Goal: Task Accomplishment & Management: Use online tool/utility

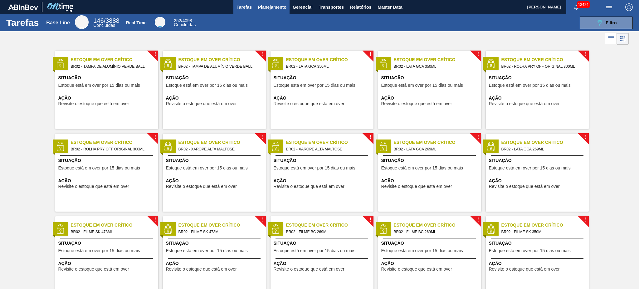
click at [261, 4] on span "Planejamento" at bounding box center [272, 6] width 28 height 7
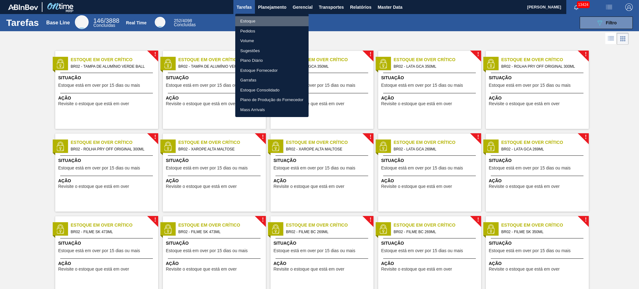
click at [253, 16] on li "Estoque" at bounding box center [271, 21] width 73 height 10
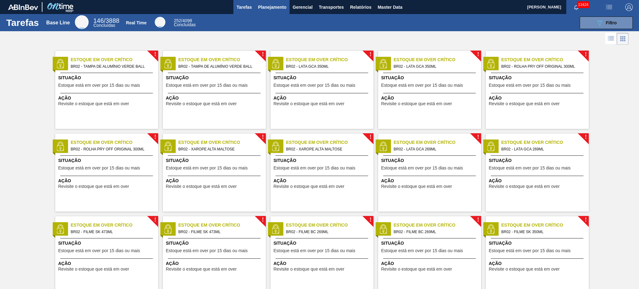
click at [258, 7] on span "Planejamento" at bounding box center [272, 6] width 28 height 7
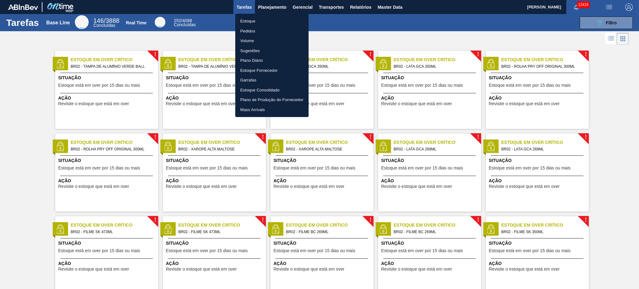
click at [255, 33] on li "Pedidos" at bounding box center [271, 31] width 73 height 10
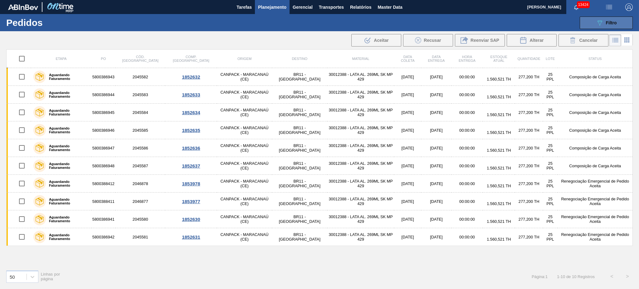
click at [479, 19] on div "089F7B8B-B2A5-4AFE-B5C0-19BA573D28AC Filtro" at bounding box center [606, 22] width 21 height 7
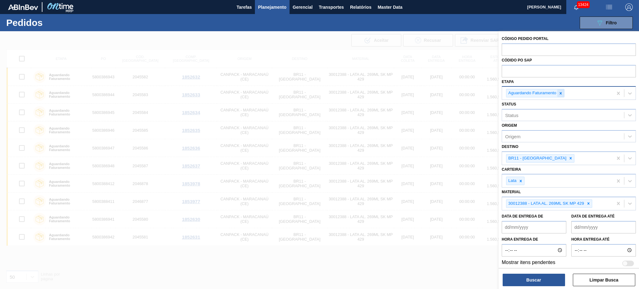
click at [479, 91] on icon at bounding box center [560, 93] width 4 height 4
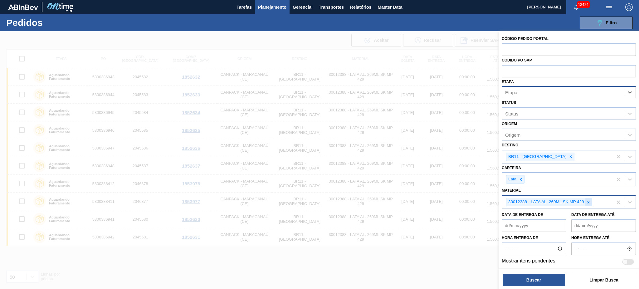
click at [479, 200] on icon at bounding box center [588, 202] width 4 height 4
click at [479, 77] on div "Etapa Etapa" at bounding box center [569, 87] width 134 height 21
click at [479, 73] on input "text" at bounding box center [569, 71] width 134 height 12
paste input "text"
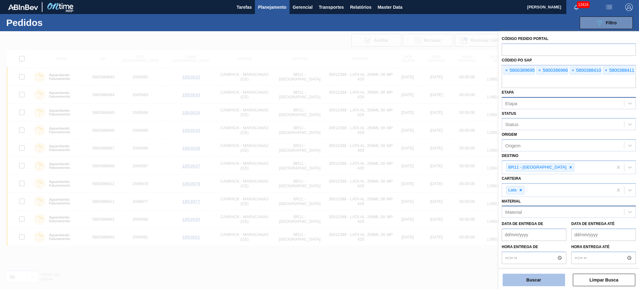
click at [479, 216] on button "Buscar" at bounding box center [534, 280] width 62 height 12
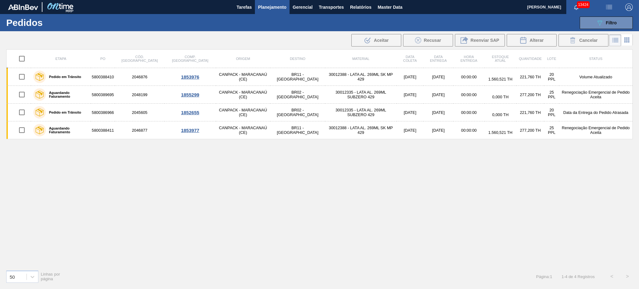
click at [479, 42] on icon at bounding box center [628, 41] width 1 height 1
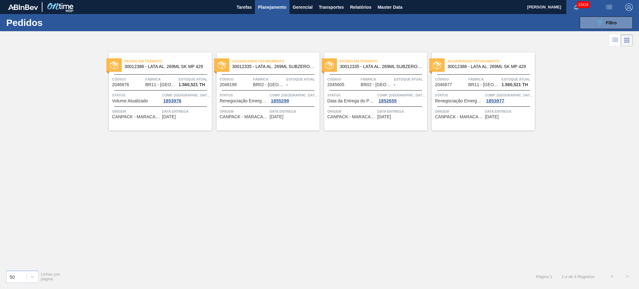
click at [378, 69] on div "Pedido em Trânsito 30012335 - LATA AL. 269ML SUBZERO 429" at bounding box center [375, 64] width 103 height 14
click at [479, 38] on icon at bounding box center [615, 38] width 5 height 0
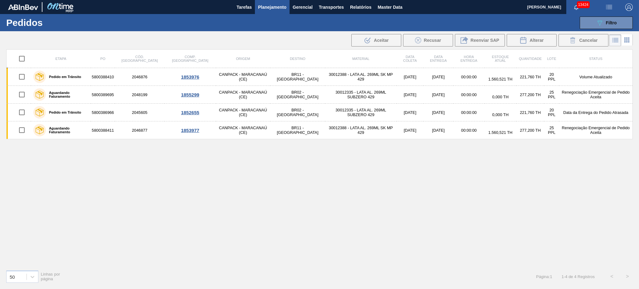
click at [479, 40] on icon at bounding box center [626, 39] width 1 height 1
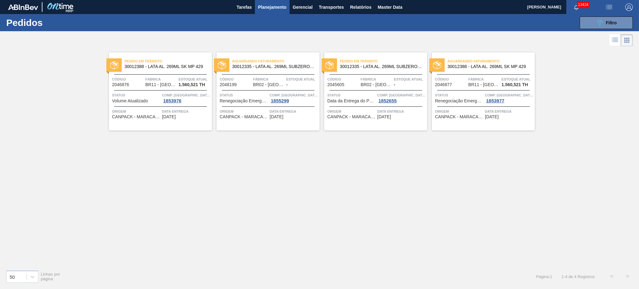
click at [387, 61] on span "Pedido em Trânsito" at bounding box center [383, 61] width 87 height 6
click at [479, 38] on icon at bounding box center [626, 39] width 7 height 7
click at [358, 103] on div "Pedido em Trânsito 30012335 - LATA AL. 269ML SUBZERO 429 Código 2045605 Fábrica…" at bounding box center [375, 91] width 103 height 78
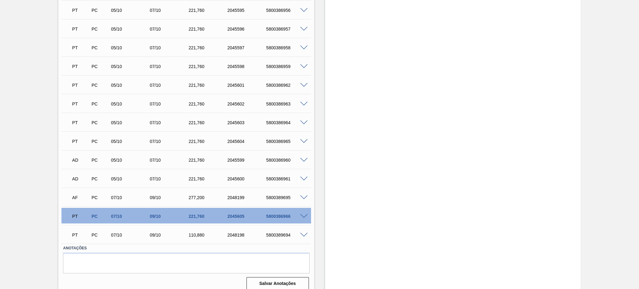
scroll to position [233, 0]
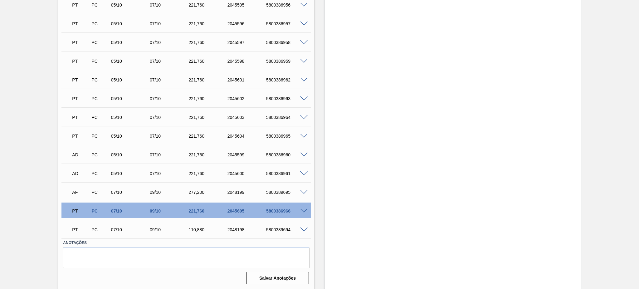
click at [303, 210] on span at bounding box center [303, 211] width 7 height 5
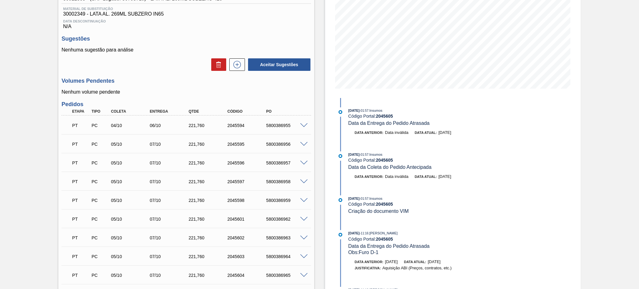
scroll to position [150, 0]
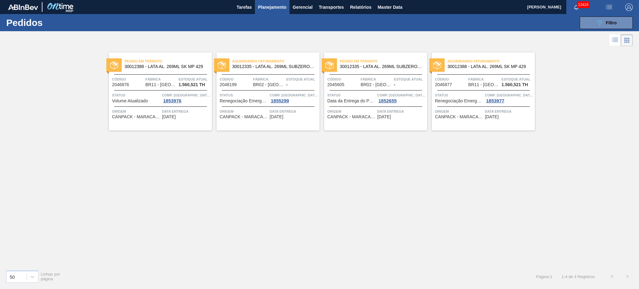
click at [479, 39] on icon at bounding box center [615, 39] width 5 height 0
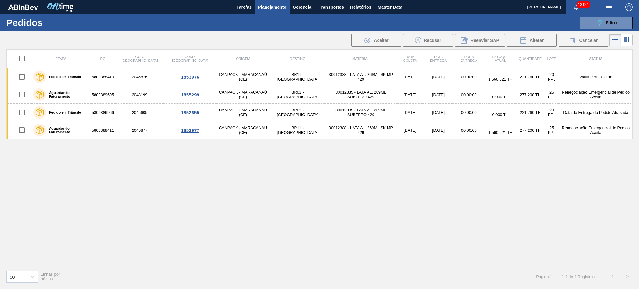
click at [275, 4] on span "Planejamento" at bounding box center [272, 6] width 28 height 7
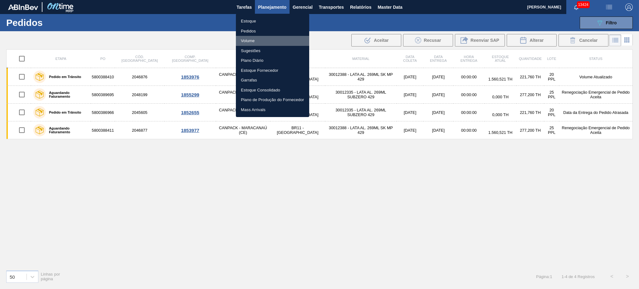
click at [251, 39] on li "Volume" at bounding box center [272, 41] width 73 height 10
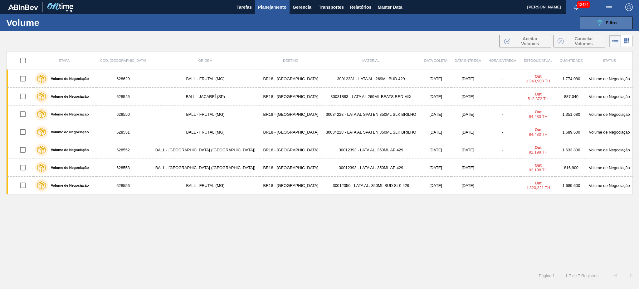
click at [479, 18] on button "089F7B8B-B2A5-4AFE-B5C0-19BA573D28AC Filtro" at bounding box center [606, 23] width 53 height 12
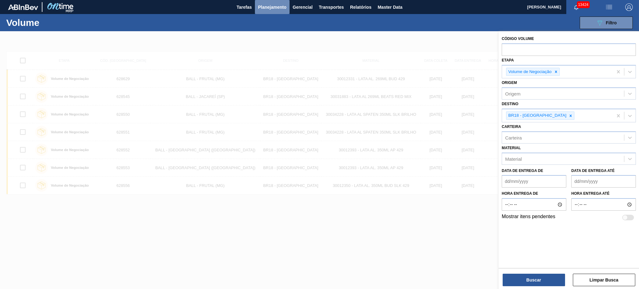
click at [270, 7] on span "Planejamento" at bounding box center [272, 6] width 28 height 7
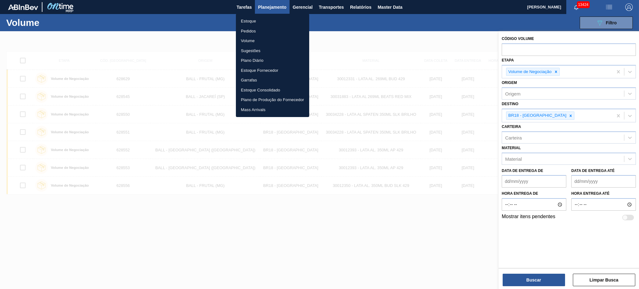
click at [479, 65] on div at bounding box center [319, 144] width 639 height 289
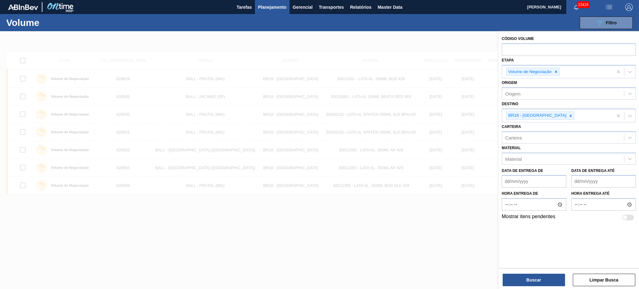
click at [479, 70] on div "Estoque Pedidos Volume Sugestões Plano Diário Estoque Fornecedor Garrafas Estoq…" at bounding box center [319, 144] width 639 height 289
click at [479, 70] on icon at bounding box center [556, 72] width 4 height 4
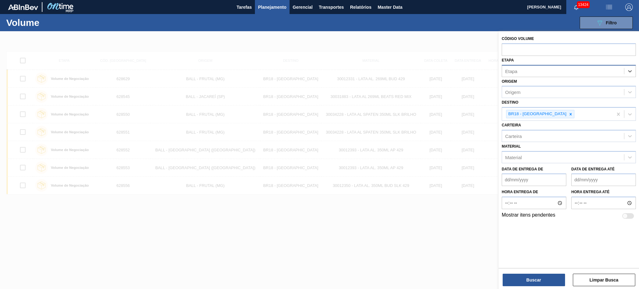
click at [479, 73] on div "Etapa" at bounding box center [563, 70] width 122 height 9
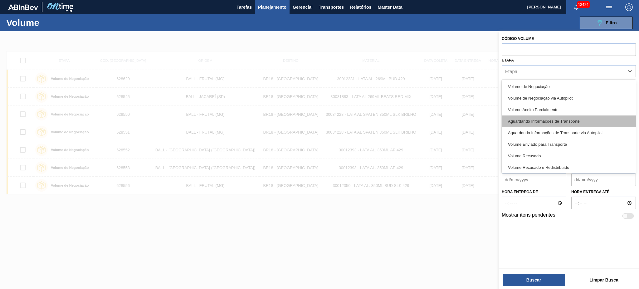
click at [479, 119] on div "Aguardando Informações de Transporte" at bounding box center [569, 121] width 134 height 12
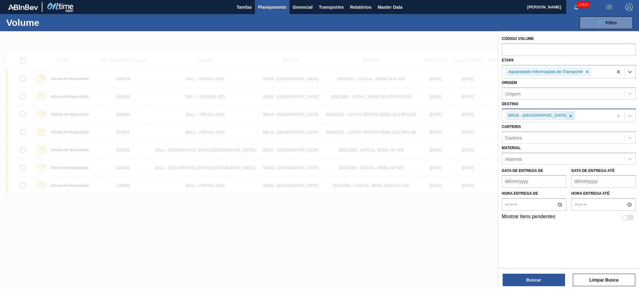
click at [479, 117] on div at bounding box center [570, 116] width 7 height 8
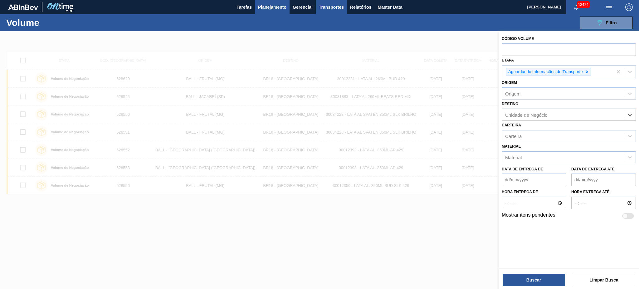
click at [322, 2] on button "Transportes" at bounding box center [331, 7] width 31 height 14
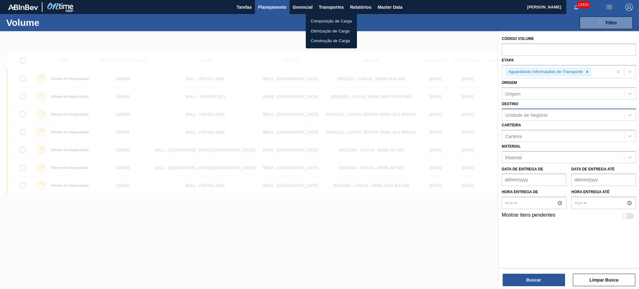
click at [336, 32] on li "Otimização de Carga" at bounding box center [331, 31] width 51 height 10
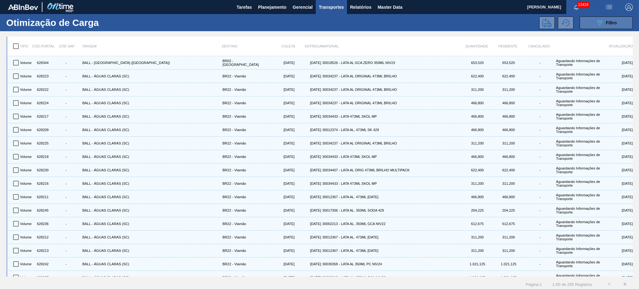
click at [479, 18] on button "089F7B8B-B2A5-4AFE-B5C0-19BA573D28AC Filtro" at bounding box center [606, 23] width 53 height 12
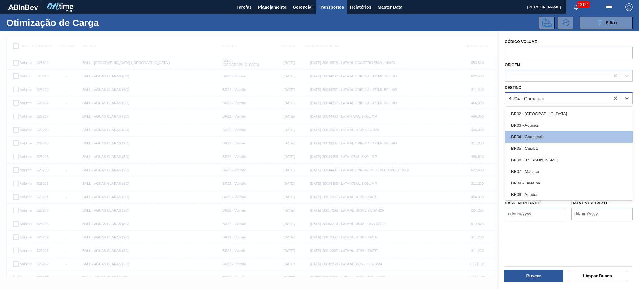
click at [479, 98] on div "BR04 - Camaçari" at bounding box center [557, 98] width 104 height 9
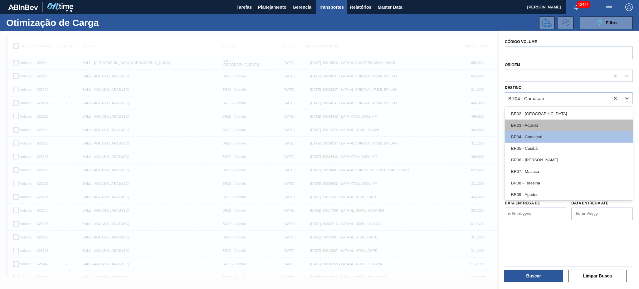
click at [479, 122] on div "BR03 - Aquiraz" at bounding box center [569, 125] width 128 height 12
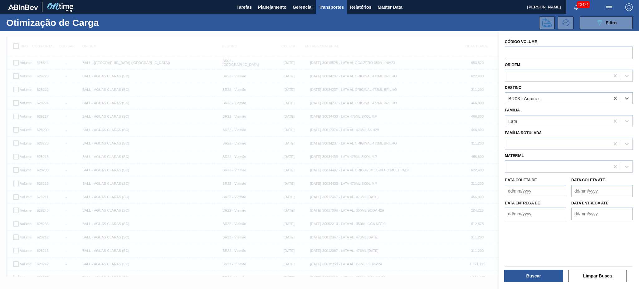
click at [479, 91] on div "Destino option BR03 - Aquiraz, selected. Select is focused ,type to refine list…" at bounding box center [569, 93] width 128 height 21
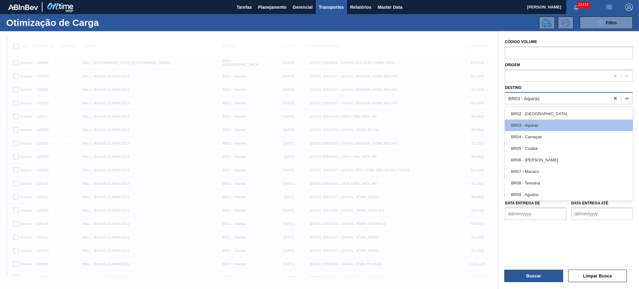
click at [479, 104] on div "BR03 - Aquiraz" at bounding box center [569, 98] width 128 height 12
click at [479, 111] on div "BR02 - Sergipe" at bounding box center [569, 114] width 128 height 12
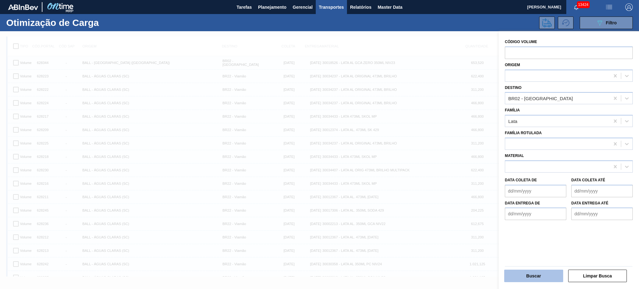
click at [479, 216] on button "Buscar" at bounding box center [533, 276] width 59 height 12
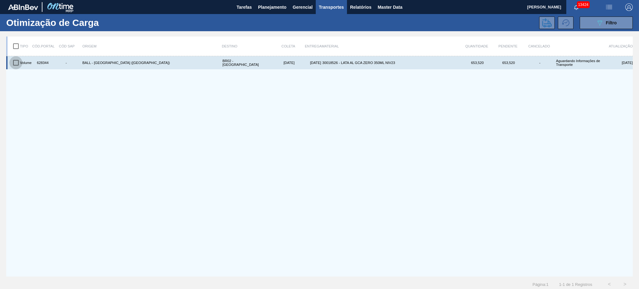
click at [18, 64] on input "checkbox" at bounding box center [15, 62] width 13 height 13
click at [15, 57] on input "checkbox" at bounding box center [15, 62] width 13 height 13
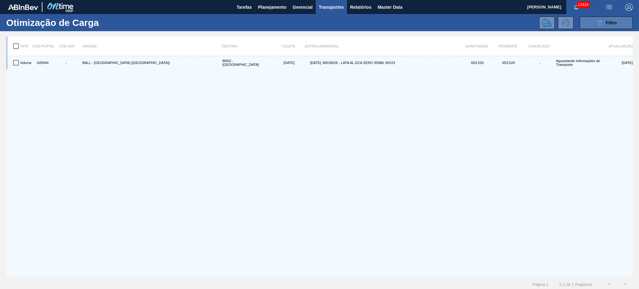
click at [479, 23] on icon "089F7B8B-B2A5-4AFE-B5C0-19BA573D28AC" at bounding box center [599, 22] width 7 height 7
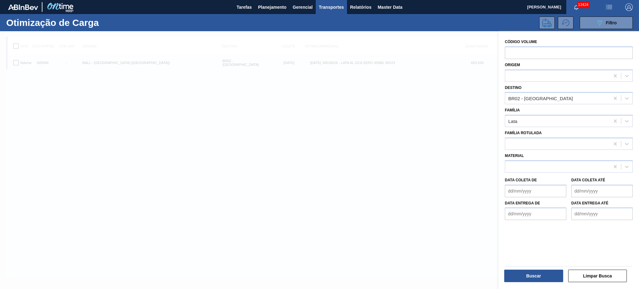
click at [442, 123] on div at bounding box center [319, 175] width 639 height 289
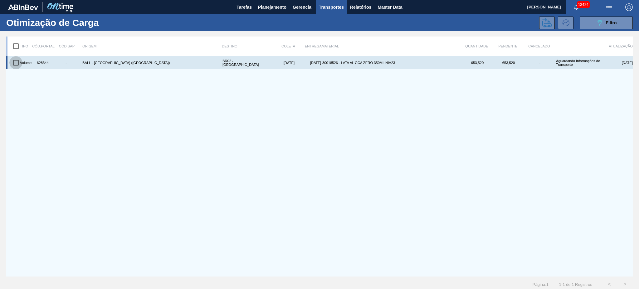
click at [20, 61] on input "checkbox" at bounding box center [15, 62] width 13 height 13
checkbox input "true"
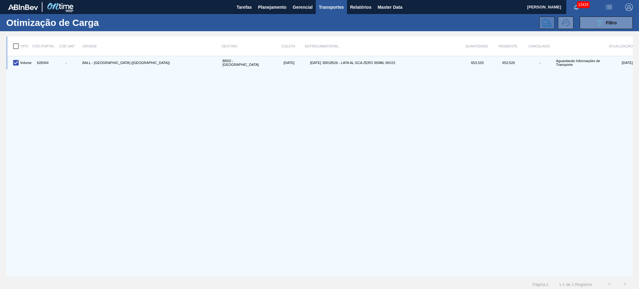
click at [479, 26] on icon at bounding box center [546, 22] width 9 height 9
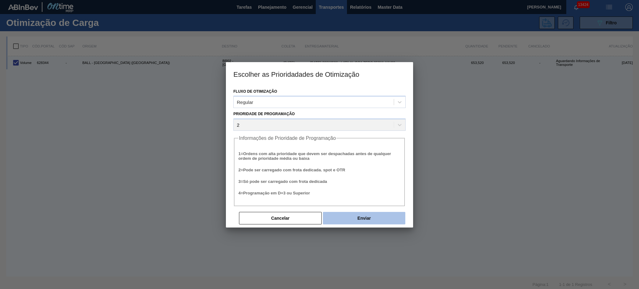
click at [390, 216] on button "Enviar" at bounding box center [364, 218] width 82 height 12
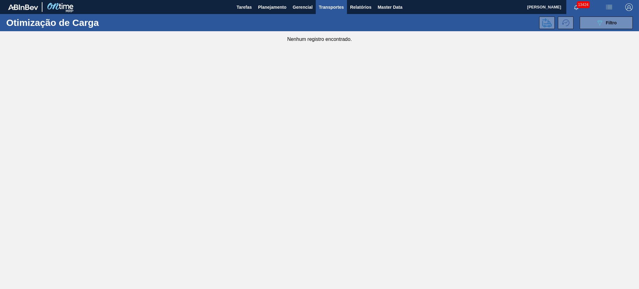
click at [479, 7] on img "button" at bounding box center [628, 6] width 7 height 7
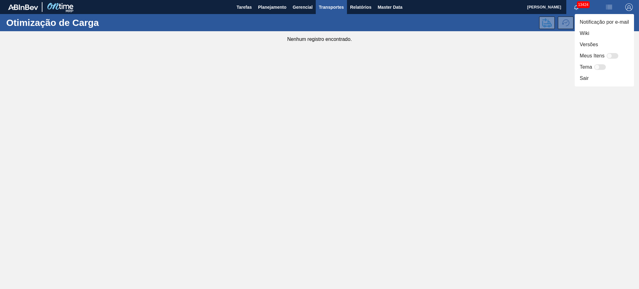
click at [479, 42] on div at bounding box center [319, 144] width 639 height 289
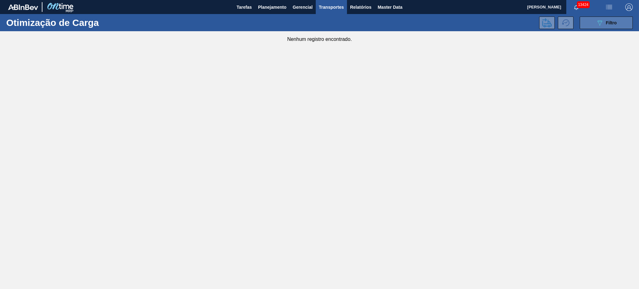
click at [479, 24] on button "089F7B8B-B2A5-4AFE-B5C0-19BA573D28AC Filtro" at bounding box center [606, 23] width 53 height 12
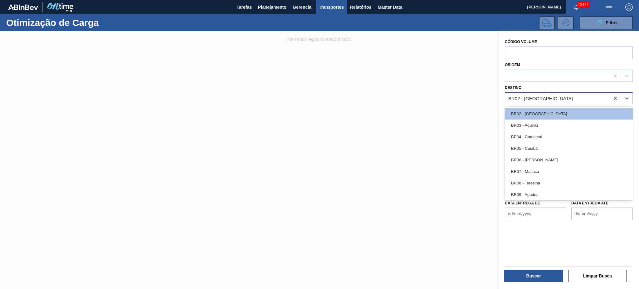
click at [479, 96] on div "BR02 - [GEOGRAPHIC_DATA]" at bounding box center [557, 98] width 104 height 9
type input "04"
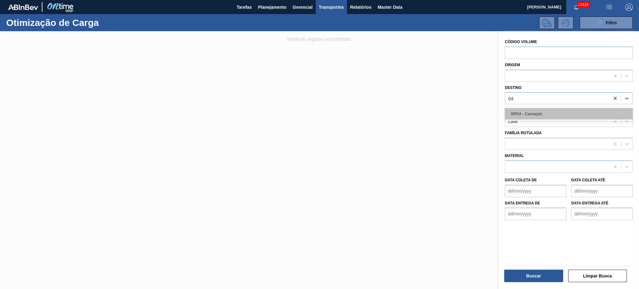
click at [479, 111] on div "BR04 - Camaçari" at bounding box center [569, 114] width 128 height 12
click at [479, 216] on div "Buscar" at bounding box center [534, 276] width 64 height 14
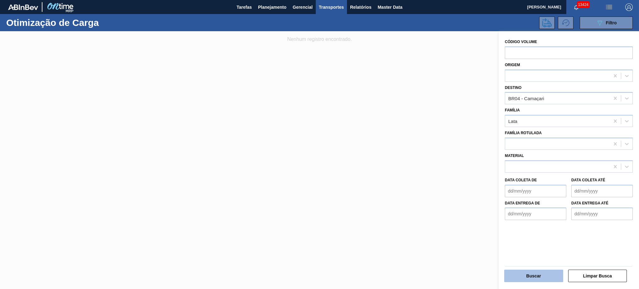
click at [479, 216] on button "Buscar" at bounding box center [533, 276] width 59 height 12
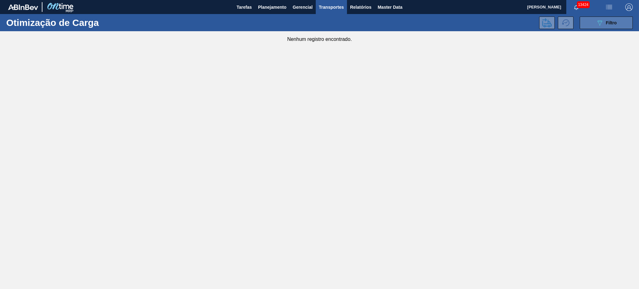
click at [479, 19] on icon "089F7B8B-B2A5-4AFE-B5C0-19BA573D28AC" at bounding box center [599, 22] width 7 height 7
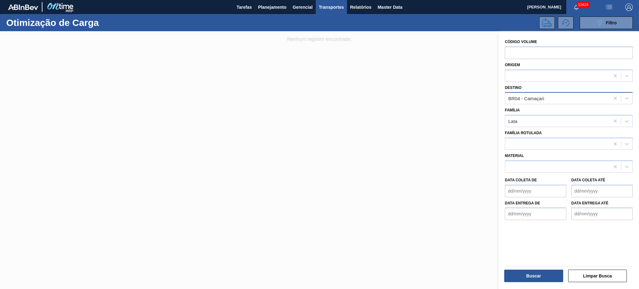
click at [479, 102] on div "BR04 - Camaçari" at bounding box center [557, 98] width 104 height 9
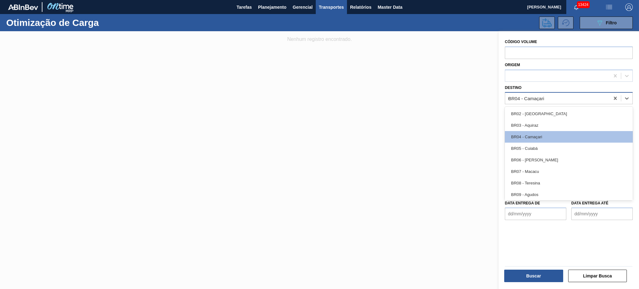
type input "08"
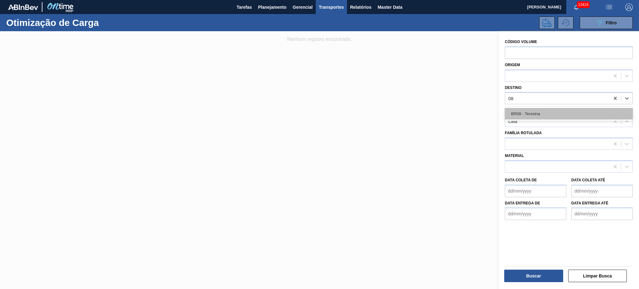
click at [479, 116] on div "BR08 - Teresina" at bounding box center [569, 114] width 128 height 12
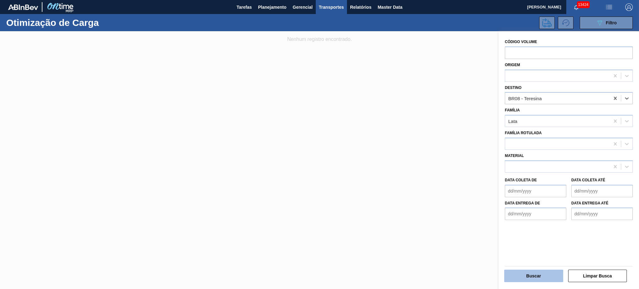
click at [479, 216] on button "Buscar" at bounding box center [533, 276] width 59 height 12
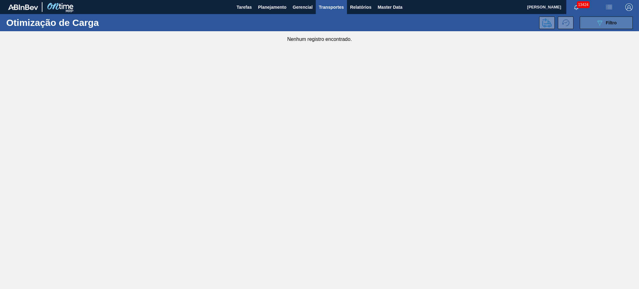
click at [479, 17] on button "089F7B8B-B2A5-4AFE-B5C0-19BA573D28AC Filtro" at bounding box center [606, 23] width 53 height 12
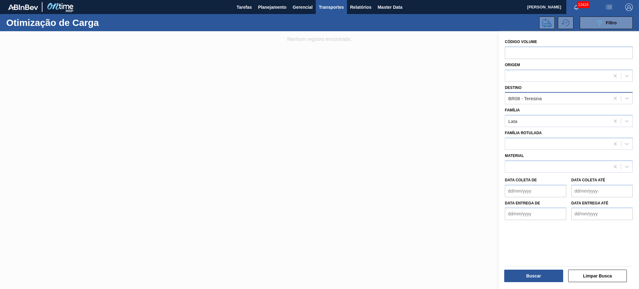
click at [479, 100] on div "BR08 - Teresina" at bounding box center [557, 98] width 104 height 9
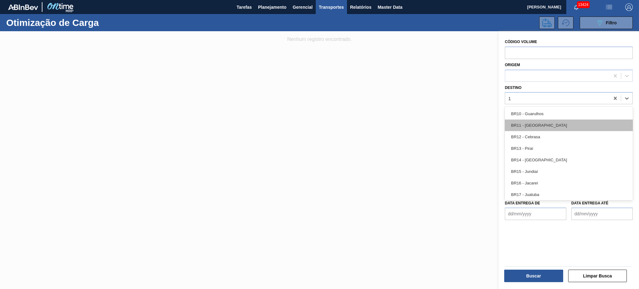
type input "11"
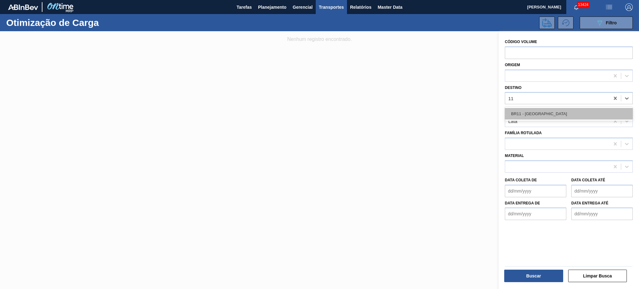
click at [479, 117] on div "BR11 - São Luís" at bounding box center [569, 114] width 128 height 12
click at [479, 216] on div "Buscar Limpar Busca" at bounding box center [568, 274] width 133 height 24
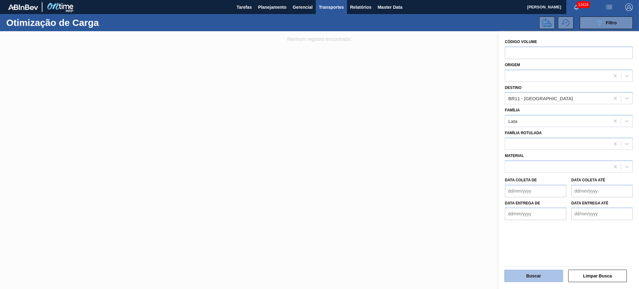
click at [479, 216] on button "Buscar" at bounding box center [533, 276] width 59 height 12
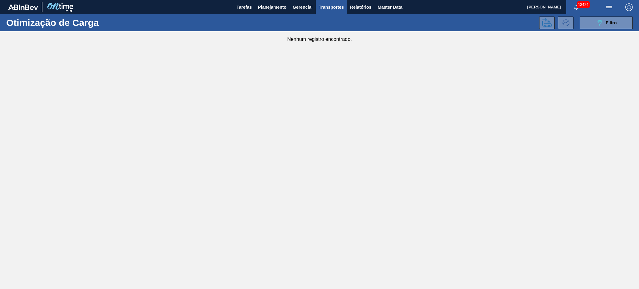
drag, startPoint x: 608, startPoint y: 18, endPoint x: 590, endPoint y: 79, distance: 63.3
click at [479, 18] on button "089F7B8B-B2A5-4AFE-B5C0-19BA573D28AC Filtro" at bounding box center [606, 23] width 53 height 12
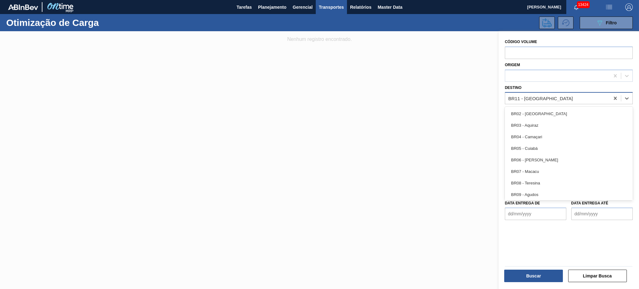
click at [479, 98] on div "BR11 - São Luís" at bounding box center [557, 98] width 104 height 9
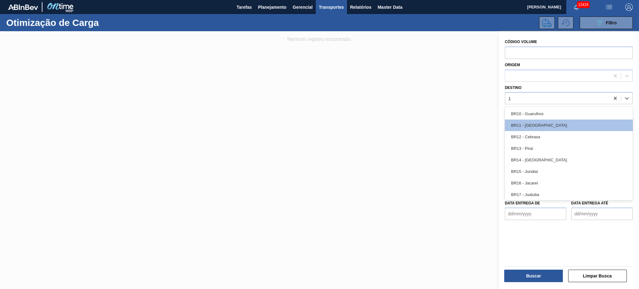
type input "18"
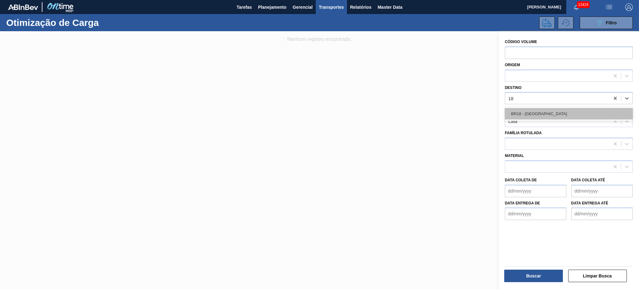
click at [479, 118] on div "BR18 - Pernambuco" at bounding box center [569, 114] width 128 height 12
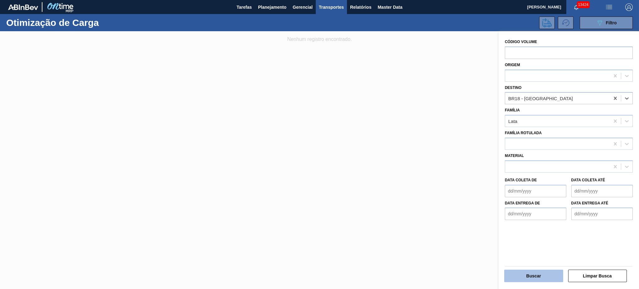
click at [479, 216] on button "Buscar" at bounding box center [533, 276] width 59 height 12
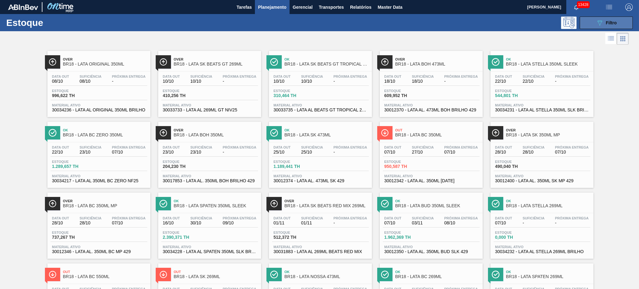
drag, startPoint x: 617, startPoint y: 17, endPoint x: 616, endPoint y: 21, distance: 3.9
click at [617, 17] on button "089F7B8B-B2A5-4AFE-B5C0-19BA573D28AC Filtro" at bounding box center [606, 23] width 53 height 12
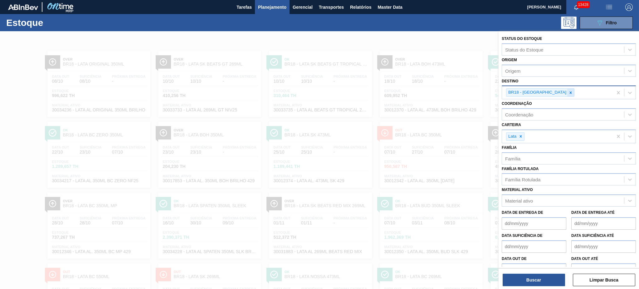
click at [568, 94] on icon at bounding box center [570, 92] width 4 height 4
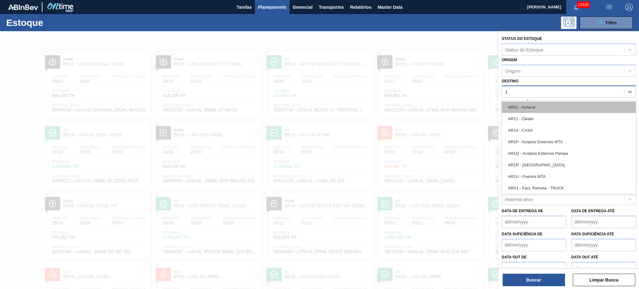
type input "11"
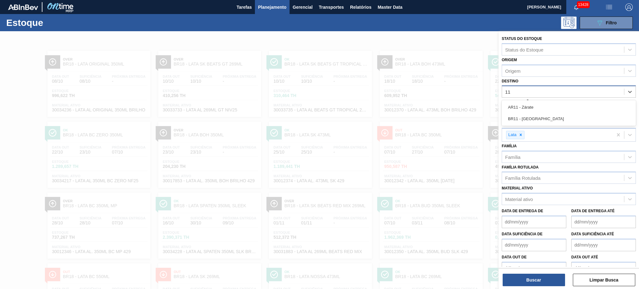
drag, startPoint x: 531, startPoint y: 114, endPoint x: 534, endPoint y: 119, distance: 5.6
click at [531, 114] on div "BR11 - São Luís" at bounding box center [569, 119] width 134 height 12
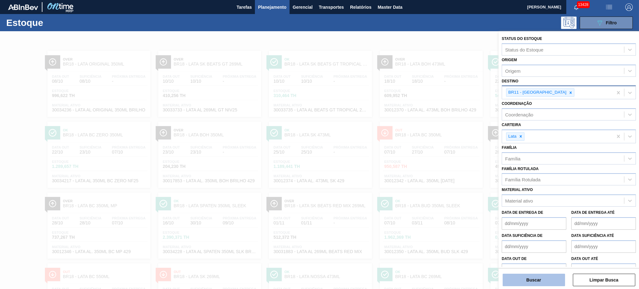
click at [536, 279] on button "Buscar" at bounding box center [534, 280] width 62 height 12
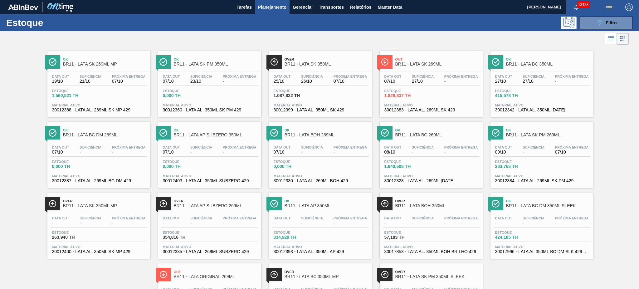
click at [0, 95] on div "Ok BR11 - LATA SK 269ML MP Data out 19/10 Suficiência 21/10 Próxima Entrega 07/…" at bounding box center [319, 187] width 639 height 283
click at [383, 6] on span "Master Data" at bounding box center [389, 6] width 25 height 7
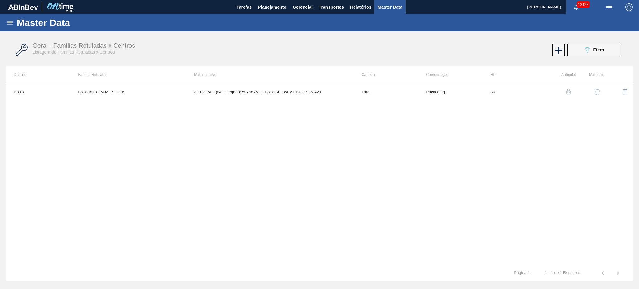
click at [8, 24] on icon at bounding box center [10, 23] width 6 height 4
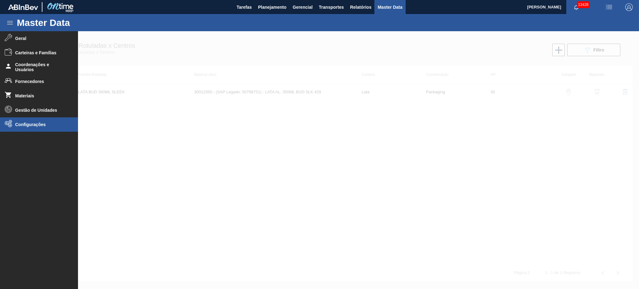
click at [21, 122] on span "Configurações" at bounding box center [40, 124] width 51 height 5
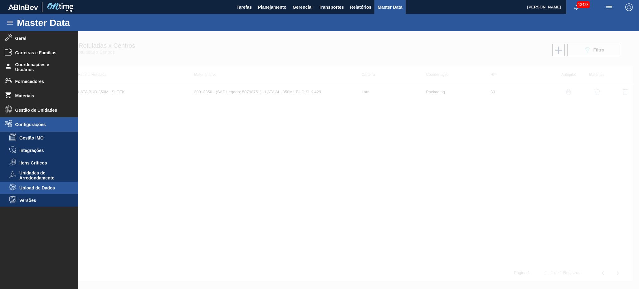
click at [35, 189] on span "Upload de Dados" at bounding box center [43, 187] width 48 height 5
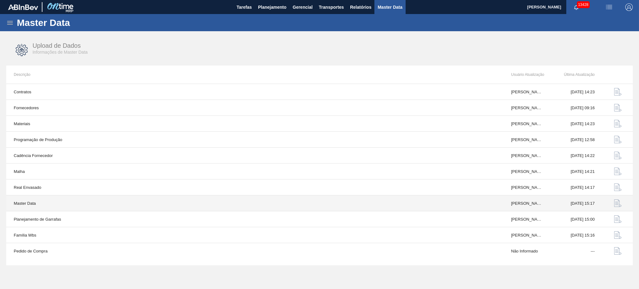
click at [23, 202] on td "Master Data" at bounding box center [254, 203] width 497 height 16
click at [619, 203] on img "button" at bounding box center [617, 202] width 7 height 7
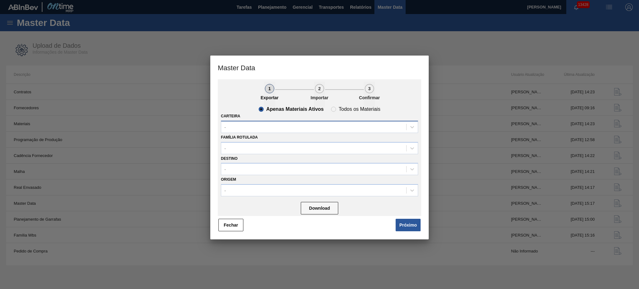
click at [329, 128] on div "-" at bounding box center [313, 126] width 185 height 9
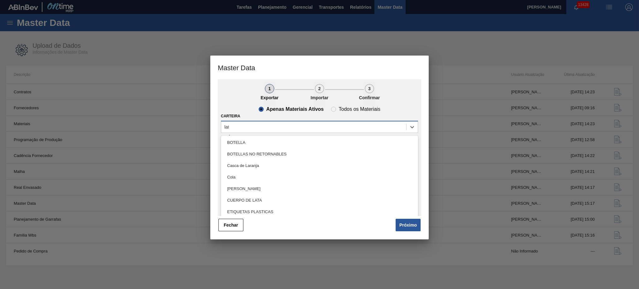
type input "lata"
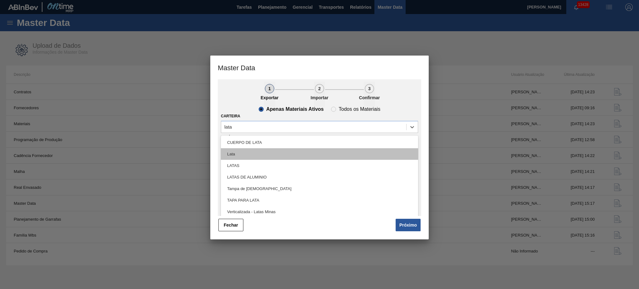
click at [304, 151] on div "Lata" at bounding box center [319, 154] width 197 height 12
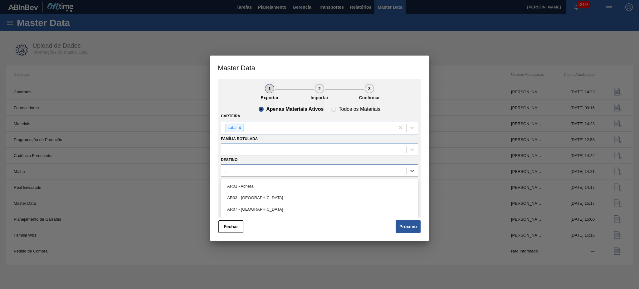
click at [294, 172] on div "-" at bounding box center [313, 170] width 185 height 9
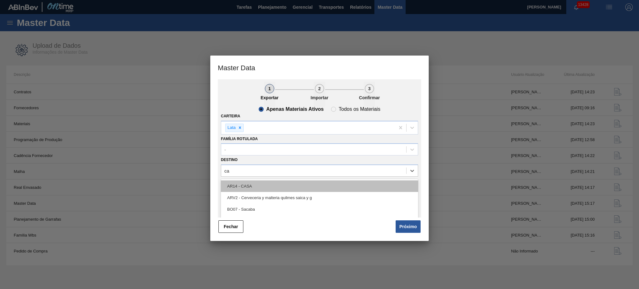
type input "cam"
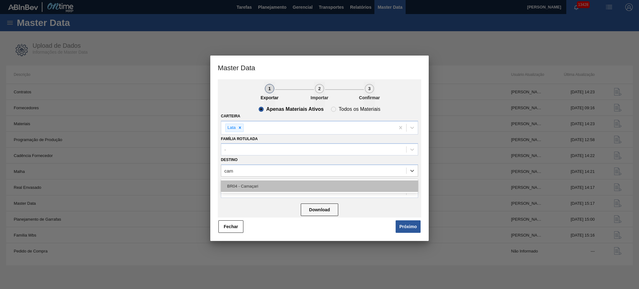
click at [284, 185] on div "BR04 - Camaçari" at bounding box center [319, 186] width 197 height 12
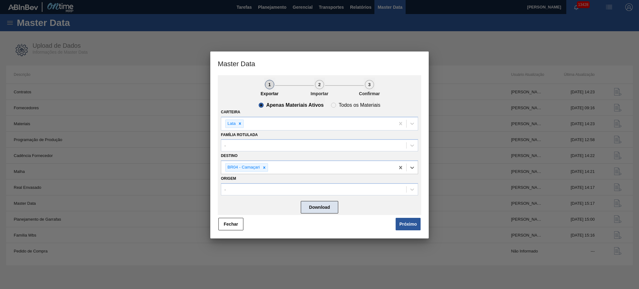
click at [328, 206] on button "Download" at bounding box center [319, 207] width 37 height 12
click at [226, 220] on button "Fechar" at bounding box center [230, 224] width 25 height 12
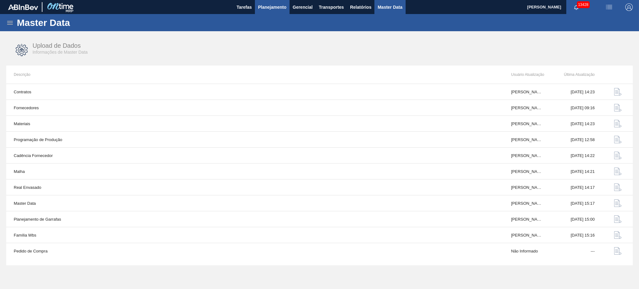
click at [261, 8] on span "Planejamento" at bounding box center [272, 6] width 28 height 7
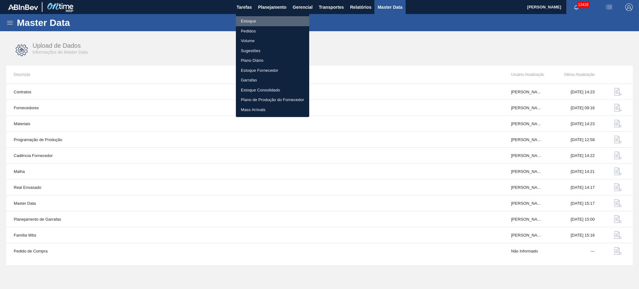
click at [255, 19] on li "Estoque" at bounding box center [272, 21] width 73 height 10
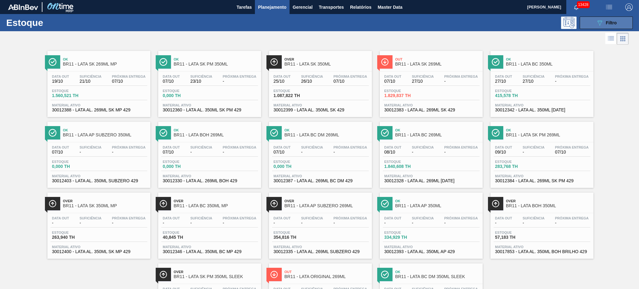
click at [610, 17] on button "089F7B8B-B2A5-4AFE-B5C0-19BA573D28AC Filtro" at bounding box center [606, 23] width 53 height 12
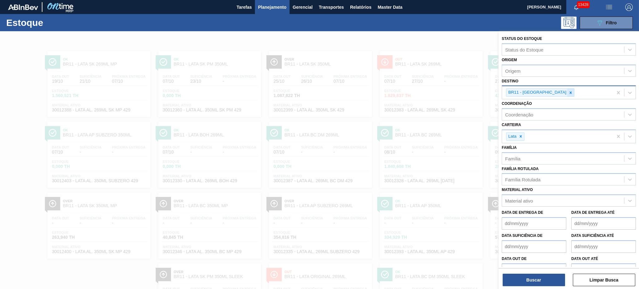
click at [568, 90] on icon at bounding box center [570, 92] width 4 height 4
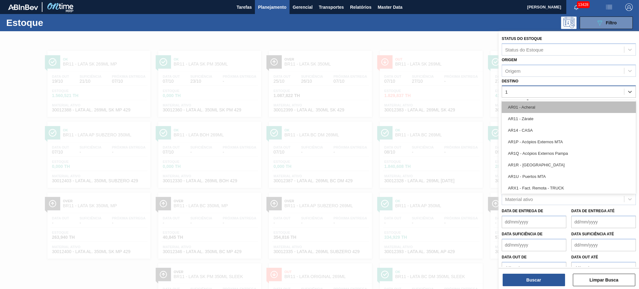
type input "18"
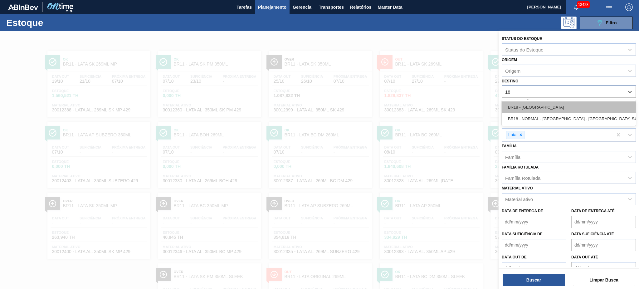
click at [540, 107] on div "BR18 - Pernambuco" at bounding box center [569, 107] width 134 height 12
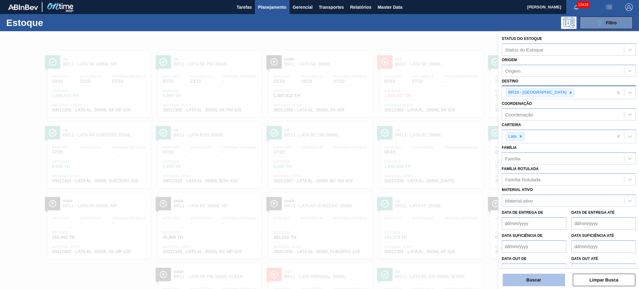
click at [514, 278] on button "Buscar" at bounding box center [534, 280] width 62 height 12
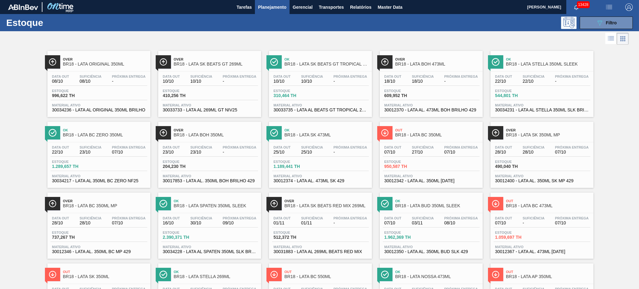
drag, startPoint x: 105, startPoint y: 57, endPoint x: 227, endPoint y: 47, distance: 122.4
click at [227, 47] on link "Over BR18 - LATA SK BEATS GT 269ML Data out 10/10 Suficiência 10/10 Próxima Ent…" at bounding box center [208, 81] width 111 height 71
click at [591, 18] on button "089F7B8B-B2A5-4AFE-B5C0-19BA573D28AC Filtro" at bounding box center [606, 23] width 53 height 12
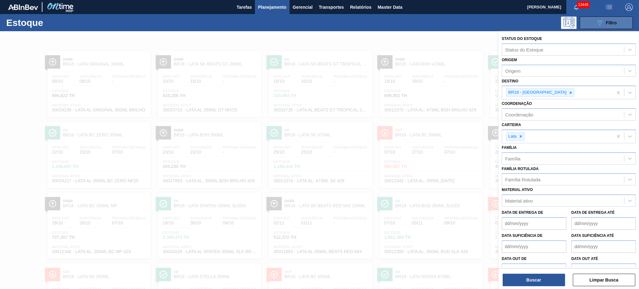
click at [598, 25] on icon "089F7B8B-B2A5-4AFE-B5C0-19BA573D28AC" at bounding box center [599, 22] width 7 height 7
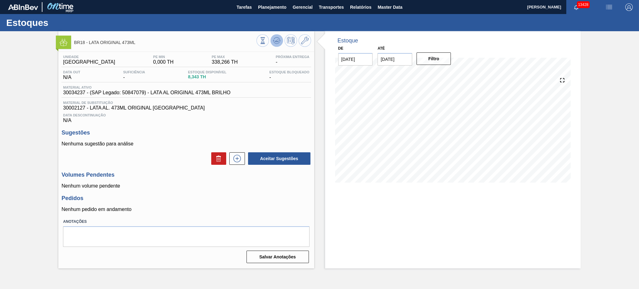
click at [277, 44] on icon at bounding box center [276, 40] width 7 height 7
click at [275, 41] on icon at bounding box center [275, 41] width 1 height 1
click at [276, 44] on icon at bounding box center [276, 40] width 7 height 7
click at [308, 38] on icon at bounding box center [304, 40] width 7 height 7
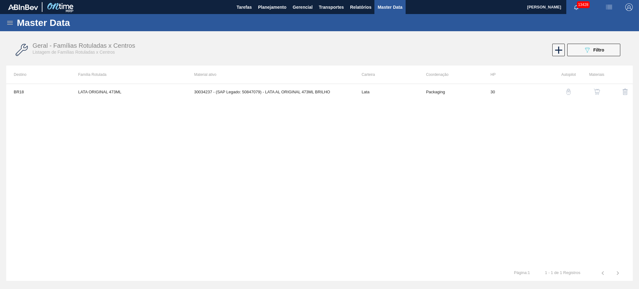
click at [597, 92] on img "button" at bounding box center [597, 92] width 6 height 6
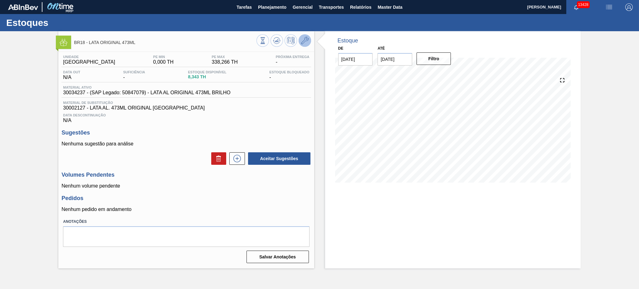
click at [302, 37] on icon at bounding box center [304, 40] width 7 height 7
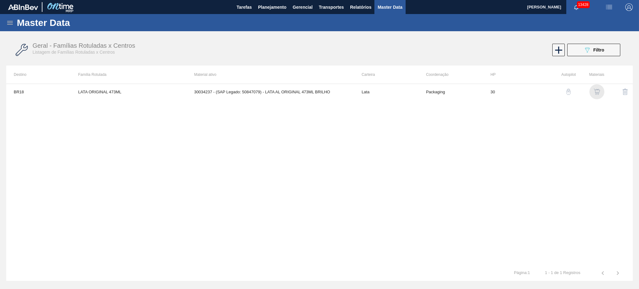
click at [594, 89] on img "button" at bounding box center [597, 92] width 6 height 6
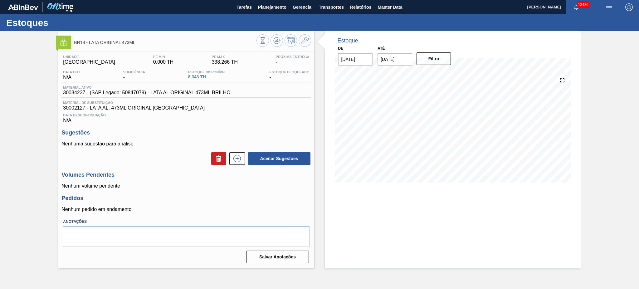
click at [421, 223] on div "Estoque De 07/10/2025 Até 31/10/2025 Filtro" at bounding box center [452, 149] width 255 height 237
click at [275, 44] on icon at bounding box center [276, 40] width 7 height 7
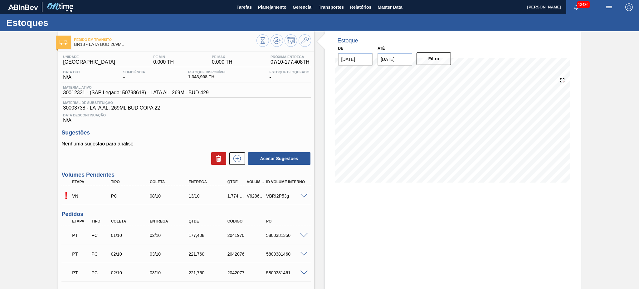
click at [301, 196] on span at bounding box center [303, 196] width 7 height 5
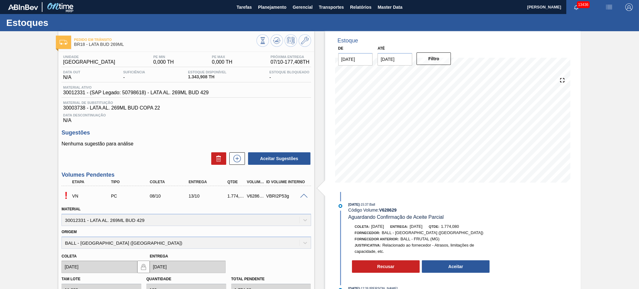
click at [301, 196] on span at bounding box center [303, 196] width 7 height 5
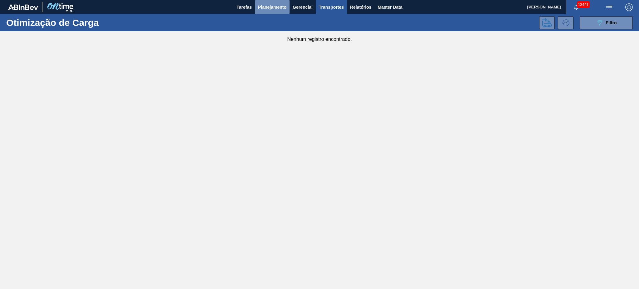
click at [285, 5] on span "Planejamento" at bounding box center [272, 6] width 28 height 7
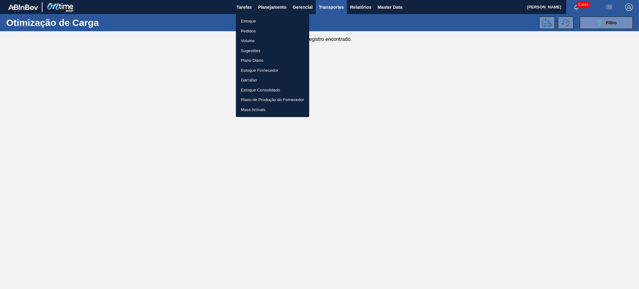
click at [256, 39] on li "Volume" at bounding box center [272, 41] width 73 height 10
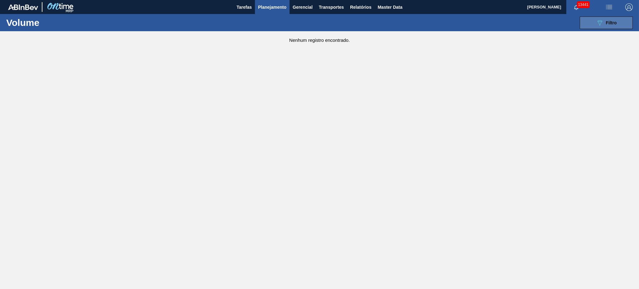
click at [612, 20] on span "Filtro" at bounding box center [611, 22] width 11 height 5
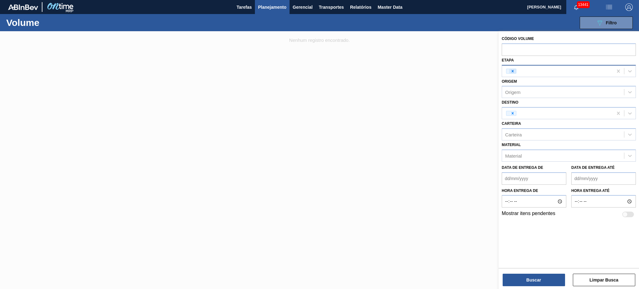
click at [512, 71] on icon at bounding box center [513, 71] width 2 height 2
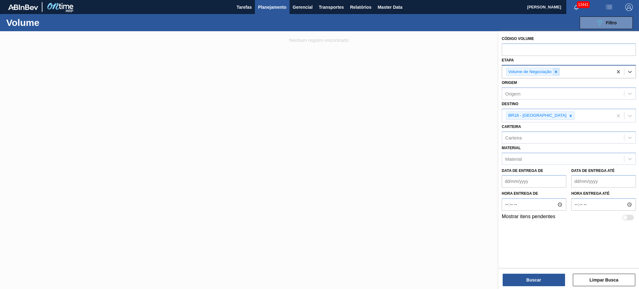
click at [556, 74] on div at bounding box center [555, 72] width 7 height 8
click at [547, 65] on div "Etapa" at bounding box center [569, 71] width 134 height 12
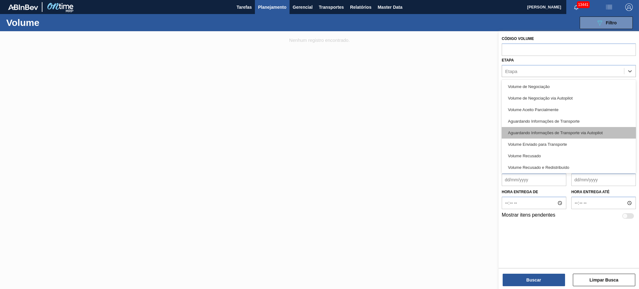
scroll to position [13, 0]
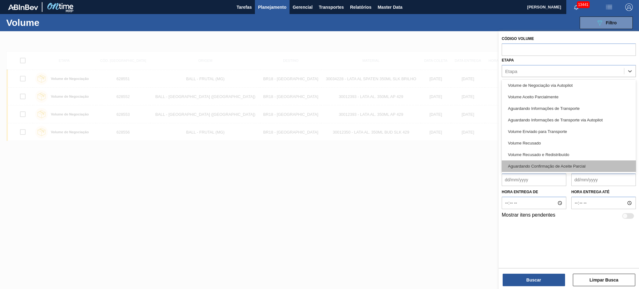
click at [586, 165] on div "Aguardando Confirmação de Aceite Parcial" at bounding box center [569, 166] width 134 height 12
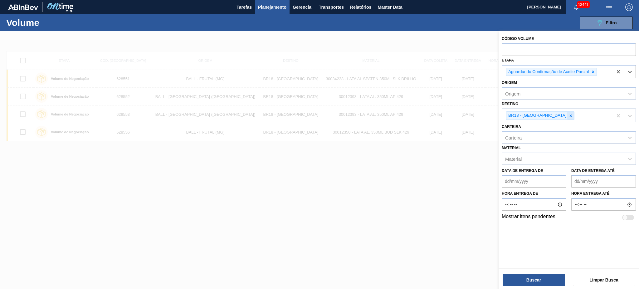
click at [567, 118] on div at bounding box center [570, 116] width 7 height 8
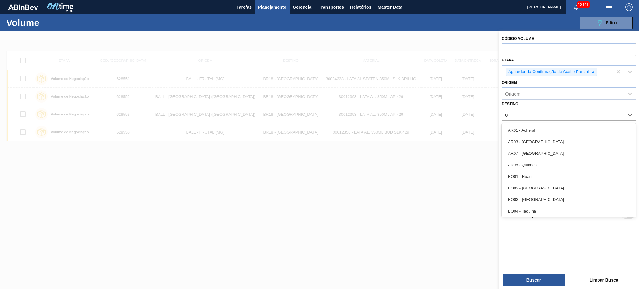
type input "02"
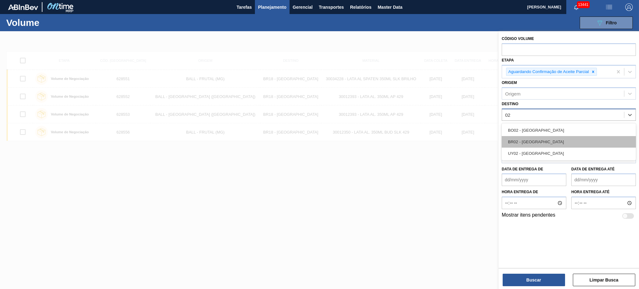
click at [541, 136] on div "BR02 - Sergipe" at bounding box center [569, 142] width 134 height 12
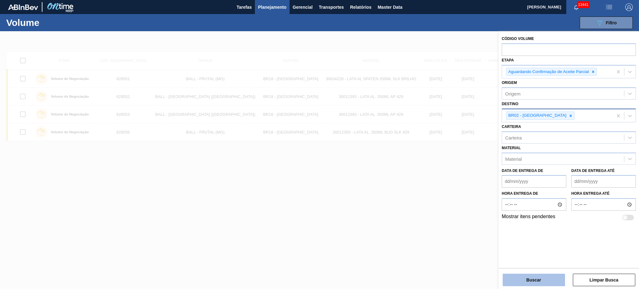
click at [535, 284] on button "Buscar" at bounding box center [534, 280] width 62 height 12
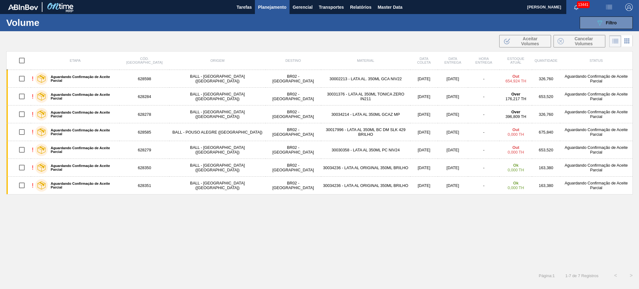
drag, startPoint x: 323, startPoint y: 150, endPoint x: 343, endPoint y: 154, distance: 20.5
click at [343, 154] on td "30030358 - LATA AL 350ML PC NIV24" at bounding box center [366, 150] width 90 height 18
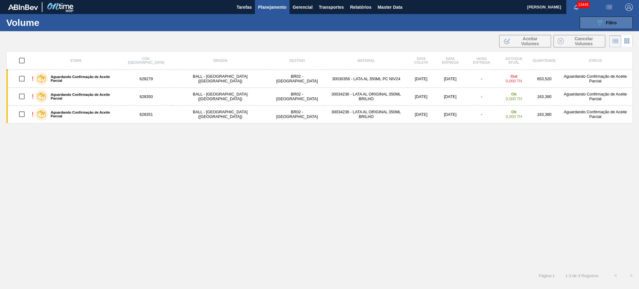
click at [592, 21] on button "089F7B8B-B2A5-4AFE-B5C0-19BA573D28AC Filtro" at bounding box center [606, 23] width 53 height 12
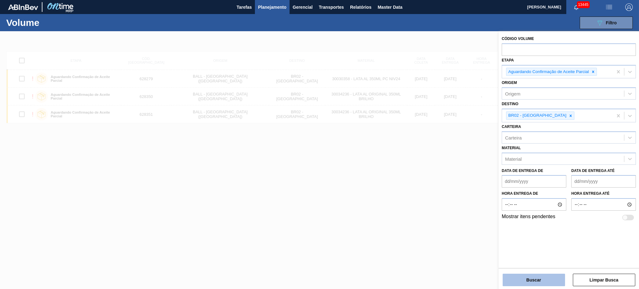
click at [537, 284] on button "Buscar" at bounding box center [534, 280] width 62 height 12
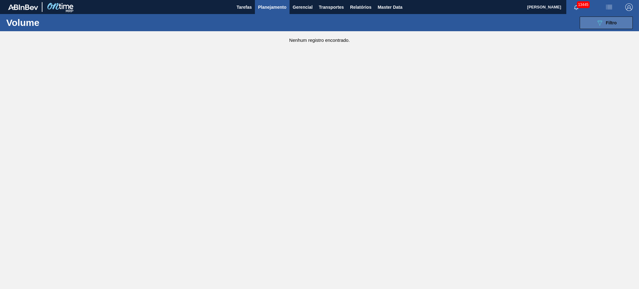
click at [606, 20] on span "Filtro" at bounding box center [611, 22] width 11 height 5
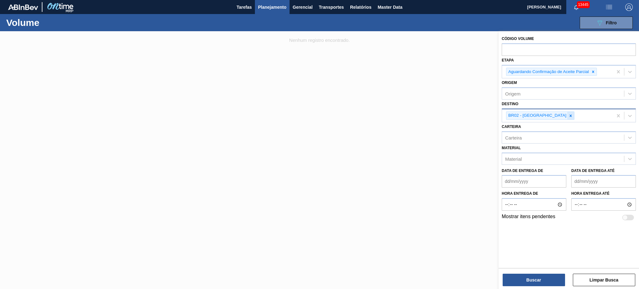
click at [567, 118] on div at bounding box center [570, 116] width 7 height 8
type input "04"
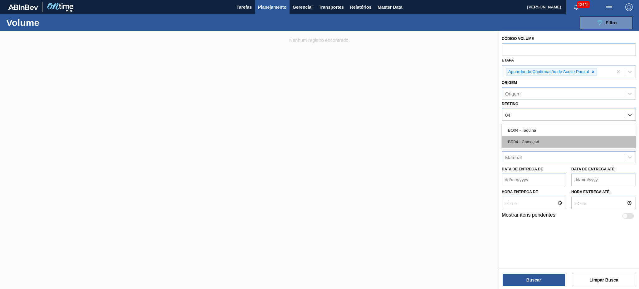
click at [533, 136] on div "BR04 - Camaçari" at bounding box center [569, 142] width 134 height 12
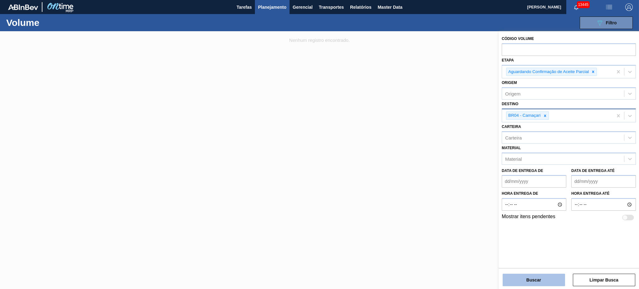
click at [540, 274] on button "Buscar" at bounding box center [534, 280] width 62 height 12
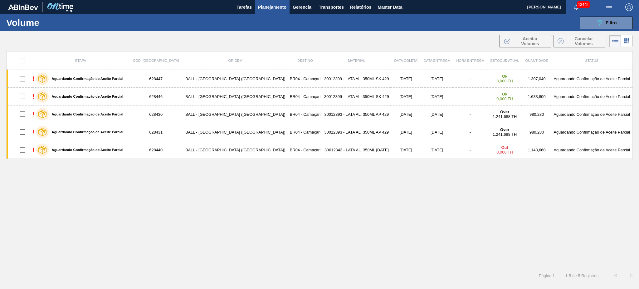
drag, startPoint x: 320, startPoint y: 79, endPoint x: 334, endPoint y: 84, distance: 14.9
click at [334, 84] on td "30012399 - LATA AL. 350ML SK 429" at bounding box center [356, 79] width 69 height 18
click at [595, 20] on button "089F7B8B-B2A5-4AFE-B5C0-19BA573D28AC Filtro" at bounding box center [606, 23] width 53 height 12
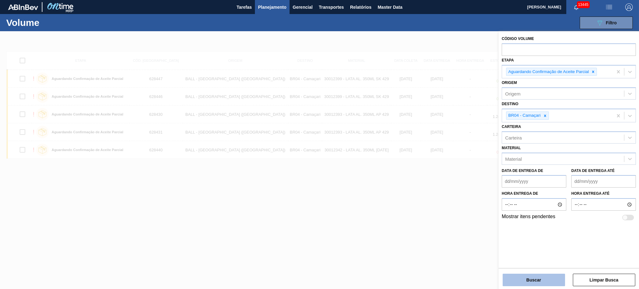
click at [541, 280] on button "Buscar" at bounding box center [534, 280] width 62 height 12
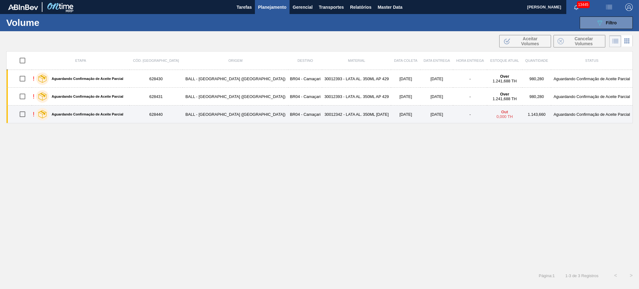
drag, startPoint x: 121, startPoint y: 114, endPoint x: 318, endPoint y: 111, distance: 196.8
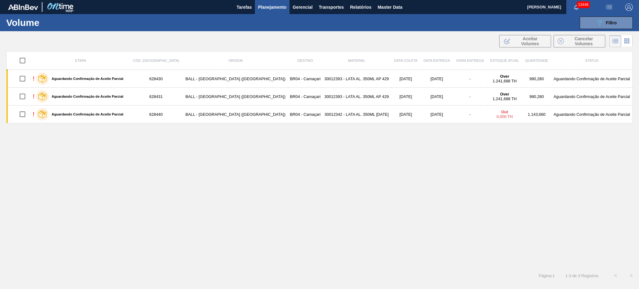
drag, startPoint x: 626, startPoint y: 20, endPoint x: 622, endPoint y: 56, distance: 36.1
click at [625, 20] on button "089F7B8B-B2A5-4AFE-B5C0-19BA573D28AC Filtro" at bounding box center [606, 23] width 53 height 12
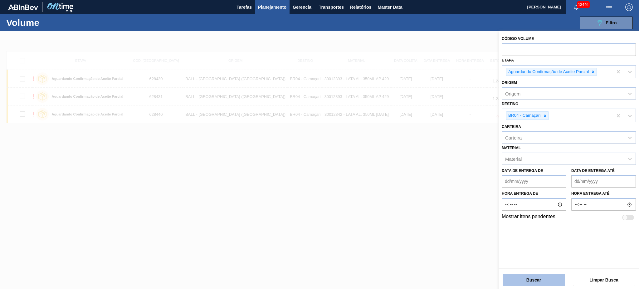
click at [528, 278] on button "Buscar" at bounding box center [534, 280] width 62 height 12
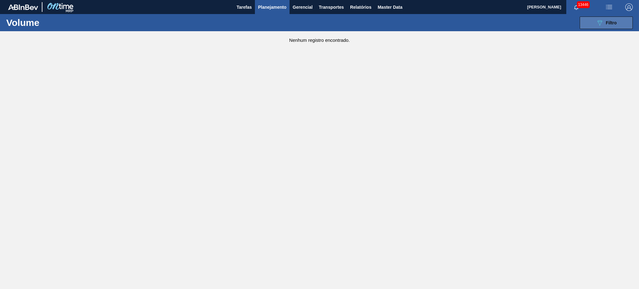
click at [602, 27] on button "089F7B8B-B2A5-4AFE-B5C0-19BA573D28AC Filtro" at bounding box center [606, 23] width 53 height 12
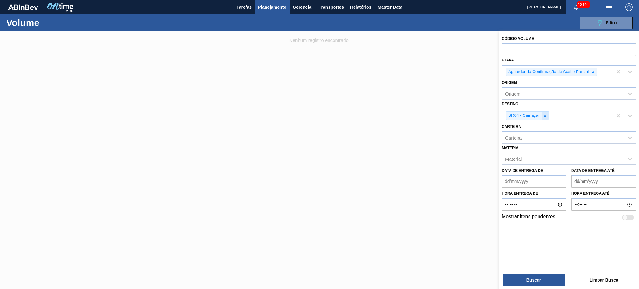
click at [545, 112] on div at bounding box center [545, 116] width 7 height 8
type input "08"
click at [517, 110] on div "Unidade de Negócio" at bounding box center [563, 114] width 122 height 9
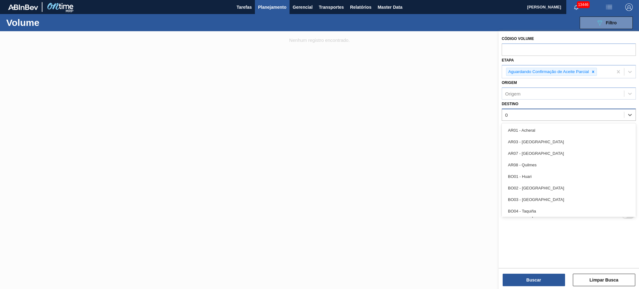
type input "08"
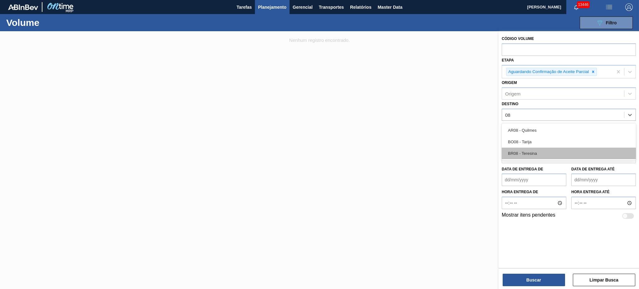
click at [525, 149] on div "BR08 - Teresina" at bounding box center [569, 154] width 134 height 12
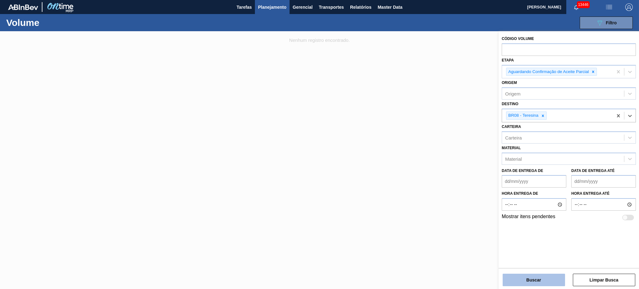
click at [534, 274] on button "Buscar" at bounding box center [534, 280] width 62 height 12
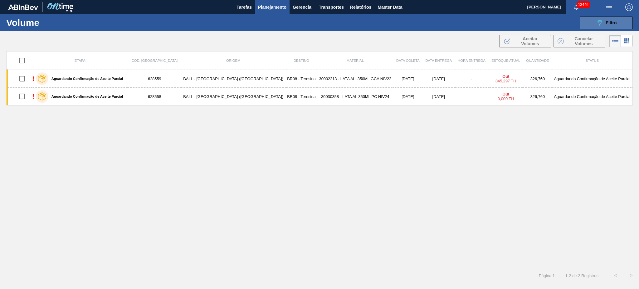
click at [613, 20] on span "Filtro" at bounding box center [611, 22] width 11 height 5
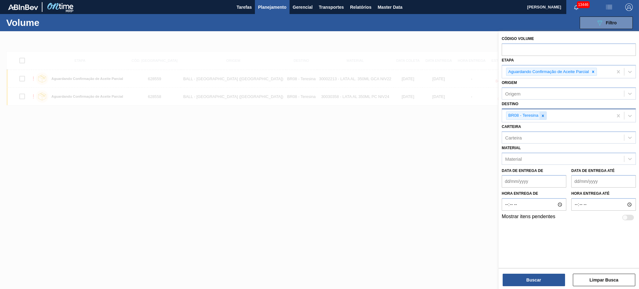
click at [543, 117] on div at bounding box center [542, 116] width 7 height 8
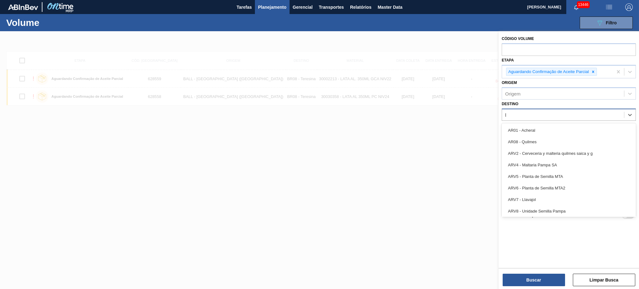
type input "lu"
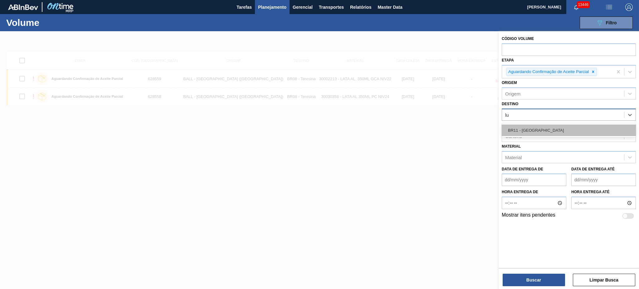
click at [537, 132] on div "BR11 - São Luís" at bounding box center [569, 130] width 134 height 12
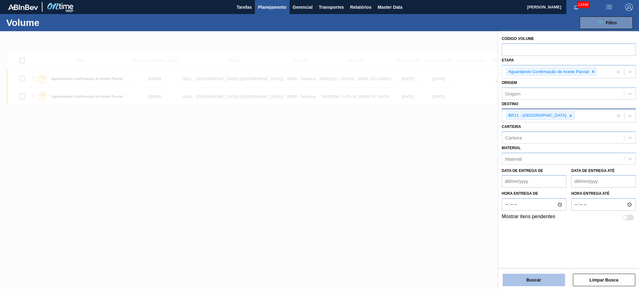
click at [535, 279] on button "Buscar" at bounding box center [534, 280] width 62 height 12
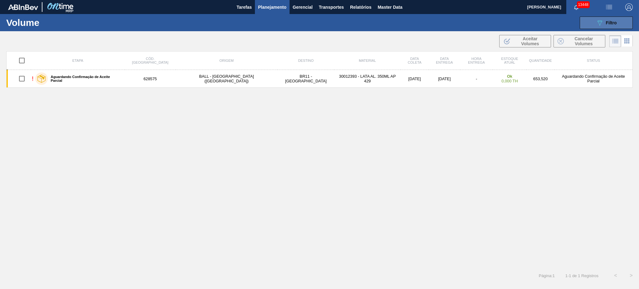
click at [609, 22] on span "Filtro" at bounding box center [611, 22] width 11 height 5
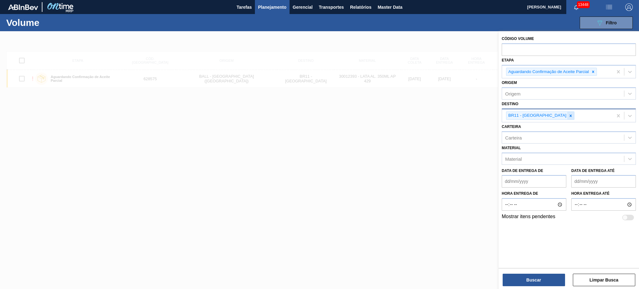
click at [568, 114] on icon at bounding box center [570, 116] width 4 height 4
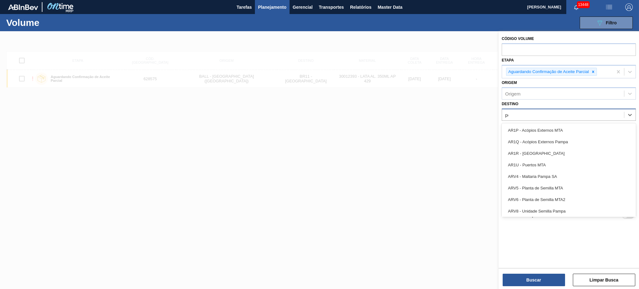
type input "per"
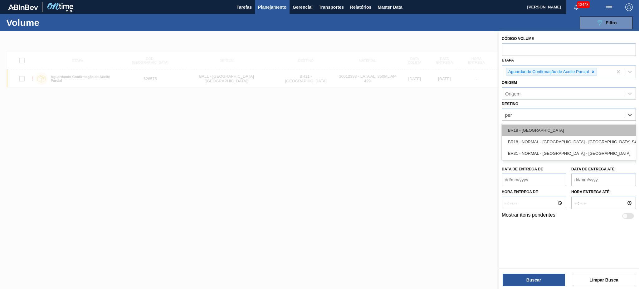
click at [541, 126] on div "BR18 - Pernambuco" at bounding box center [569, 130] width 134 height 12
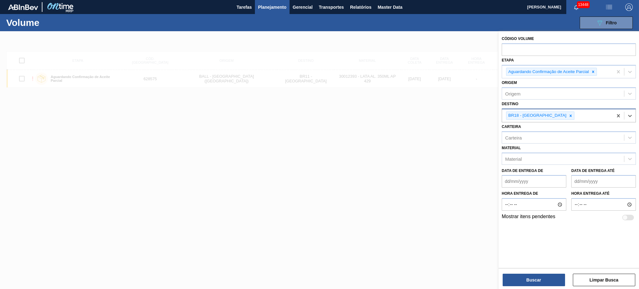
click at [539, 287] on div "Código Volume Etapa Aguardando Confirmação de Aceite Parcial Origem Origem Dest…" at bounding box center [568, 160] width 140 height 259
click at [537, 284] on button "Buscar" at bounding box center [534, 280] width 62 height 12
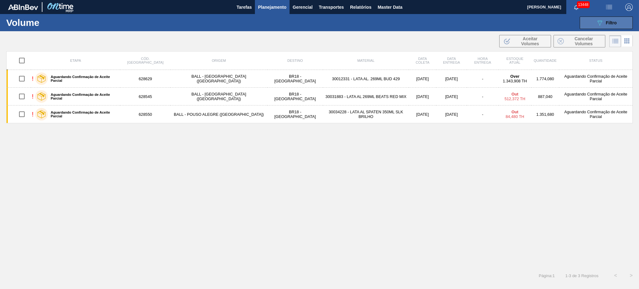
click at [612, 19] on div "089F7B8B-B2A5-4AFE-B5C0-19BA573D28AC Filtro" at bounding box center [606, 22] width 21 height 7
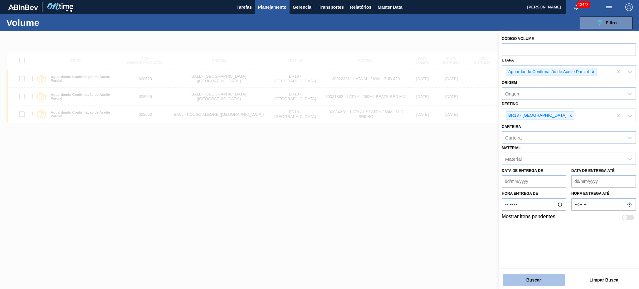
click at [533, 279] on button "Buscar" at bounding box center [534, 280] width 62 height 12
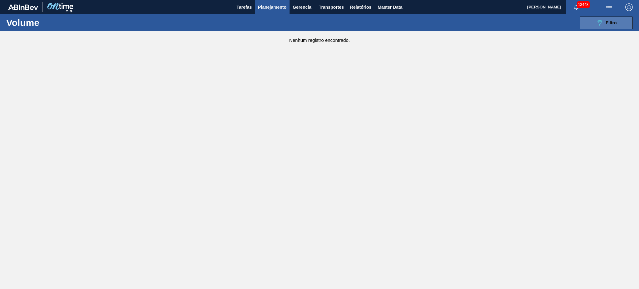
click at [612, 19] on div "089F7B8B-B2A5-4AFE-B5C0-19BA573D28AC Filtro" at bounding box center [606, 22] width 21 height 7
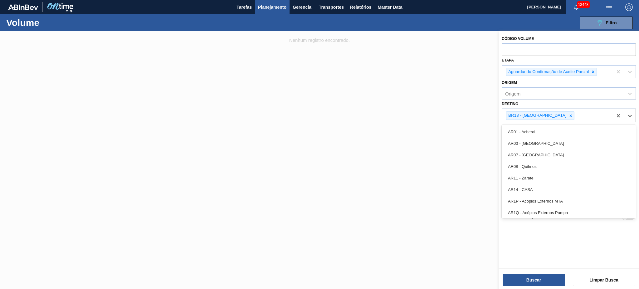
click at [552, 110] on div "BR18 - Pernambuco" at bounding box center [557, 115] width 111 height 13
click at [568, 114] on icon at bounding box center [570, 116] width 4 height 4
type input "02"
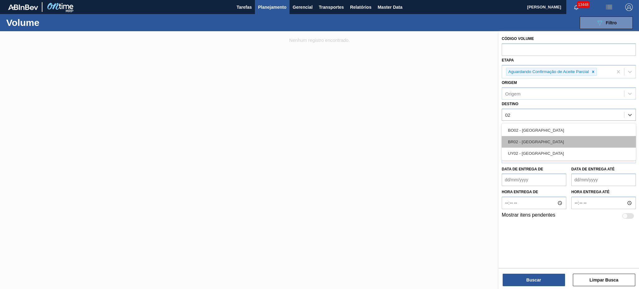
click at [540, 143] on div "BR02 - Sergipe" at bounding box center [569, 142] width 134 height 12
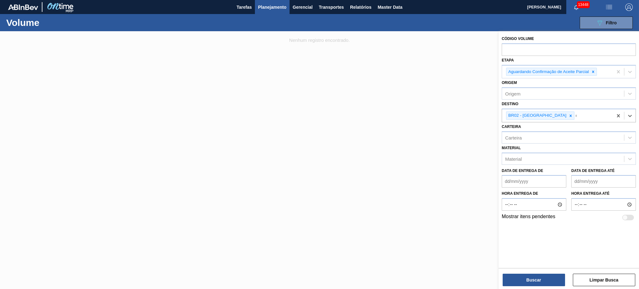
type input "04"
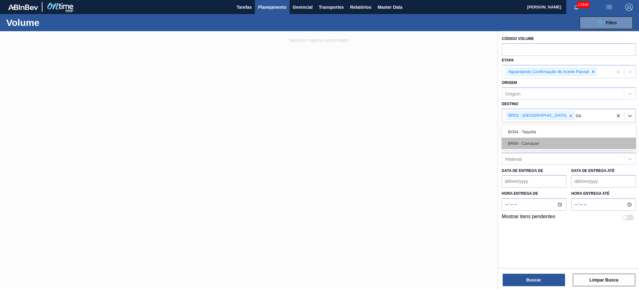
click at [540, 143] on div "BR04 - Camaçari" at bounding box center [569, 144] width 134 height 12
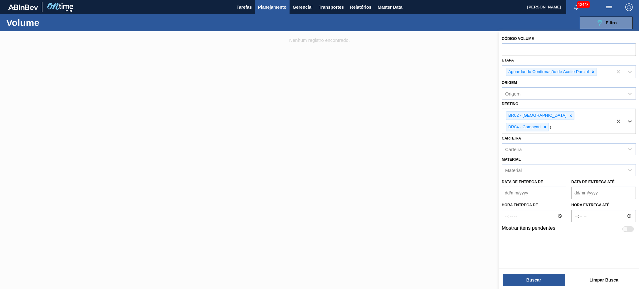
type input "03"
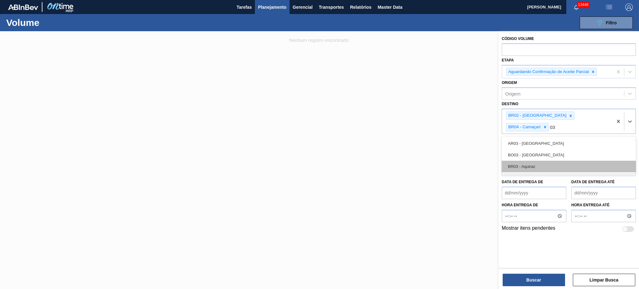
click at [541, 161] on div "BR03 - Aquiraz" at bounding box center [569, 167] width 134 height 12
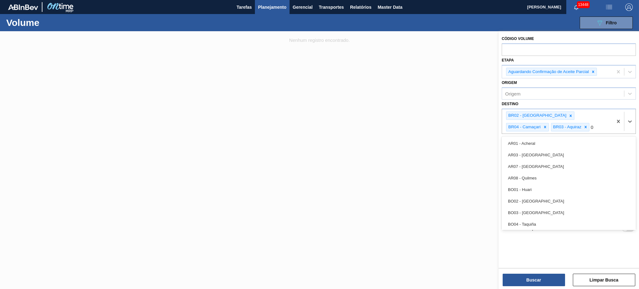
type input "08"
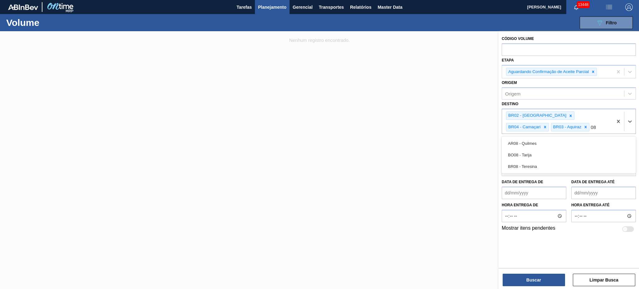
click at [542, 165] on div "BR08 - Teresina" at bounding box center [569, 167] width 134 height 12
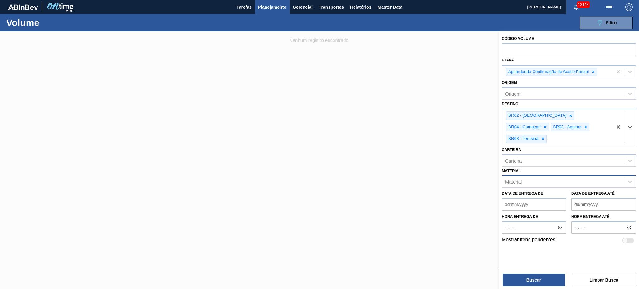
type input "11"
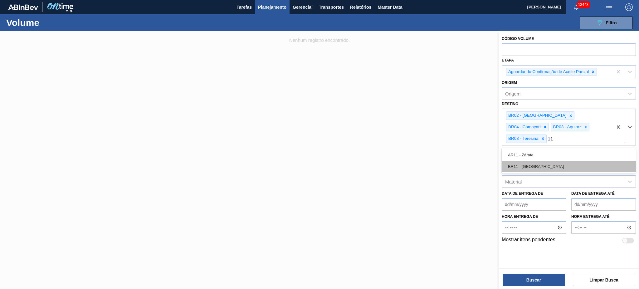
click at [542, 161] on div "BR11 - São Luís" at bounding box center [569, 167] width 134 height 12
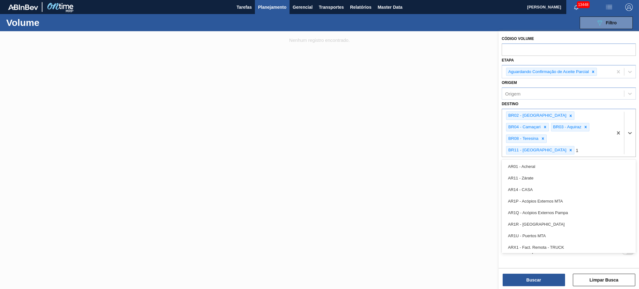
type input "18"
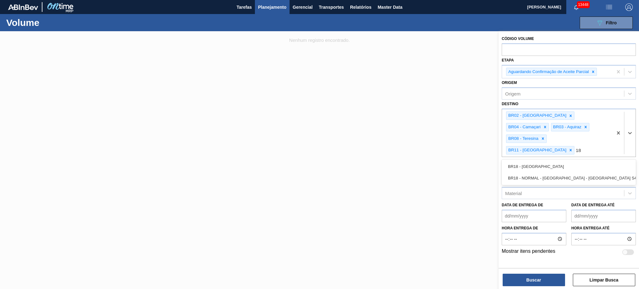
click at [542, 161] on div "BR18 - Pernambuco" at bounding box center [569, 167] width 134 height 12
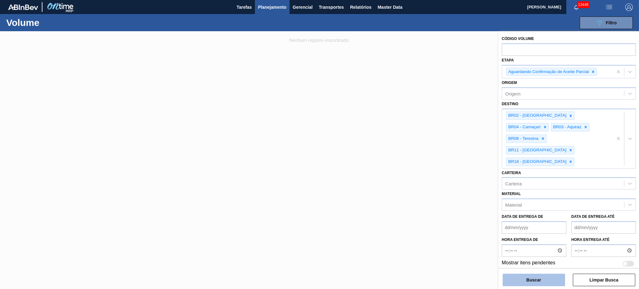
click at [534, 275] on button "Buscar" at bounding box center [534, 280] width 62 height 12
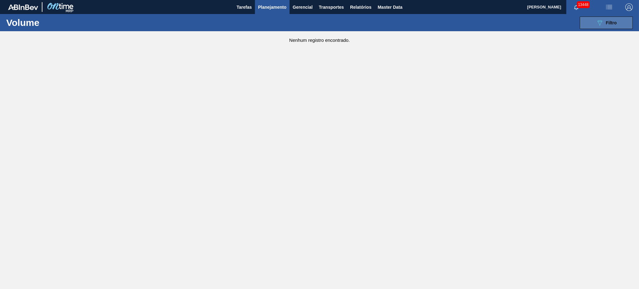
click at [600, 25] on icon at bounding box center [599, 22] width 5 height 5
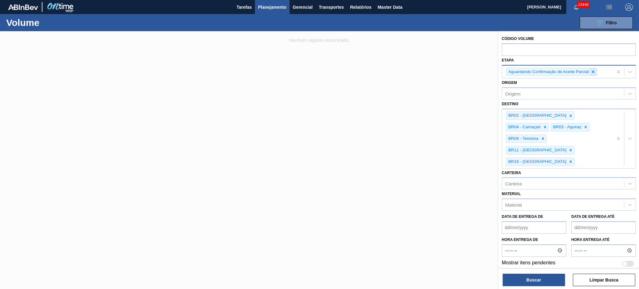
click at [592, 72] on icon at bounding box center [593, 72] width 4 height 4
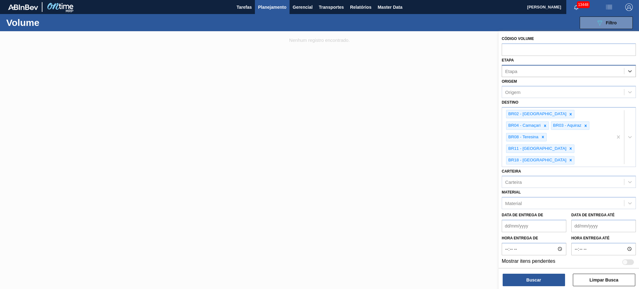
click at [572, 69] on div "Etapa" at bounding box center [563, 70] width 122 height 9
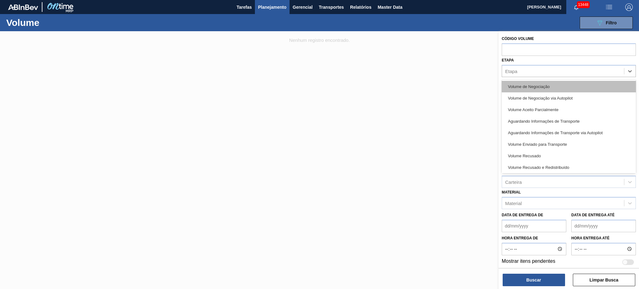
click at [550, 88] on div "Volume de Negociação" at bounding box center [569, 87] width 134 height 12
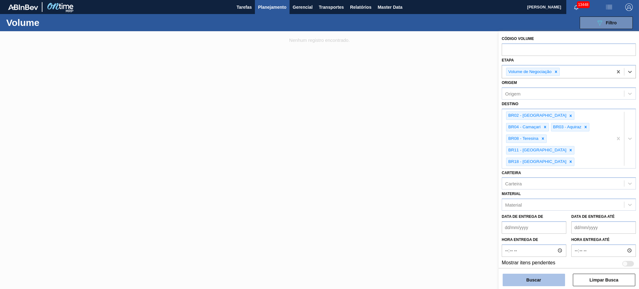
click at [530, 284] on button "Buscar" at bounding box center [534, 280] width 62 height 12
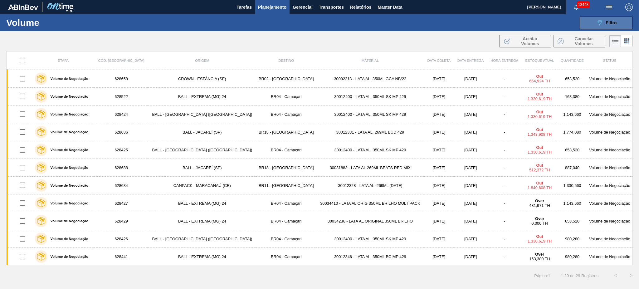
click at [609, 19] on div "089F7B8B-B2A5-4AFE-B5C0-19BA573D28AC Filtro" at bounding box center [606, 22] width 21 height 7
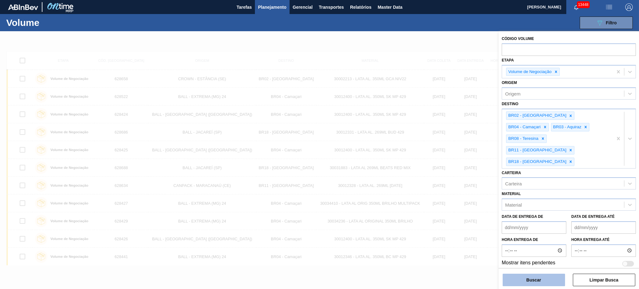
click at [545, 279] on button "Buscar" at bounding box center [534, 280] width 62 height 12
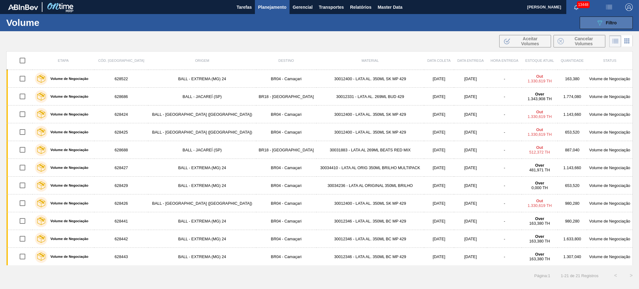
click at [606, 23] on span "Filtro" at bounding box center [611, 22] width 11 height 5
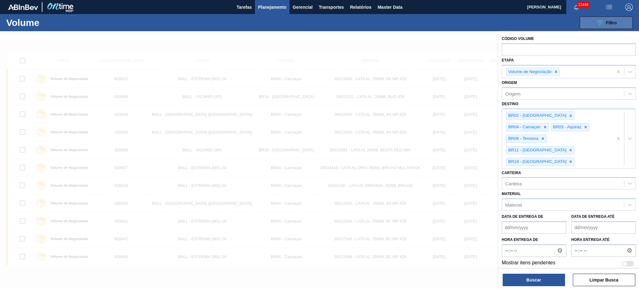
click at [606, 23] on span "Filtro" at bounding box center [611, 22] width 11 height 5
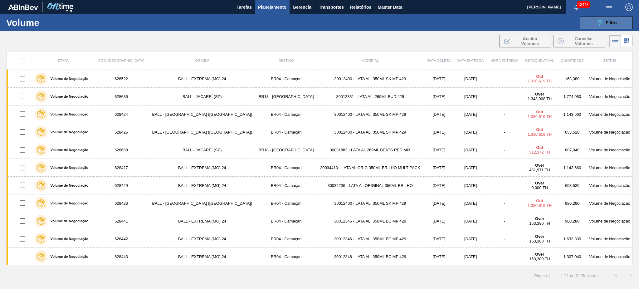
click at [619, 19] on button "089F7B8B-B2A5-4AFE-B5C0-19BA573D28AC Filtro" at bounding box center [606, 23] width 53 height 12
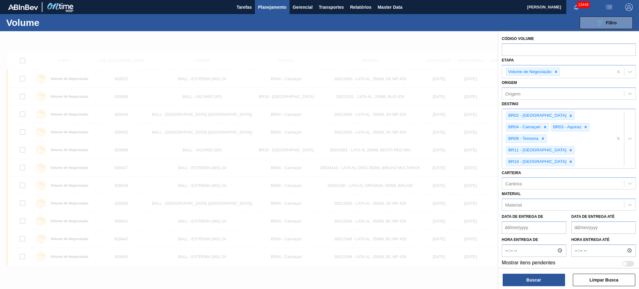
click at [441, 61] on div at bounding box center [319, 175] width 639 height 289
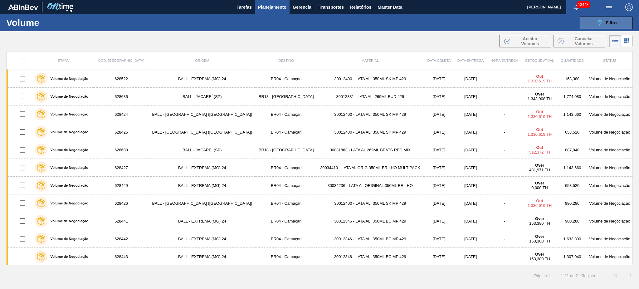
click at [599, 23] on icon "089F7B8B-B2A5-4AFE-B5C0-19BA573D28AC" at bounding box center [599, 22] width 7 height 7
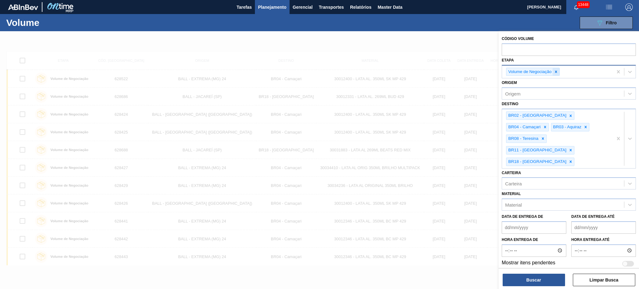
click at [558, 71] on div at bounding box center [555, 72] width 7 height 8
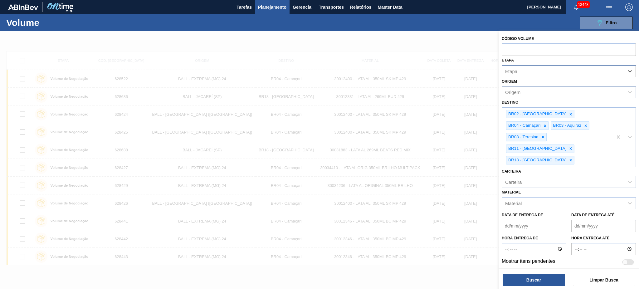
click at [535, 92] on div "Origem" at bounding box center [563, 92] width 122 height 9
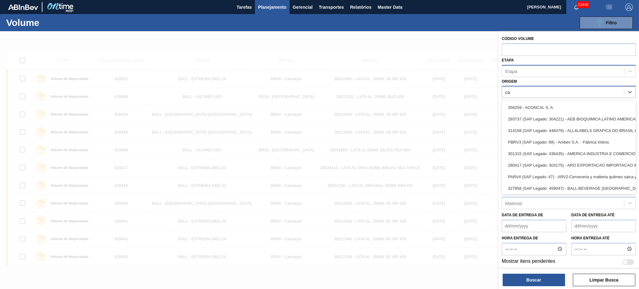
type input "can"
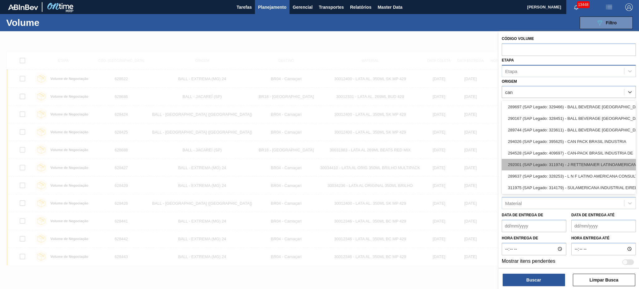
scroll to position [100, 0]
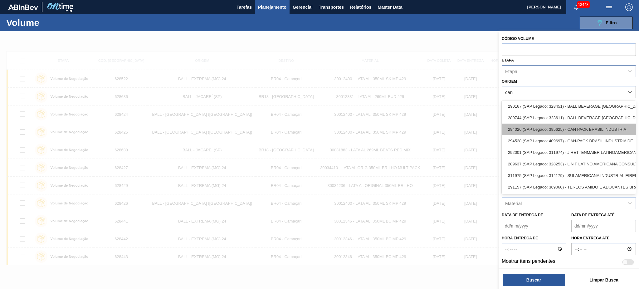
click at [596, 124] on div "294026 (SAP Legado: 395625) - CAN PACK BRASIL INDUSTRIA" at bounding box center [569, 130] width 134 height 12
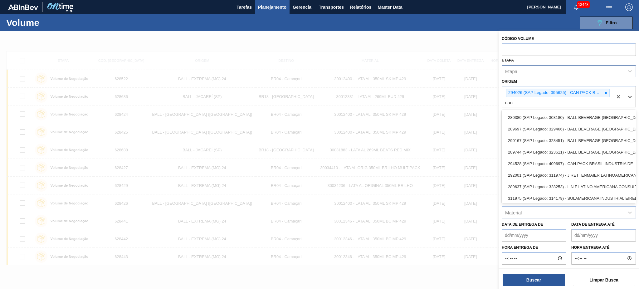
scroll to position [83, 0]
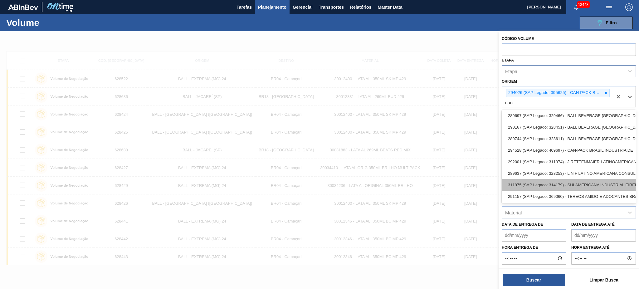
type input "can"
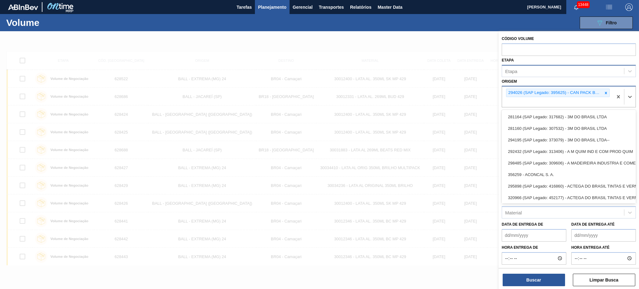
click at [595, 104] on div "294026 (SAP Legado: 395625) - CAN PACK BRASIL INDUSTRIA" at bounding box center [557, 96] width 111 height 21
type input "can"
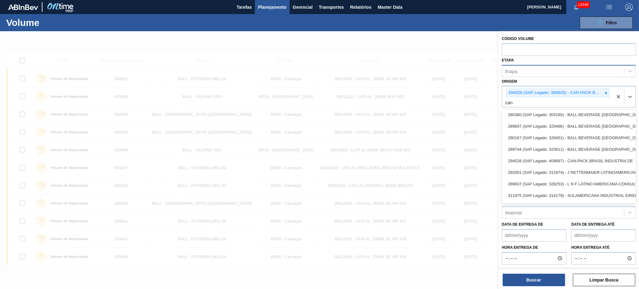
scroll to position [88, 0]
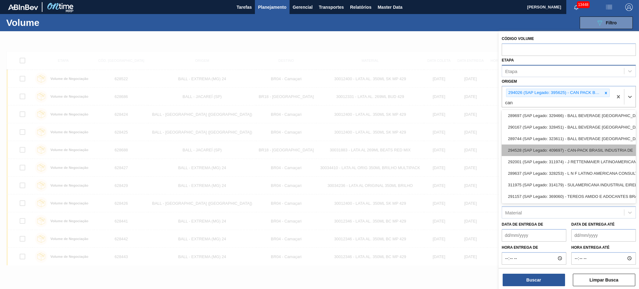
click at [598, 144] on div "294528 (SAP Legado: 409697) - CAN-PACK BRASIL INDUSTRIA DE" at bounding box center [569, 150] width 134 height 12
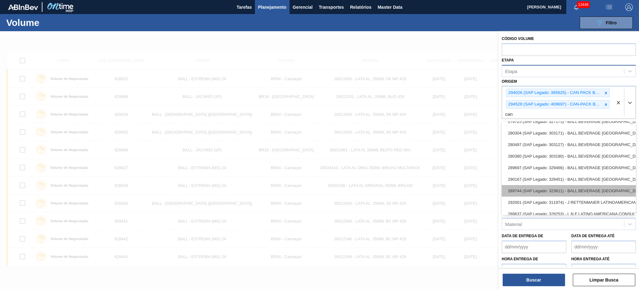
scroll to position [77, 0]
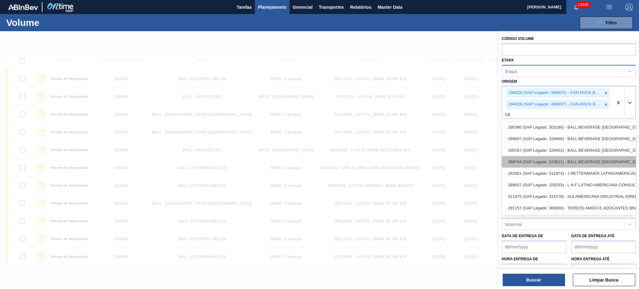
type input "c"
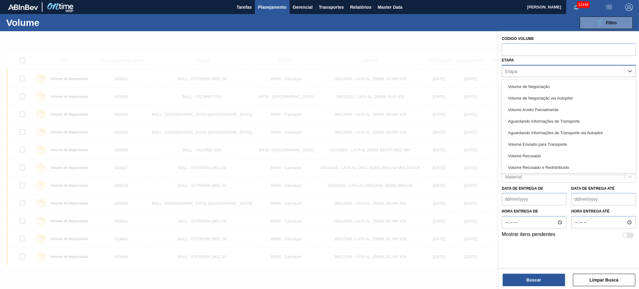
click at [522, 66] on div "Etapa" at bounding box center [563, 70] width 122 height 9
click at [535, 87] on div "Volume de Negociação" at bounding box center [569, 87] width 134 height 12
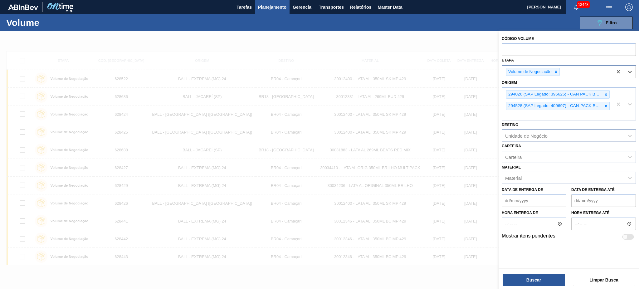
click at [576, 72] on div "Volume de Negociação" at bounding box center [557, 72] width 111 height 13
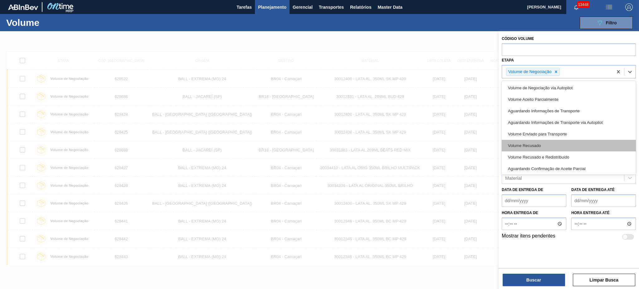
scroll to position [1, 0]
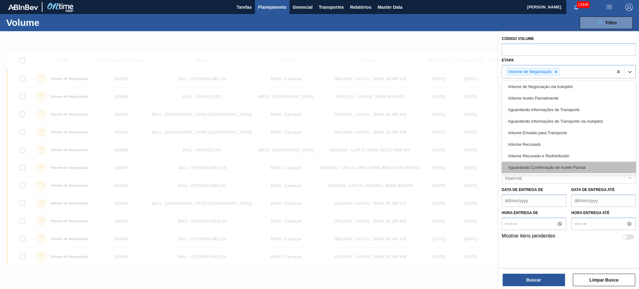
click at [571, 170] on div "Aguardando Confirmação de Aceite Parcial" at bounding box center [569, 168] width 134 height 12
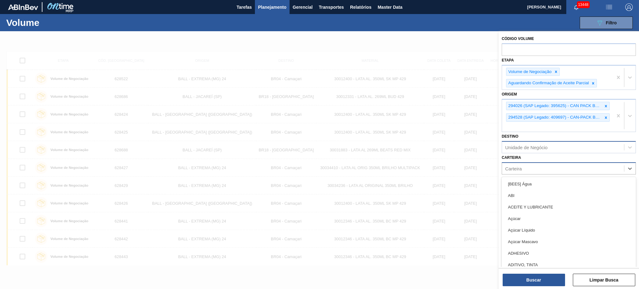
click at [547, 172] on div "Carteira" at bounding box center [563, 168] width 122 height 9
type input "lata"
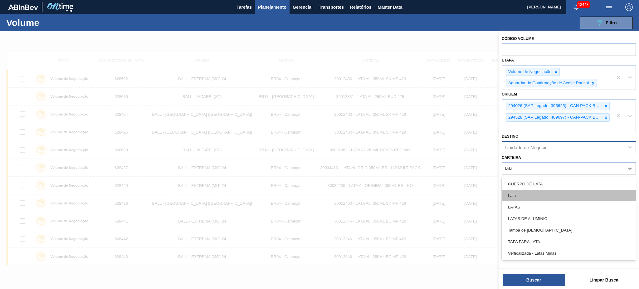
click at [533, 193] on div "Lata" at bounding box center [569, 196] width 134 height 12
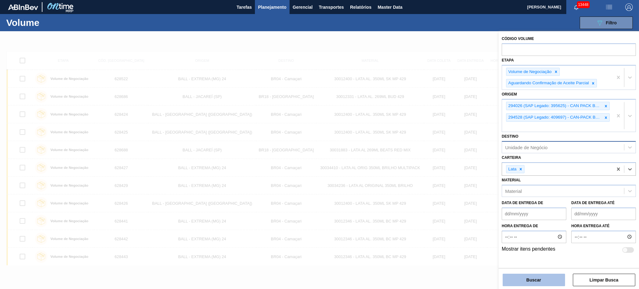
click at [531, 279] on button "Buscar" at bounding box center [534, 280] width 62 height 12
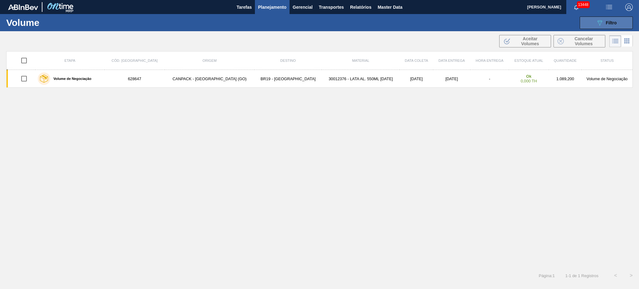
click at [596, 26] on icon "089F7B8B-B2A5-4AFE-B5C0-19BA573D28AC" at bounding box center [599, 22] width 7 height 7
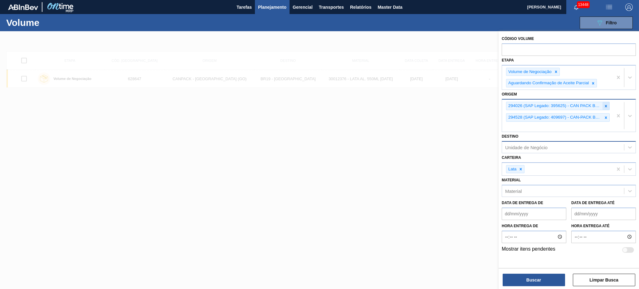
click at [605, 104] on icon at bounding box center [606, 106] width 4 height 4
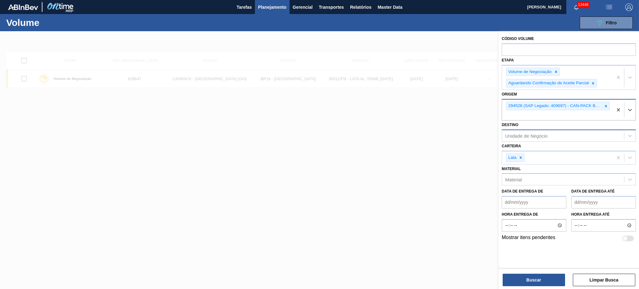
click at [605, 104] on icon at bounding box center [606, 106] width 4 height 4
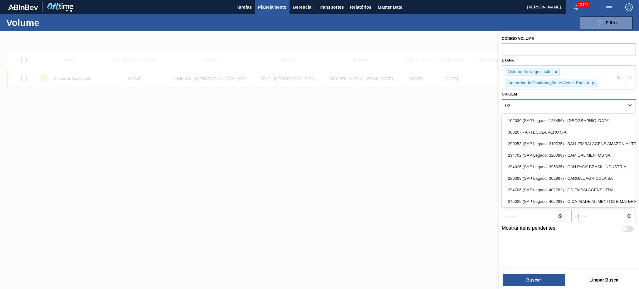
type input "0"
drag, startPoint x: 556, startPoint y: 95, endPoint x: 556, endPoint y: 100, distance: 5.6
click at [556, 95] on div "Origem option 294528 (SAP Legado: 409697) - CAN-PACK BRASIL INDUSTRIA DE, desel…" at bounding box center [569, 100] width 134 height 21
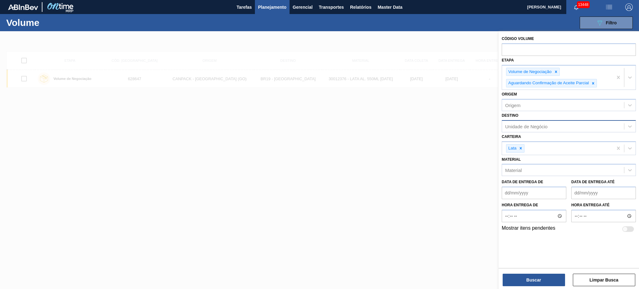
click at [537, 125] on div "Unidade de Negócio" at bounding box center [526, 126] width 42 height 5
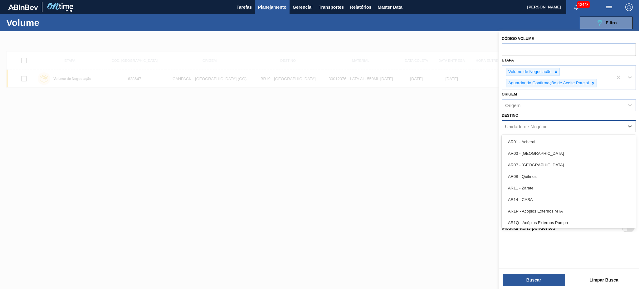
type input "02"
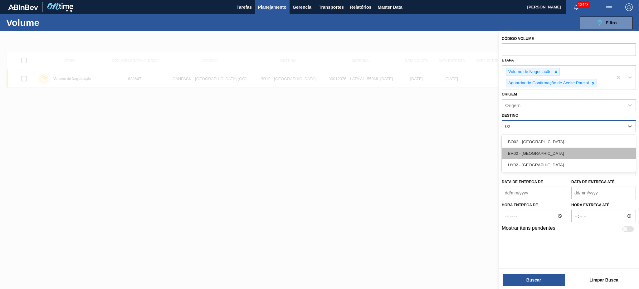
click at [545, 153] on div "BR02 - Sergipe" at bounding box center [569, 154] width 134 height 12
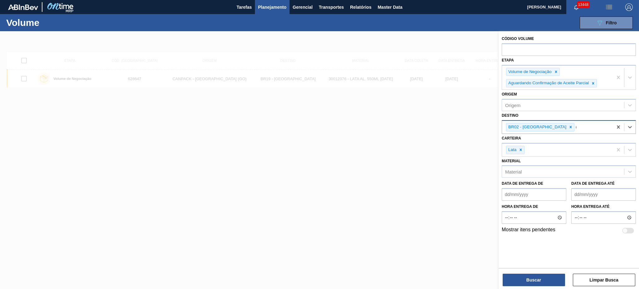
type input "03"
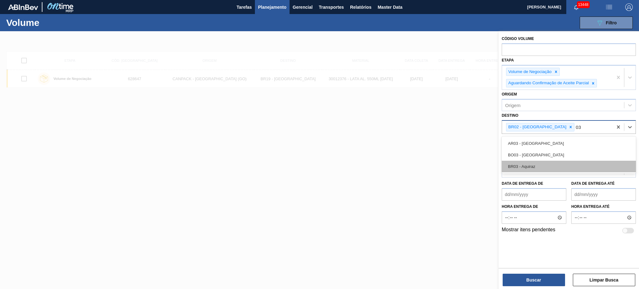
click at [541, 165] on div "BR03 - Aquiraz" at bounding box center [569, 167] width 134 height 12
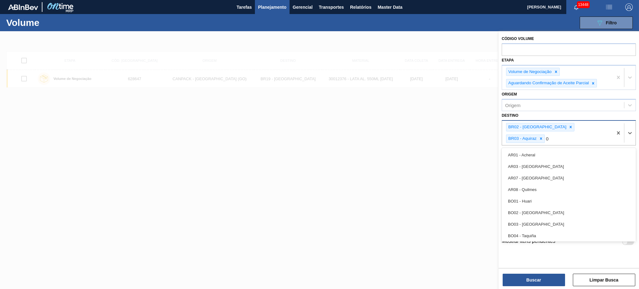
type input "04"
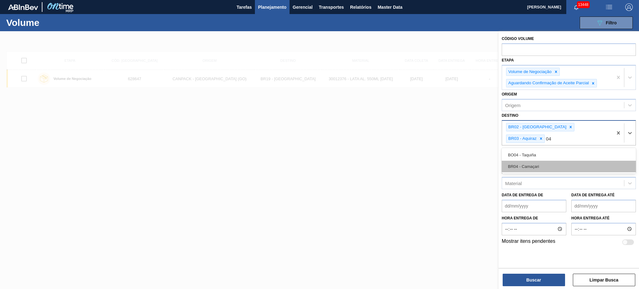
click at [540, 161] on div "BR04 - Camaçari" at bounding box center [569, 167] width 134 height 12
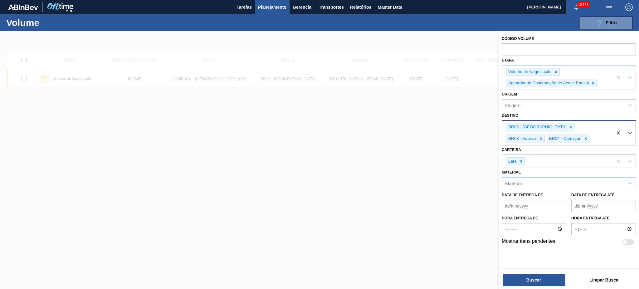
type input "08"
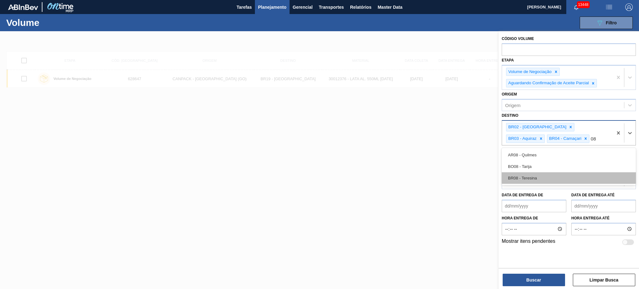
click at [542, 175] on div "BR08 - Teresina" at bounding box center [569, 178] width 134 height 12
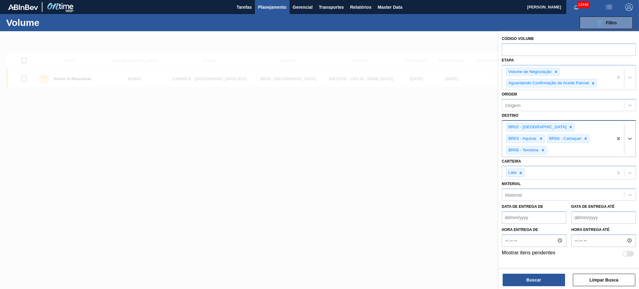
type input "11"
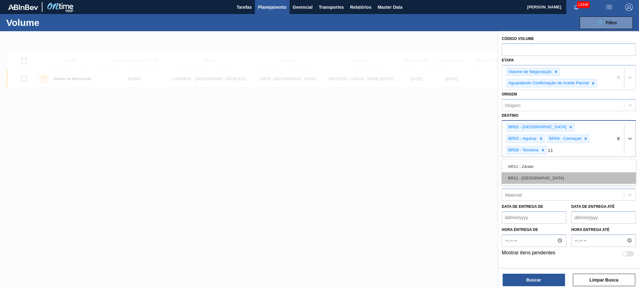
click at [538, 172] on div "BR11 - São Luís" at bounding box center [569, 178] width 134 height 12
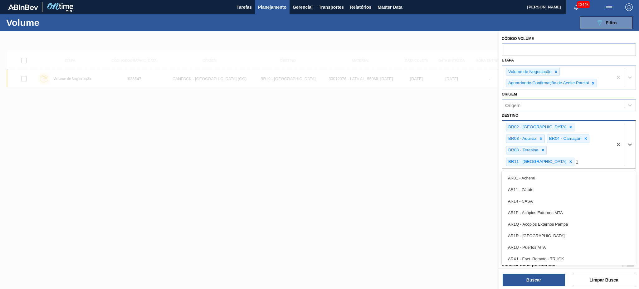
type input "18"
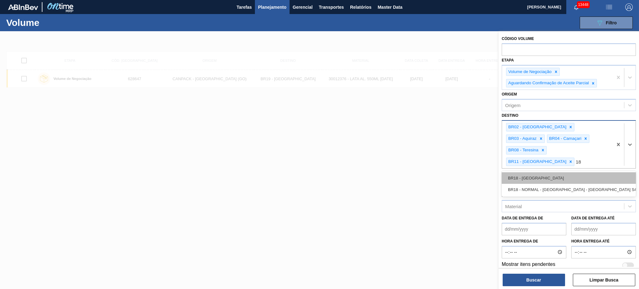
click at [541, 172] on div "BR18 - Pernambuco" at bounding box center [569, 178] width 134 height 12
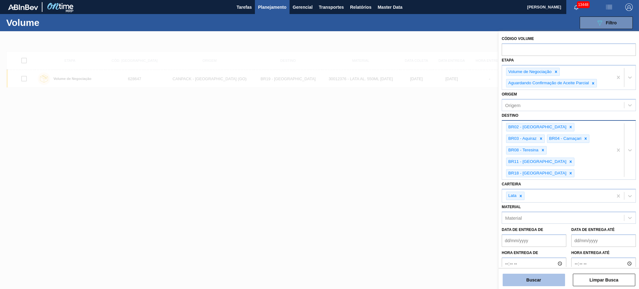
click at [535, 281] on button "Buscar" at bounding box center [534, 280] width 62 height 12
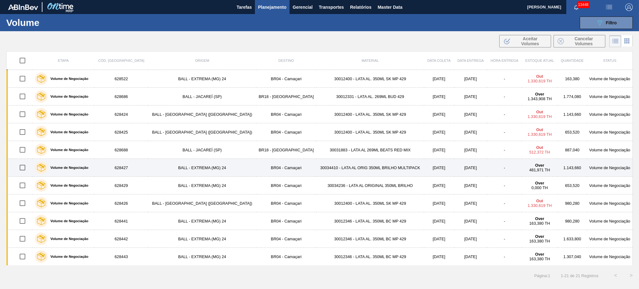
drag, startPoint x: 237, startPoint y: 166, endPoint x: 341, endPoint y: 166, distance: 103.3
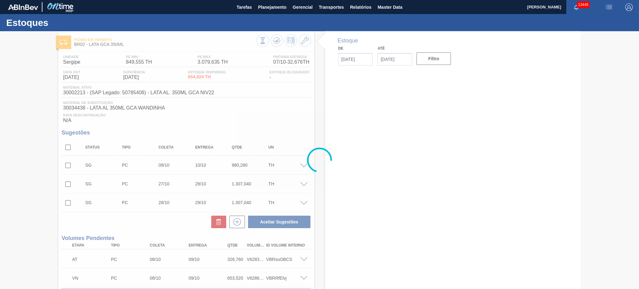
type input "[DATE]"
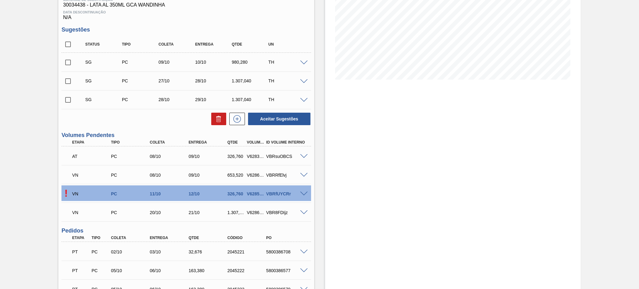
scroll to position [83, 0]
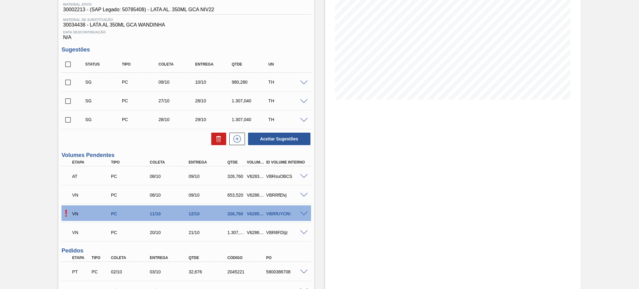
click at [304, 212] on span at bounding box center [303, 213] width 7 height 5
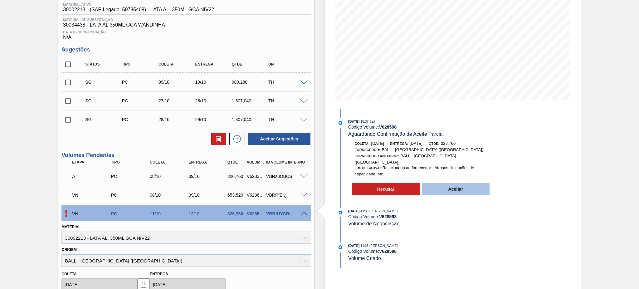
click at [468, 183] on button "Aceitar" at bounding box center [456, 189] width 68 height 12
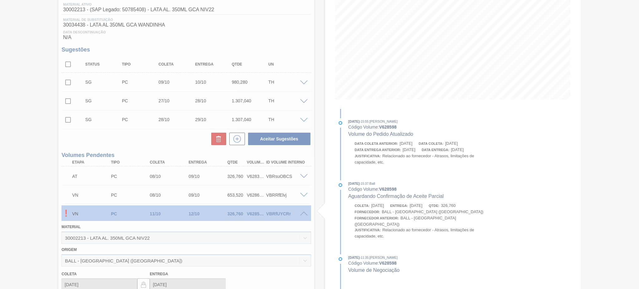
type input "326,760"
type input "[DATE]"
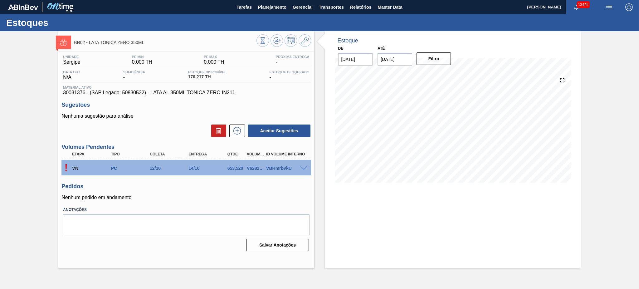
click at [300, 166] on span at bounding box center [303, 168] width 7 height 5
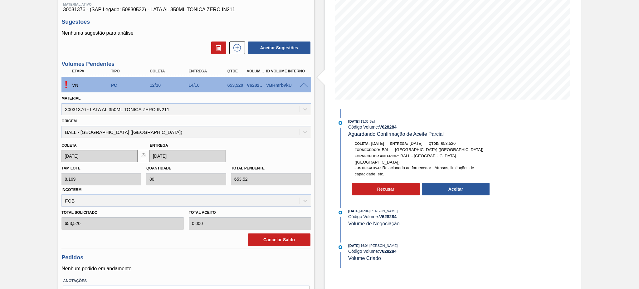
scroll to position [41, 0]
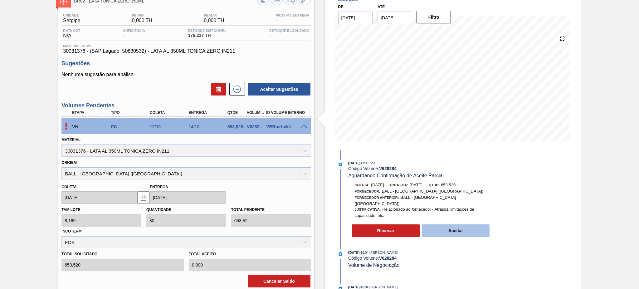
click at [451, 229] on button "Aceitar" at bounding box center [456, 230] width 68 height 12
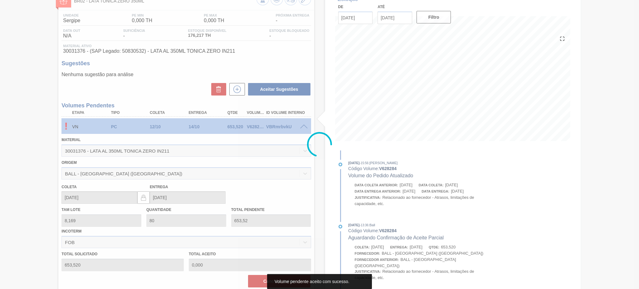
type input "653,520"
type input "[DATE]"
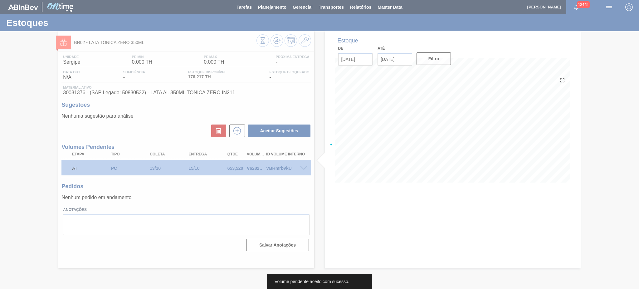
scroll to position [0, 0]
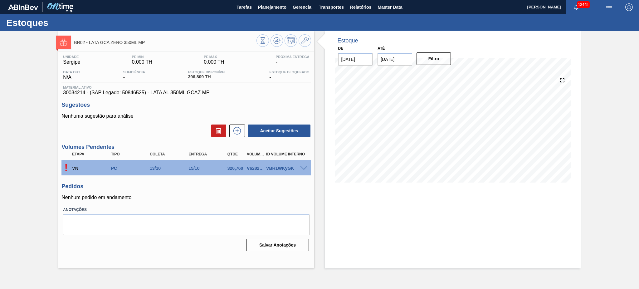
click at [305, 166] on span at bounding box center [303, 168] width 7 height 5
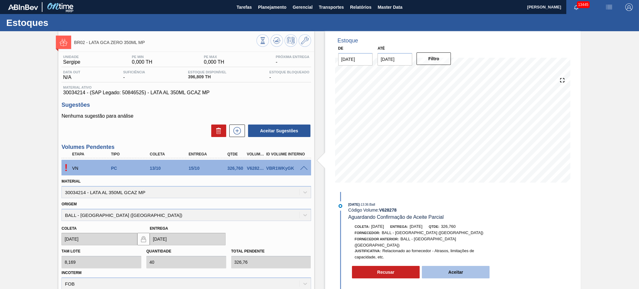
click at [469, 269] on button "Aceitar" at bounding box center [456, 272] width 68 height 12
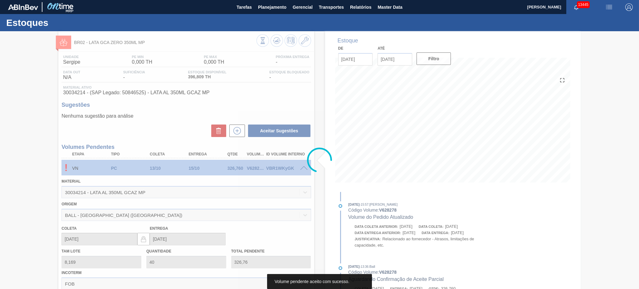
type input "326,760"
type input "[DATE]"
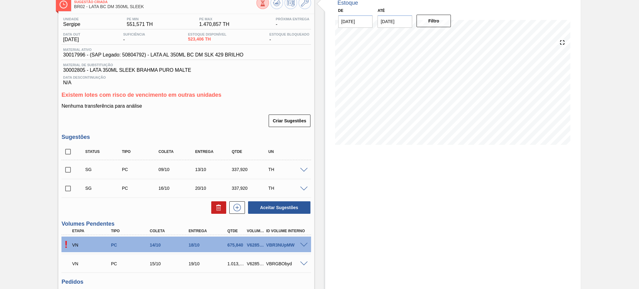
scroll to position [83, 0]
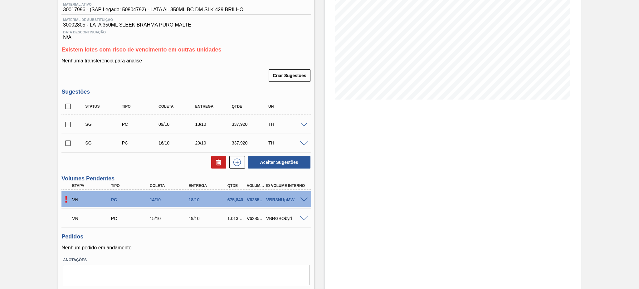
click at [303, 198] on span at bounding box center [303, 199] width 7 height 5
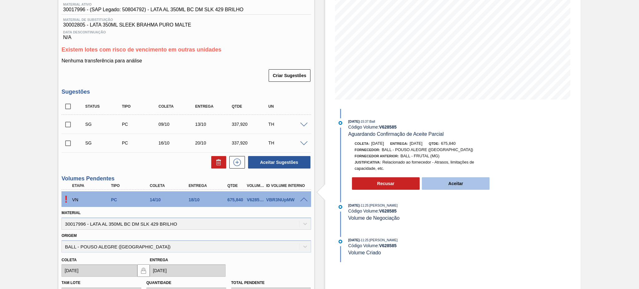
click at [469, 185] on button "Aceitar" at bounding box center [456, 183] width 68 height 12
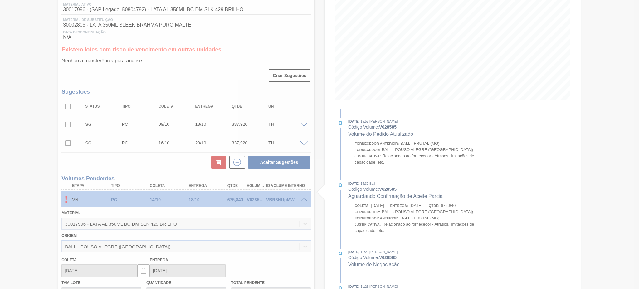
type input "675,840"
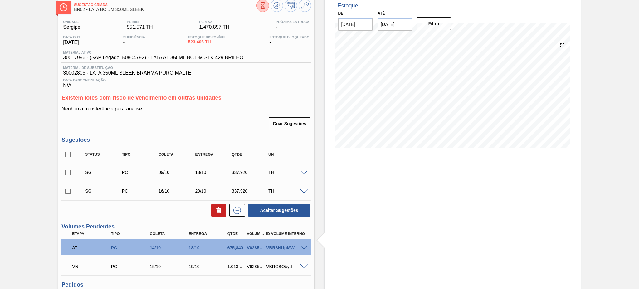
scroll to position [0, 0]
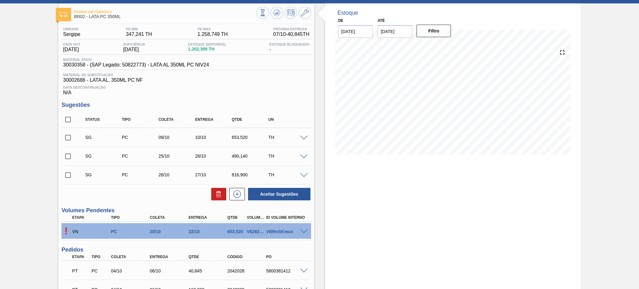
scroll to position [41, 0]
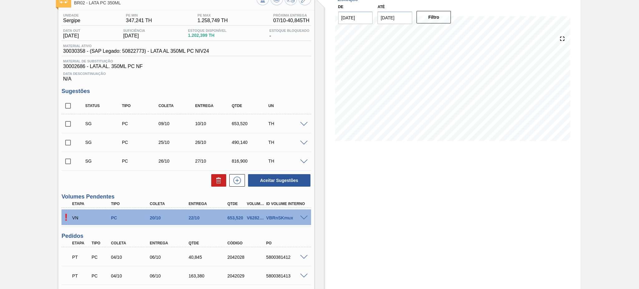
click at [66, 100] on input "checkbox" at bounding box center [67, 105] width 13 height 13
checkbox input "true"
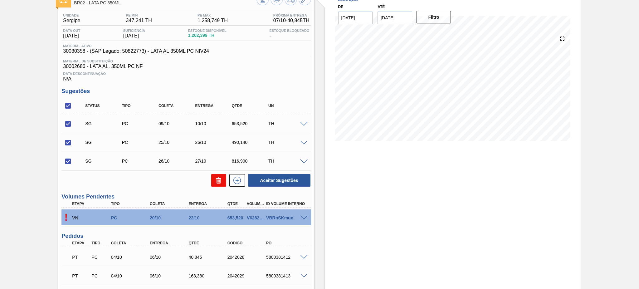
click at [215, 177] on icon at bounding box center [218, 180] width 7 height 7
checkbox input "false"
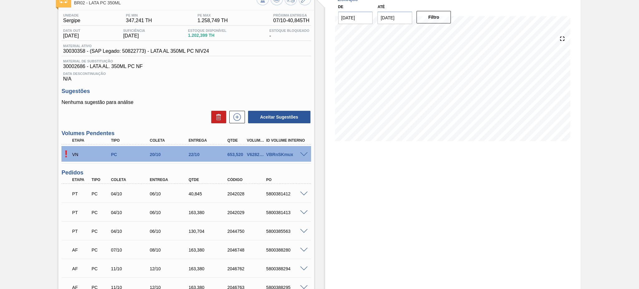
scroll to position [0, 0]
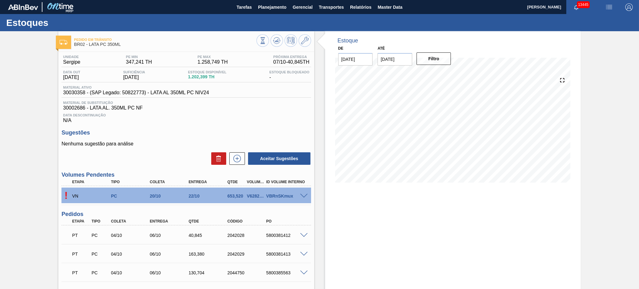
click at [302, 194] on span at bounding box center [303, 196] width 7 height 5
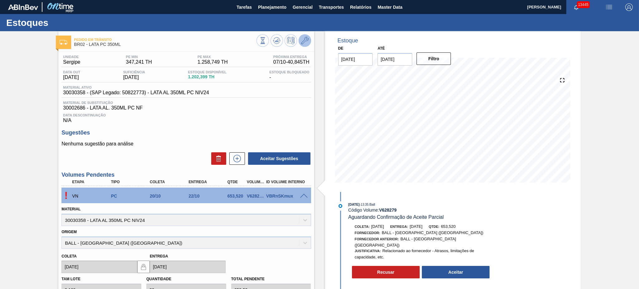
click at [305, 41] on icon at bounding box center [304, 40] width 7 height 7
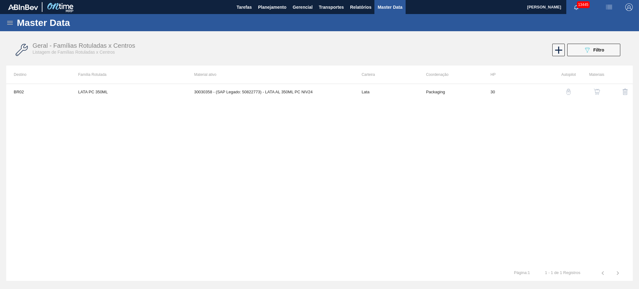
click at [595, 96] on button "button" at bounding box center [596, 91] width 15 height 15
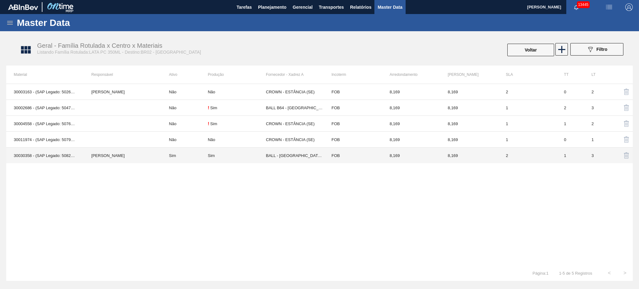
click at [172, 154] on td "Sim" at bounding box center [185, 156] width 46 height 16
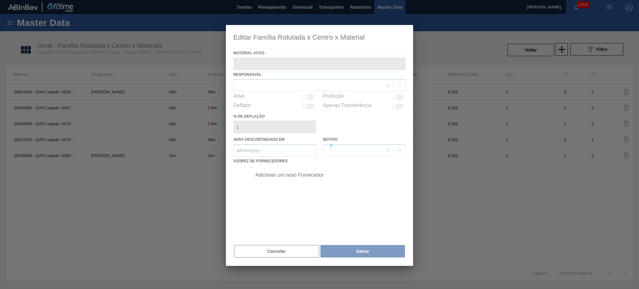
type ativo "30030358 - (SAP Legado: 50822773) - LATA AL 350ML PC NIV24"
checkbox input "true"
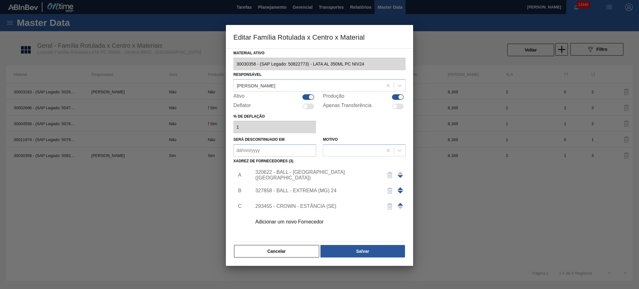
click at [307, 173] on div "320622 - BALL - [GEOGRAPHIC_DATA] ([GEOGRAPHIC_DATA])" at bounding box center [316, 174] width 122 height 11
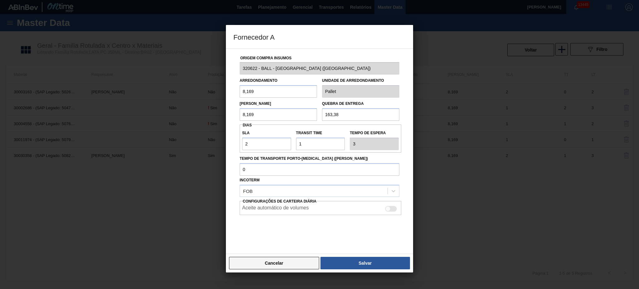
click at [276, 266] on button "Cancelar" at bounding box center [274, 263] width 90 height 12
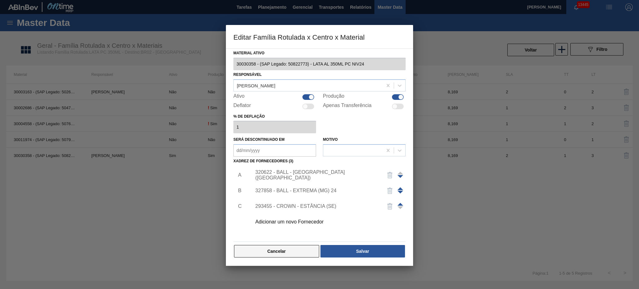
click at [280, 250] on button "Cancelar" at bounding box center [276, 251] width 85 height 12
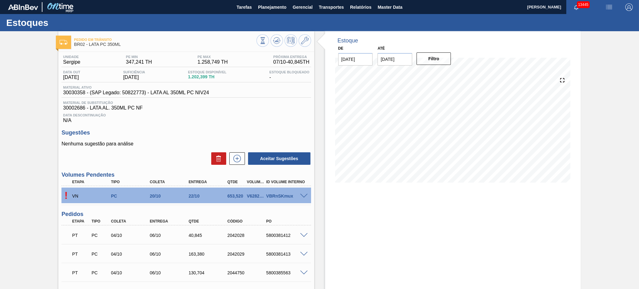
click at [305, 193] on div at bounding box center [305, 195] width 12 height 5
click at [302, 194] on span at bounding box center [303, 196] width 7 height 5
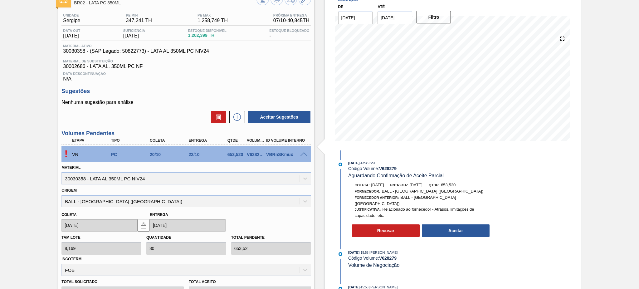
scroll to position [83, 0]
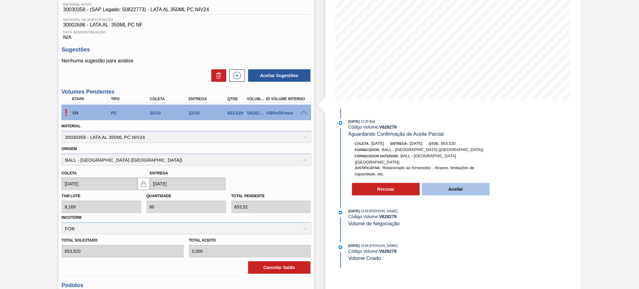
click at [474, 187] on button "Aceitar" at bounding box center [456, 189] width 68 height 12
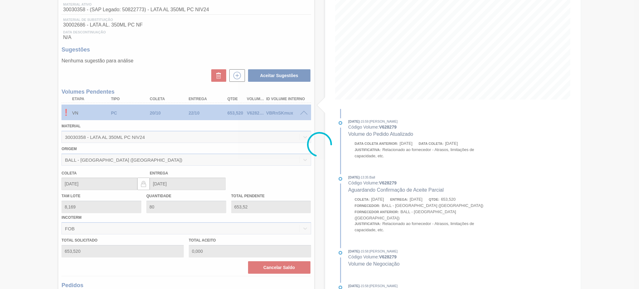
type input "653,520"
type input "21/10/2025"
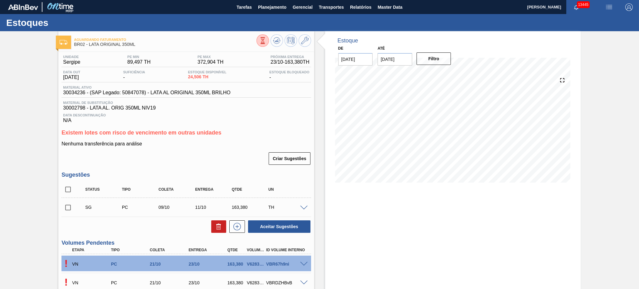
scroll to position [83, 0]
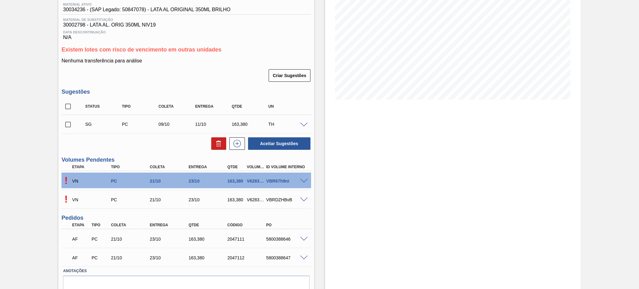
click at [304, 179] on span at bounding box center [303, 181] width 7 height 5
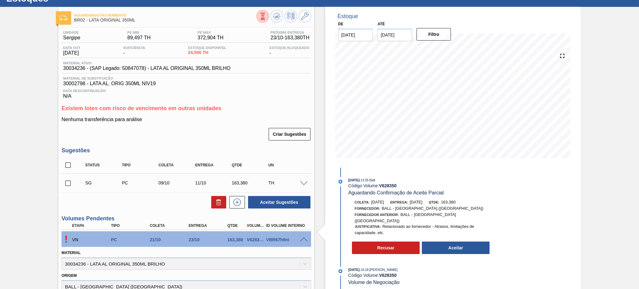
scroll to position [0, 0]
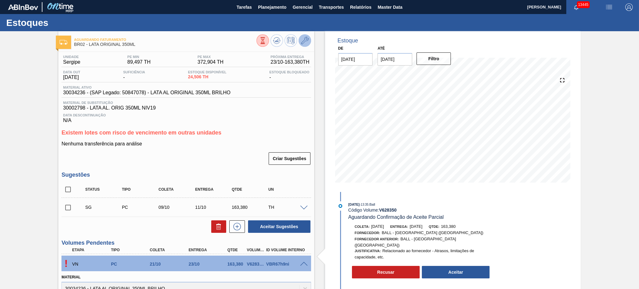
click at [303, 42] on icon at bounding box center [304, 40] width 7 height 7
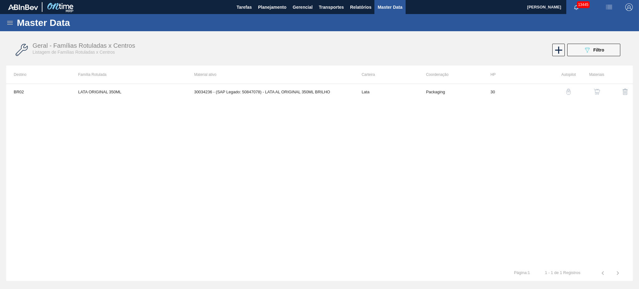
click at [597, 89] on img "button" at bounding box center [597, 92] width 6 height 6
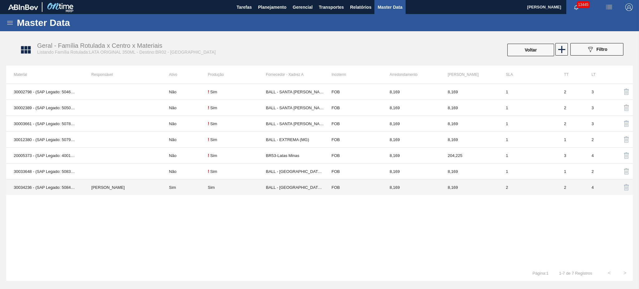
click at [174, 187] on td "Sim" at bounding box center [185, 187] width 46 height 16
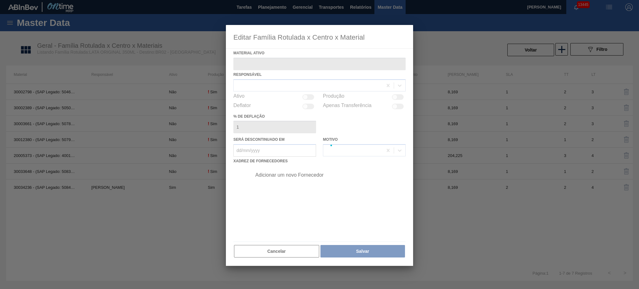
type ativo "30034236 - (SAP Legado: 50847078) - LATA AL ORIGINAL 350ML BRILHO"
checkbox input "true"
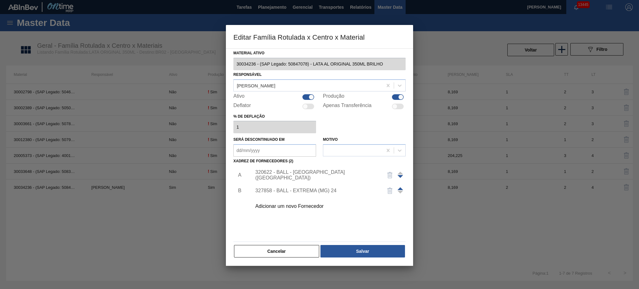
click at [311, 174] on div "320622 - BALL - [GEOGRAPHIC_DATA] ([GEOGRAPHIC_DATA])" at bounding box center [316, 174] width 122 height 11
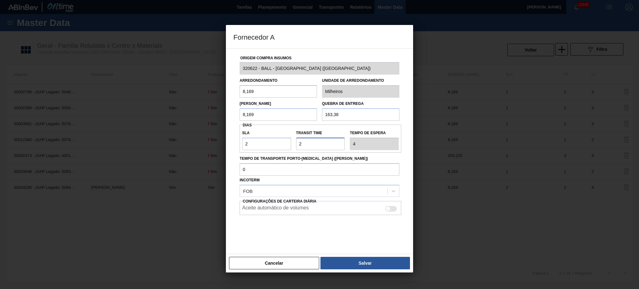
drag, startPoint x: 323, startPoint y: 146, endPoint x: 257, endPoint y: 148, distance: 65.6
click at [268, 148] on div "SLA 2 Transit Time Tempo de espera 4" at bounding box center [321, 138] width 162 height 23
type input "1"
type input "3"
type input "1"
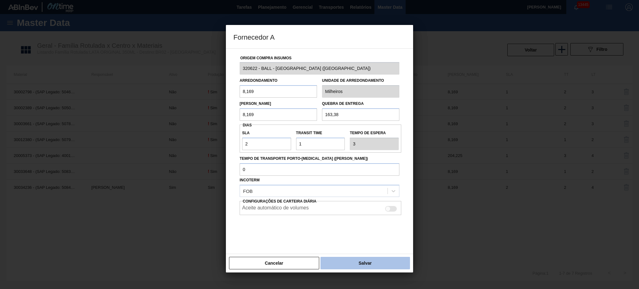
click at [362, 260] on button "Salvar" at bounding box center [365, 263] width 90 height 12
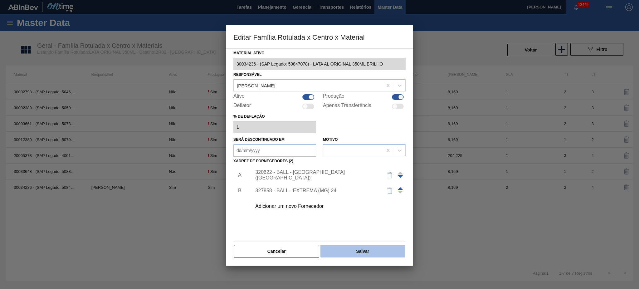
click at [373, 251] on button "Salvar" at bounding box center [362, 251] width 85 height 12
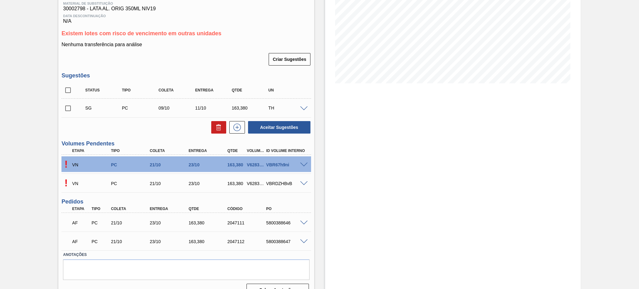
scroll to position [111, 0]
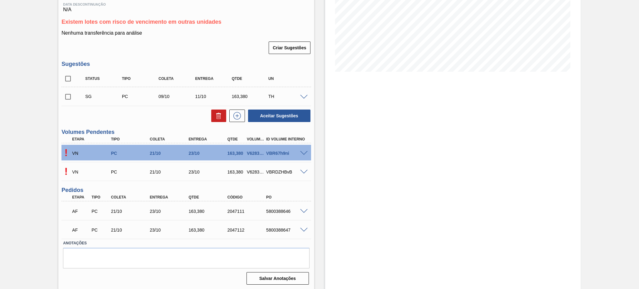
click at [303, 153] on span at bounding box center [303, 153] width 7 height 5
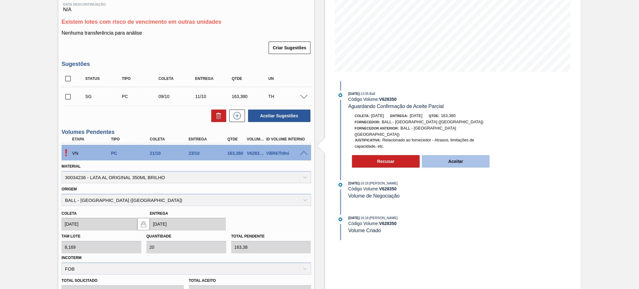
click at [455, 156] on button "Aceitar" at bounding box center [456, 161] width 68 height 12
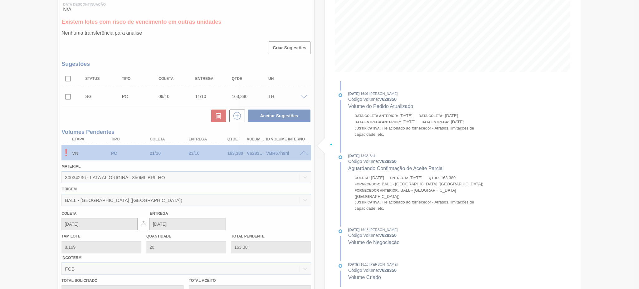
type input "163,380"
type input "22/10/2025"
type input "24/10/2025"
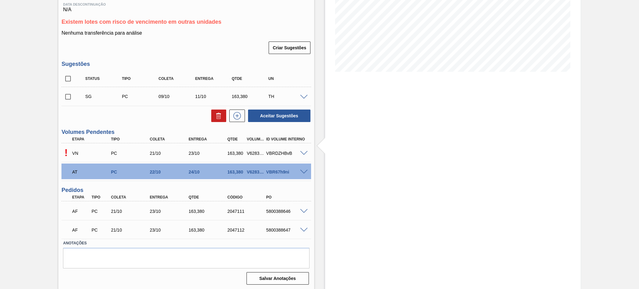
click at [304, 151] on span at bounding box center [303, 153] width 7 height 5
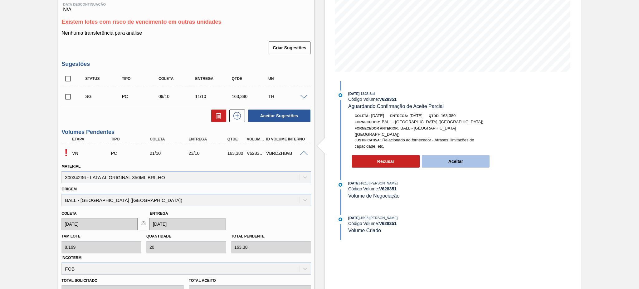
click at [453, 158] on button "Aceitar" at bounding box center [456, 161] width 68 height 12
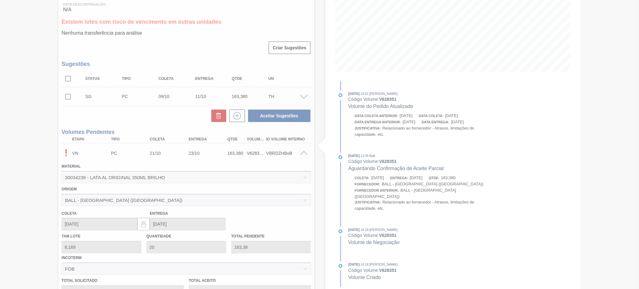
type input "163,380"
type input "22/10/2025"
type input "24/10/2025"
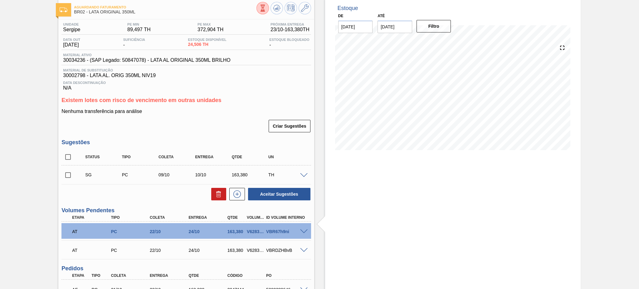
scroll to position [0, 0]
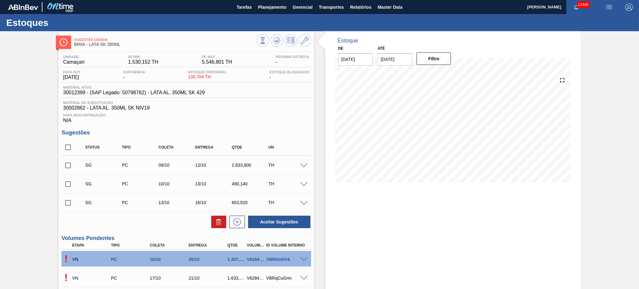
scroll to position [77, 0]
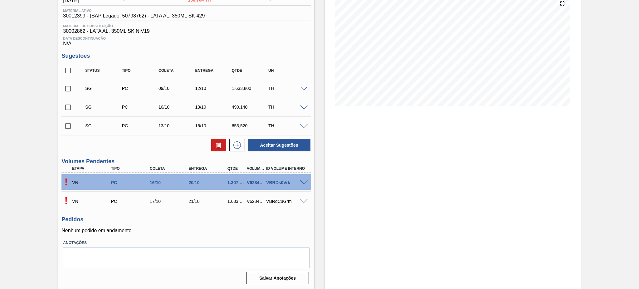
click at [303, 180] on span at bounding box center [303, 182] width 7 height 5
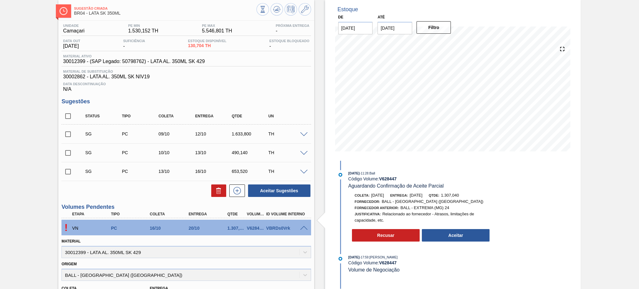
scroll to position [0, 0]
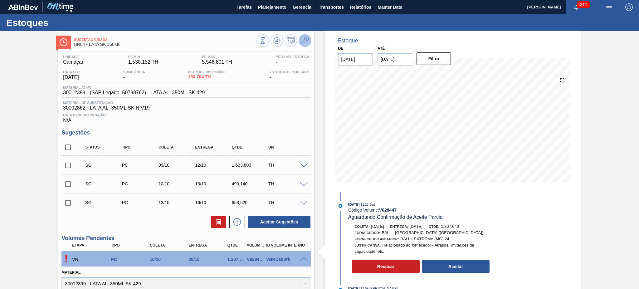
click at [302, 46] on button at bounding box center [305, 40] width 12 height 12
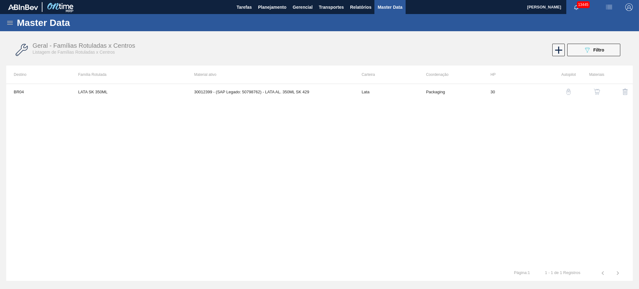
click at [599, 90] on img "button" at bounding box center [597, 92] width 6 height 6
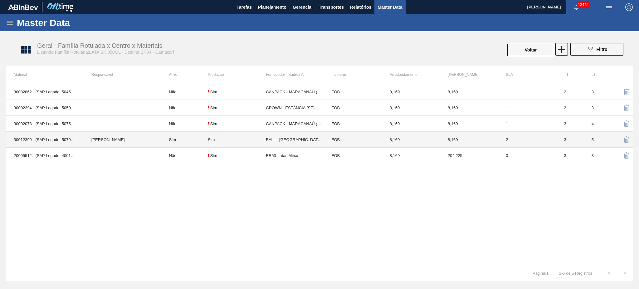
click at [170, 142] on td "Sim" at bounding box center [185, 140] width 46 height 16
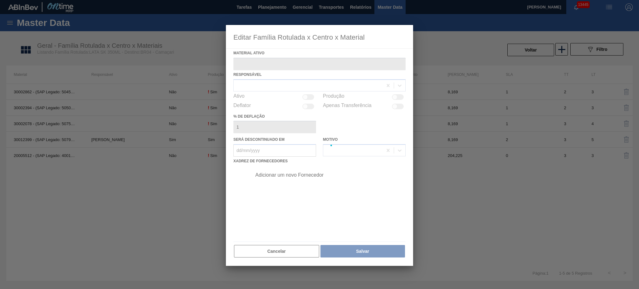
type ativo "30012399 - (SAP Legado: 50798762) - LATA AL. 350ML SK 429"
checkbox input "true"
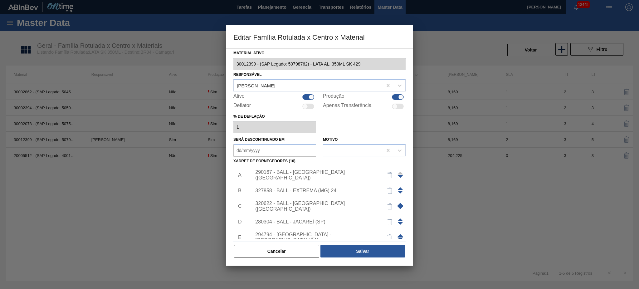
click at [325, 188] on div "327858 - BALL - EXTREMA (MG) 24" at bounding box center [316, 191] width 122 height 6
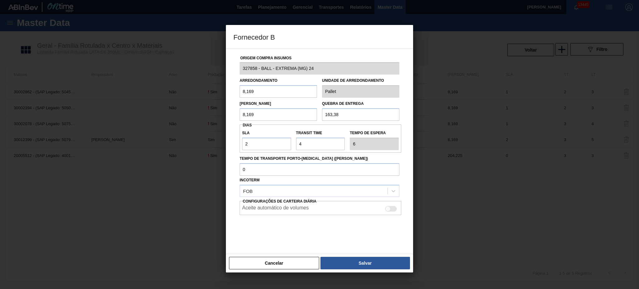
click at [306, 271] on div "Cancelar Salvar" at bounding box center [319, 263] width 187 height 19
click at [294, 262] on button "Cancelar" at bounding box center [274, 263] width 90 height 12
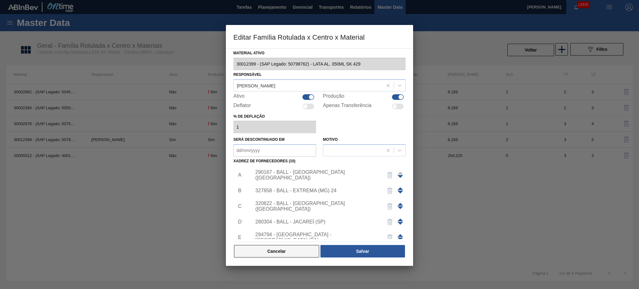
click at [296, 248] on button "Cancelar" at bounding box center [276, 251] width 85 height 12
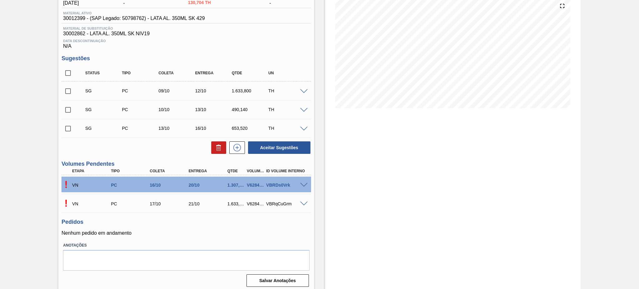
scroll to position [77, 0]
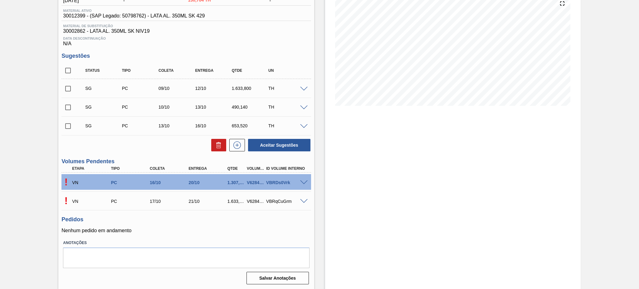
click at [303, 180] on span at bounding box center [303, 182] width 7 height 5
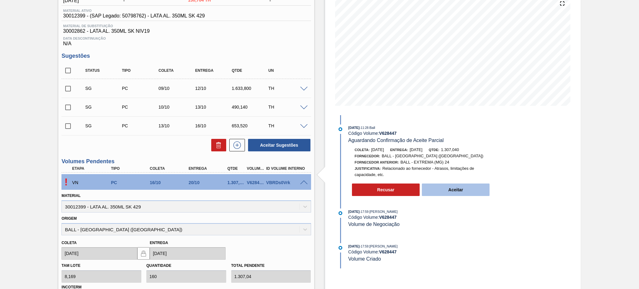
click at [466, 196] on button "Aceitar" at bounding box center [456, 189] width 68 height 12
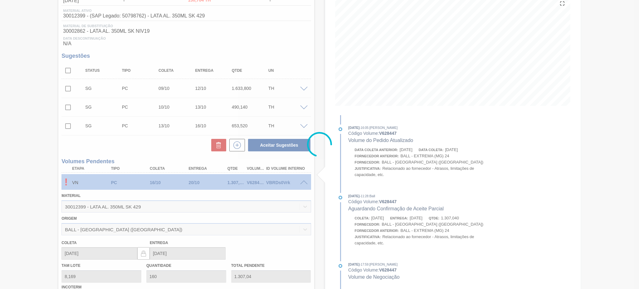
type input "1.307,040"
type input "[DATE]"
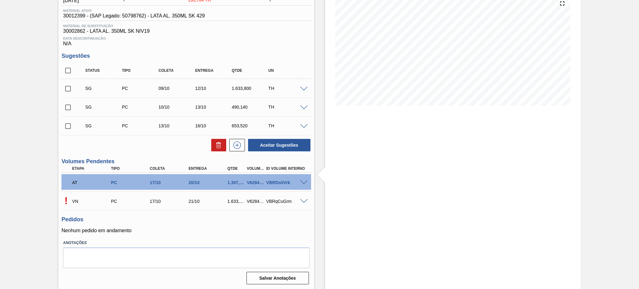
click at [303, 198] on div at bounding box center [305, 200] width 12 height 5
click at [304, 201] on span at bounding box center [303, 201] width 7 height 5
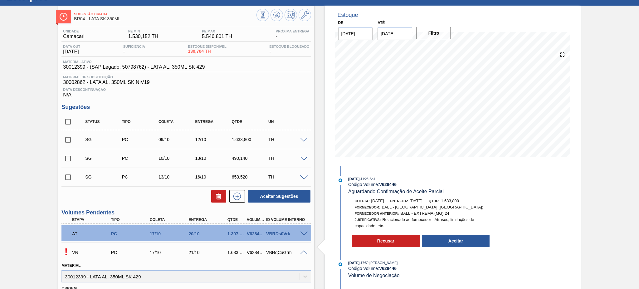
scroll to position [0, 0]
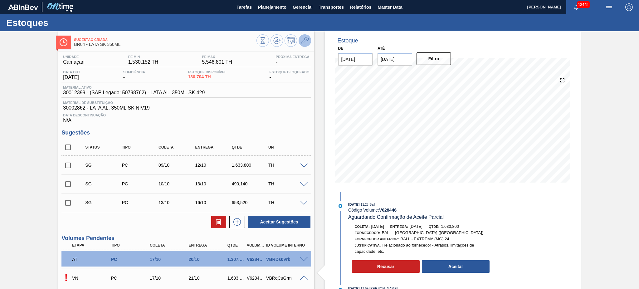
click at [300, 39] on button at bounding box center [305, 40] width 12 height 12
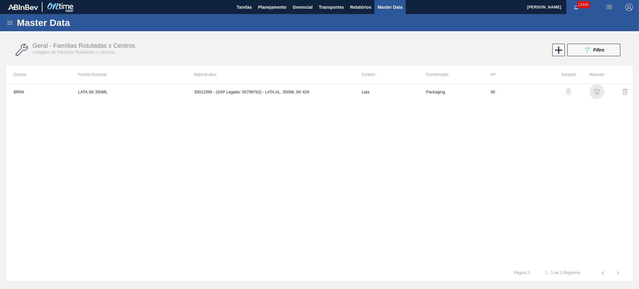
click at [596, 94] on img "button" at bounding box center [597, 92] width 6 height 6
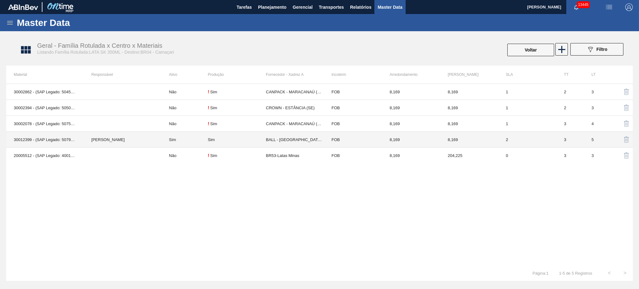
click at [177, 143] on td "Sim" at bounding box center [185, 140] width 46 height 16
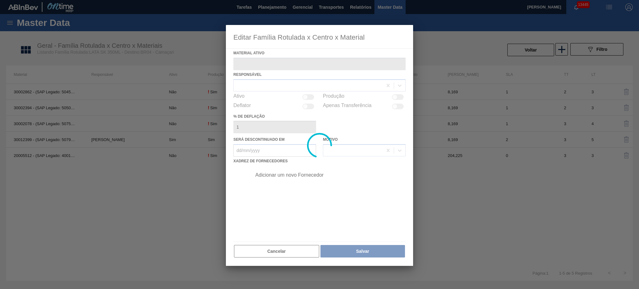
type ativo "30012399 - (SAP Legado: 50798762) - LATA AL. 350ML SK 429"
checkbox input "true"
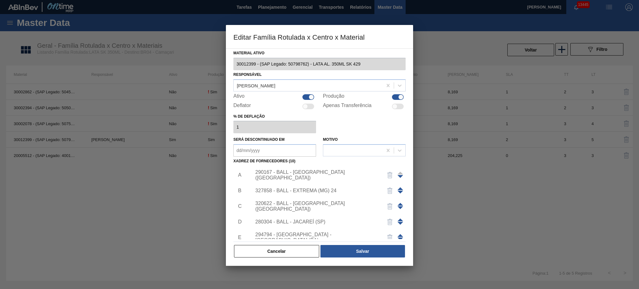
click at [316, 176] on div "290167 - BALL - [GEOGRAPHIC_DATA] ([GEOGRAPHIC_DATA])" at bounding box center [316, 174] width 122 height 11
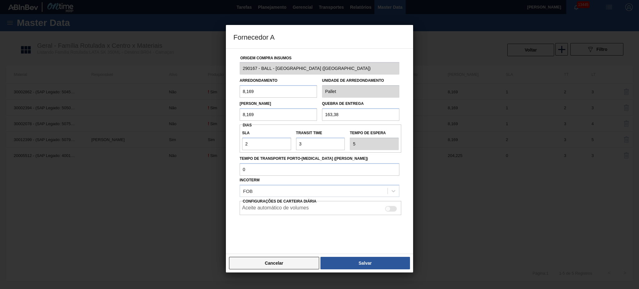
click at [287, 267] on button "Cancelar" at bounding box center [274, 263] width 90 height 12
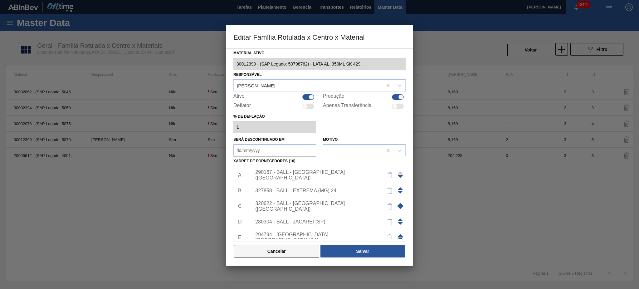
click at [284, 254] on button "Cancelar" at bounding box center [276, 251] width 85 height 12
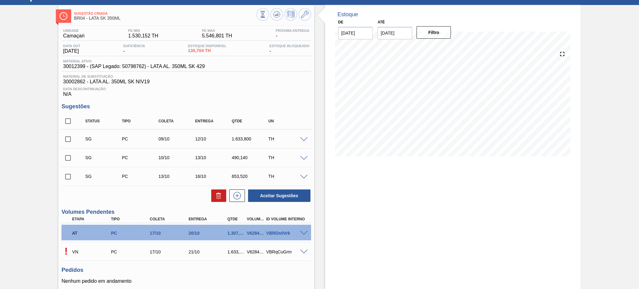
scroll to position [77, 0]
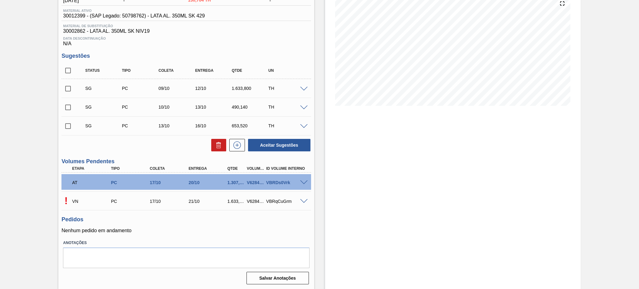
click at [300, 85] on div "SG PC 09/10 12/10 1.633,800 TH" at bounding box center [191, 88] width 220 height 12
click at [304, 87] on span at bounding box center [303, 89] width 7 height 5
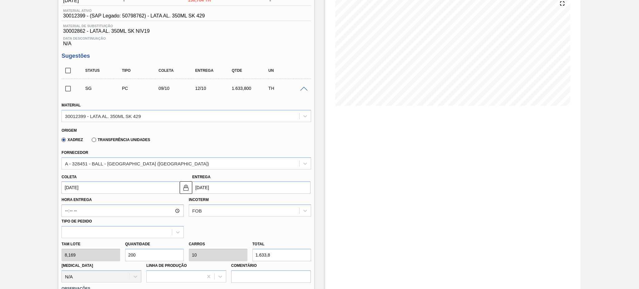
click at [304, 87] on span at bounding box center [303, 89] width 7 height 5
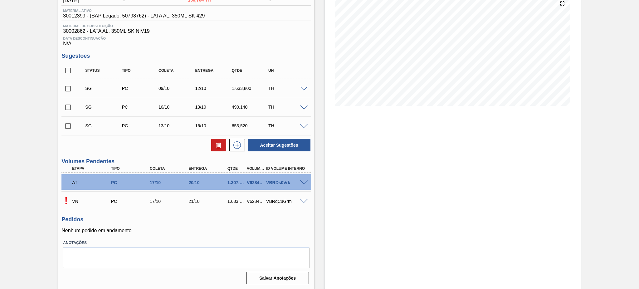
click at [303, 200] on span at bounding box center [303, 201] width 7 height 5
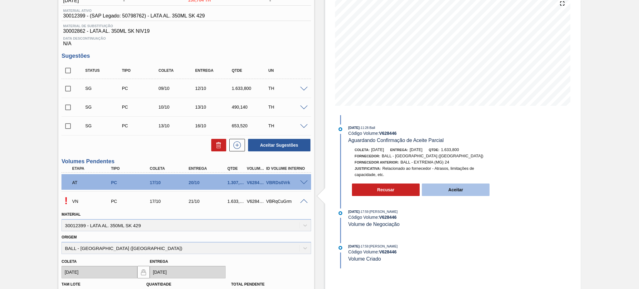
click at [478, 194] on button "Aceitar" at bounding box center [456, 189] width 68 height 12
click at [475, 195] on button "Aceitar" at bounding box center [456, 189] width 68 height 12
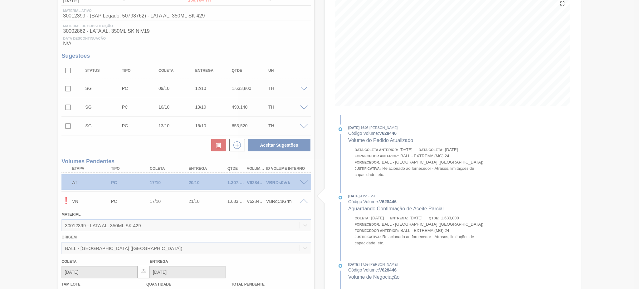
type input "1.633,800"
type input "[DATE]"
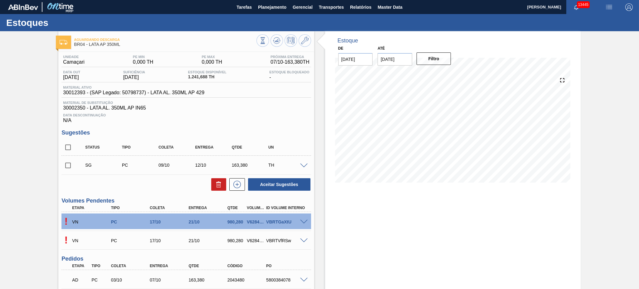
click at [304, 221] on span at bounding box center [303, 222] width 7 height 5
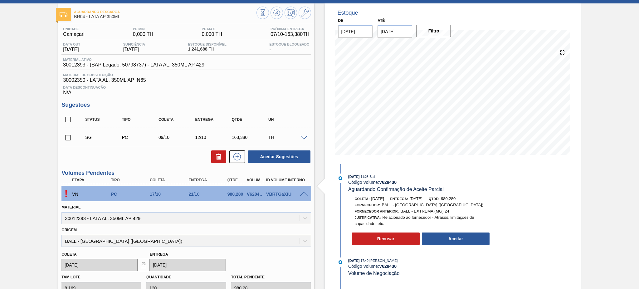
scroll to position [41, 0]
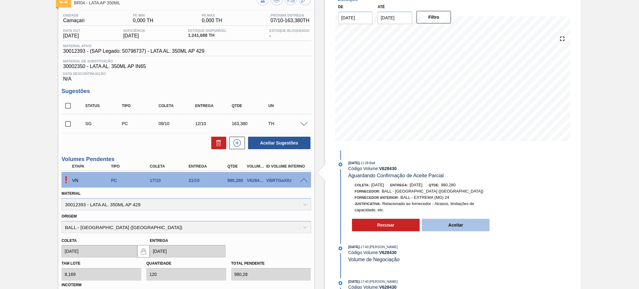
click at [460, 230] on button "Aceitar" at bounding box center [456, 225] width 68 height 12
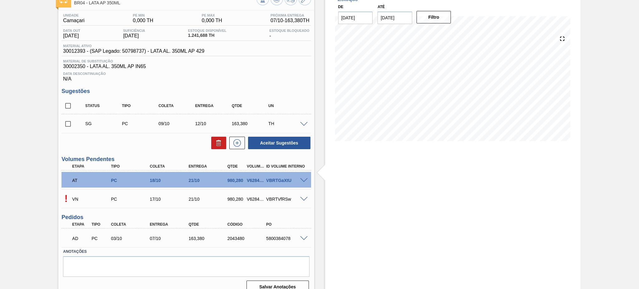
click at [303, 197] on span at bounding box center [303, 199] width 7 height 5
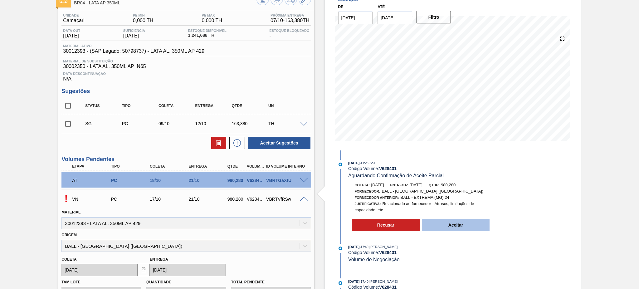
click at [472, 227] on button "Aceitar" at bounding box center [456, 225] width 68 height 12
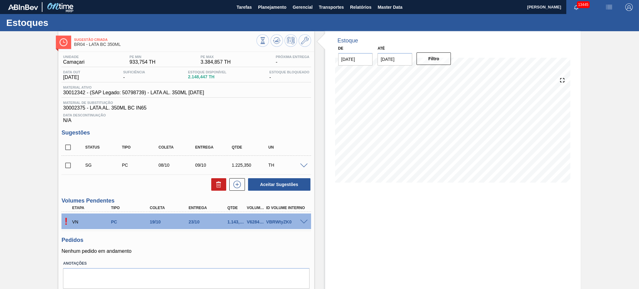
click at [302, 222] on span at bounding box center [303, 222] width 7 height 5
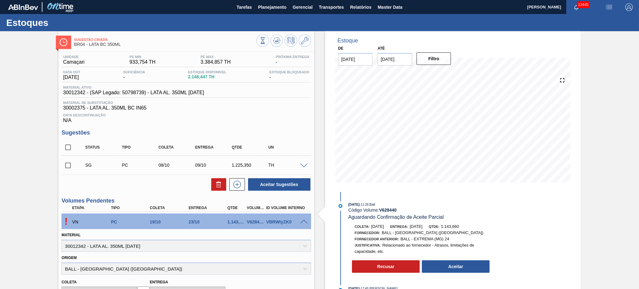
click at [307, 34] on div at bounding box center [283, 41] width 55 height 14
click at [307, 44] on button at bounding box center [305, 40] width 12 height 12
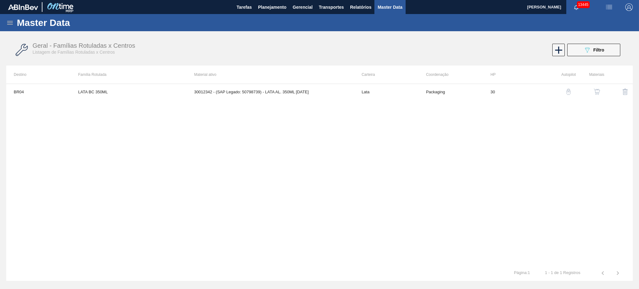
click at [595, 93] on img "button" at bounding box center [597, 92] width 6 height 6
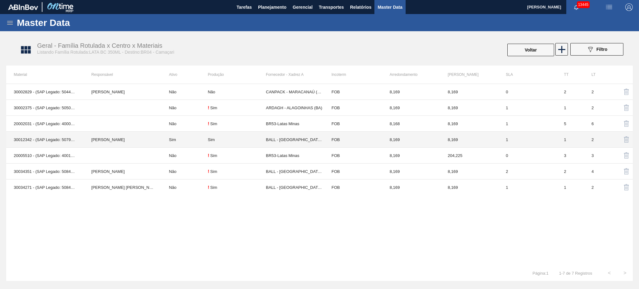
click at [172, 143] on td "Sim" at bounding box center [185, 140] width 46 height 16
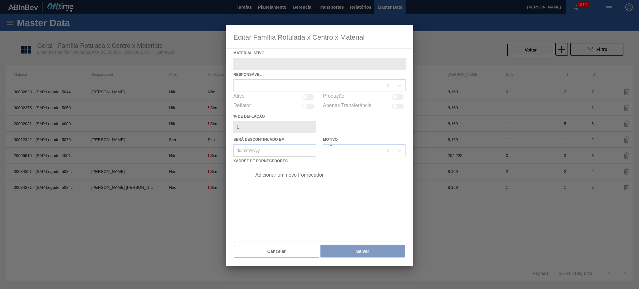
type ativo "30012342 - (SAP Legado: 50798739) - LATA AL. 350ML [DATE]"
checkbox input "true"
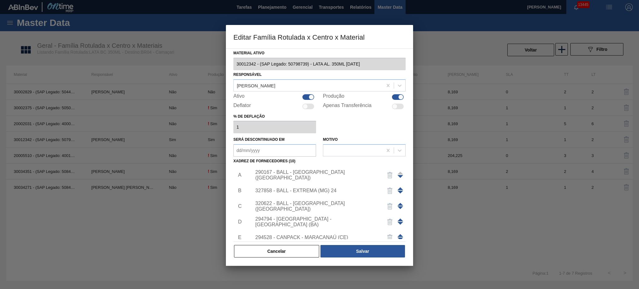
click at [328, 189] on div "327858 - BALL - EXTREMA (MG) 24" at bounding box center [316, 191] width 122 height 6
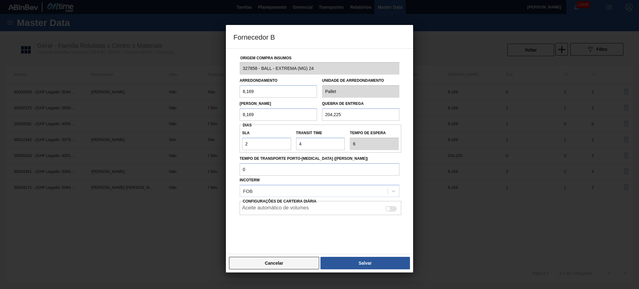
click at [286, 261] on button "Cancelar" at bounding box center [274, 263] width 90 height 12
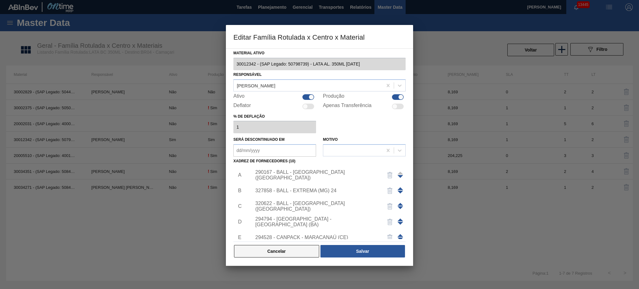
click at [279, 251] on button "Cancelar" at bounding box center [276, 251] width 85 height 12
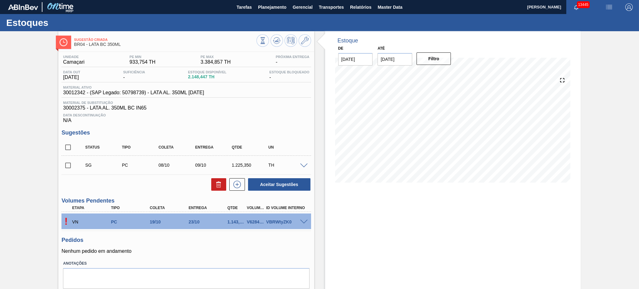
click at [303, 221] on span at bounding box center [303, 222] width 7 height 5
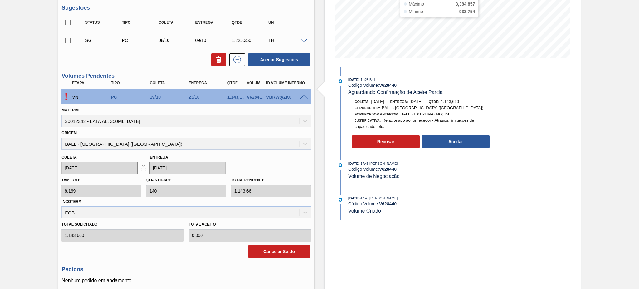
scroll to position [41, 0]
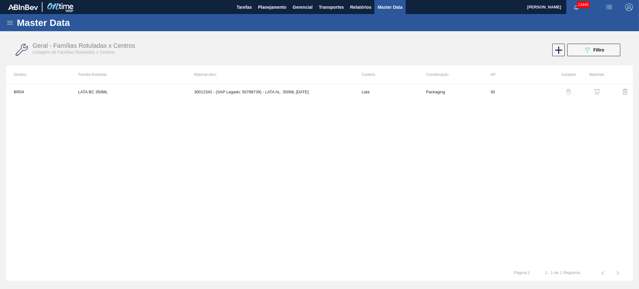
click at [594, 87] on button "button" at bounding box center [596, 91] width 15 height 15
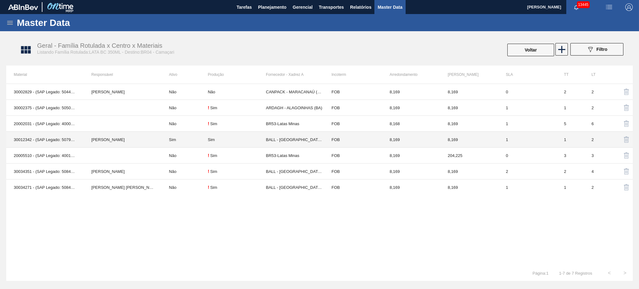
click at [173, 139] on td "Sim" at bounding box center [185, 140] width 46 height 16
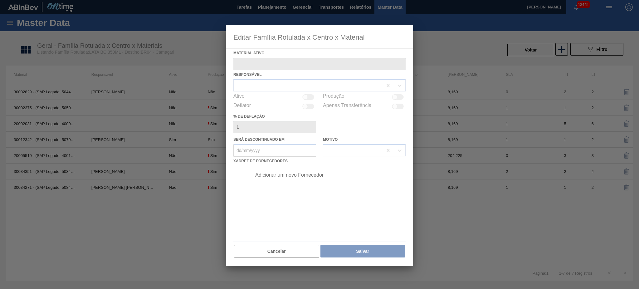
type ativo "30012342 - (SAP Legado: 50798739) - LATA AL. 350ML [DATE]"
checkbox input "true"
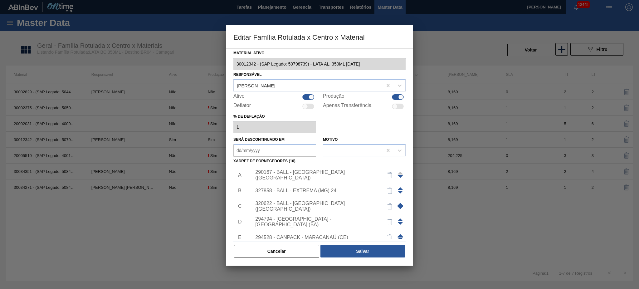
click at [309, 172] on div "290167 - BALL - [GEOGRAPHIC_DATA] ([GEOGRAPHIC_DATA])" at bounding box center [316, 174] width 122 height 11
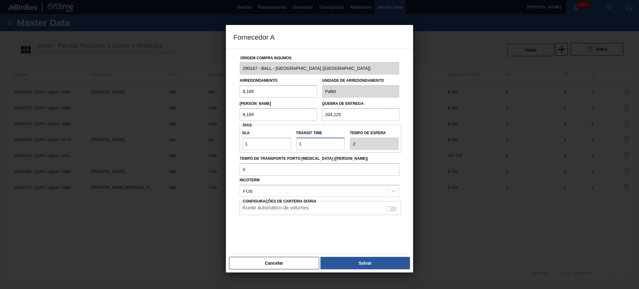
drag, startPoint x: 320, startPoint y: 142, endPoint x: 270, endPoint y: 145, distance: 50.6
click at [270, 145] on div "SLA 1 Transit Time Tempo de espera 2" at bounding box center [321, 138] width 162 height 23
type input "3"
type input "4"
type input "3"
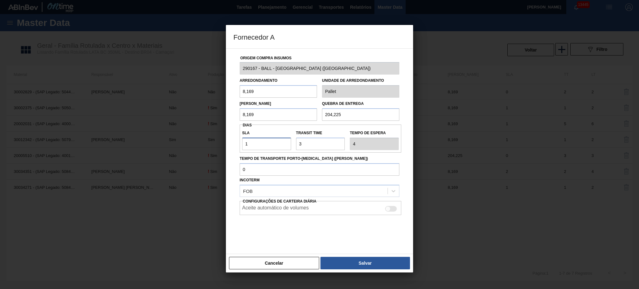
type input "2"
type input "5"
type input "2"
drag, startPoint x: 299, startPoint y: 147, endPoint x: 315, endPoint y: 146, distance: 16.5
click at [315, 146] on input "Transit Time" at bounding box center [320, 144] width 49 height 12
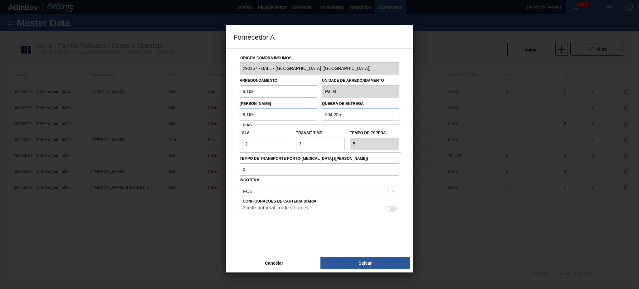
click at [315, 146] on input "Transit Time" at bounding box center [320, 144] width 49 height 12
click at [368, 266] on button "Salvar" at bounding box center [365, 263] width 90 height 12
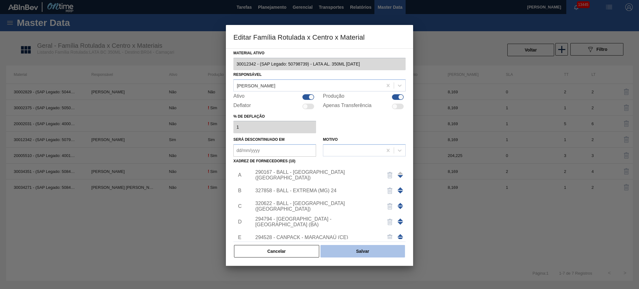
click at [371, 256] on button "Salvar" at bounding box center [362, 251] width 85 height 12
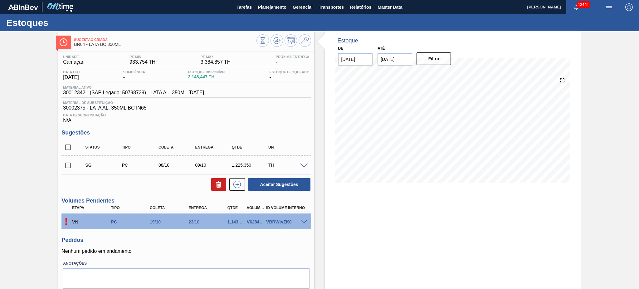
click at [304, 222] on span at bounding box center [303, 222] width 7 height 5
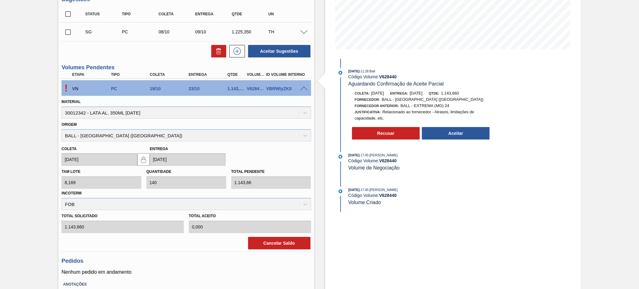
scroll to position [166, 0]
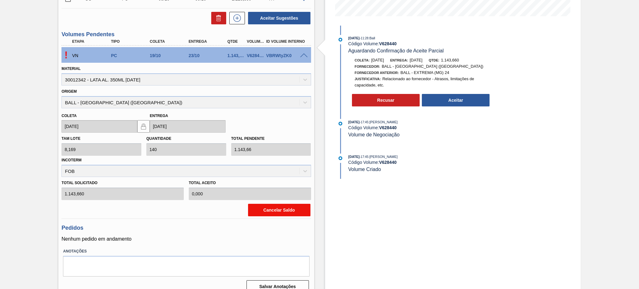
click at [297, 205] on button "Cancelar Saldo" at bounding box center [279, 210] width 62 height 12
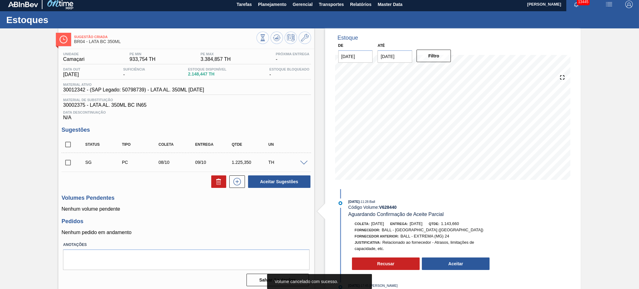
scroll to position [0, 0]
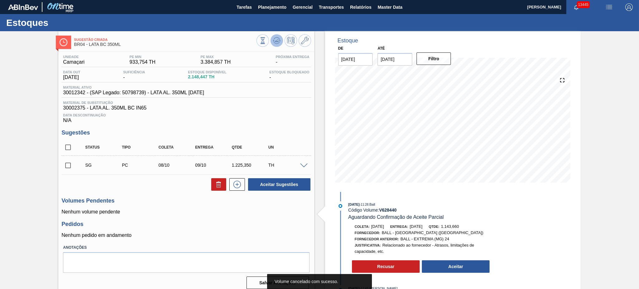
click at [275, 37] on icon at bounding box center [277, 38] width 6 height 3
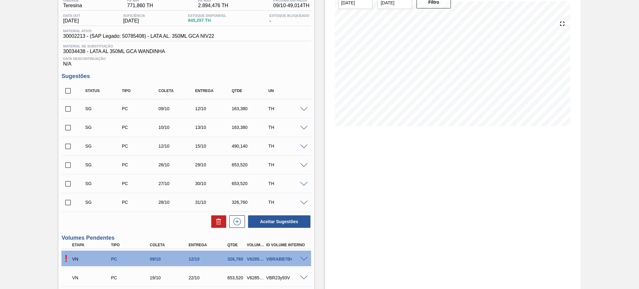
scroll to position [125, 0]
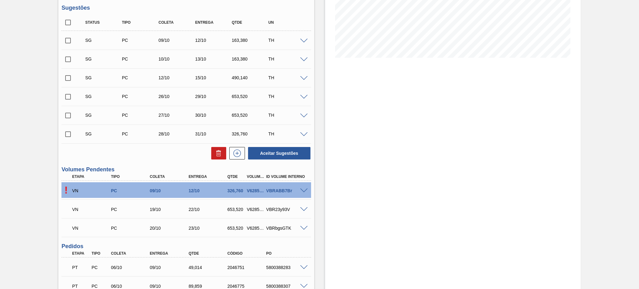
click at [304, 188] on span at bounding box center [303, 190] width 7 height 5
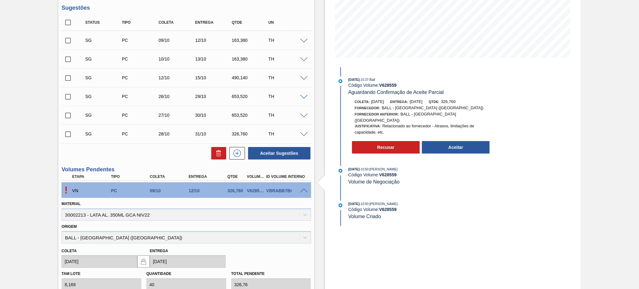
click at [462, 223] on div "[DATE] 10:50 : [PERSON_NAME] Código Volume: V 628559 Volume Criado" at bounding box center [416, 213] width 161 height 25
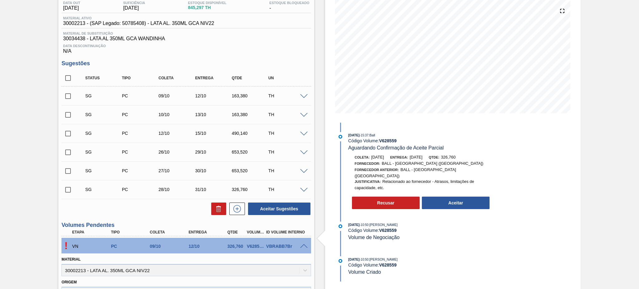
scroll to position [83, 0]
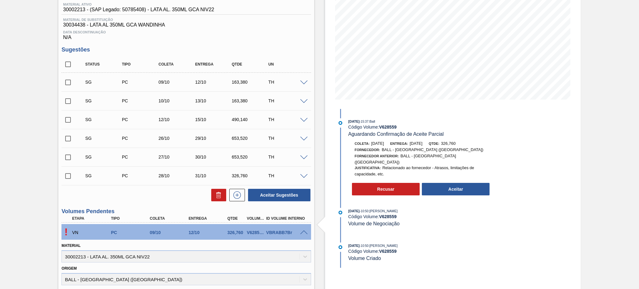
click at [67, 65] on input "checkbox" at bounding box center [67, 64] width 13 height 13
checkbox input "true"
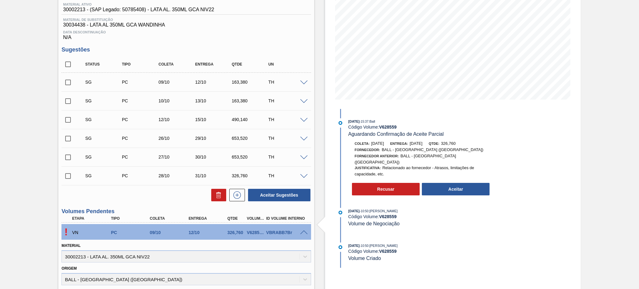
checkbox input "true"
click at [212, 195] on button at bounding box center [218, 195] width 15 height 12
checkbox input "false"
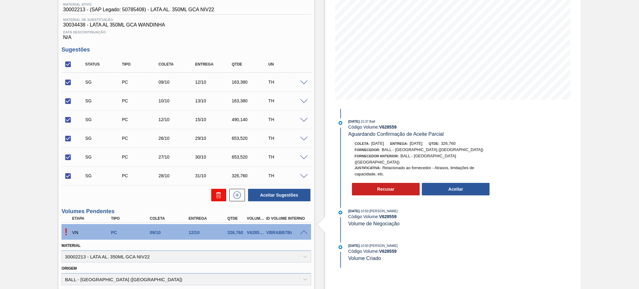
checkbox input "false"
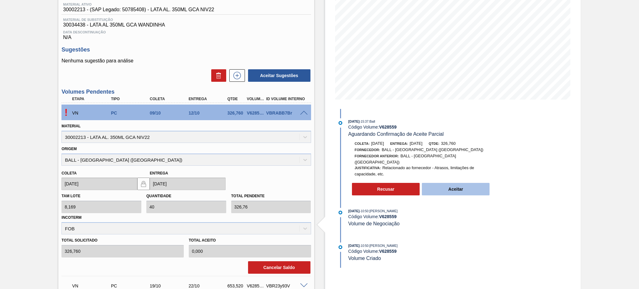
click at [463, 185] on button "Aceitar" at bounding box center [456, 189] width 68 height 12
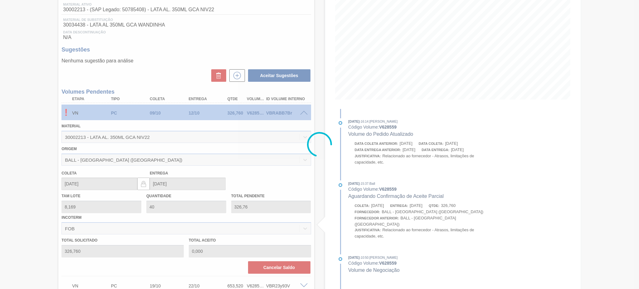
type input "326,760"
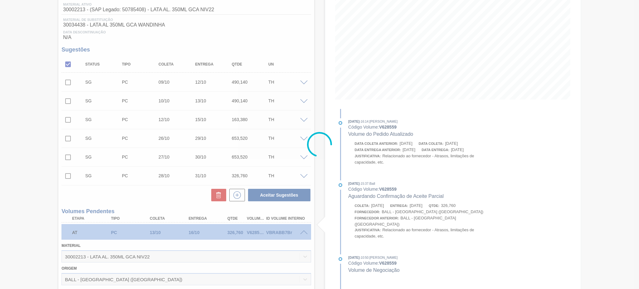
type input "[DATE]"
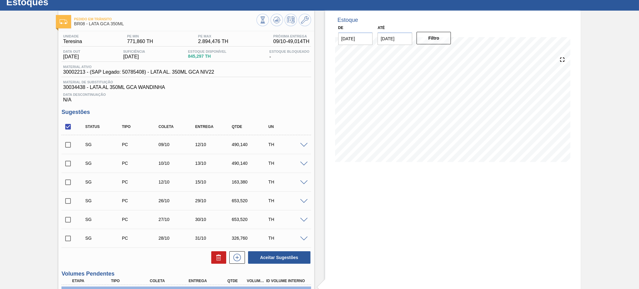
scroll to position [0, 0]
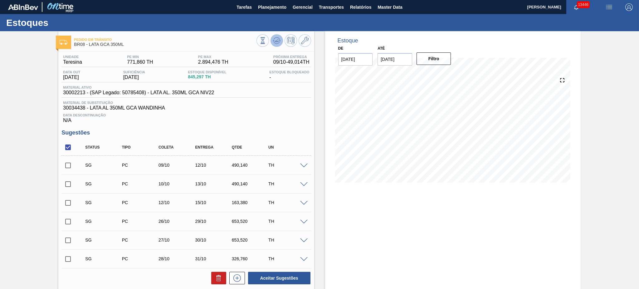
click at [277, 40] on polygon at bounding box center [277, 40] width 0 height 2
click at [70, 145] on input "checkbox" at bounding box center [67, 147] width 13 height 13
checkbox input "true"
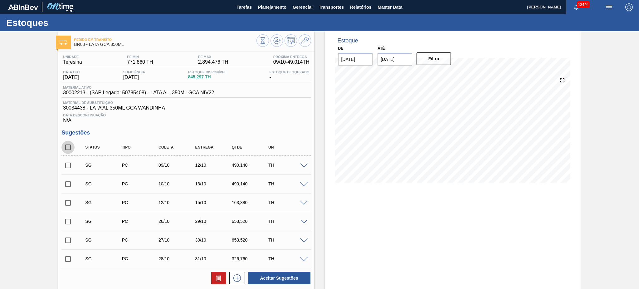
checkbox input "true"
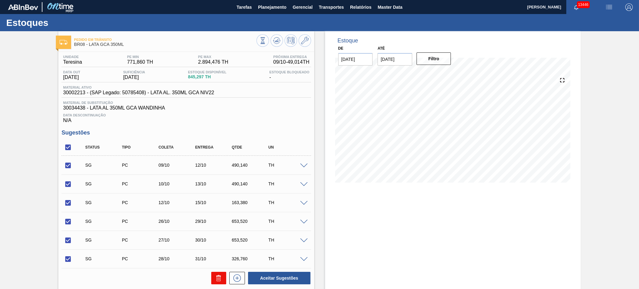
click at [220, 276] on icon at bounding box center [218, 277] width 7 height 7
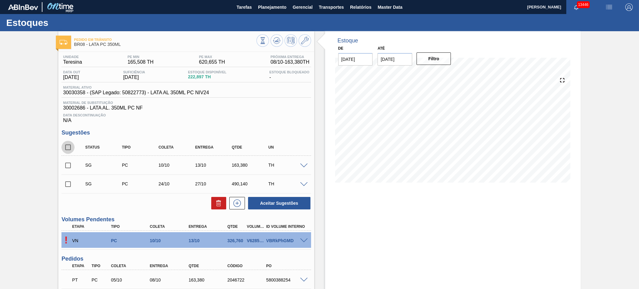
click at [69, 147] on input "checkbox" at bounding box center [67, 147] width 13 height 13
checkbox input "true"
click at [216, 202] on icon at bounding box center [218, 202] width 7 height 7
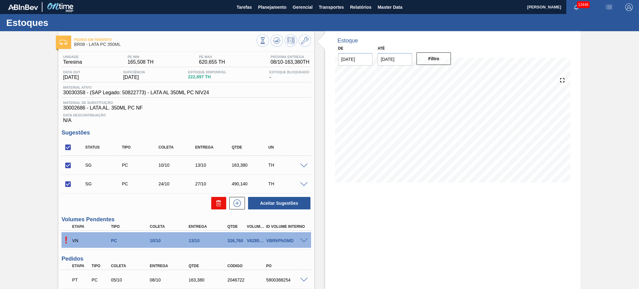
checkbox input "false"
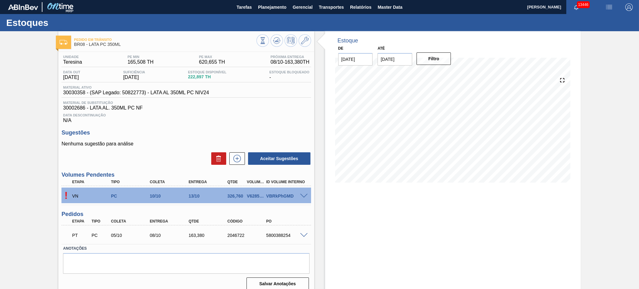
click at [302, 195] on span at bounding box center [303, 196] width 7 height 5
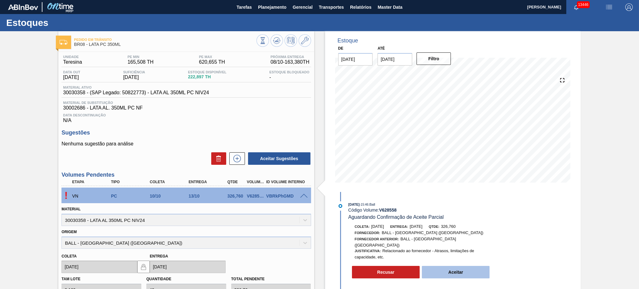
click at [452, 274] on button "Aceitar" at bounding box center [456, 272] width 68 height 12
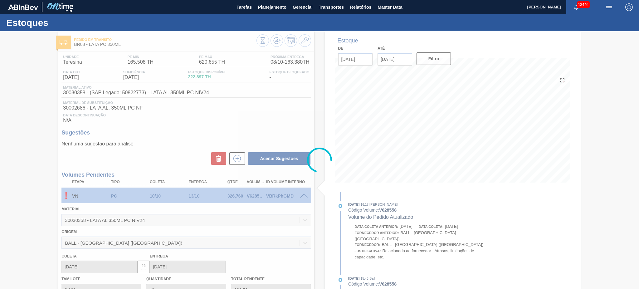
type input "326,760"
type input "[DATE]"
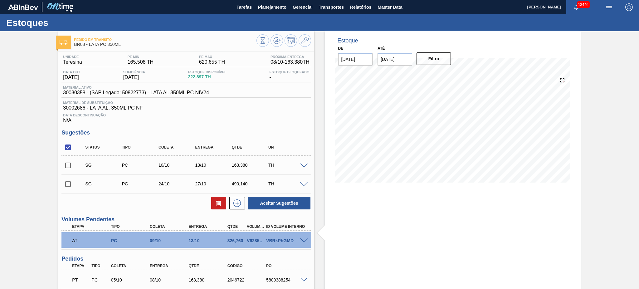
click at [74, 150] on input "checkbox" at bounding box center [67, 147] width 13 height 13
click at [70, 148] on input "checkbox" at bounding box center [67, 147] width 13 height 13
checkbox input "true"
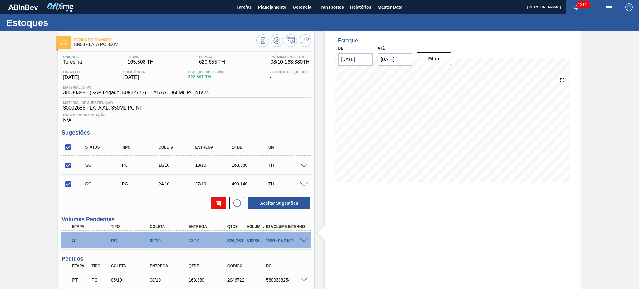
click at [218, 199] on icon at bounding box center [218, 202] width 7 height 7
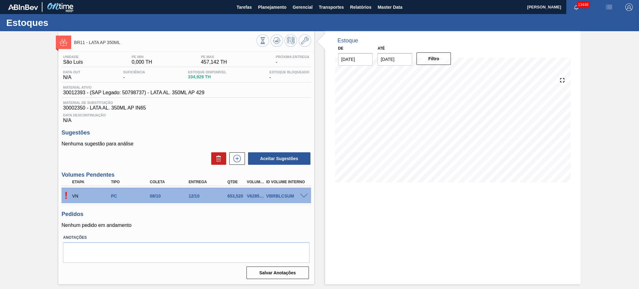
click at [305, 193] on div at bounding box center [305, 195] width 12 height 5
click at [304, 194] on span at bounding box center [303, 196] width 7 height 5
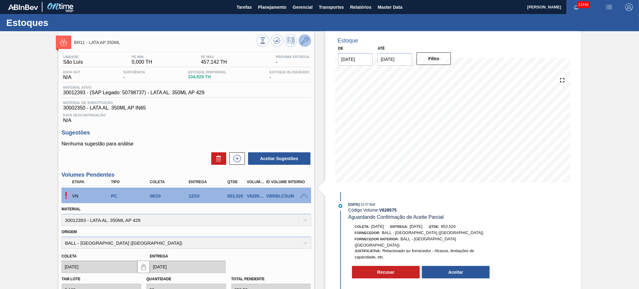
click at [304, 44] on icon at bounding box center [304, 40] width 7 height 7
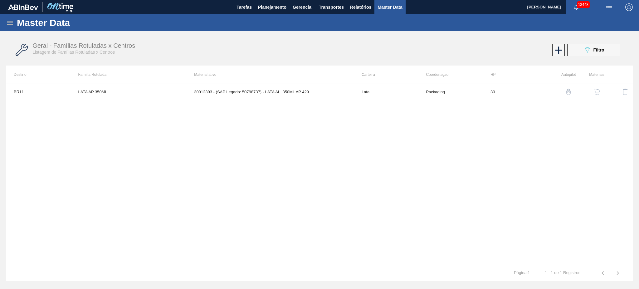
click at [597, 93] on img "button" at bounding box center [597, 92] width 6 height 6
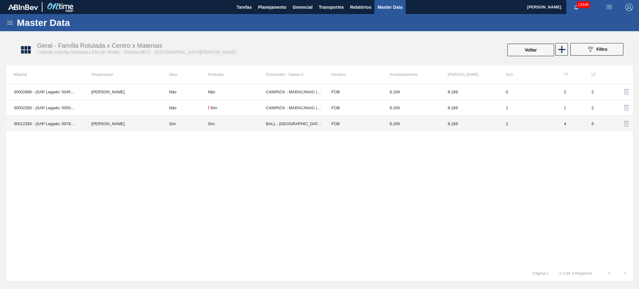
click at [171, 123] on td "Sim" at bounding box center [185, 124] width 46 height 16
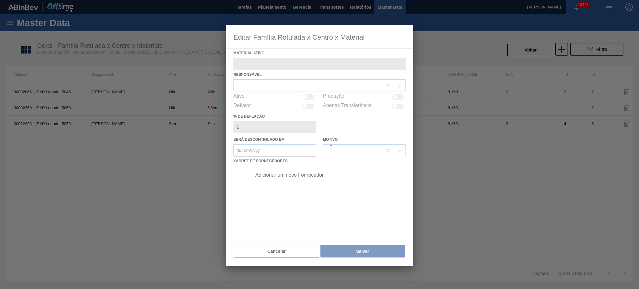
type ativo "30012393 - (SAP Legado: 50798737) - LATA AL. 350ML AP 429"
checkbox input "true"
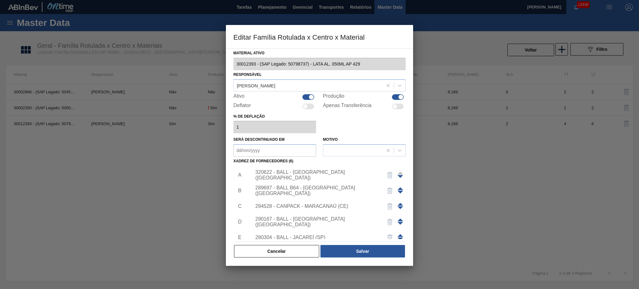
click at [303, 219] on div "290167 - BALL - BRASÍLIA (DF)" at bounding box center [316, 221] width 122 height 11
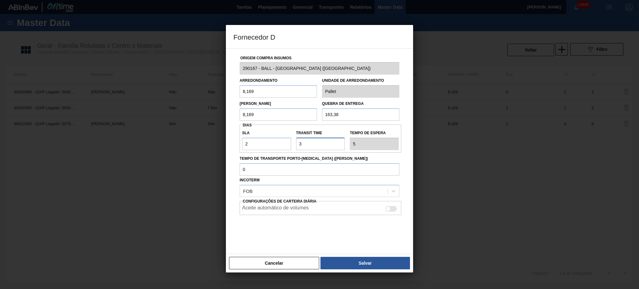
click at [322, 142] on input "Transit Time" at bounding box center [320, 144] width 49 height 12
type input "NaN"
type input "4"
type input "6"
type input "4"
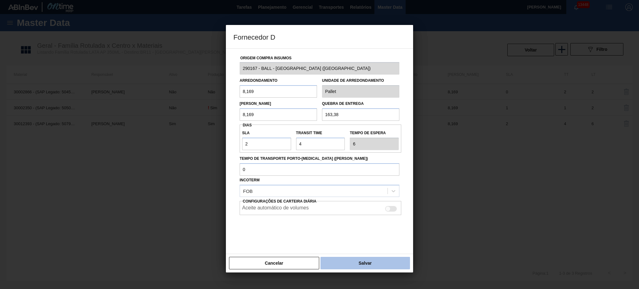
click at [382, 259] on button "Salvar" at bounding box center [365, 263] width 90 height 12
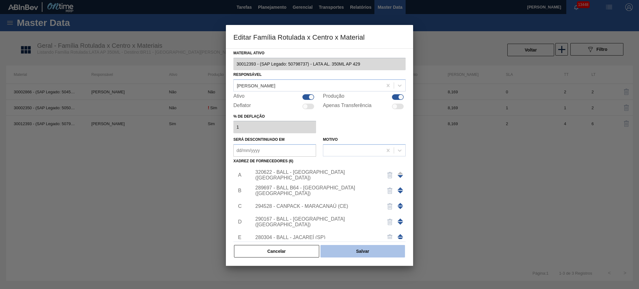
click at [369, 253] on button "Salvar" at bounding box center [362, 251] width 85 height 12
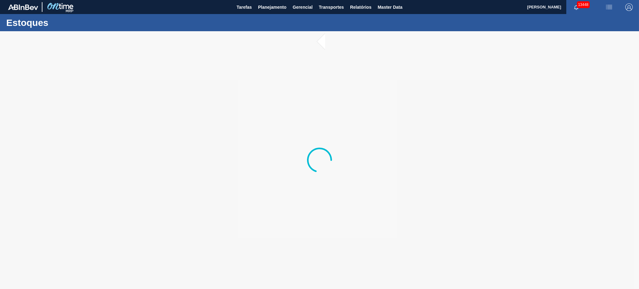
click at [349, 288] on div at bounding box center [319, 160] width 639 height 258
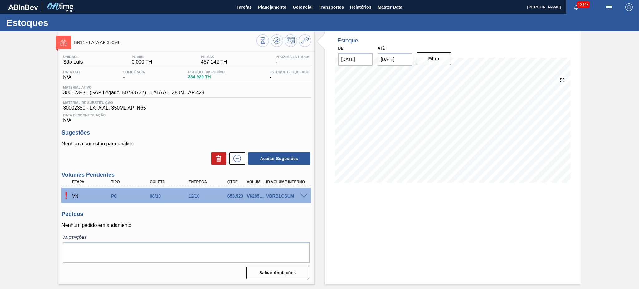
click at [301, 192] on div "VN PC 08/10 12/10 653,520 V628575 VBRBLCSUM" at bounding box center [184, 195] width 233 height 12
click at [303, 193] on div at bounding box center [305, 195] width 12 height 5
click at [303, 194] on span at bounding box center [303, 196] width 7 height 5
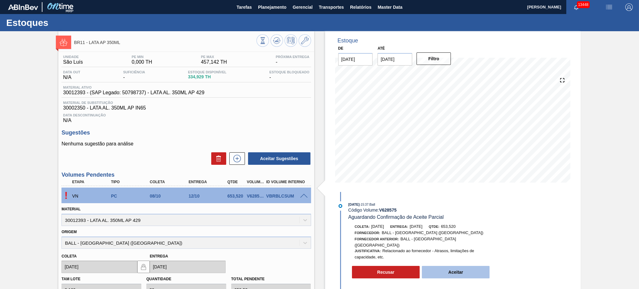
click at [458, 267] on button "Aceitar" at bounding box center [456, 272] width 68 height 12
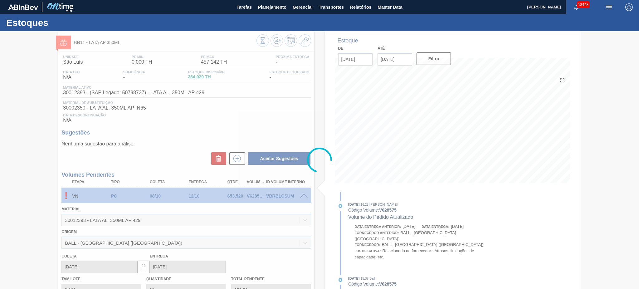
type input "653,520"
type input "[DATE]"
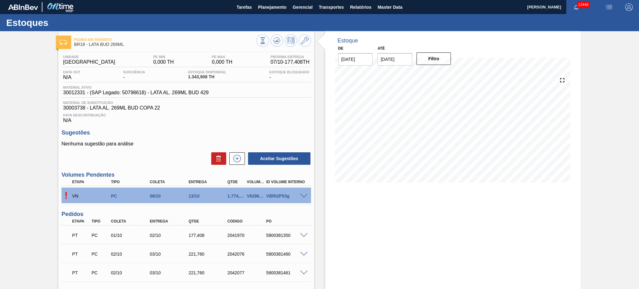
click at [301, 194] on span at bounding box center [303, 196] width 7 height 5
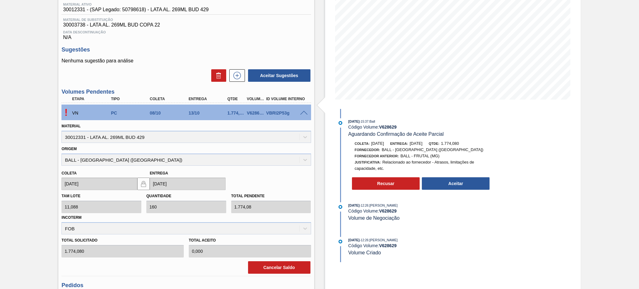
scroll to position [125, 0]
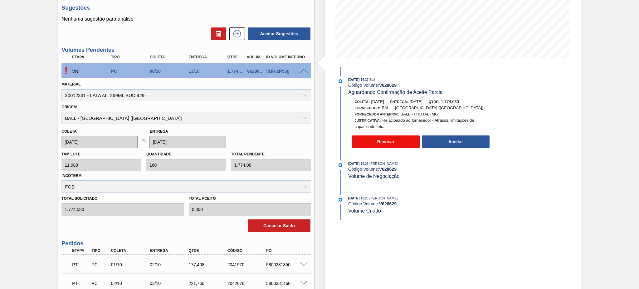
click at [390, 144] on button "Recusar" at bounding box center [386, 141] width 68 height 12
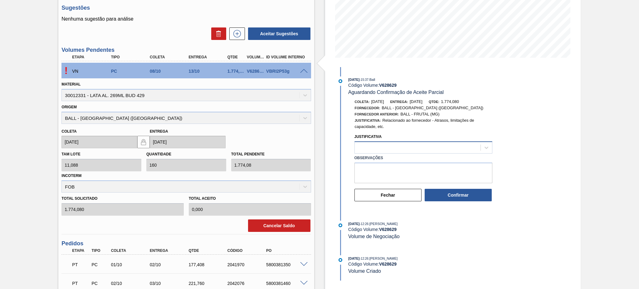
click at [404, 147] on div at bounding box center [418, 147] width 126 height 9
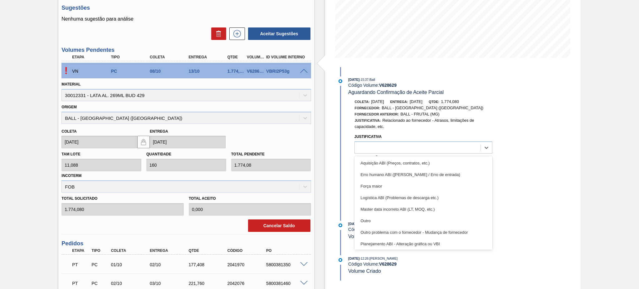
scroll to position [117, 0]
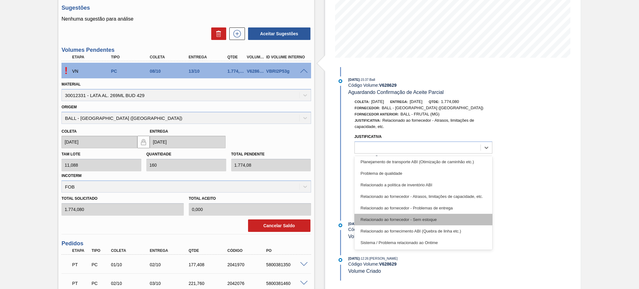
click at [429, 219] on div "Relacionado ao fornecedor - Sem estoque" at bounding box center [423, 220] width 138 height 12
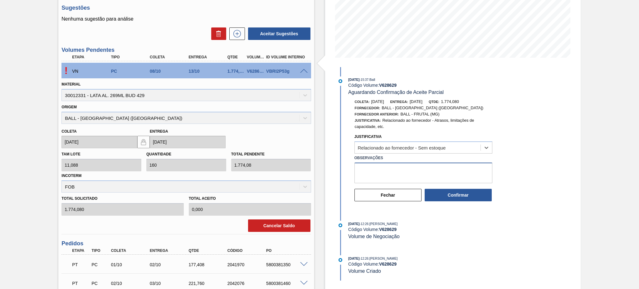
click at [407, 174] on textarea "Observações" at bounding box center [423, 173] width 138 height 21
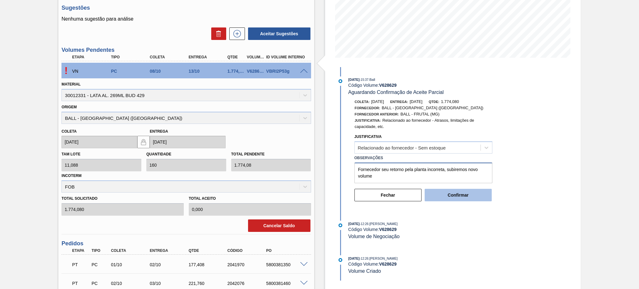
type textarea "Fornecedor seu retorno pela planta incorreta, subiremos novo volume"
click at [461, 197] on button "Confirmar" at bounding box center [458, 195] width 67 height 12
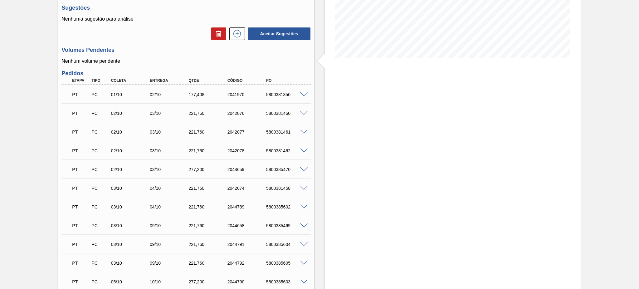
scroll to position [0, 0]
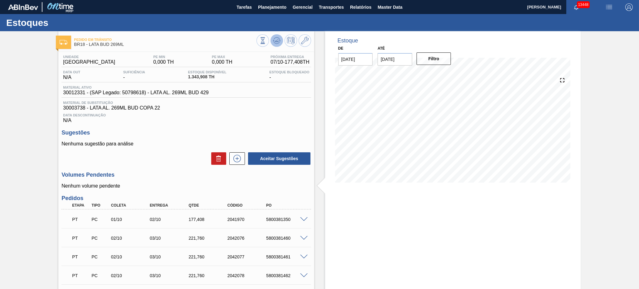
click at [273, 37] on icon at bounding box center [276, 40] width 7 height 7
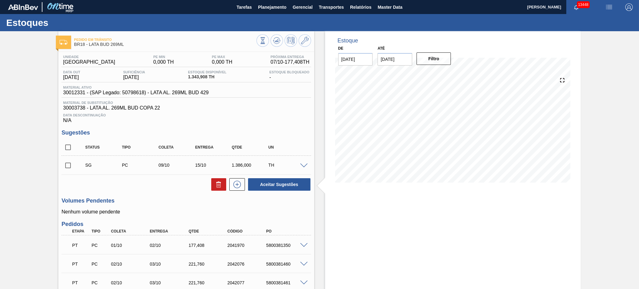
click at [302, 165] on span at bounding box center [303, 165] width 7 height 5
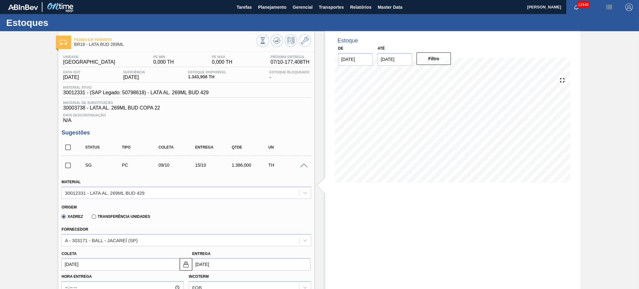
scroll to position [83, 0]
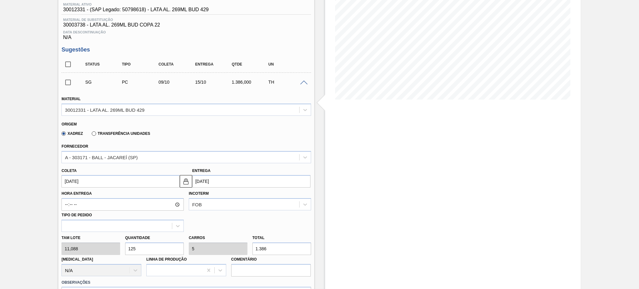
click at [220, 184] on input "[DATE]" at bounding box center [251, 181] width 118 height 12
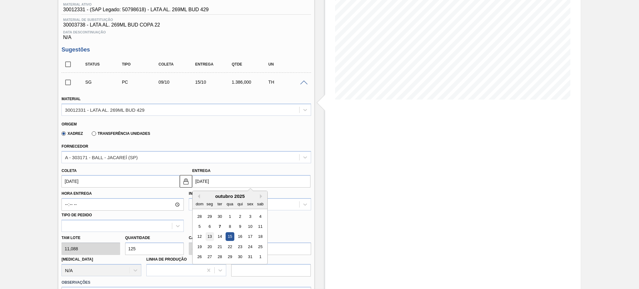
click at [211, 233] on div "13" at bounding box center [209, 236] width 8 height 8
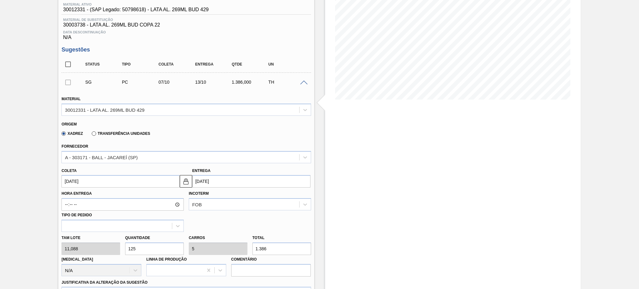
type input "[DATE]"
click at [90, 242] on div "Tam lote 11,088 Quantidade 125 Carros 5 Total 1.386 [MEDICAL_DATA] N/A Linha de…" at bounding box center [186, 254] width 254 height 45
type input "1"
type input "0,04"
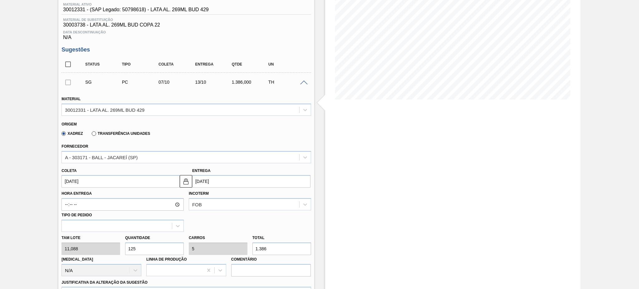
type input "11,088"
type input "16"
type input "0,64"
type input "177,408"
type input "160"
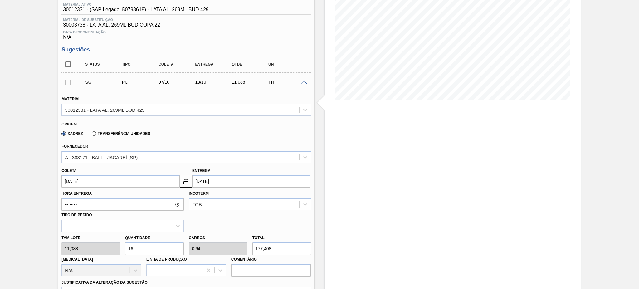
type input "6,4"
type input "1.774,08"
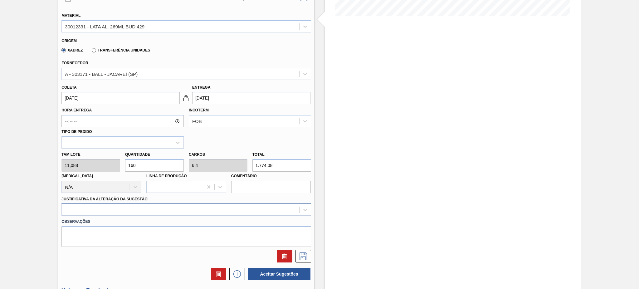
type input "160"
click at [133, 203] on div at bounding box center [185, 209] width 249 height 12
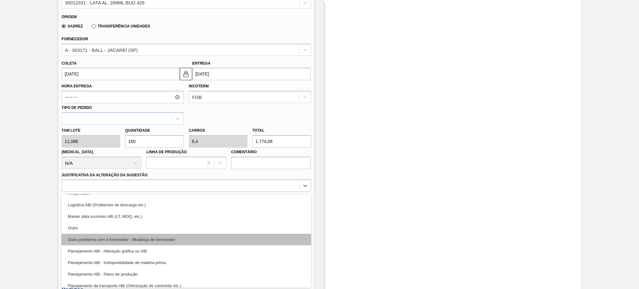
scroll to position [41, 0]
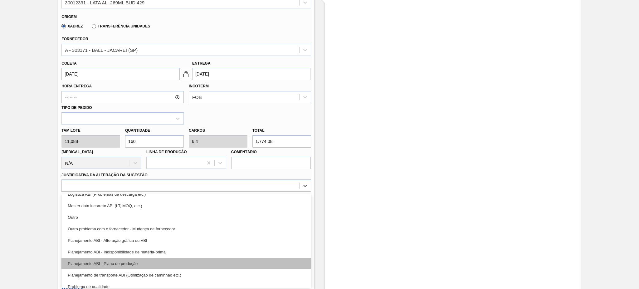
click at [131, 264] on div "Planejamento ABI - Plano de produção" at bounding box center [185, 264] width 249 height 12
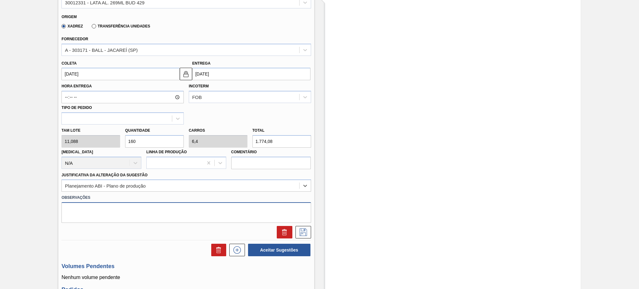
click at [155, 216] on textarea at bounding box center [185, 212] width 249 height 21
type textarea "Mudança programação"
click at [301, 230] on icon at bounding box center [303, 231] width 10 height 7
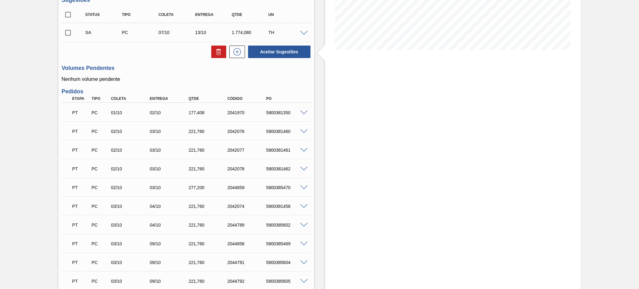
scroll to position [66, 0]
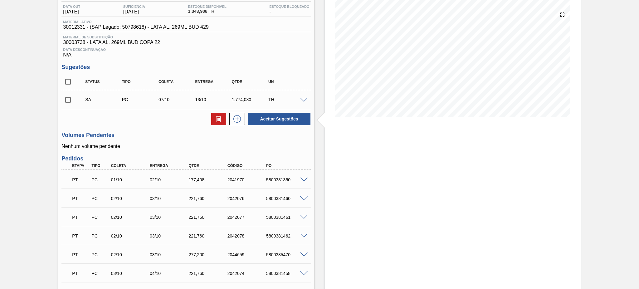
click at [68, 99] on input "checkbox" at bounding box center [67, 99] width 13 height 13
click at [305, 122] on button "Aceitar Sugestões" at bounding box center [279, 119] width 62 height 12
checkbox input "false"
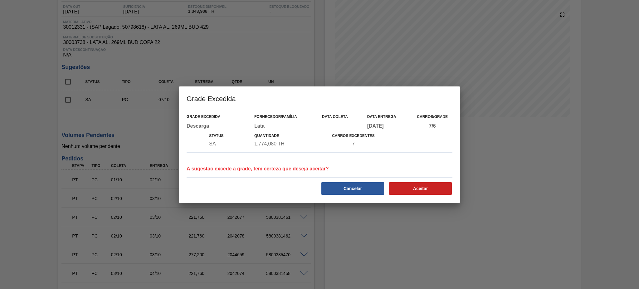
click at [418, 182] on div "Aceitar" at bounding box center [421, 189] width 68 height 14
click at [421, 186] on button "Aceitar" at bounding box center [420, 188] width 63 height 12
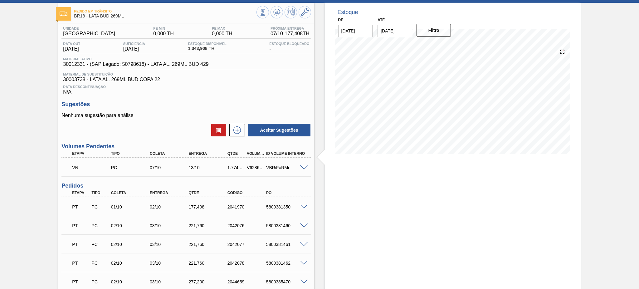
scroll to position [0, 0]
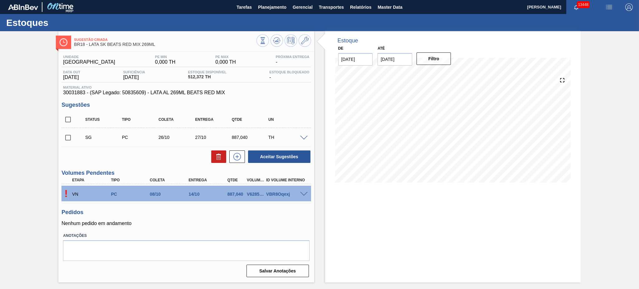
click at [302, 194] on span at bounding box center [303, 194] width 7 height 5
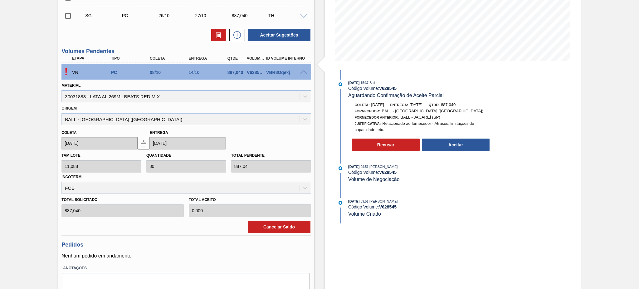
scroll to position [125, 0]
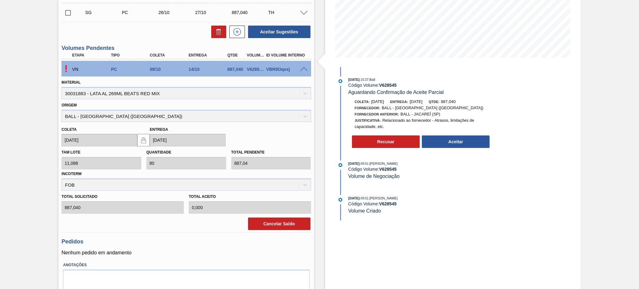
click at [120, 168] on div "Tam lote 11,088 Quantidade 80 Total pendente 887,04 Incoterm FOB" at bounding box center [186, 168] width 254 height 44
click at [472, 194] on div "[DATE] 15:37 : Ball Código Volume: V 628545 Aguardando Confirmação de Aceite Pa…" at bounding box center [416, 143] width 161 height 153
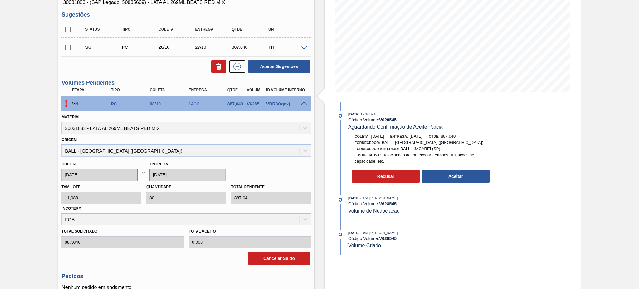
scroll to position [41, 0]
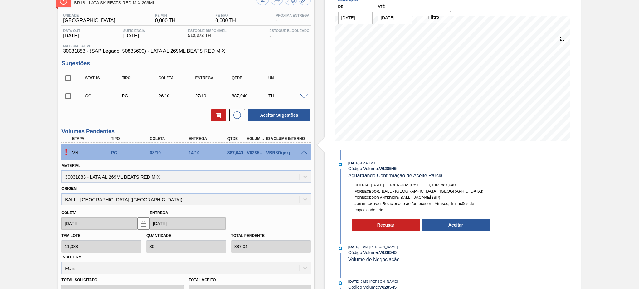
click at [3, 162] on div "Sugestão Criada BR18 - LATA SK BEATS RED MIX 269ML Unidade Pernambuco PE MIN 0,…" at bounding box center [319, 192] width 639 height 405
click at [22, 108] on div "Sugestão Criada BR18 - LATA SK BEATS RED MIX 269ML Unidade Pernambuco PE MIN 0,…" at bounding box center [319, 192] width 639 height 405
click at [406, 227] on button "Recusar" at bounding box center [386, 225] width 68 height 12
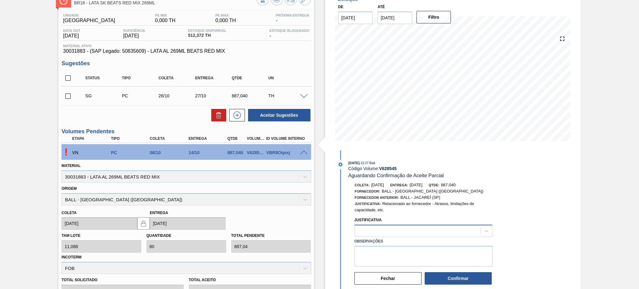
scroll to position [83, 0]
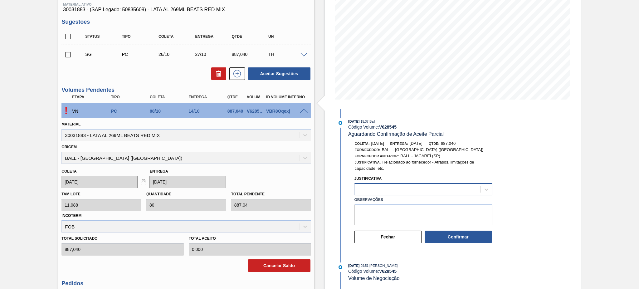
click at [405, 194] on div at bounding box center [423, 189] width 138 height 12
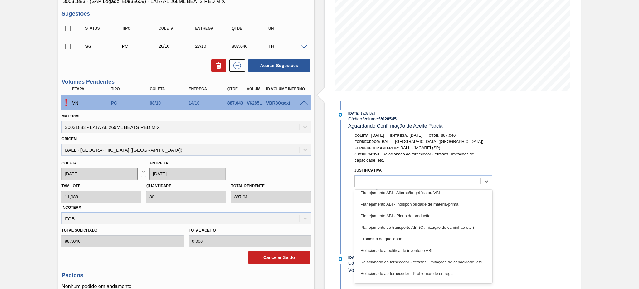
scroll to position [117, 0]
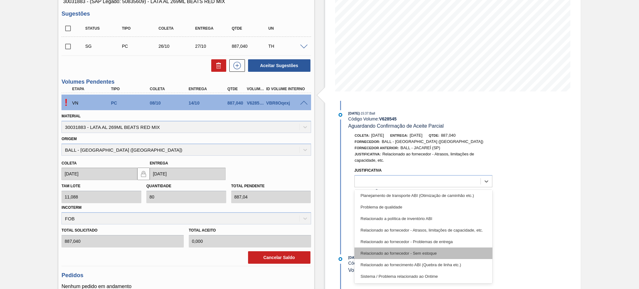
click at [448, 253] on div "Relacionado ao fornecedor - Sem estoque" at bounding box center [423, 253] width 138 height 12
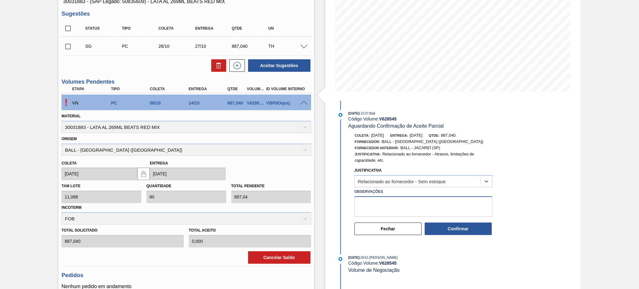
click at [417, 212] on textarea "Observações" at bounding box center [423, 206] width 138 height 21
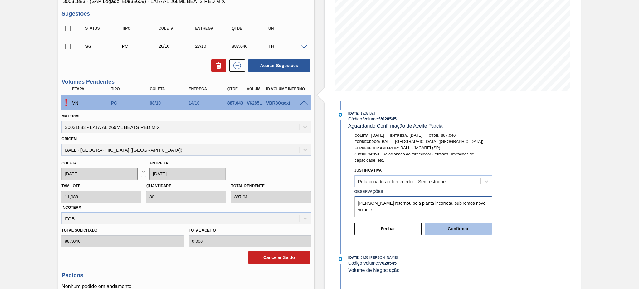
type textarea "Fornecedor retornou pela planta incorreta, subiremos novo volume"
click at [471, 232] on button "Confirmar" at bounding box center [458, 228] width 67 height 12
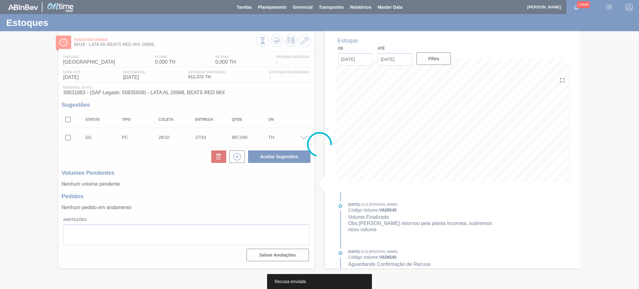
scroll to position [0, 0]
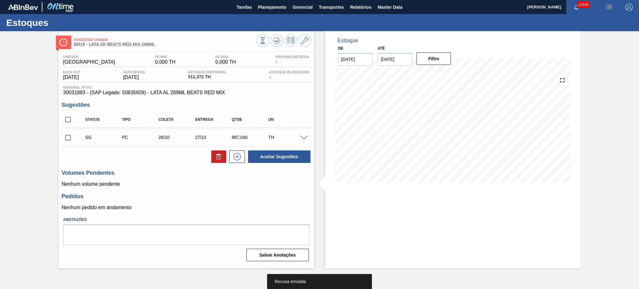
click at [305, 138] on span at bounding box center [303, 138] width 7 height 5
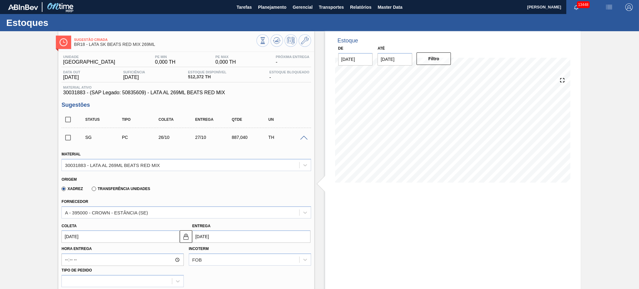
click at [227, 237] on input "[DATE]" at bounding box center [251, 236] width 118 height 12
click at [220, 197] on div "14" at bounding box center [220, 198] width 8 height 8
type input "[DATE]"
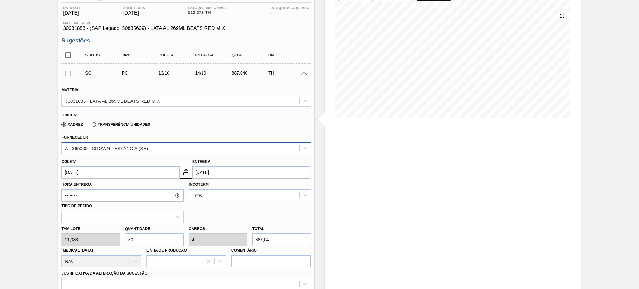
scroll to position [83, 0]
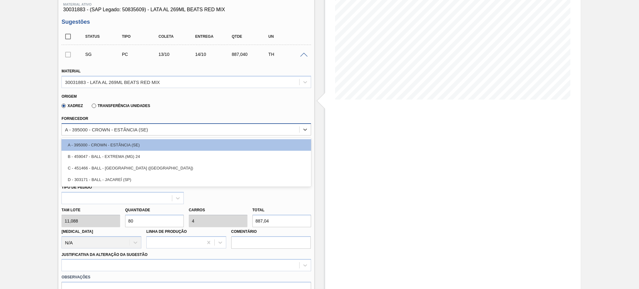
click at [168, 126] on div "A - 395000 - CROWN - ESTÂNCIA (SE)" at bounding box center [180, 129] width 237 height 9
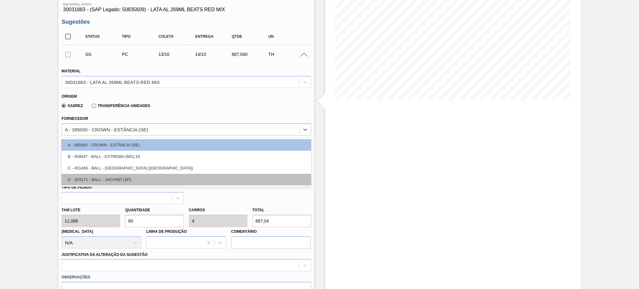
click at [138, 180] on div "D - 303171 - BALL - JACAREÍ (SP)" at bounding box center [185, 180] width 249 height 12
type input "19/10/2025"
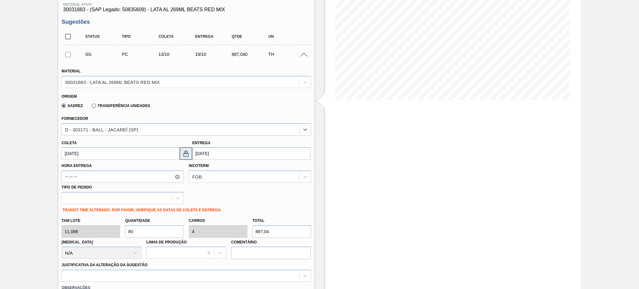
click at [185, 154] on img at bounding box center [185, 153] width 7 height 7
click at [207, 153] on input "19/10/2025" at bounding box center [251, 153] width 118 height 12
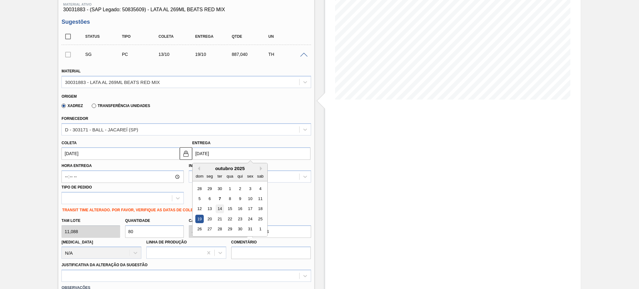
click at [219, 208] on div "14" at bounding box center [220, 209] width 8 height 8
type input "[DATE]"
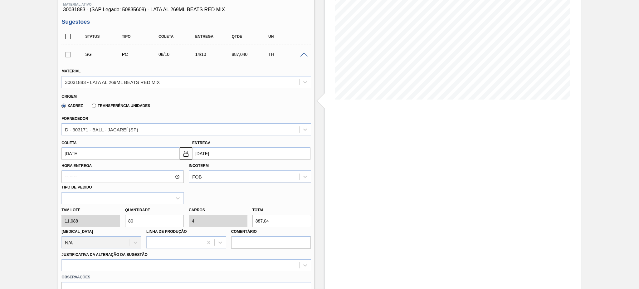
drag, startPoint x: 149, startPoint y: 221, endPoint x: 105, endPoint y: 227, distance: 44.7
click at [105, 227] on div "Tam lote 11,088 Quantidade 80 Carros 4 Total 887,04 Doca N/A Linha de Produção …" at bounding box center [186, 226] width 254 height 45
click at [156, 265] on div "option Outro problema com o fornecedor - Mudança de fornecedor focused, 7 of 18…" at bounding box center [185, 265] width 249 height 12
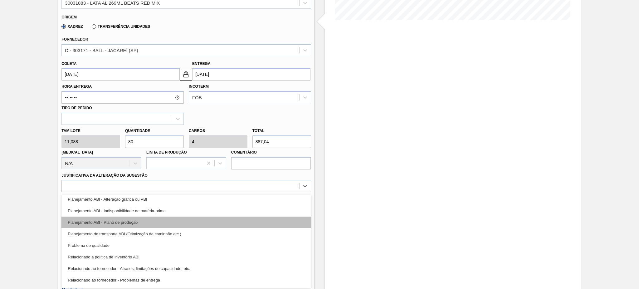
click at [167, 225] on div "Planejamento ABI - Plano de produção" at bounding box center [185, 222] width 249 height 12
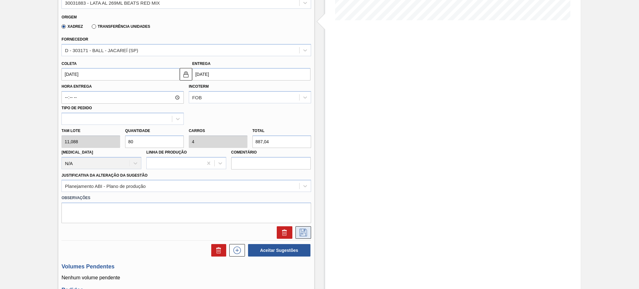
click at [298, 229] on icon at bounding box center [303, 232] width 10 height 7
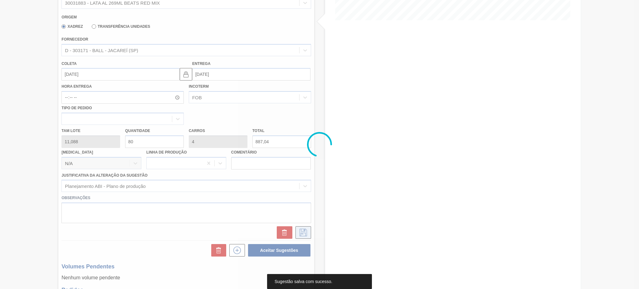
scroll to position [0, 0]
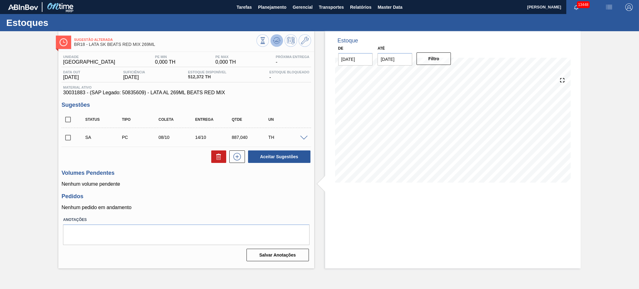
click at [277, 44] on button at bounding box center [276, 40] width 12 height 12
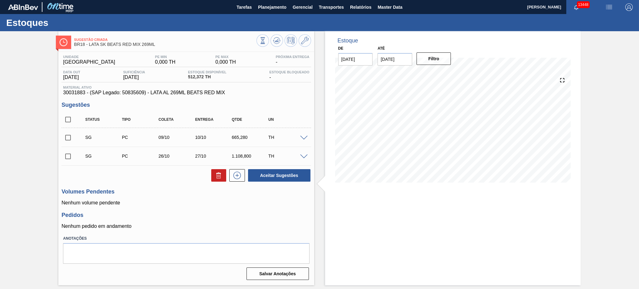
click at [304, 136] on span at bounding box center [303, 138] width 7 height 5
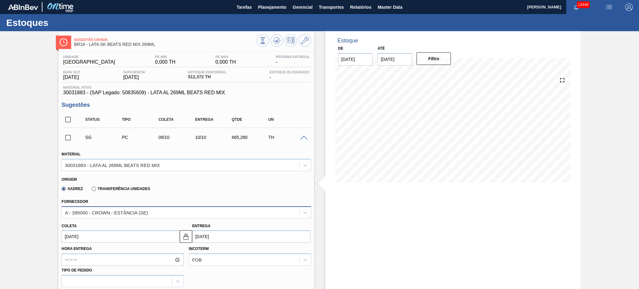
click at [156, 215] on div "A - 395000 - CROWN - ESTÂNCIA (SE)" at bounding box center [180, 212] width 237 height 9
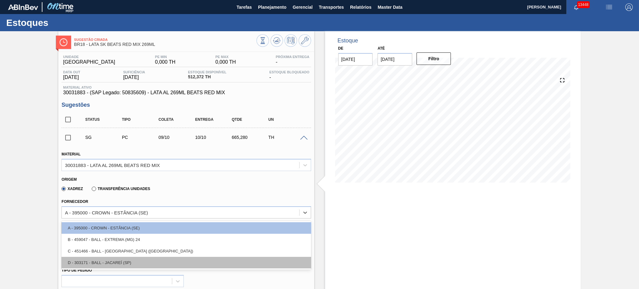
click at [143, 257] on div "D - 303171 - BALL - JACAREÍ (SP)" at bounding box center [185, 263] width 249 height 12
type input "[DATE]"
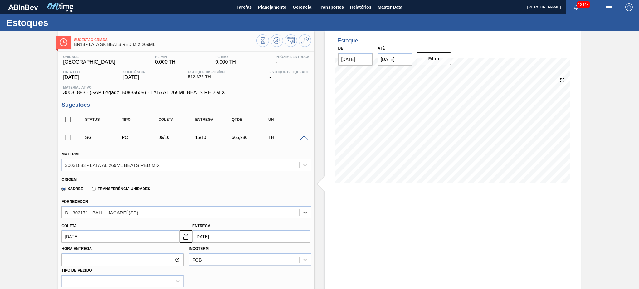
click at [213, 234] on input "[DATE]" at bounding box center [251, 236] width 118 height 12
click at [220, 197] on div "14" at bounding box center [220, 198] width 8 height 8
type input "[DATE]"
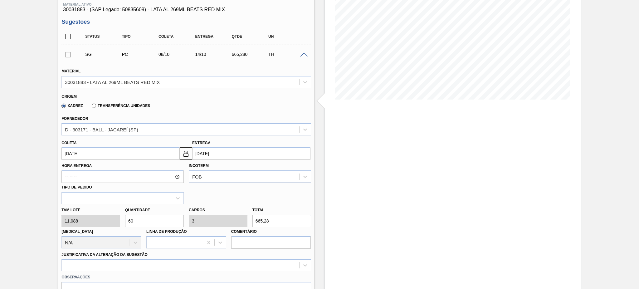
click at [94, 222] on div "Tam lote 11,088 Quantidade 60 Carros 3 Total 665,28 Doca N/A Linha de Produção …" at bounding box center [186, 226] width 254 height 45
type input "8"
type input "0,4"
type input "88,704"
type input "80"
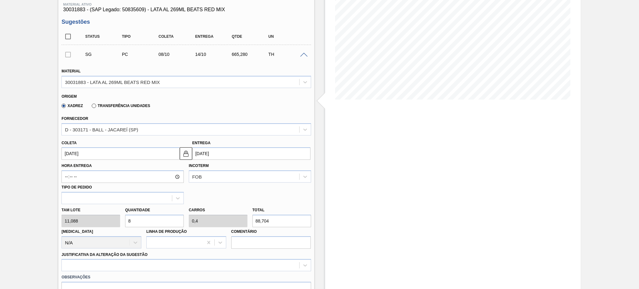
type input "4"
type input "887,04"
type input "80"
click at [136, 262] on div at bounding box center [185, 265] width 249 height 12
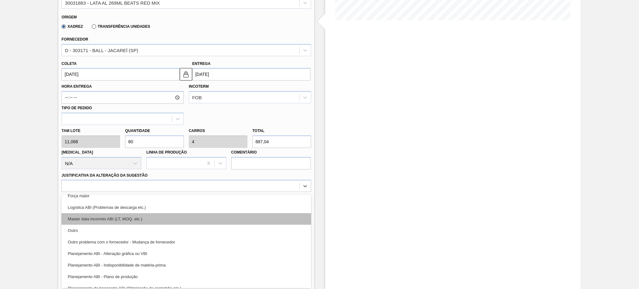
scroll to position [41, 0]
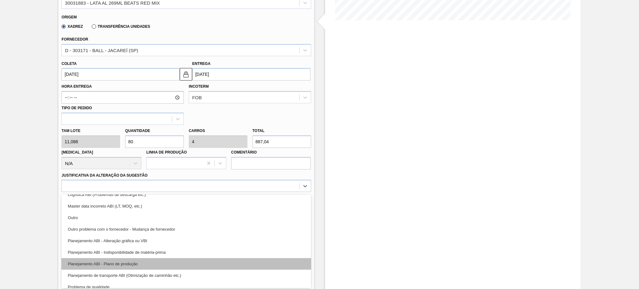
click at [155, 259] on div "Planejamento ABI - Plano de produção" at bounding box center [185, 264] width 249 height 12
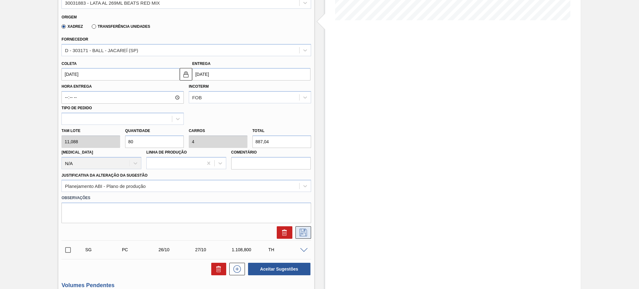
click at [306, 230] on icon at bounding box center [302, 232] width 7 height 7
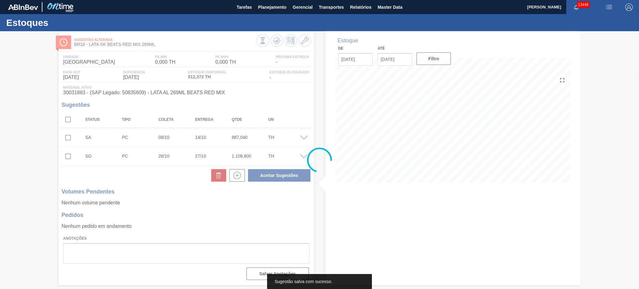
scroll to position [0, 0]
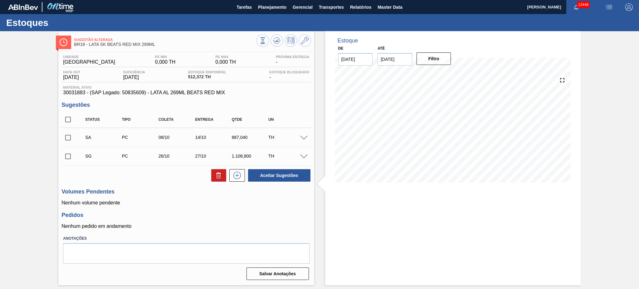
click at [70, 138] on input "checkbox" at bounding box center [67, 137] width 13 height 13
click at [279, 176] on button "Aceitar Sugestões" at bounding box center [279, 175] width 62 height 12
checkbox input "false"
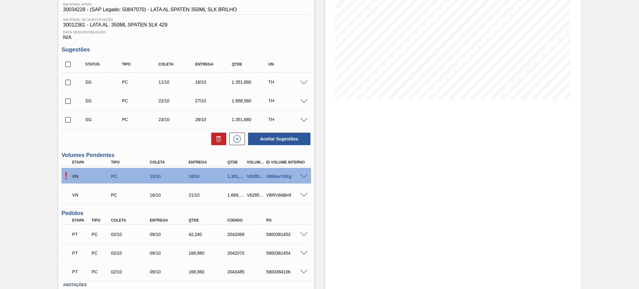
scroll to position [41, 0]
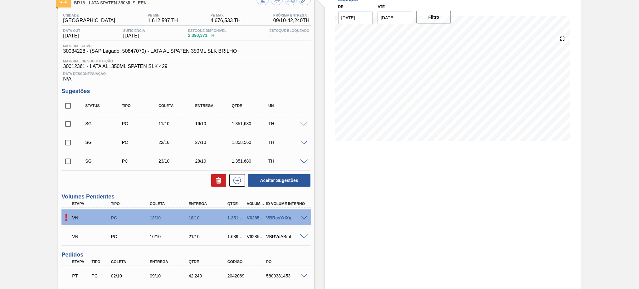
click at [302, 214] on div "! VN PC 13/10 18/10 1.351,680 V628550 VBRasYdXg" at bounding box center [185, 217] width 249 height 16
click at [303, 218] on span at bounding box center [303, 218] width 7 height 5
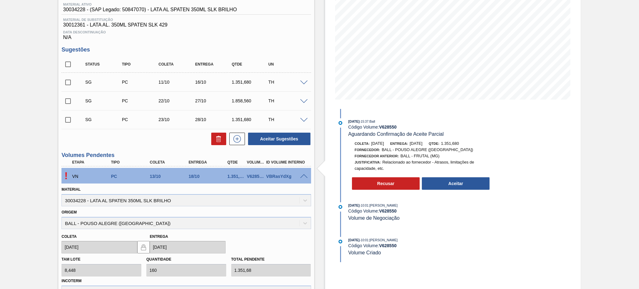
scroll to position [0, 0]
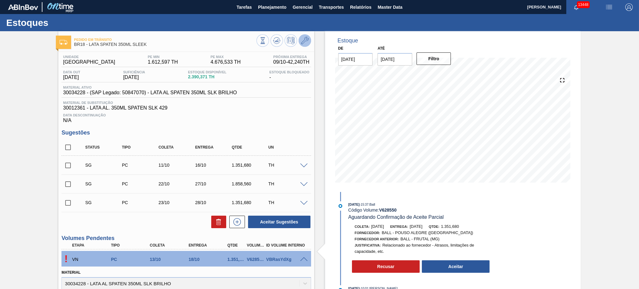
click at [303, 38] on icon at bounding box center [304, 40] width 7 height 7
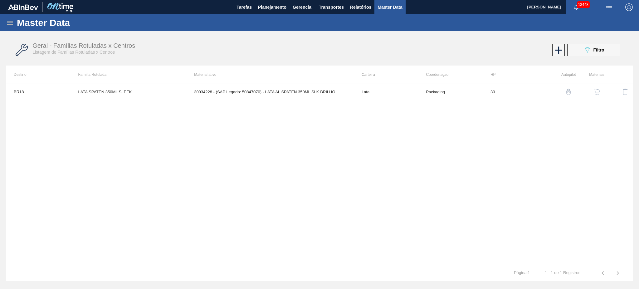
click at [600, 90] on img "button" at bounding box center [597, 92] width 6 height 6
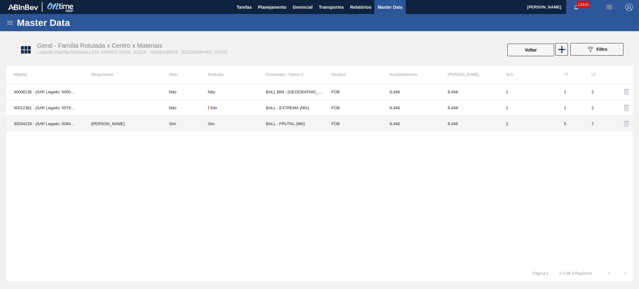
click at [173, 124] on td "Sim" at bounding box center [185, 124] width 46 height 16
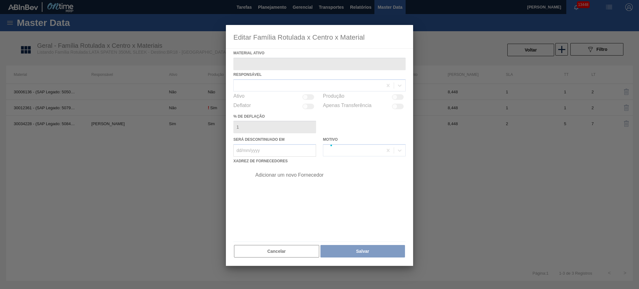
type ativo "30034228 - (SAP Legado: 50847070) - LATA AL SPATEN 350ML SLK BRILHO"
checkbox input "true"
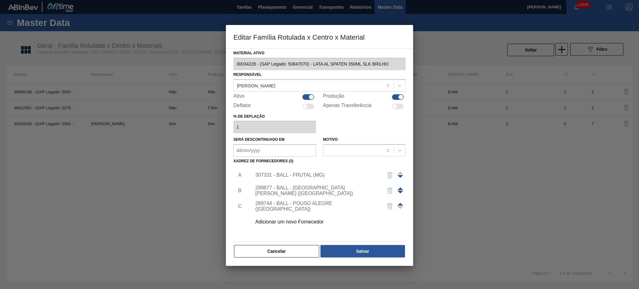
click at [291, 177] on div "307331 - BALL - FRUTAL (MG)" at bounding box center [327, 175] width 158 height 16
click at [291, 172] on div "307331 - BALL - FRUTAL (MG)" at bounding box center [316, 175] width 122 height 6
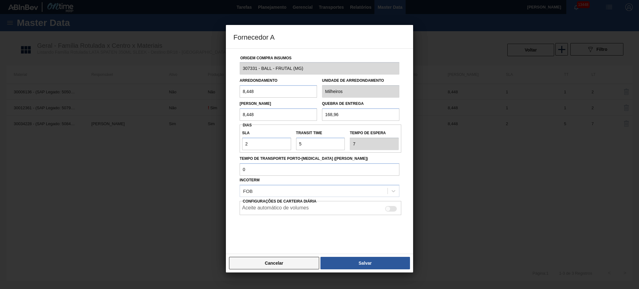
click at [286, 266] on button "Cancelar" at bounding box center [274, 263] width 90 height 12
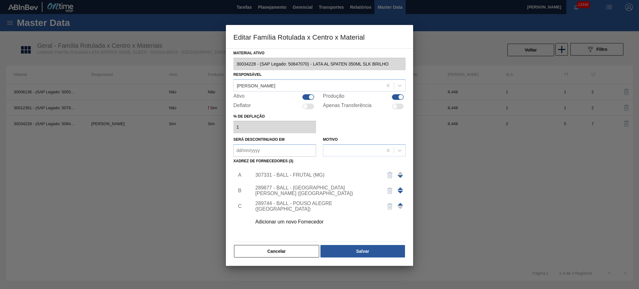
click at [310, 204] on div "289744 - BALL - POUSO ALEGRE ([GEOGRAPHIC_DATA])" at bounding box center [316, 206] width 122 height 11
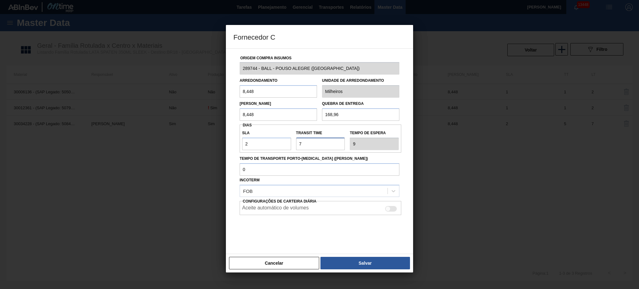
drag, startPoint x: 311, startPoint y: 144, endPoint x: 279, endPoint y: 148, distance: 32.3
click at [279, 148] on div "SLA 2 Transit Time Tempo de espera 9" at bounding box center [321, 138] width 162 height 23
type input "5"
type input "7"
type input "5"
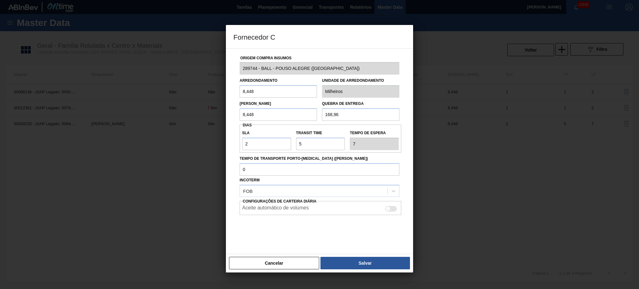
click at [375, 265] on button "Salvar" at bounding box center [365, 263] width 90 height 12
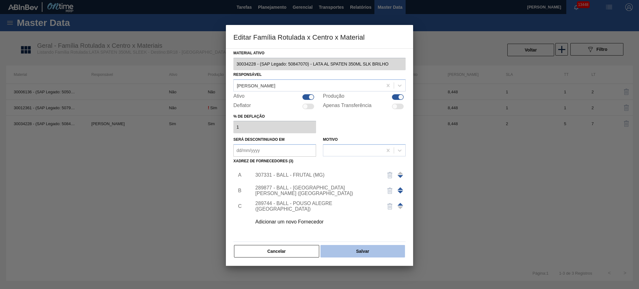
click at [377, 249] on button "Salvar" at bounding box center [362, 251] width 85 height 12
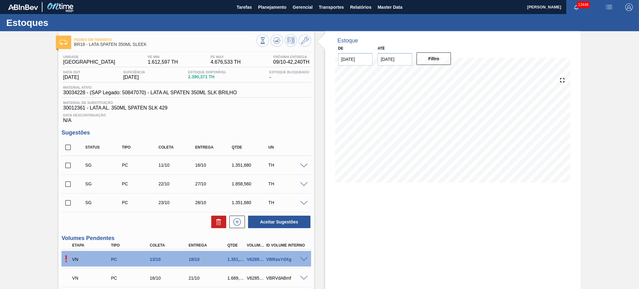
scroll to position [41, 0]
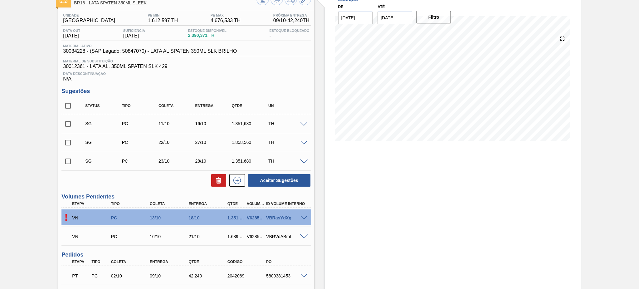
click at [304, 216] on span at bounding box center [303, 218] width 7 height 5
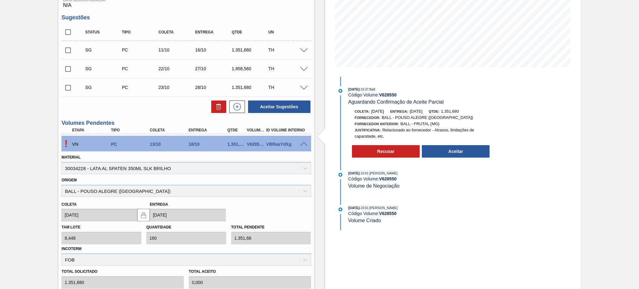
scroll to position [125, 0]
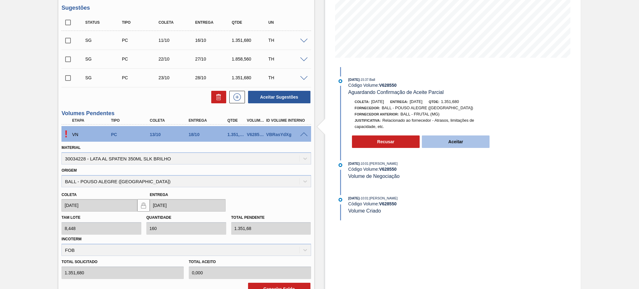
click at [467, 141] on button "Aceitar" at bounding box center [456, 141] width 68 height 12
click at [459, 147] on button "Aceitar" at bounding box center [456, 141] width 68 height 12
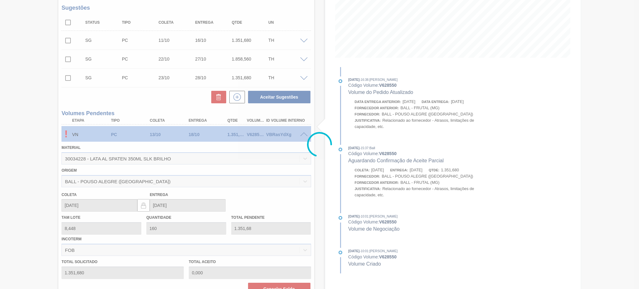
type input "1.351,680"
type input "[DATE]"
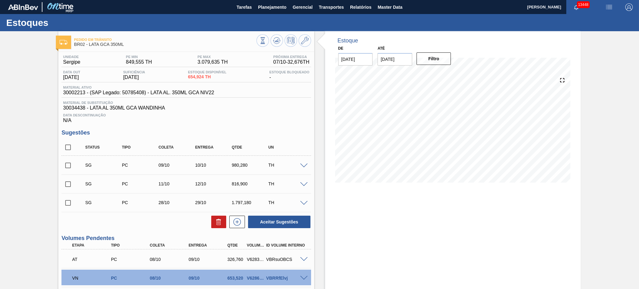
click at [299, 164] on div at bounding box center [305, 165] width 12 height 5
click at [301, 164] on span at bounding box center [303, 165] width 7 height 5
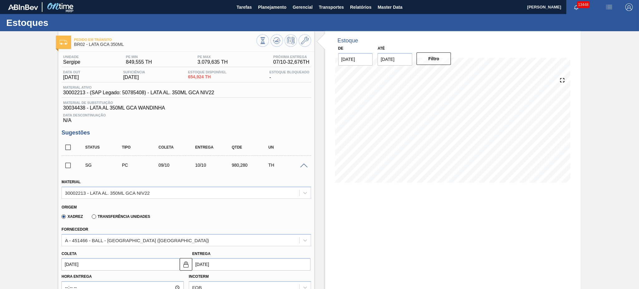
click at [301, 164] on span at bounding box center [303, 165] width 7 height 5
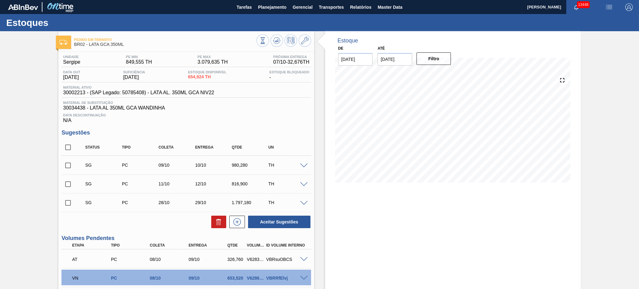
click at [301, 164] on span at bounding box center [303, 165] width 7 height 5
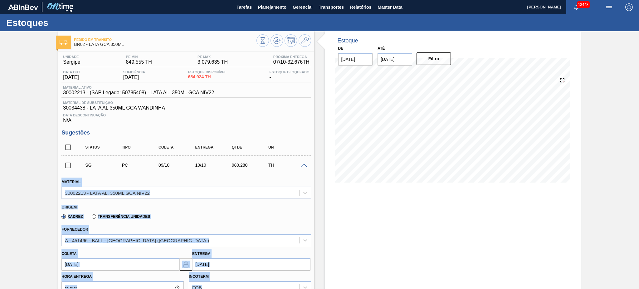
click at [301, 164] on span at bounding box center [303, 165] width 7 height 5
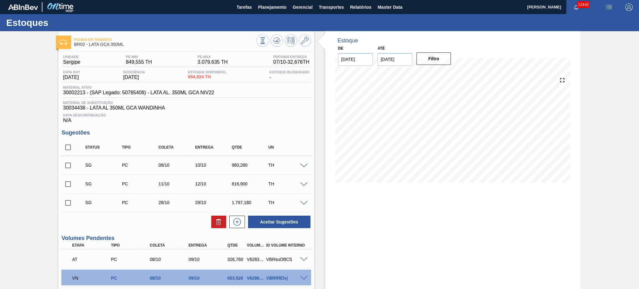
scroll to position [125, 0]
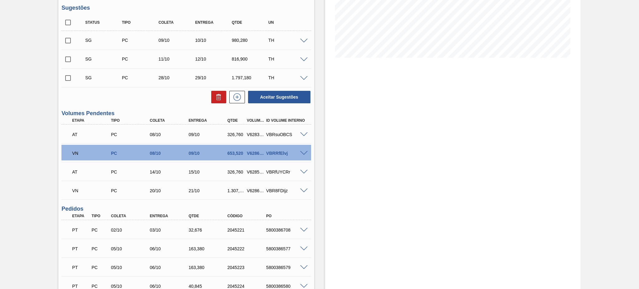
click at [301, 153] on span at bounding box center [303, 153] width 7 height 5
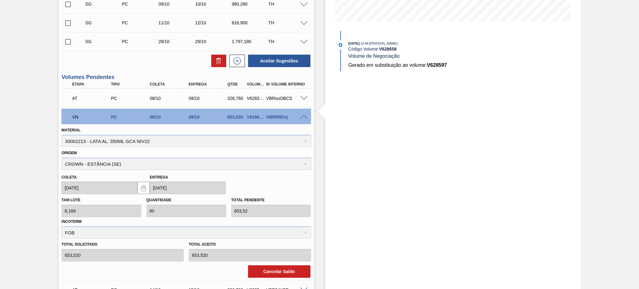
scroll to position [166, 0]
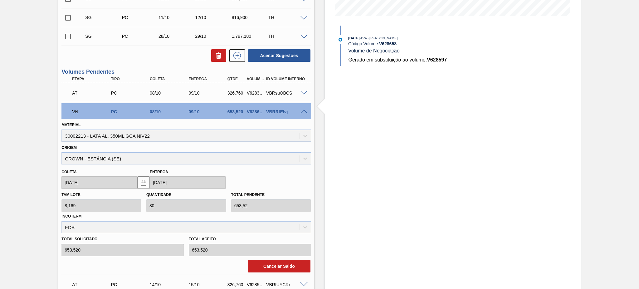
click at [432, 59] on strong "V 628597" at bounding box center [437, 59] width 20 height 5
copy strong "V 628597"
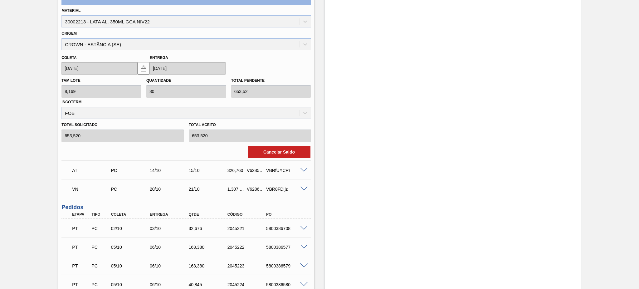
scroll to position [291, 0]
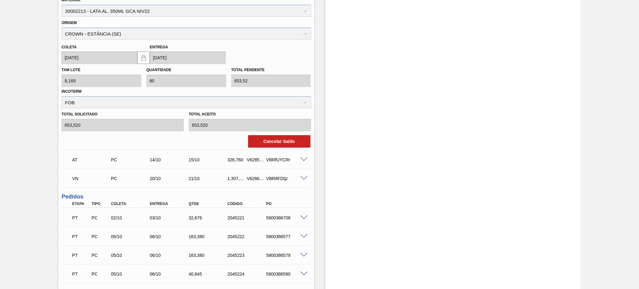
click at [304, 177] on span at bounding box center [303, 178] width 7 height 5
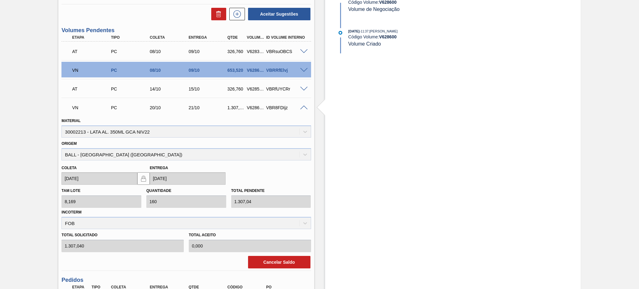
scroll to position [166, 0]
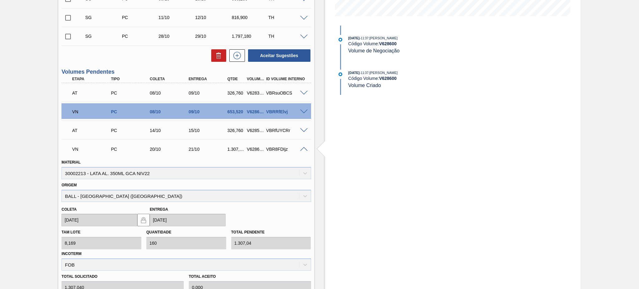
click at [302, 148] on span at bounding box center [303, 149] width 7 height 5
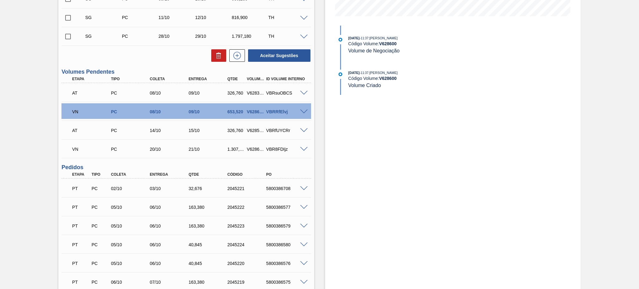
click at [300, 111] on span at bounding box center [303, 111] width 7 height 5
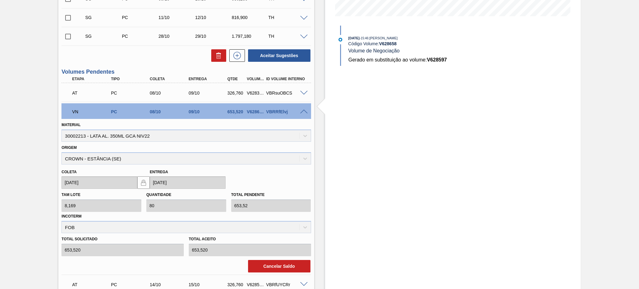
click at [439, 62] on strong "V 628597" at bounding box center [437, 59] width 20 height 5
copy strong "V 628597"
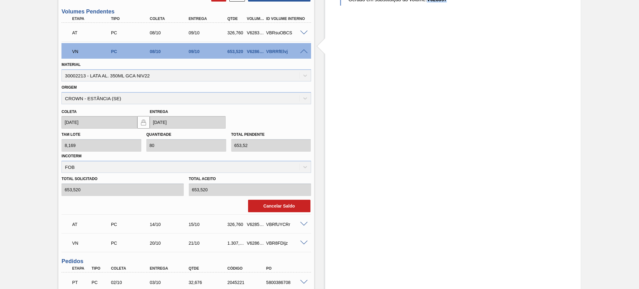
scroll to position [208, 0]
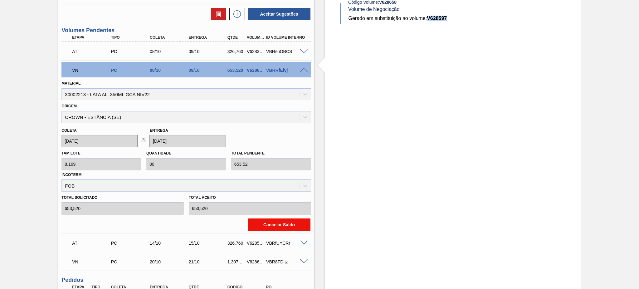
click at [269, 226] on button "Cancelar Saldo" at bounding box center [279, 224] width 62 height 12
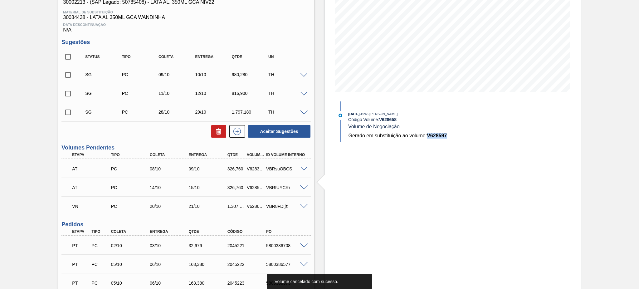
scroll to position [0, 0]
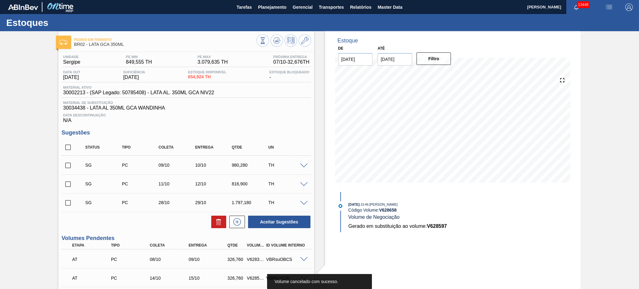
click at [279, 34] on div at bounding box center [283, 41] width 55 height 14
click at [277, 39] on icon at bounding box center [277, 40] width 4 height 3
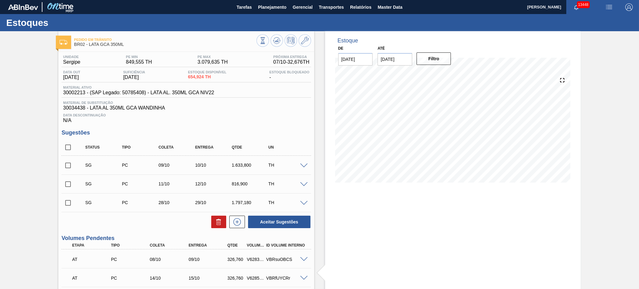
drag, startPoint x: 68, startPoint y: 147, endPoint x: 73, endPoint y: 152, distance: 7.1
click at [68, 147] on input "checkbox" at bounding box center [67, 147] width 13 height 13
checkbox input "true"
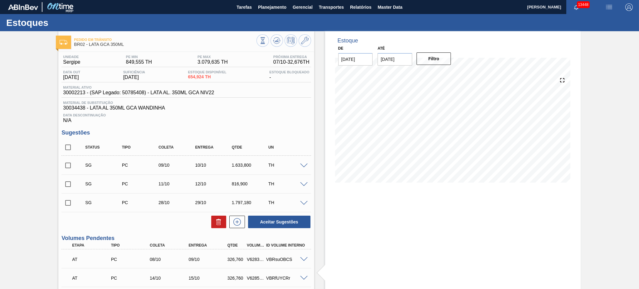
checkbox input "true"
click at [221, 223] on icon at bounding box center [218, 221] width 7 height 7
checkbox input "false"
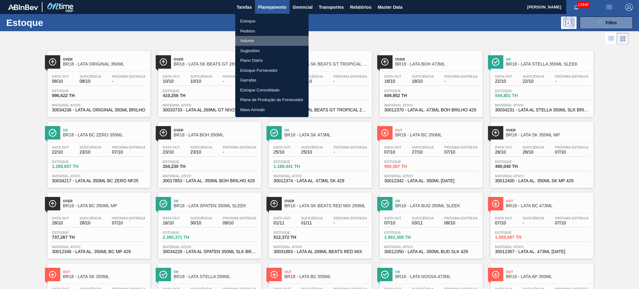
click at [248, 40] on li "Volume" at bounding box center [271, 41] width 73 height 10
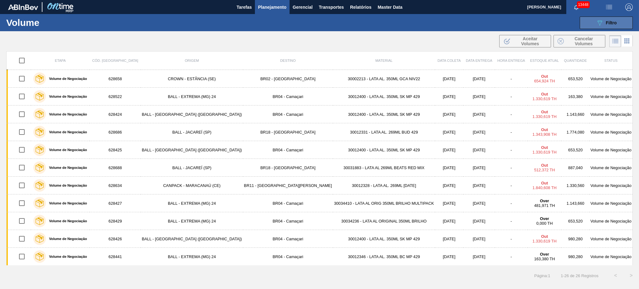
click at [608, 19] on div "089F7B8B-B2A5-4AFE-B5C0-19BA573D28AC Filtro" at bounding box center [606, 22] width 21 height 7
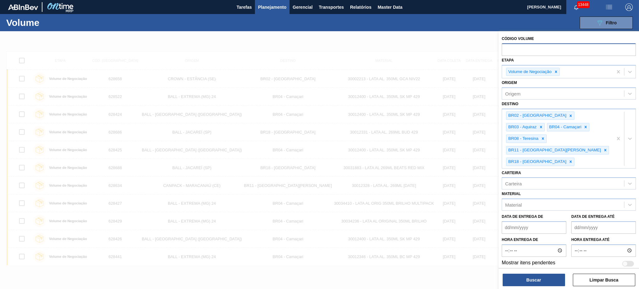
click at [556, 50] on input "text" at bounding box center [569, 49] width 134 height 12
paste input "V628597"
click at [555, 71] on icon at bounding box center [556, 72] width 4 height 4
type input "V628597"
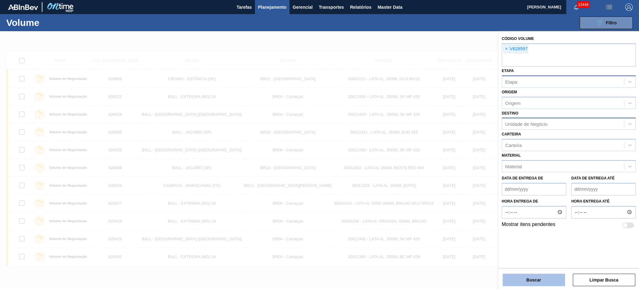
click at [534, 278] on button "Buscar" at bounding box center [534, 280] width 62 height 12
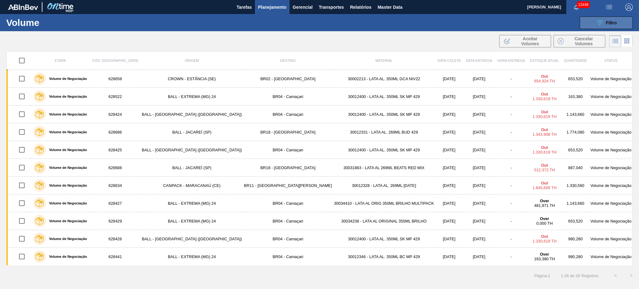
click at [605, 27] on button "089F7B8B-B2A5-4AFE-B5C0-19BA573D28AC Filtro" at bounding box center [606, 23] width 53 height 12
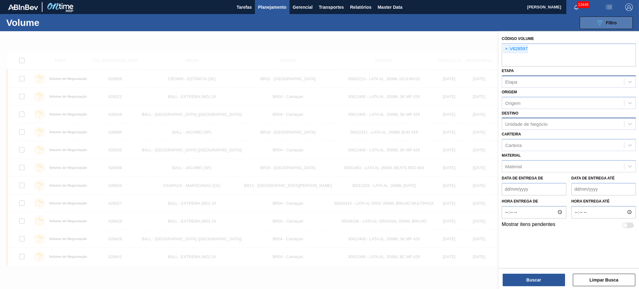
click at [605, 27] on button "089F7B8B-B2A5-4AFE-B5C0-19BA573D28AC Filtro" at bounding box center [606, 23] width 53 height 12
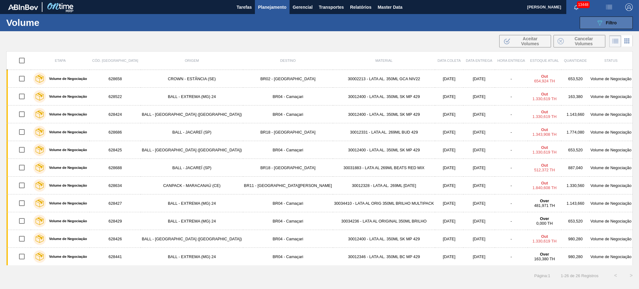
click at [605, 27] on button "089F7B8B-B2A5-4AFE-B5C0-19BA573D28AC Filtro" at bounding box center [606, 23] width 53 height 12
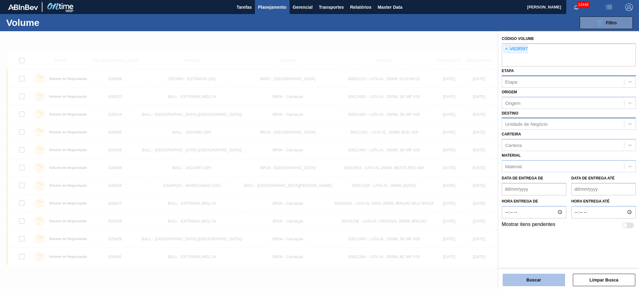
click at [539, 279] on button "Buscar" at bounding box center [534, 280] width 62 height 12
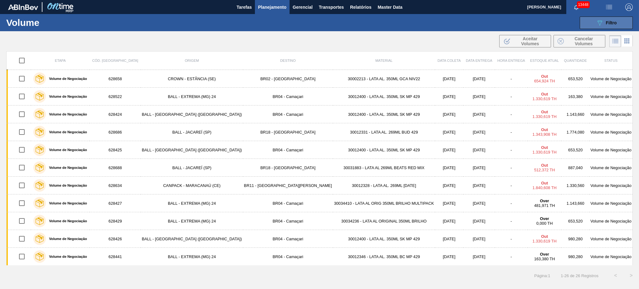
click at [603, 24] on div "089F7B8B-B2A5-4AFE-B5C0-19BA573D28AC Filtro" at bounding box center [606, 22] width 21 height 7
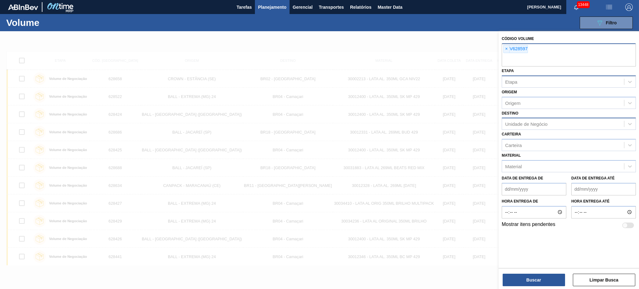
click at [558, 56] on input "text" at bounding box center [569, 61] width 134 height 12
click at [539, 281] on button "Buscar" at bounding box center [534, 280] width 62 height 12
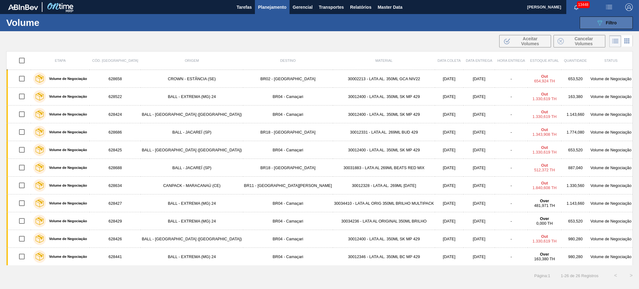
click at [602, 20] on icon "089F7B8B-B2A5-4AFE-B5C0-19BA573D28AC" at bounding box center [599, 22] width 7 height 7
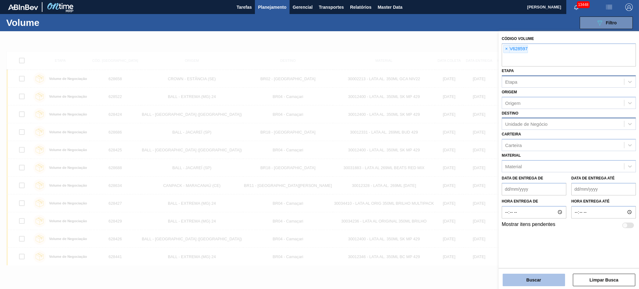
click at [543, 283] on button "Buscar" at bounding box center [534, 280] width 62 height 12
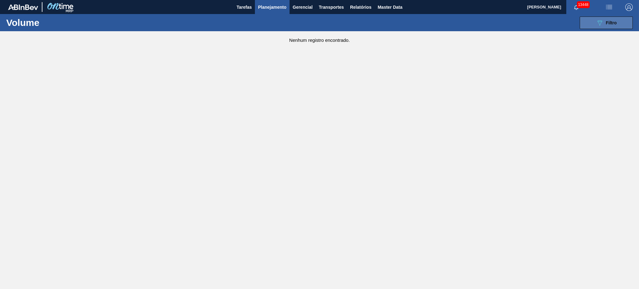
click at [605, 21] on div "089F7B8B-B2A5-4AFE-B5C0-19BA573D28AC Filtro" at bounding box center [606, 22] width 21 height 7
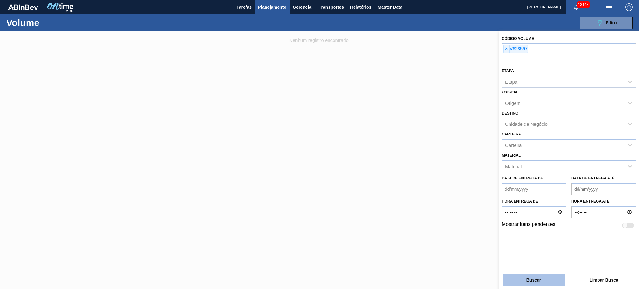
click at [537, 276] on button "Buscar" at bounding box center [534, 280] width 62 height 12
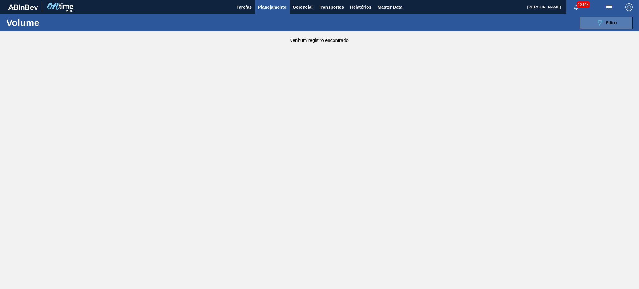
click at [614, 22] on span "Filtro" at bounding box center [611, 22] width 11 height 5
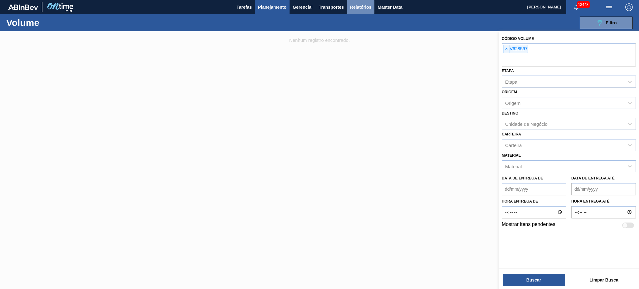
click at [357, 6] on span "Relatórios" at bounding box center [360, 6] width 21 height 7
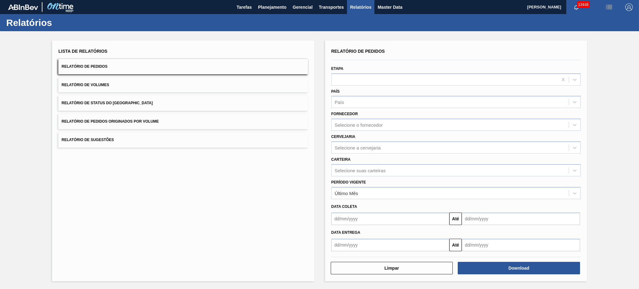
click at [88, 84] on span "Relatório de Volumes" at bounding box center [84, 85] width 47 height 4
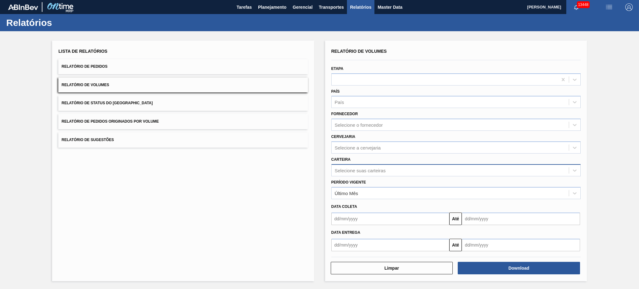
click at [380, 166] on div "Selecione suas carteiras" at bounding box center [450, 170] width 237 height 9
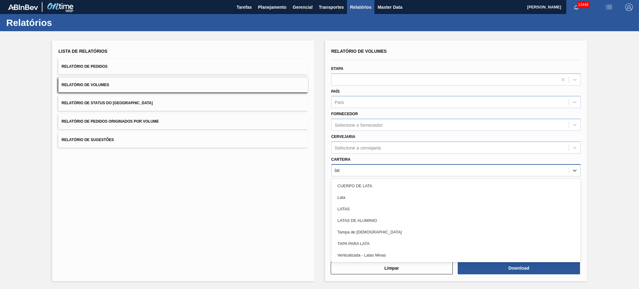
type input "lata"
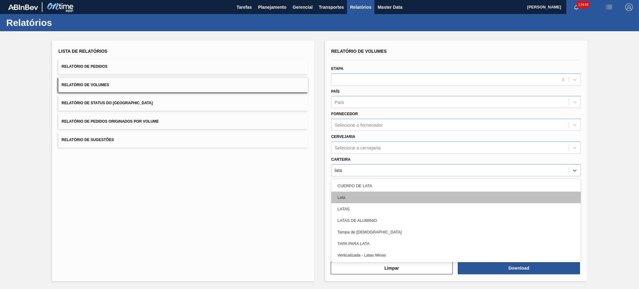
click at [377, 197] on div "Lata" at bounding box center [455, 198] width 249 height 12
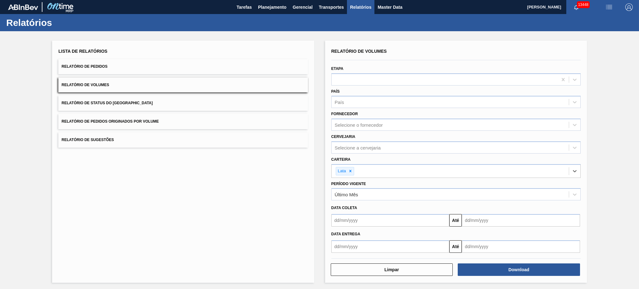
click at [385, 153] on div "Carteira option Lata, selected. Select is focused ,type to refine list, press D…" at bounding box center [456, 165] width 254 height 24
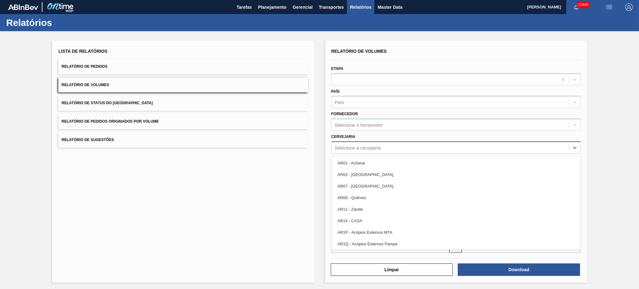
click at [383, 148] on div "Selecione a cervejaria" at bounding box center [450, 147] width 237 height 9
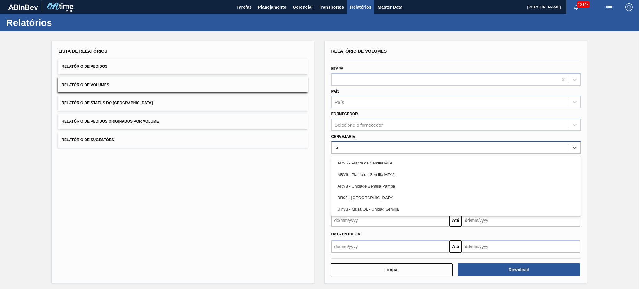
type input "ser"
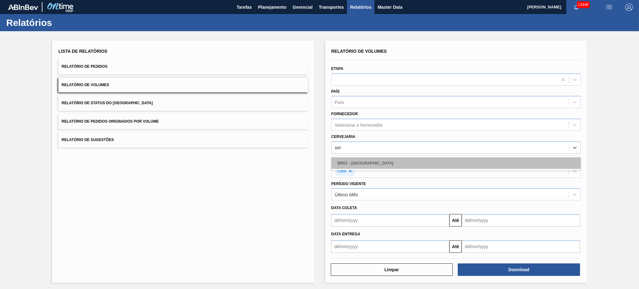
click at [372, 163] on div "BR02 - [GEOGRAPHIC_DATA]" at bounding box center [455, 163] width 249 height 12
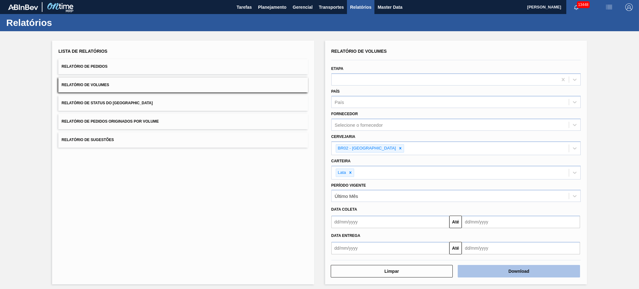
click at [508, 268] on button "Download" at bounding box center [519, 271] width 122 height 12
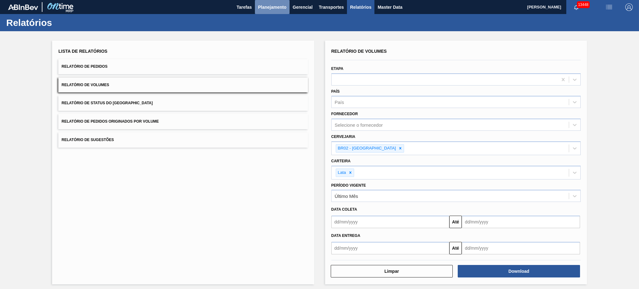
click at [274, 8] on span "Planejamento" at bounding box center [272, 6] width 28 height 7
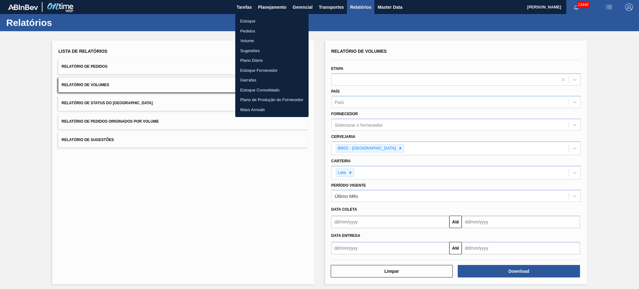
click at [254, 19] on li "Estoque" at bounding box center [271, 21] width 73 height 10
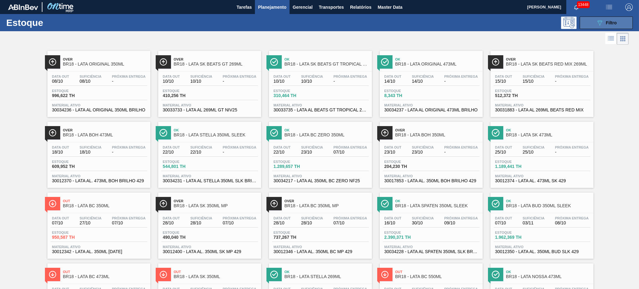
click at [596, 20] on icon "089F7B8B-B2A5-4AFE-B5C0-19BA573D28AC" at bounding box center [599, 22] width 7 height 7
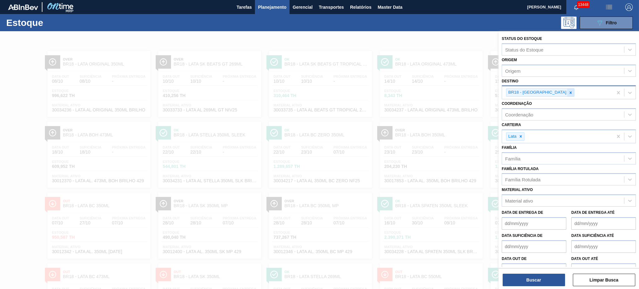
click at [568, 92] on icon at bounding box center [570, 92] width 4 height 4
type input "a"
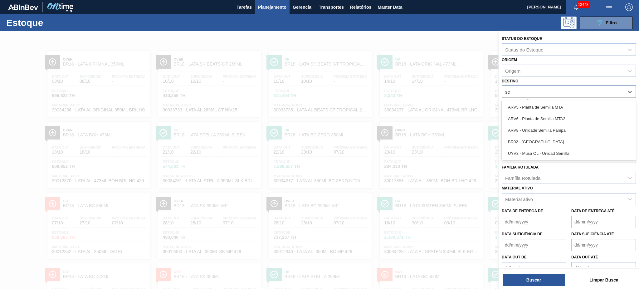
type input "ser"
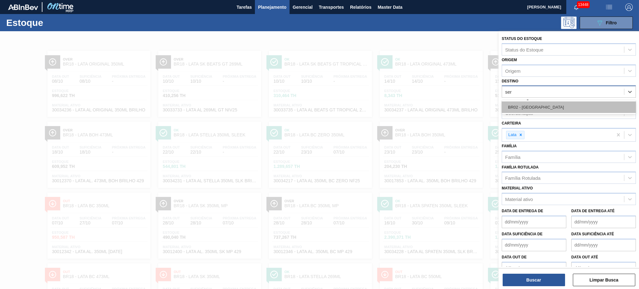
click at [548, 106] on div "BR02 - Sergipe" at bounding box center [569, 107] width 134 height 12
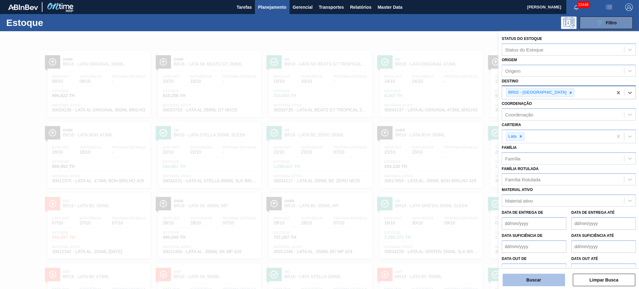
click at [543, 280] on button "Buscar" at bounding box center [534, 280] width 62 height 12
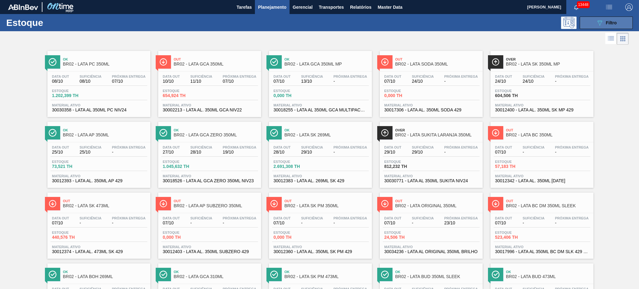
click at [612, 20] on span "Filtro" at bounding box center [611, 22] width 11 height 5
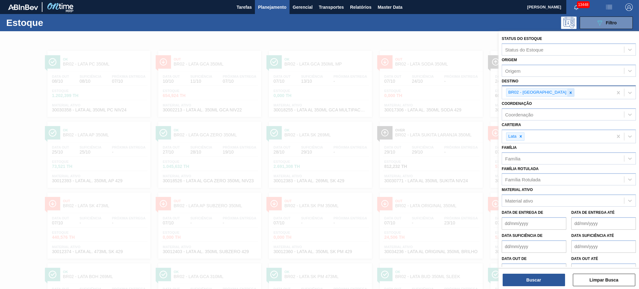
click at [567, 95] on div at bounding box center [570, 93] width 7 height 8
type input "04"
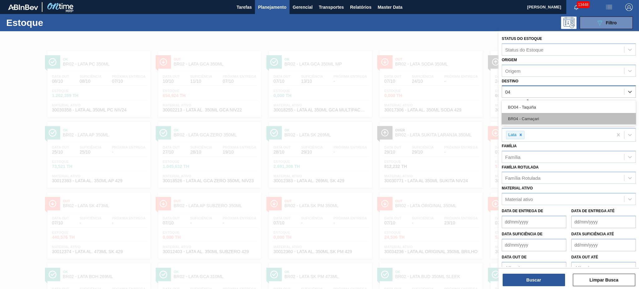
click at [545, 118] on div "BR04 - Camaçari" at bounding box center [569, 119] width 134 height 12
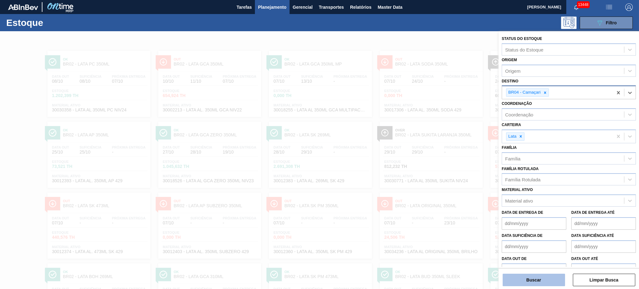
click at [547, 278] on button "Buscar" at bounding box center [534, 280] width 62 height 12
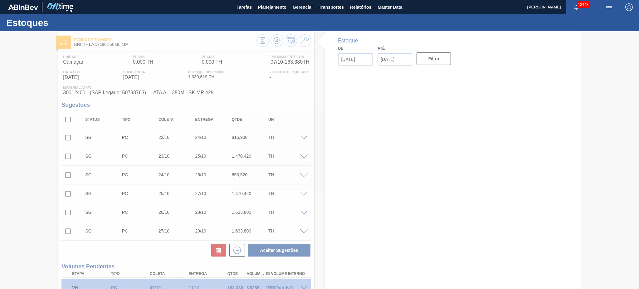
type input "[DATE]"
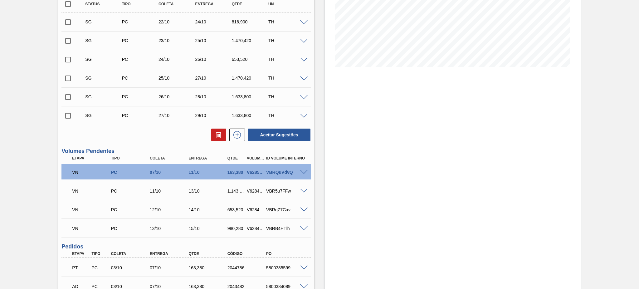
scroll to position [125, 0]
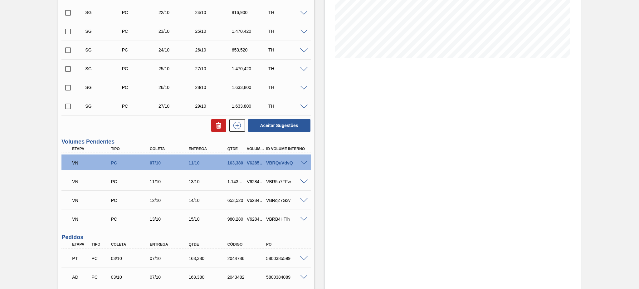
click at [301, 161] on span at bounding box center [303, 163] width 7 height 5
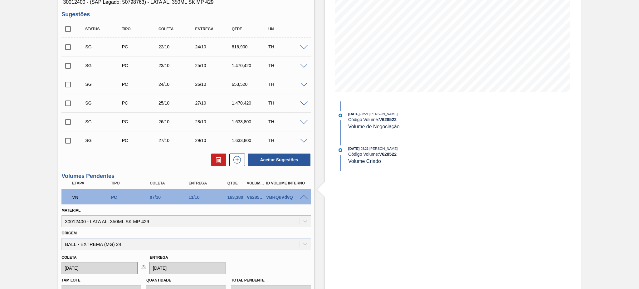
scroll to position [166, 0]
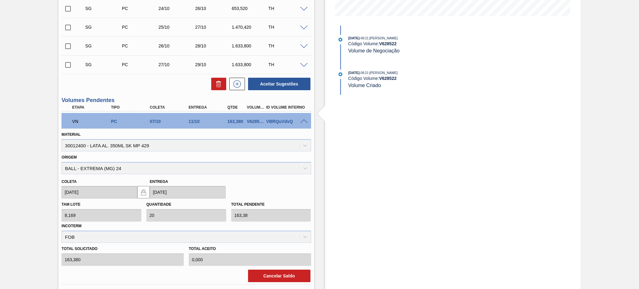
click at [300, 124] on div "VN PC 07/10 11/10 163,380 V628522 VBRQuVdvQ" at bounding box center [184, 120] width 233 height 12
click at [302, 122] on span at bounding box center [303, 121] width 7 height 5
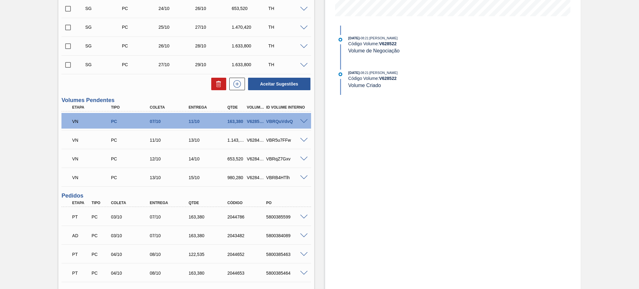
click at [303, 121] on span at bounding box center [303, 121] width 7 height 5
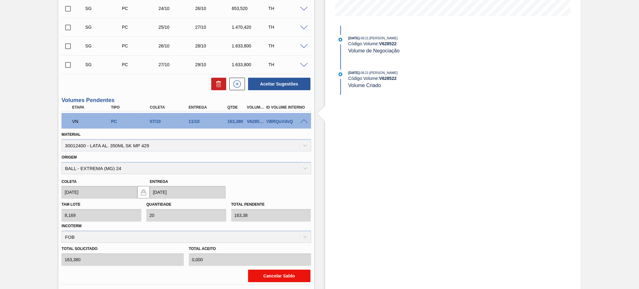
click at [282, 270] on button "Cancelar Saldo" at bounding box center [279, 276] width 62 height 12
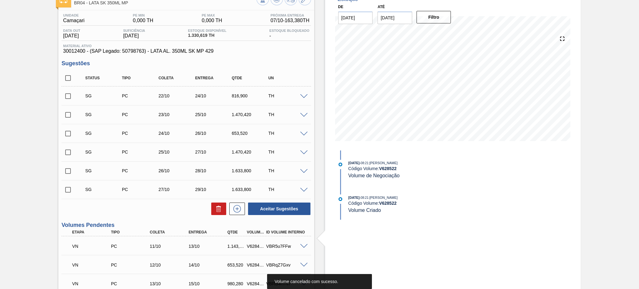
scroll to position [0, 0]
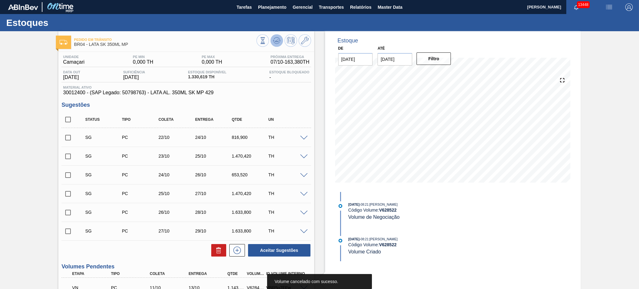
click at [278, 39] on icon at bounding box center [276, 40] width 7 height 7
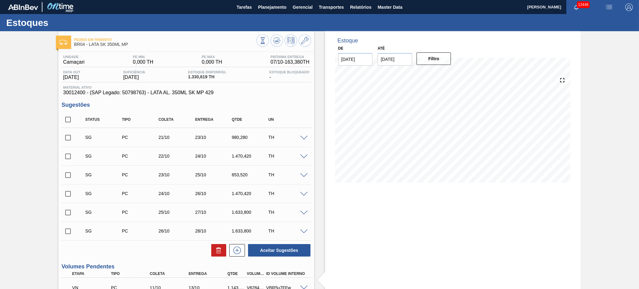
click at [68, 119] on input "checkbox" at bounding box center [67, 119] width 13 height 13
checkbox input "true"
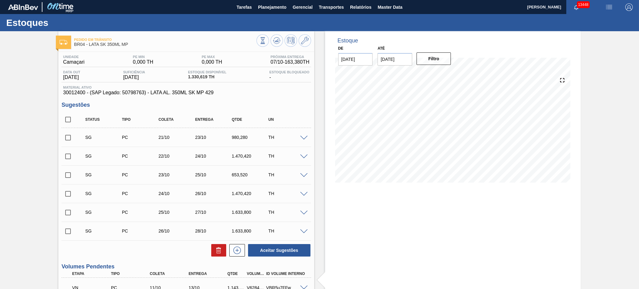
checkbox input "true"
click at [221, 254] on icon at bounding box center [218, 249] width 7 height 7
checkbox input "false"
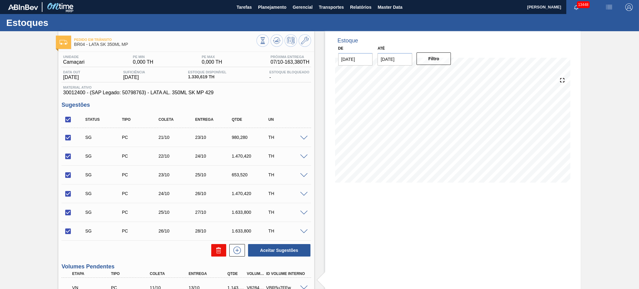
checkbox input "false"
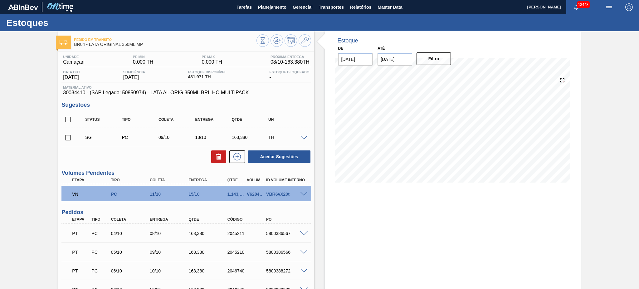
click at [303, 192] on span at bounding box center [303, 194] width 7 height 5
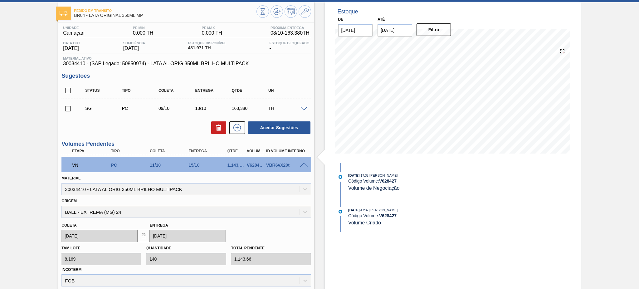
scroll to position [41, 0]
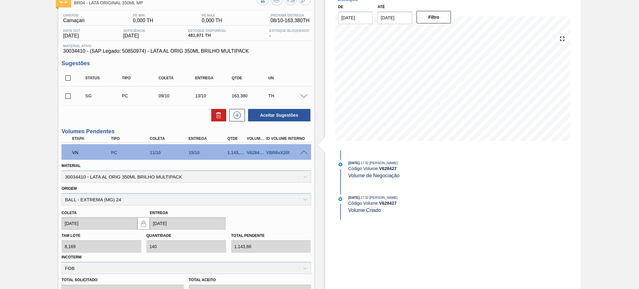
click at [303, 150] on span at bounding box center [303, 152] width 7 height 5
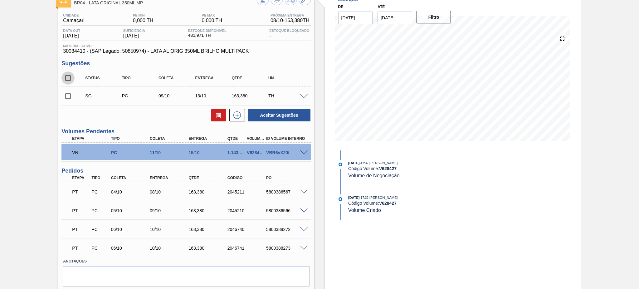
click at [69, 75] on input "checkbox" at bounding box center [67, 77] width 13 height 13
checkbox input "true"
click at [222, 114] on button at bounding box center [218, 115] width 15 height 12
checkbox input "false"
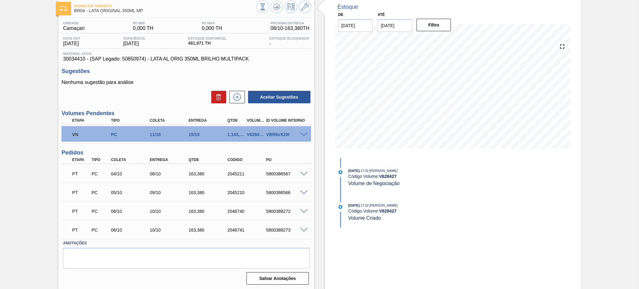
scroll to position [0, 0]
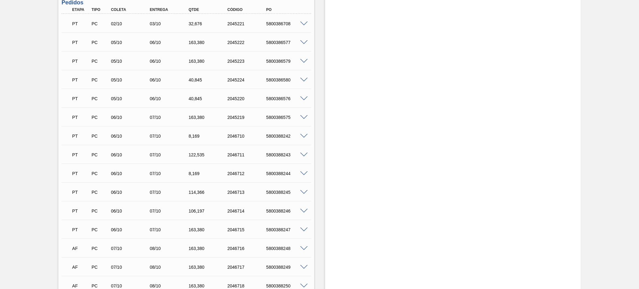
scroll to position [209, 0]
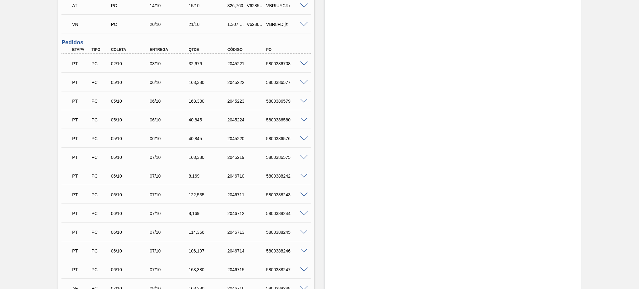
click at [408, 115] on div "Estoque De [DATE] Até [DATE] Filtro" at bounding box center [452, 160] width 255 height 676
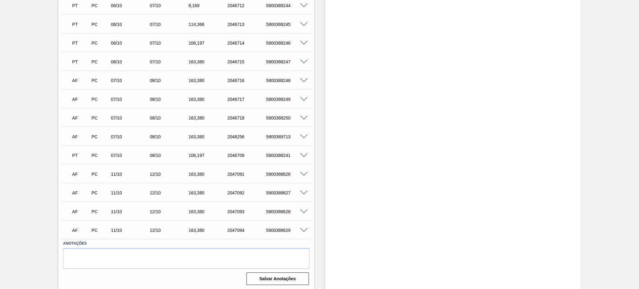
scroll to position [417, 0]
click at [282, 78] on div "5800388248" at bounding box center [287, 80] width 44 height 5
copy div "5800388248"
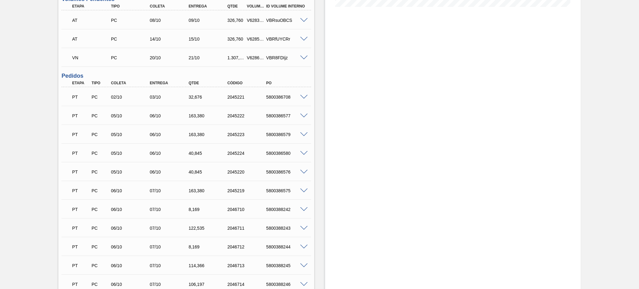
scroll to position [166, 0]
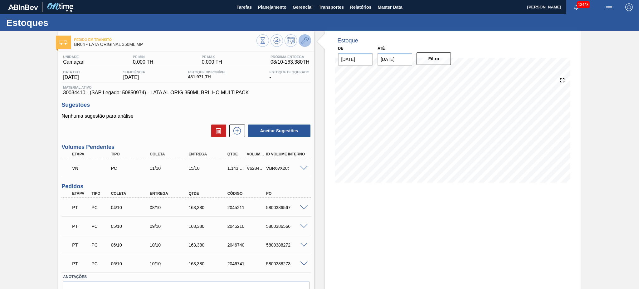
click at [303, 40] on icon at bounding box center [304, 40] width 7 height 7
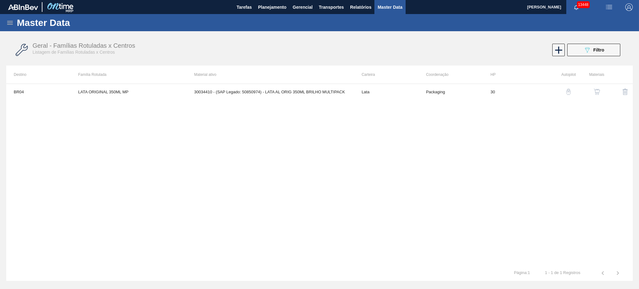
click at [599, 91] on img "button" at bounding box center [597, 92] width 6 height 6
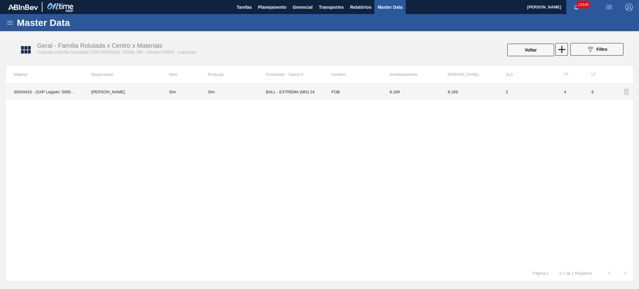
click at [282, 92] on td "BALL - EXTREMA (MG) 24" at bounding box center [295, 92] width 58 height 16
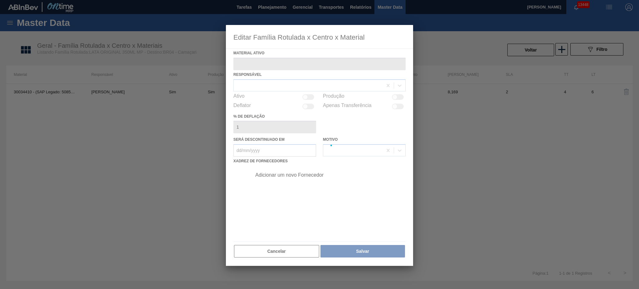
type ativo "30034410 - (SAP Legado: 50850974) - LATA AL ORIG 350ML BRILHO MULTIPACK"
checkbox input "true"
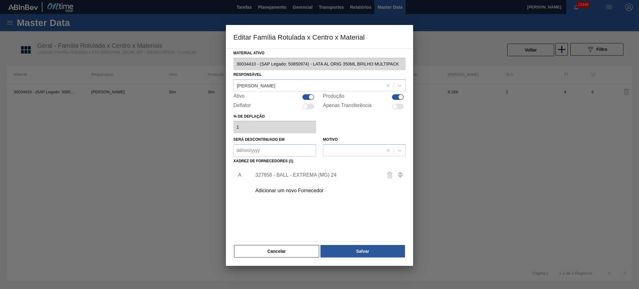
click at [303, 188] on div "Adicionar um novo Fornecedor" at bounding box center [316, 191] width 122 height 6
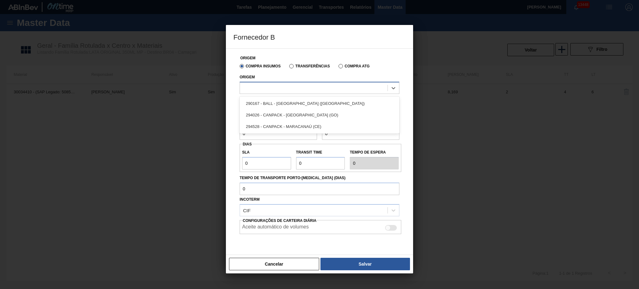
click at [321, 87] on div at bounding box center [314, 87] width 148 height 9
click at [307, 91] on div at bounding box center [314, 87] width 148 height 9
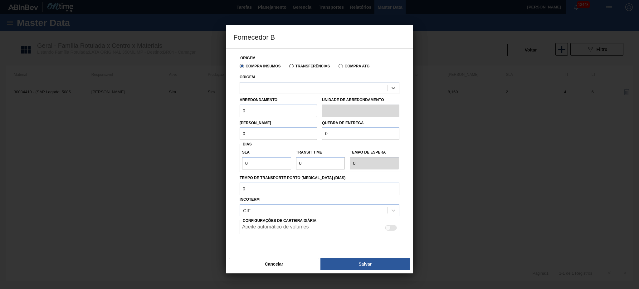
click at [307, 91] on div at bounding box center [314, 87] width 148 height 9
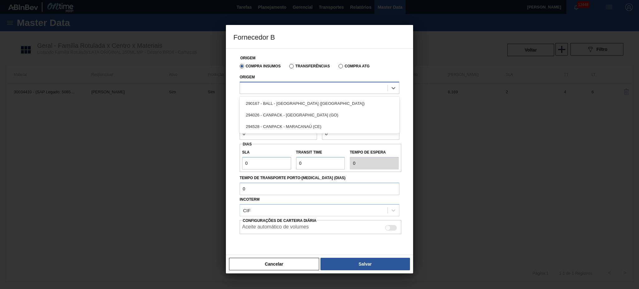
click at [301, 86] on div at bounding box center [314, 87] width 148 height 9
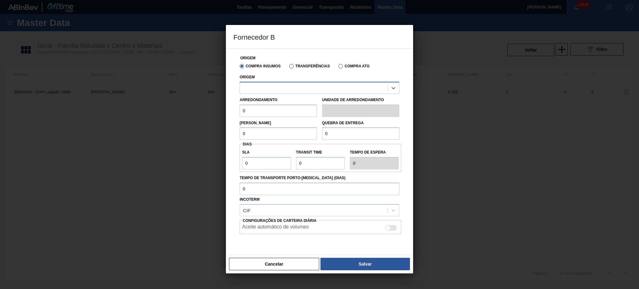
click at [301, 85] on div at bounding box center [314, 87] width 148 height 9
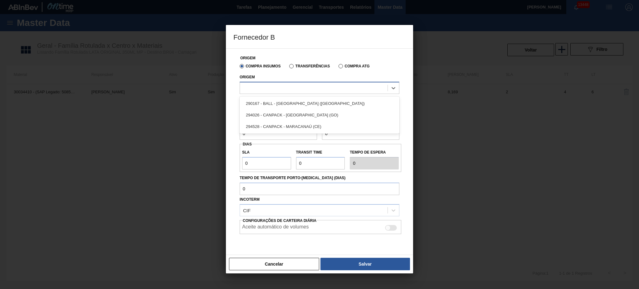
click at [301, 85] on div at bounding box center [314, 87] width 148 height 9
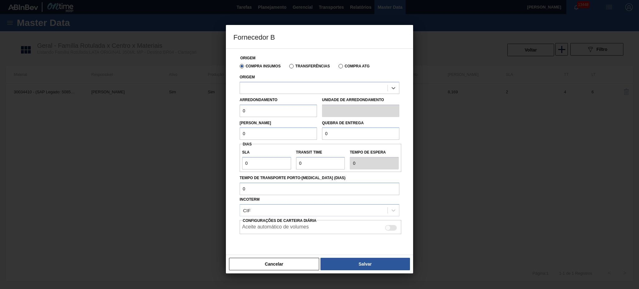
drag, startPoint x: 285, startPoint y: 266, endPoint x: 306, endPoint y: 276, distance: 23.6
click at [286, 267] on button "Cancelar" at bounding box center [274, 264] width 90 height 12
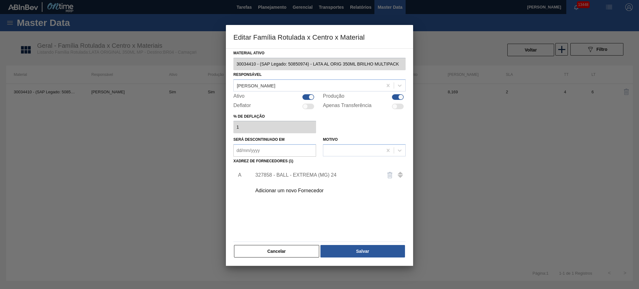
click at [255, 64] on div "Material ativo 30034410 - (SAP Legado: 50850974) - LATA AL ORIG 350ML BRILHO MU…" at bounding box center [319, 156] width 187 height 217
click at [300, 250] on button "Cancelar" at bounding box center [276, 251] width 85 height 12
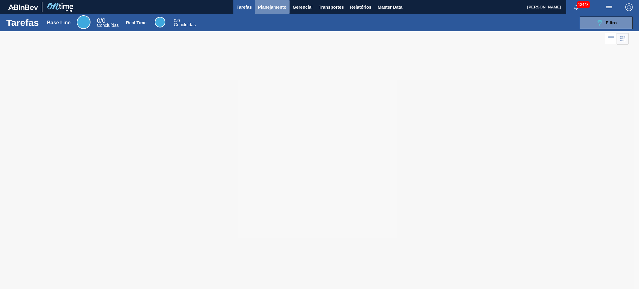
click at [271, 8] on span "Planejamento" at bounding box center [272, 6] width 28 height 7
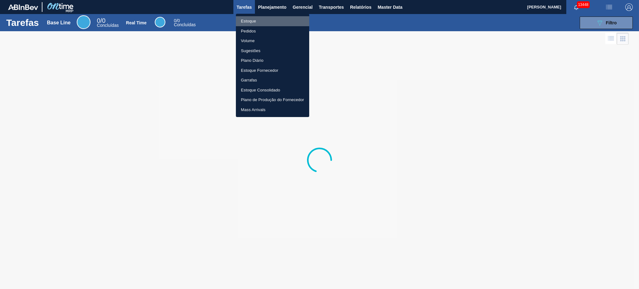
click at [261, 20] on li "Estoque" at bounding box center [272, 21] width 73 height 10
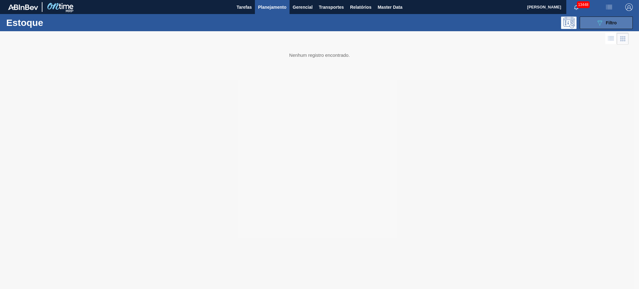
click at [612, 19] on div "089F7B8B-B2A5-4AFE-B5C0-19BA573D28AC Filtro" at bounding box center [606, 22] width 21 height 7
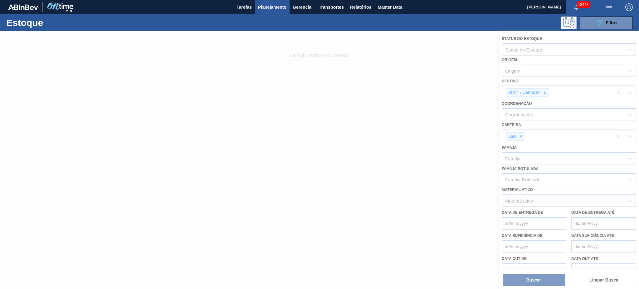
click at [302, 182] on div at bounding box center [319, 160] width 639 height 258
click at [617, 20] on button "089F7B8B-B2A5-4AFE-B5C0-19BA573D28AC Filtro" at bounding box center [606, 23] width 53 height 12
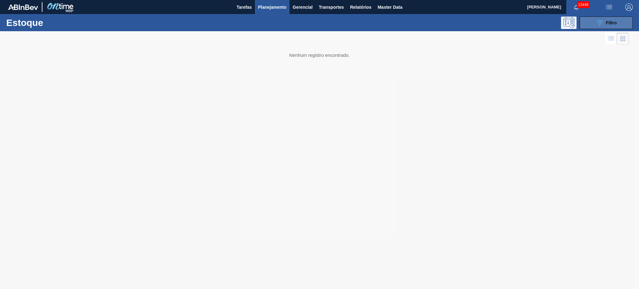
click at [610, 21] on span "Filtro" at bounding box center [611, 22] width 11 height 5
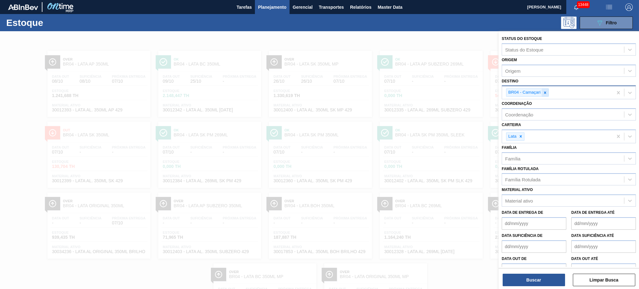
click at [546, 93] on icon at bounding box center [545, 92] width 4 height 4
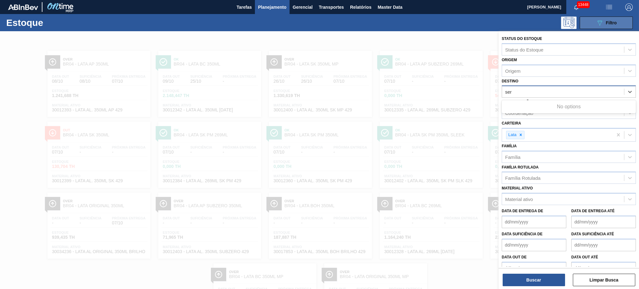
type input "ser"
click at [598, 25] on icon "089F7B8B-B2A5-4AFE-B5C0-19BA573D28AC" at bounding box center [599, 22] width 7 height 7
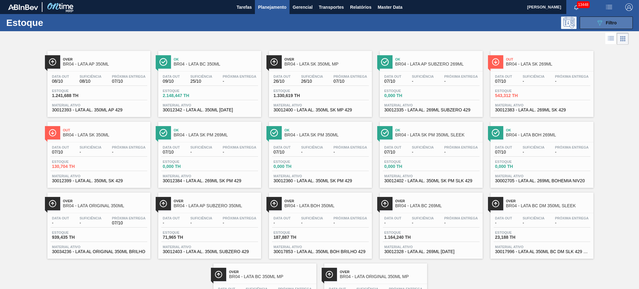
click at [598, 25] on icon "089F7B8B-B2A5-4AFE-B5C0-19BA573D28AC" at bounding box center [599, 22] width 7 height 7
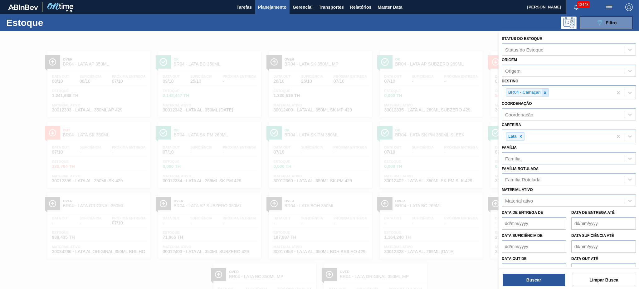
click at [544, 90] on icon at bounding box center [545, 92] width 4 height 4
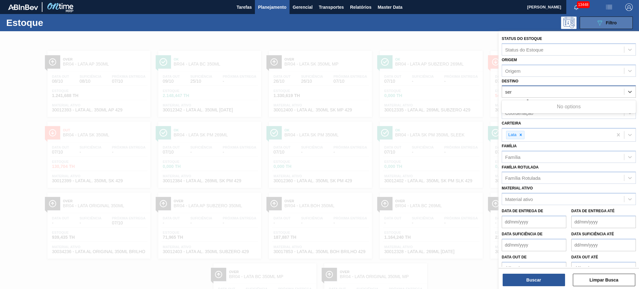
type input "ser"
click at [600, 19] on icon "089F7B8B-B2A5-4AFE-B5C0-19BA573D28AC" at bounding box center [599, 22] width 7 height 7
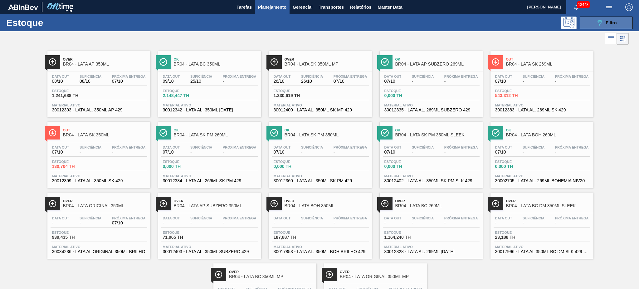
click at [601, 22] on icon "089F7B8B-B2A5-4AFE-B5C0-19BA573D28AC" at bounding box center [599, 22] width 7 height 7
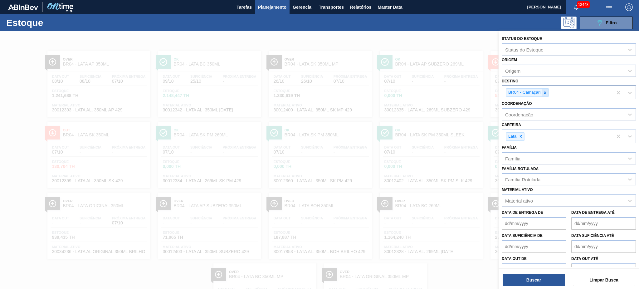
click at [545, 91] on icon at bounding box center [545, 92] width 2 height 2
type input "e"
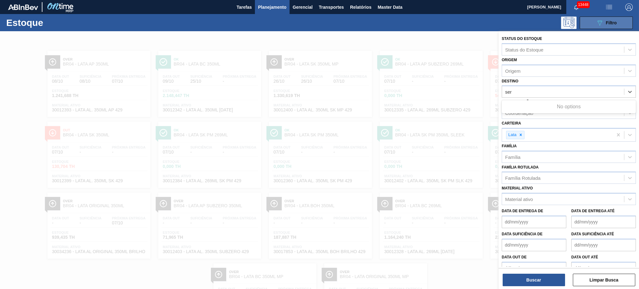
type input "ser"
click at [600, 24] on icon "089F7B8B-B2A5-4AFE-B5C0-19BA573D28AC" at bounding box center [599, 22] width 7 height 7
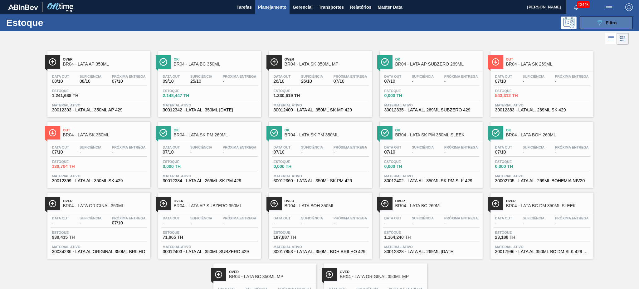
click at [600, 24] on icon "089F7B8B-B2A5-4AFE-B5C0-19BA573D28AC" at bounding box center [599, 22] width 7 height 7
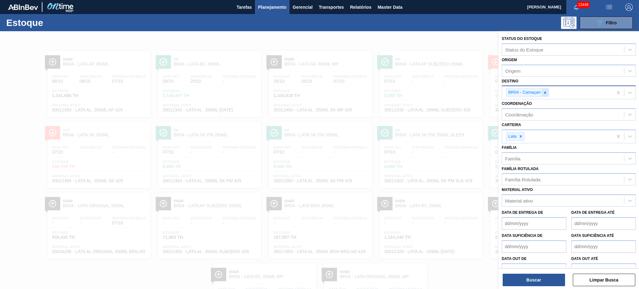
click at [547, 90] on icon at bounding box center [545, 92] width 4 height 4
type input "ser"
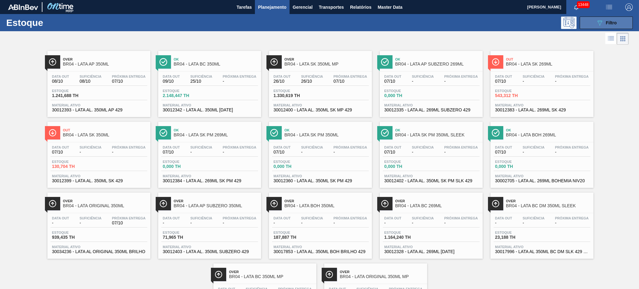
click at [601, 17] on button "089F7B8B-B2A5-4AFE-B5C0-19BA573D28AC Filtro" at bounding box center [606, 23] width 53 height 12
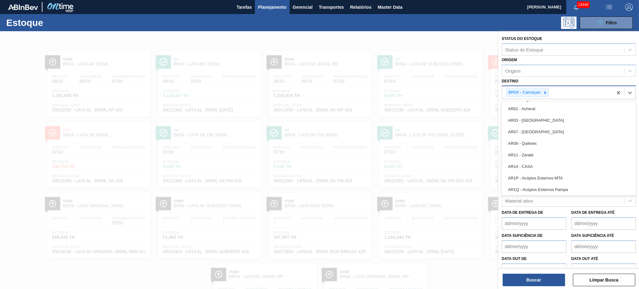
click at [544, 95] on div "BR04 - Camaçari" at bounding box center [527, 92] width 43 height 8
type input "ser"
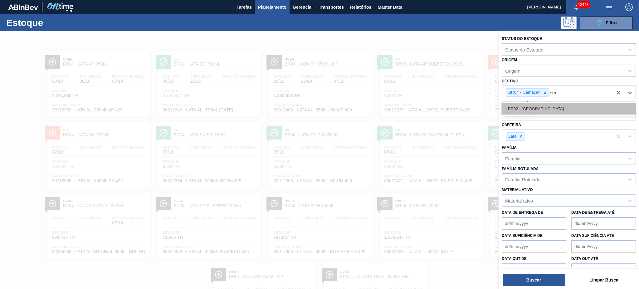
click at [536, 104] on div "BR02 - Sergipe" at bounding box center [569, 109] width 134 height 12
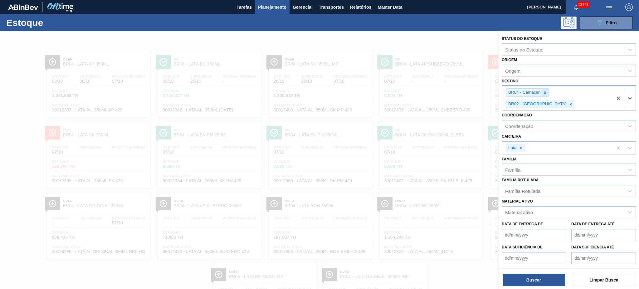
click at [546, 92] on icon at bounding box center [545, 92] width 4 height 4
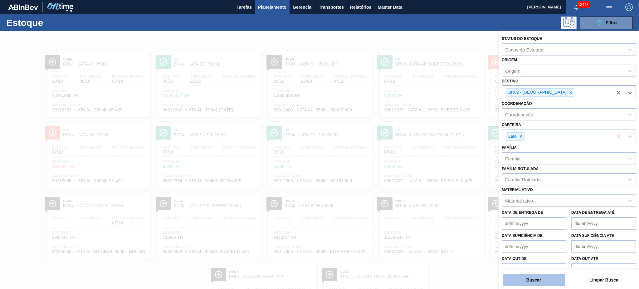
click at [544, 276] on button "Buscar" at bounding box center [534, 280] width 62 height 12
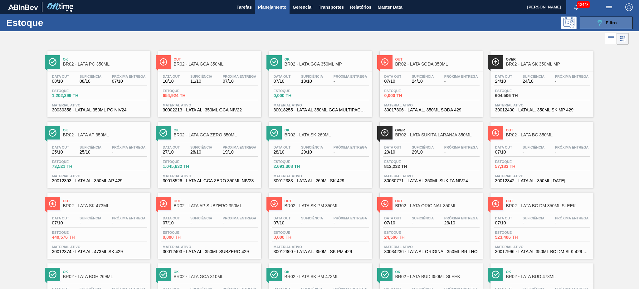
click at [609, 19] on div "089F7B8B-B2A5-4AFE-B5C0-19BA573D28AC Filtro" at bounding box center [606, 22] width 21 height 7
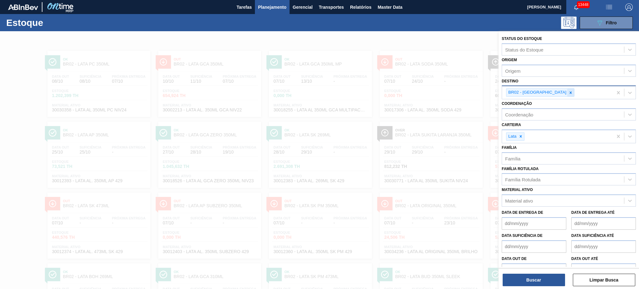
click at [568, 92] on icon at bounding box center [570, 92] width 4 height 4
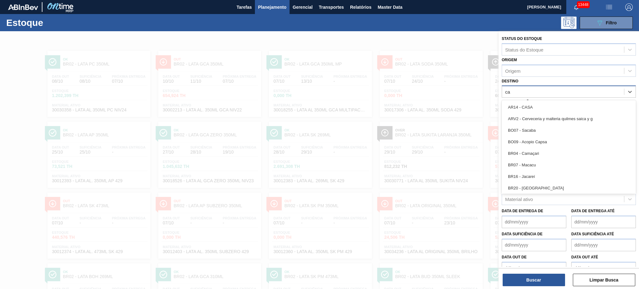
type input "cam"
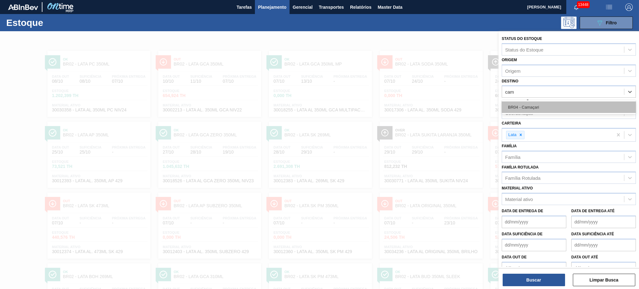
click at [532, 104] on div "BR04 - Camaçari" at bounding box center [569, 107] width 134 height 12
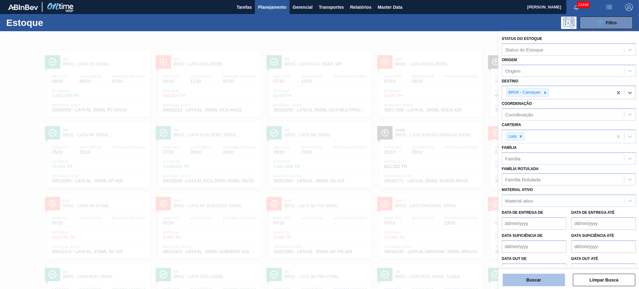
click at [535, 278] on button "Buscar" at bounding box center [534, 280] width 62 height 12
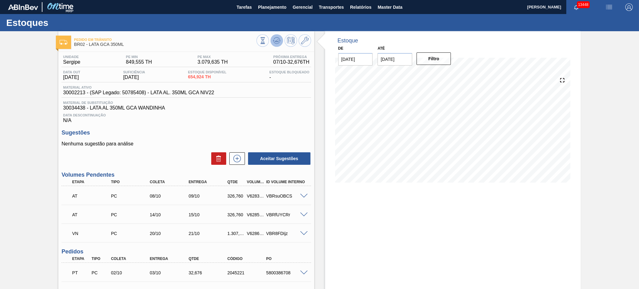
click at [272, 40] on button at bounding box center [276, 40] width 12 height 12
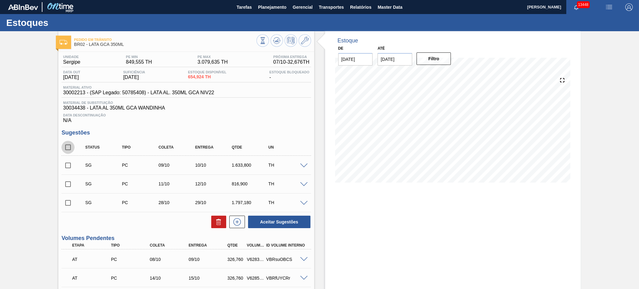
click at [70, 152] on input "checkbox" at bounding box center [67, 147] width 13 height 13
checkbox input "true"
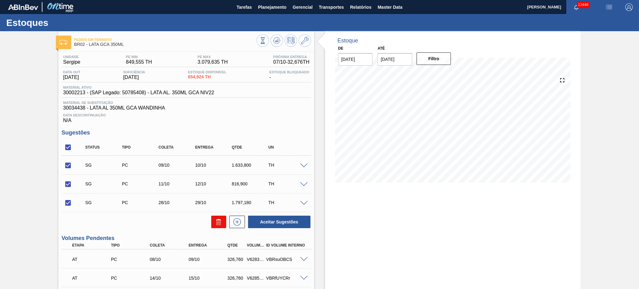
click at [221, 219] on icon at bounding box center [218, 221] width 7 height 7
checkbox input "false"
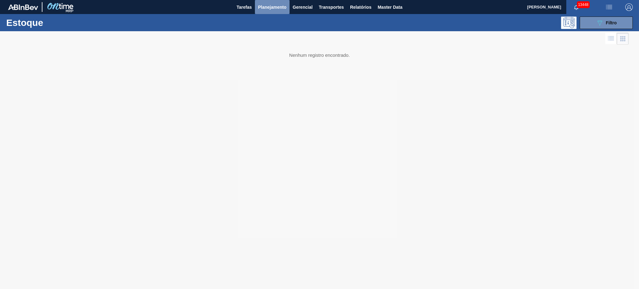
click at [257, 7] on button "Planejamento" at bounding box center [272, 7] width 35 height 14
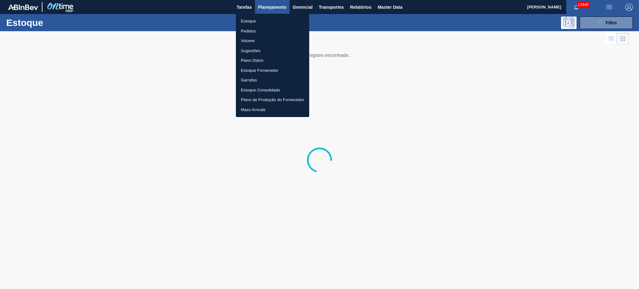
click at [245, 41] on li "Volume" at bounding box center [272, 41] width 73 height 10
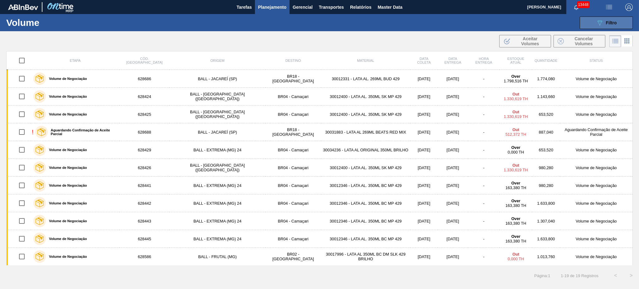
click at [587, 19] on button "089F7B8B-B2A5-4AFE-B5C0-19BA573D28AC Filtro" at bounding box center [606, 23] width 53 height 12
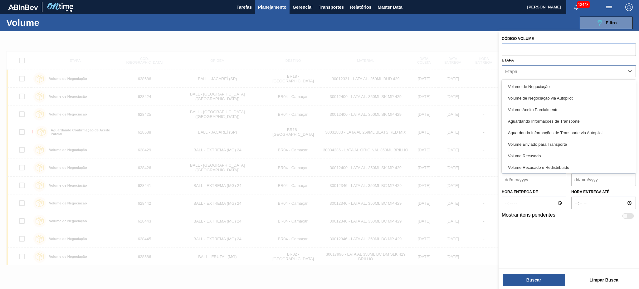
click at [548, 70] on div "Etapa" at bounding box center [563, 70] width 122 height 9
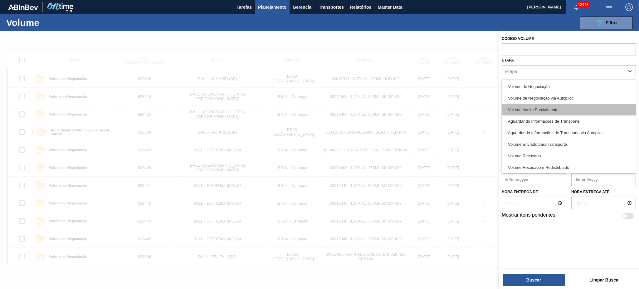
scroll to position [13, 0]
click at [535, 105] on div "Aguardando Informações de Transporte" at bounding box center [569, 109] width 134 height 12
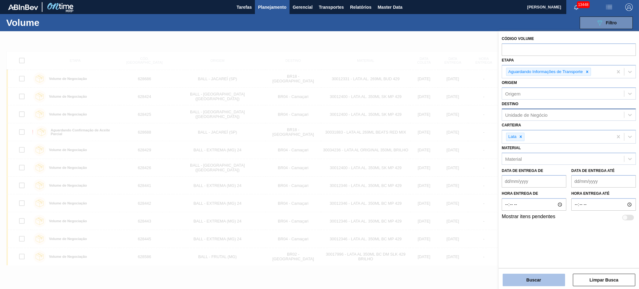
click at [543, 283] on button "Buscar" at bounding box center [534, 280] width 62 height 12
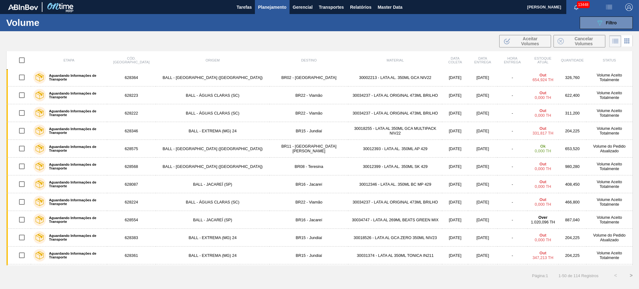
scroll to position [0, 0]
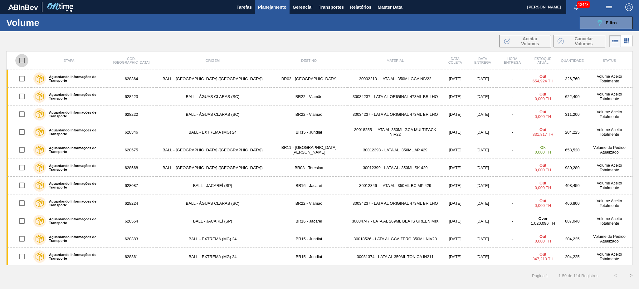
click at [23, 63] on input "checkbox" at bounding box center [21, 60] width 13 height 13
checkbox input "true"
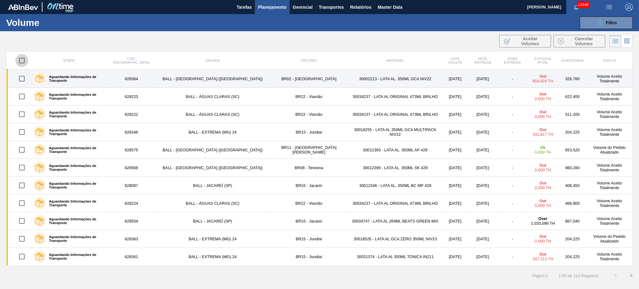
checkbox input "true"
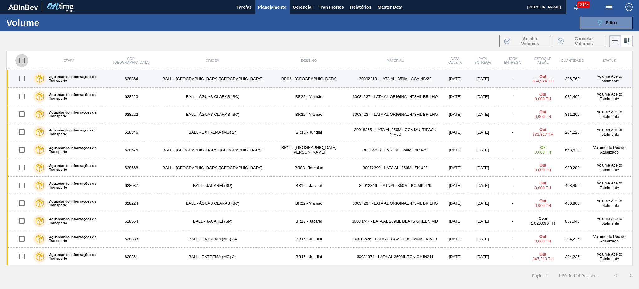
checkbox input "true"
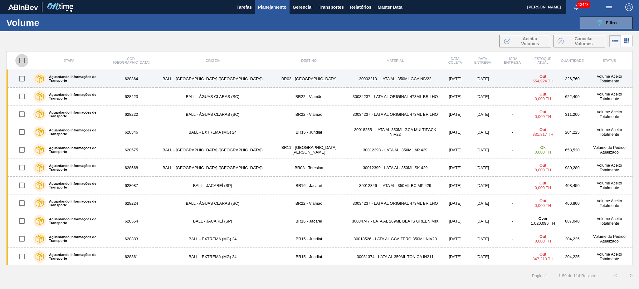
checkbox input "true"
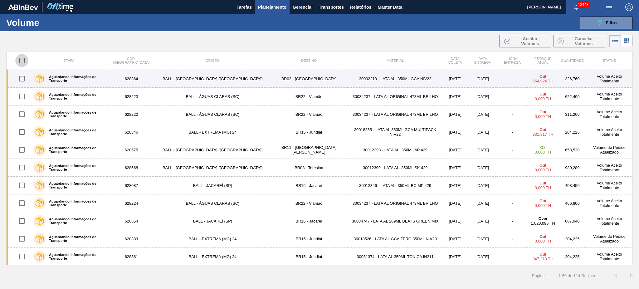
checkbox input "true"
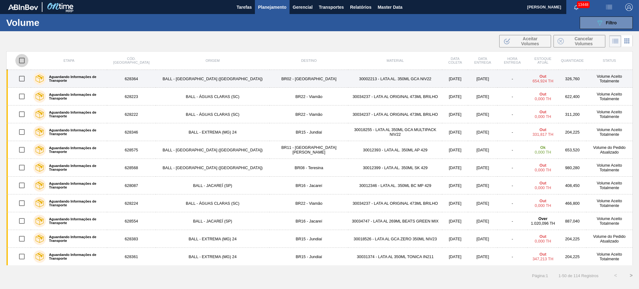
checkbox input "true"
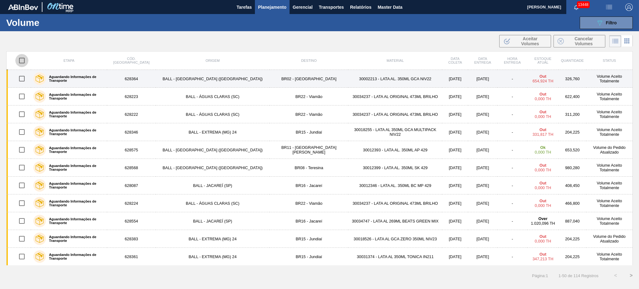
checkbox input "true"
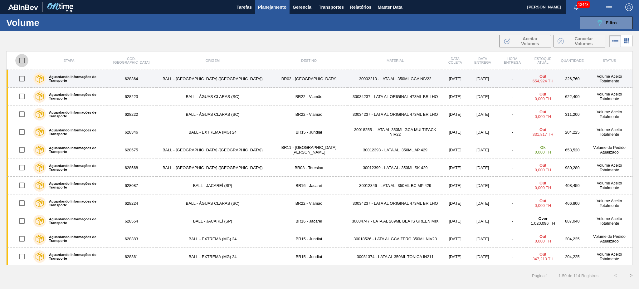
checkbox input "true"
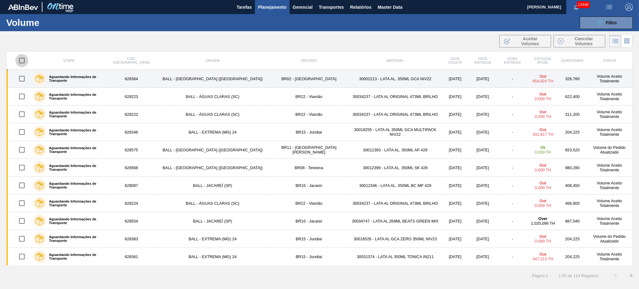
checkbox input "true"
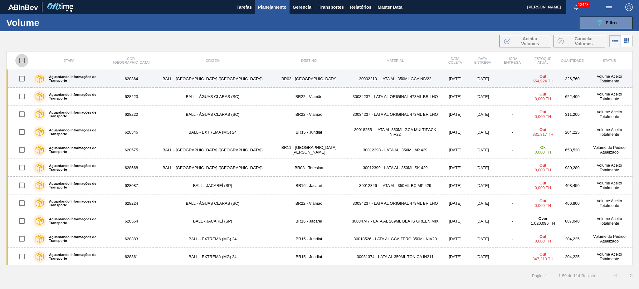
checkbox input "true"
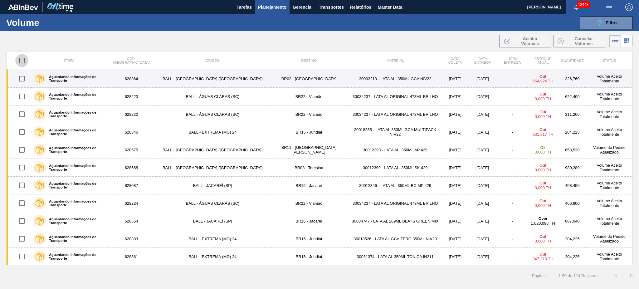
checkbox input "true"
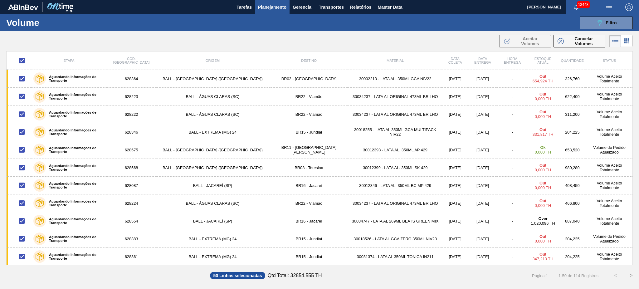
click at [25, 62] on input "checkbox" at bounding box center [21, 60] width 13 height 13
checkbox input "false"
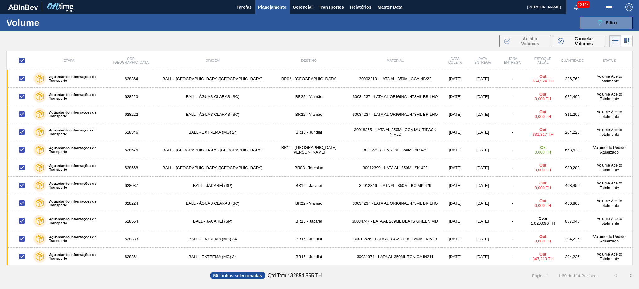
checkbox input "false"
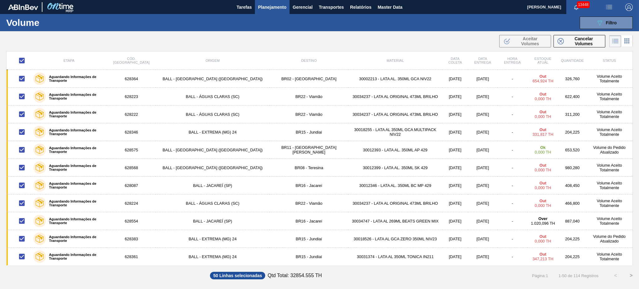
checkbox input "false"
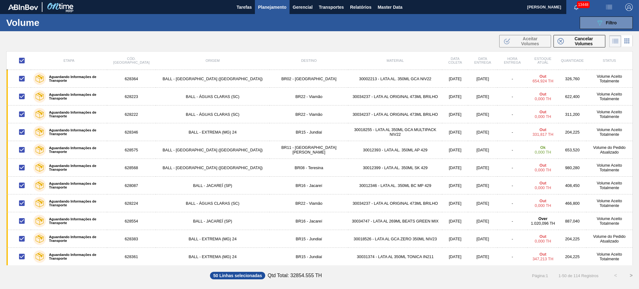
checkbox input "false"
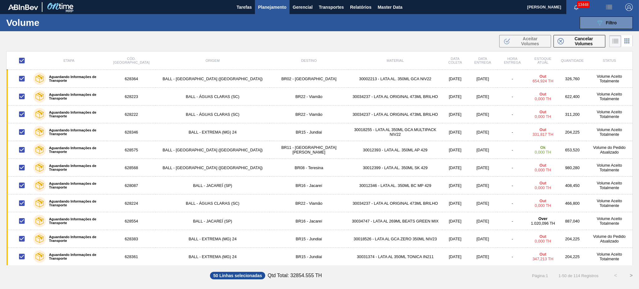
checkbox input "false"
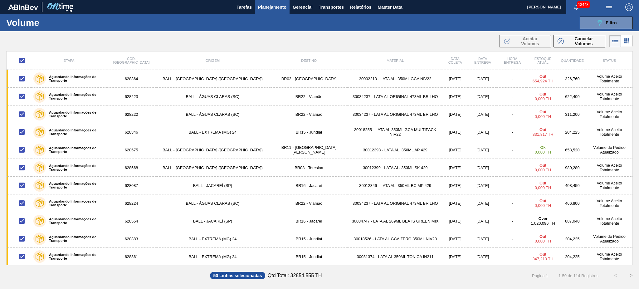
checkbox input "false"
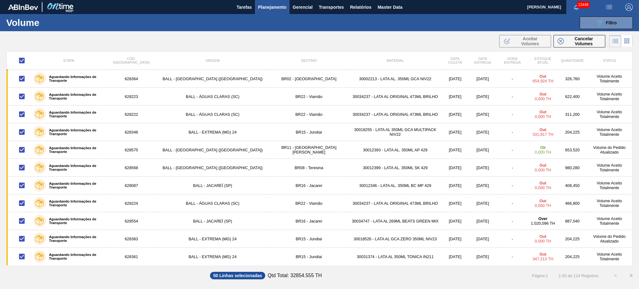
checkbox input "false"
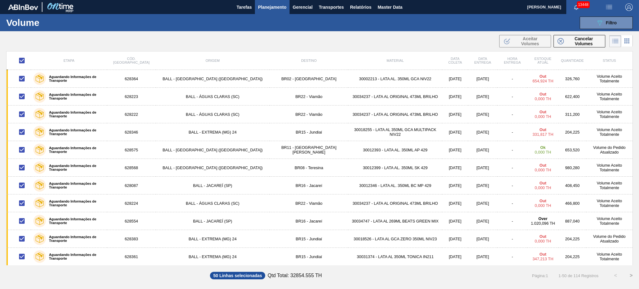
checkbox input "false"
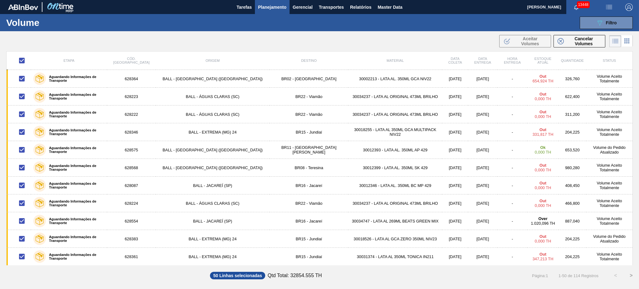
checkbox input "false"
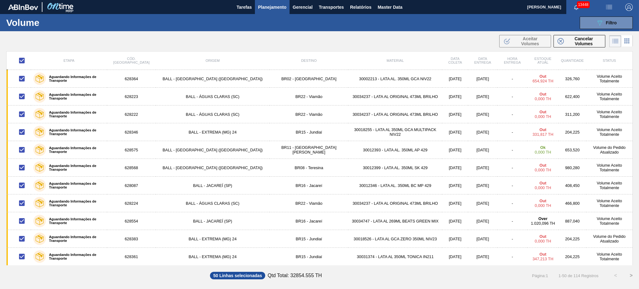
checkbox input "false"
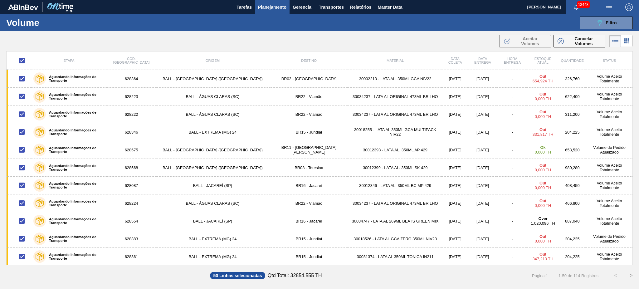
checkbox input "false"
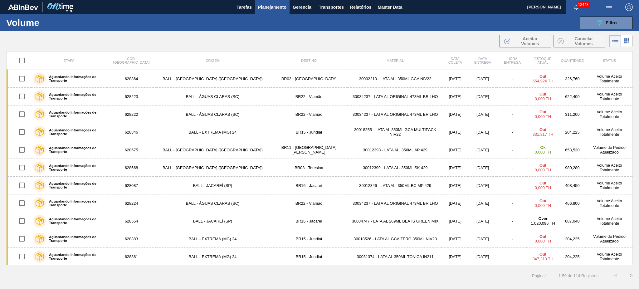
drag, startPoint x: 25, startPoint y: 59, endPoint x: 29, endPoint y: 61, distance: 4.3
click at [25, 59] on input "checkbox" at bounding box center [21, 60] width 13 height 13
checkbox input "true"
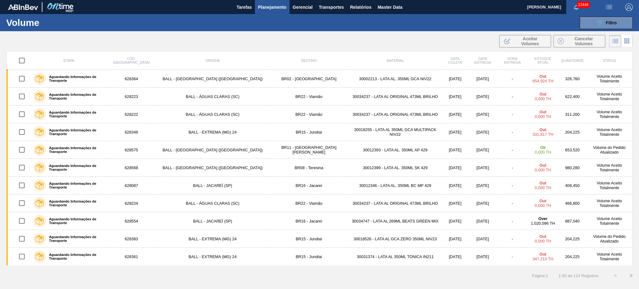
checkbox input "true"
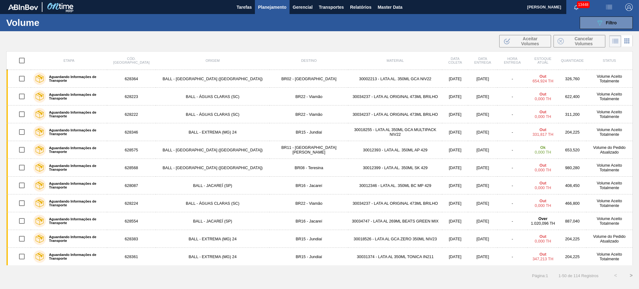
checkbox input "true"
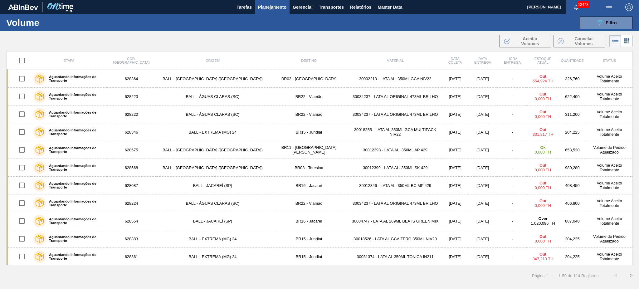
checkbox input "true"
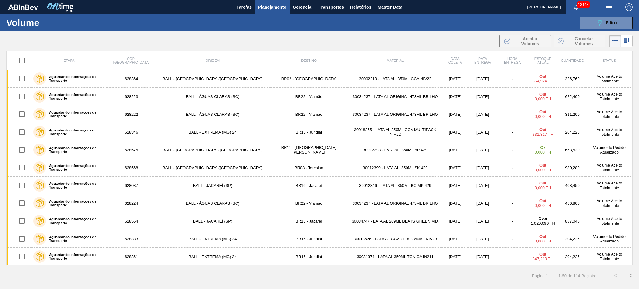
checkbox input "true"
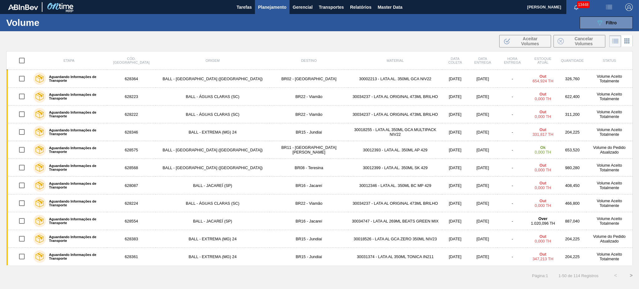
checkbox input "true"
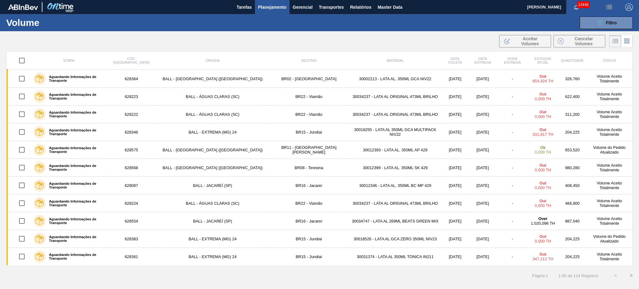
checkbox input "true"
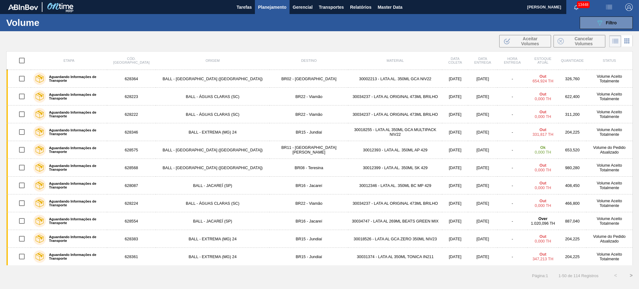
checkbox input "true"
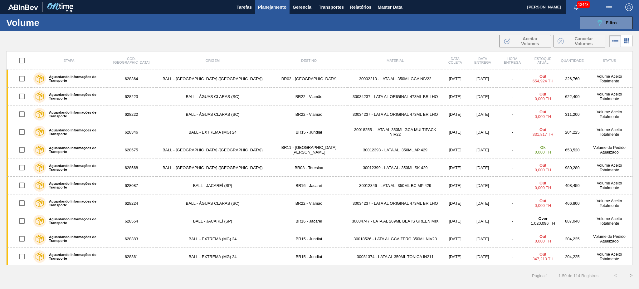
checkbox input "true"
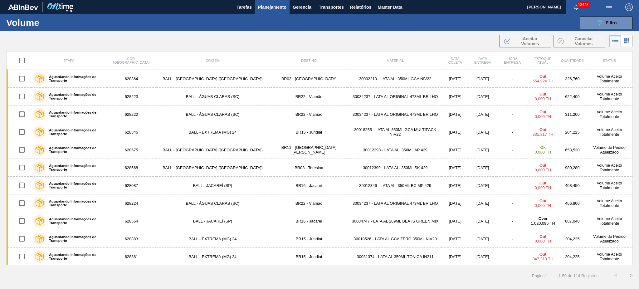
checkbox input "true"
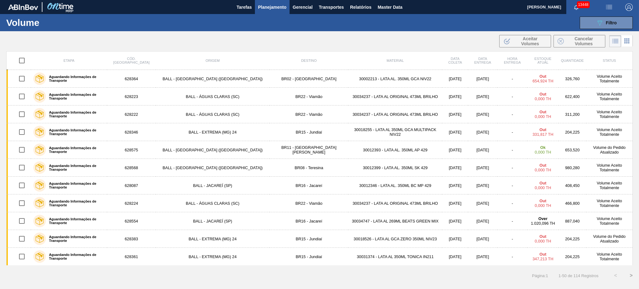
checkbox input "true"
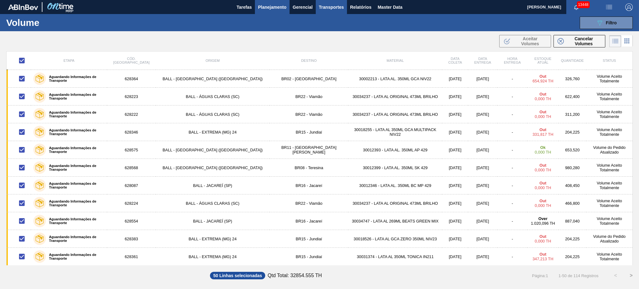
click at [324, 7] on span "Transportes" at bounding box center [331, 6] width 25 height 7
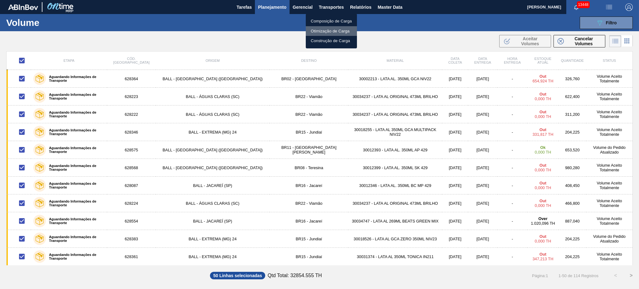
click at [336, 30] on li "Otimização de Carga" at bounding box center [331, 31] width 51 height 10
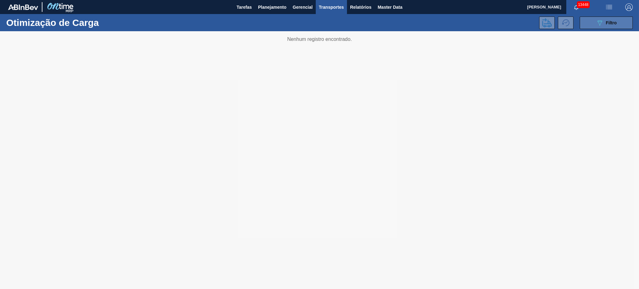
click at [615, 19] on div "089F7B8B-B2A5-4AFE-B5C0-19BA573D28AC Filtro" at bounding box center [606, 22] width 21 height 7
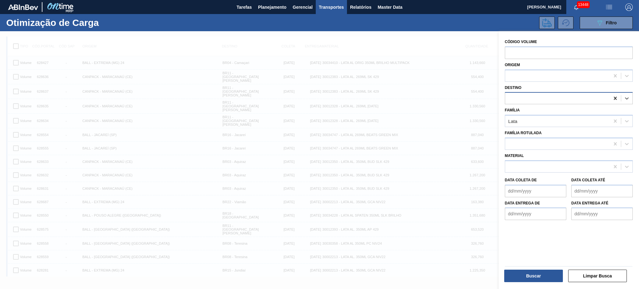
click at [614, 99] on icon at bounding box center [615, 98] width 6 height 6
click at [533, 273] on button "Buscar" at bounding box center [533, 276] width 59 height 12
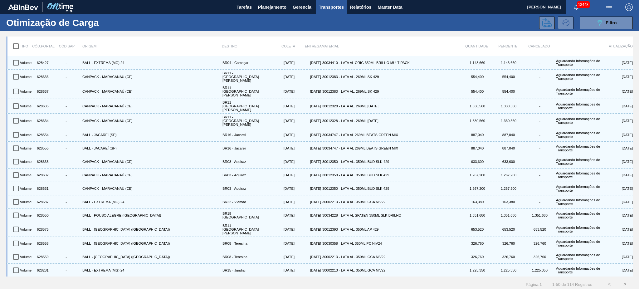
click at [17, 50] on input "checkbox" at bounding box center [15, 46] width 13 height 13
checkbox input "true"
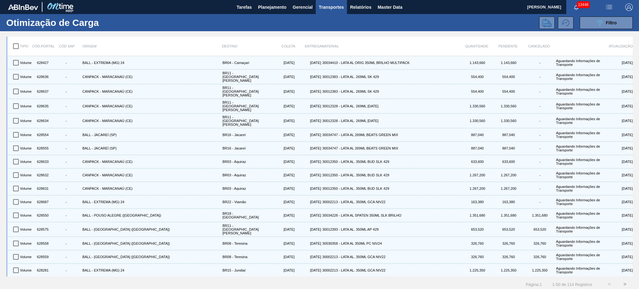
checkbox input "true"
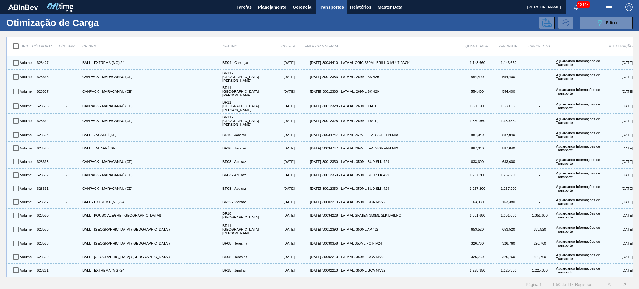
checkbox input "true"
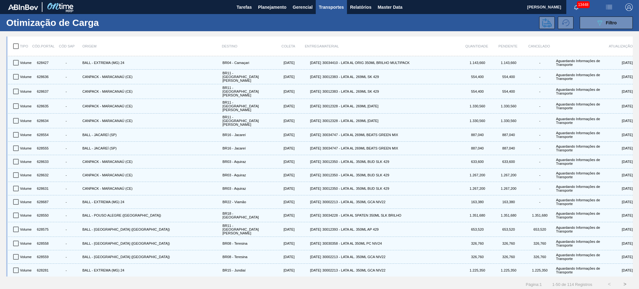
checkbox input "true"
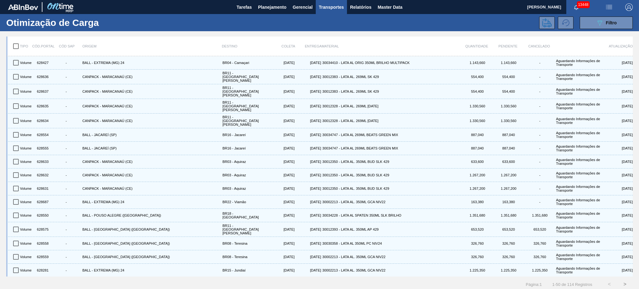
checkbox input "true"
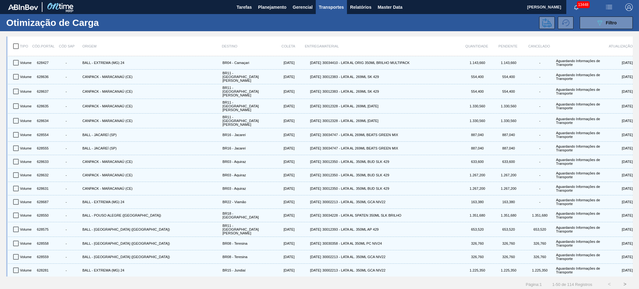
checkbox input "true"
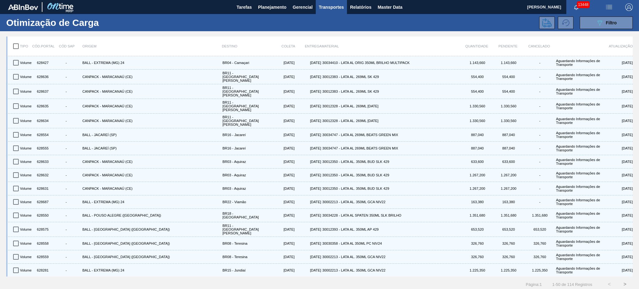
checkbox input "true"
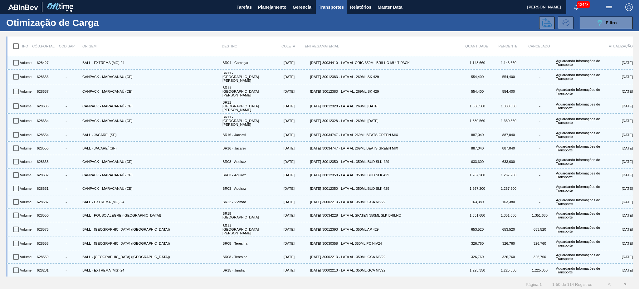
checkbox input "true"
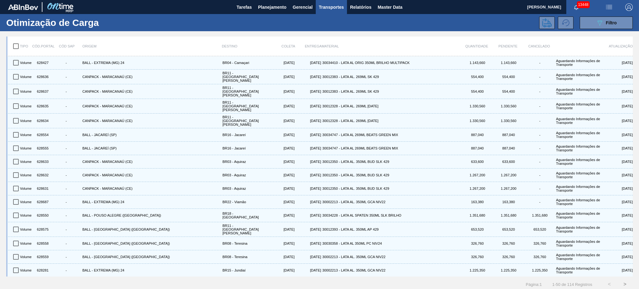
checkbox input "true"
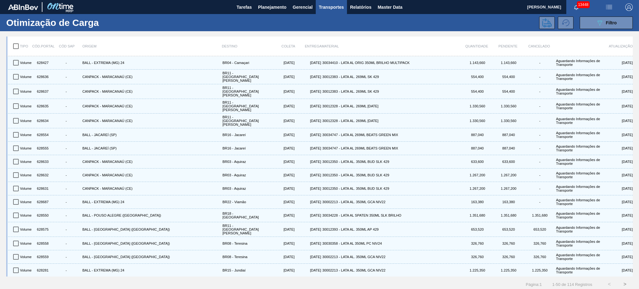
checkbox input "true"
click at [551, 17] on button at bounding box center [547, 23] width 16 height 12
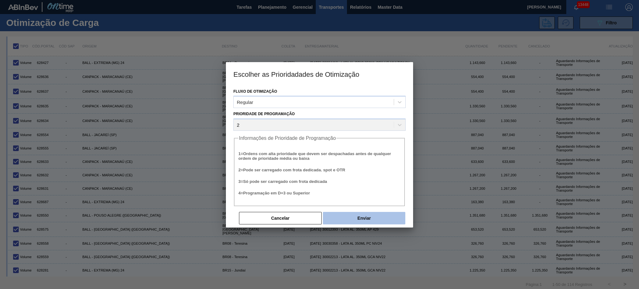
click at [375, 217] on button "Enviar" at bounding box center [364, 218] width 82 height 12
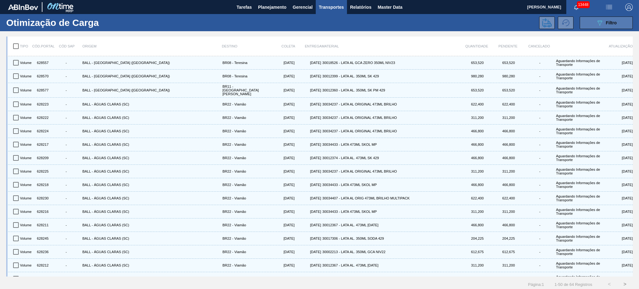
click at [603, 17] on button "089F7B8B-B2A5-4AFE-B5C0-19BA573D28AC Filtro" at bounding box center [606, 23] width 53 height 12
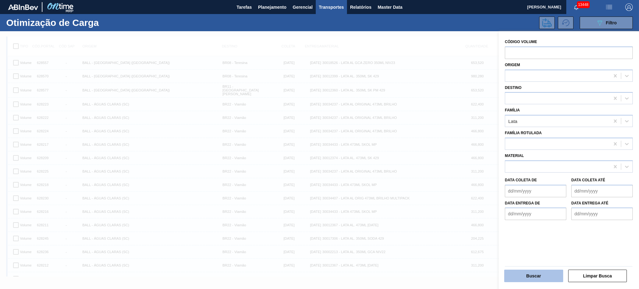
click at [537, 277] on button "Buscar" at bounding box center [533, 276] width 59 height 12
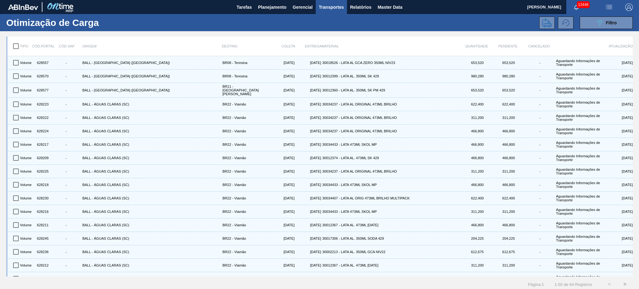
click at [19, 44] on input "checkbox" at bounding box center [15, 46] width 13 height 13
click at [540, 22] on button at bounding box center [547, 23] width 16 height 12
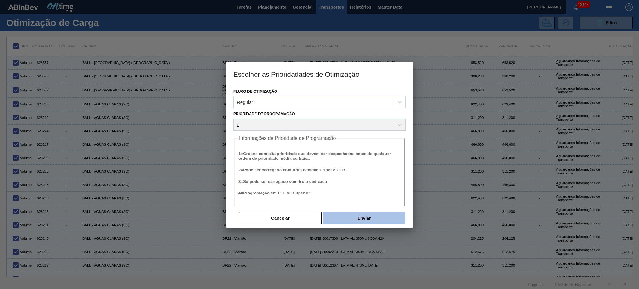
click at [386, 219] on button "Enviar" at bounding box center [364, 218] width 82 height 12
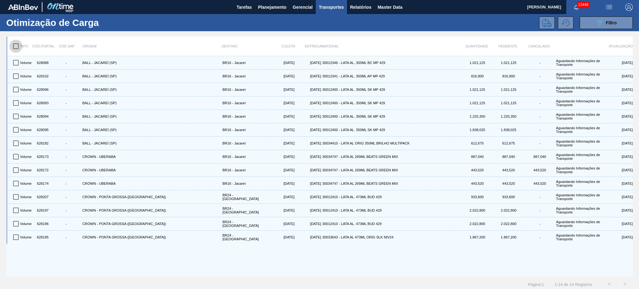
click at [14, 45] on input "checkbox" at bounding box center [15, 46] width 13 height 13
click at [542, 24] on icon at bounding box center [546, 22] width 9 height 9
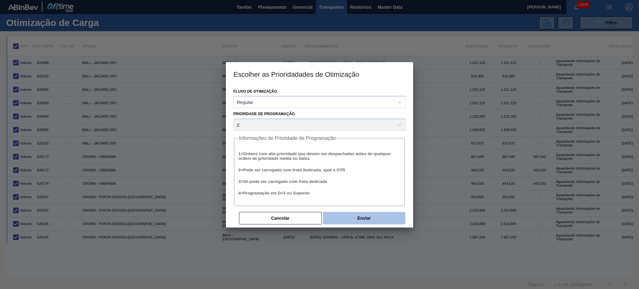
click at [367, 219] on button "Enviar" at bounding box center [364, 218] width 82 height 12
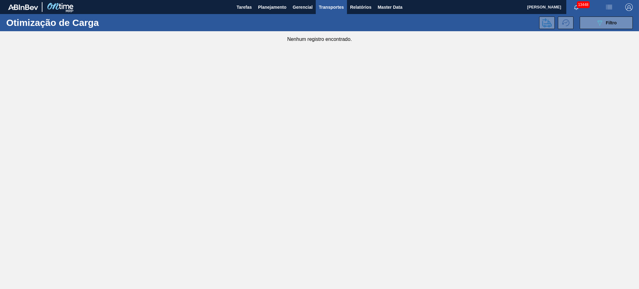
click at [344, 3] on button "Transportes" at bounding box center [331, 7] width 31 height 14
click at [348, 4] on div at bounding box center [319, 144] width 639 height 289
click at [353, 0] on body "Tarefas Planejamento Gerencial Transportes Relatórios Master Data MARILIA RIBEI…" at bounding box center [319, 0] width 639 height 0
click at [362, 6] on span "Relatórios" at bounding box center [360, 6] width 21 height 7
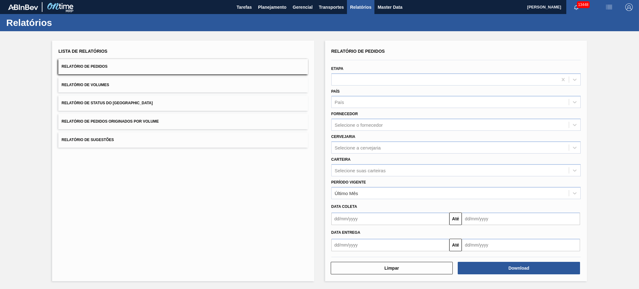
click at [135, 84] on button "Relatório de Volumes" at bounding box center [182, 84] width 249 height 15
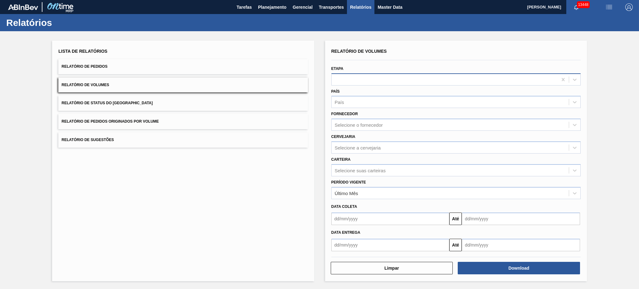
click at [370, 78] on div at bounding box center [445, 79] width 226 height 9
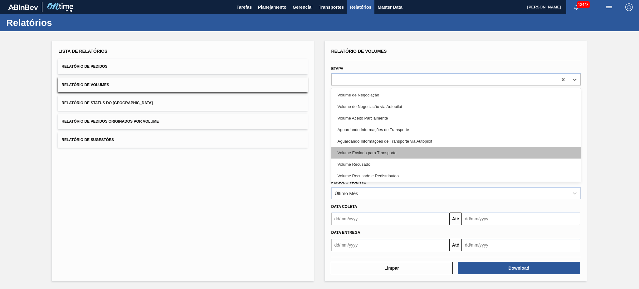
click at [430, 154] on div "Volume Enviado para Transporte" at bounding box center [455, 153] width 249 height 12
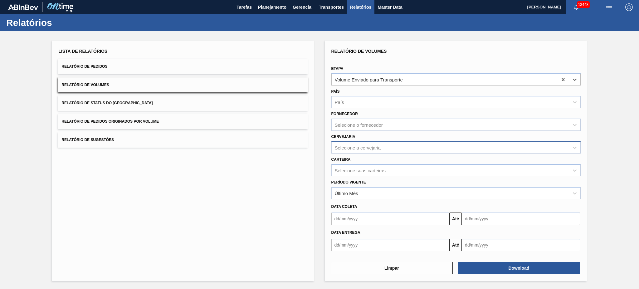
click at [380, 145] on div "Selecione a cervejaria" at bounding box center [358, 147] width 46 height 5
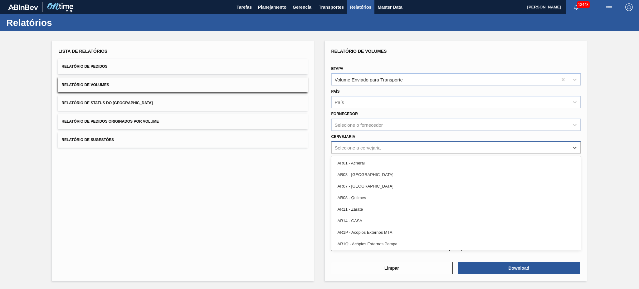
drag, startPoint x: 551, startPoint y: 165, endPoint x: 559, endPoint y: 162, distance: 8.9
click at [559, 162] on div "AR01 - Acheral" at bounding box center [455, 163] width 249 height 12
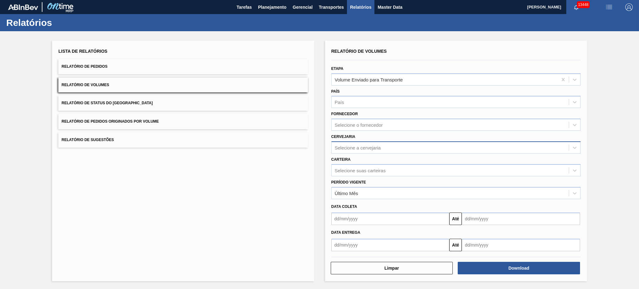
click at [441, 178] on div "Período Vigente Último Mês" at bounding box center [455, 188] width 249 height 21
click at [441, 172] on div "Selecione suas carteiras" at bounding box center [450, 170] width 237 height 9
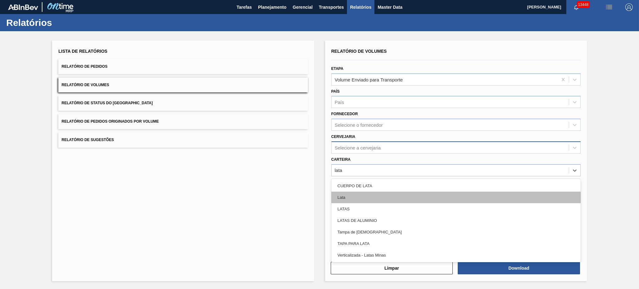
click at [425, 193] on div "Lata" at bounding box center [455, 198] width 249 height 12
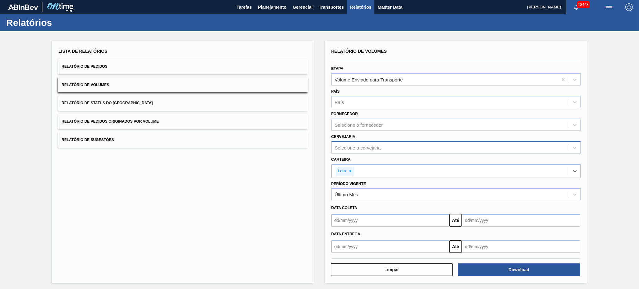
click at [395, 149] on div "Selecione a cervejaria" at bounding box center [450, 147] width 237 height 9
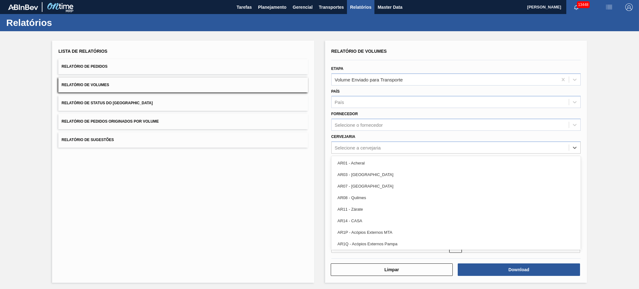
click at [600, 160] on div "Lista de Relatórios Relatório de Pedidos Relatório de Volumes Relatório de Stat…" at bounding box center [319, 160] width 639 height 259
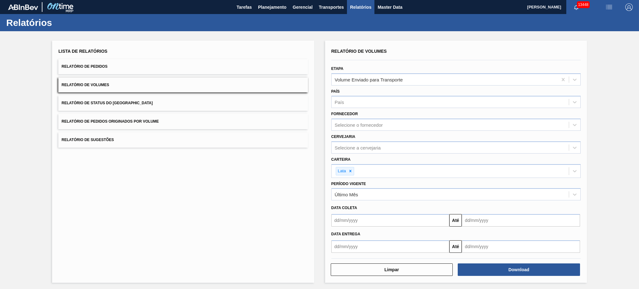
click at [372, 217] on input "text" at bounding box center [390, 220] width 118 height 12
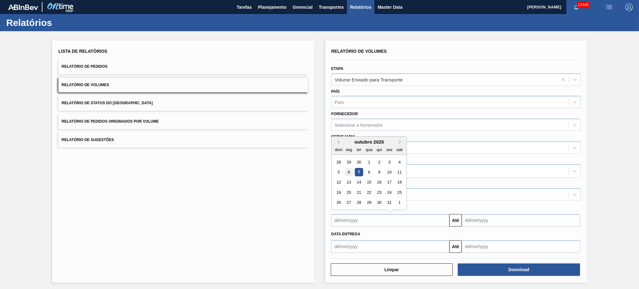
click at [348, 170] on div "6" at bounding box center [348, 172] width 8 height 8
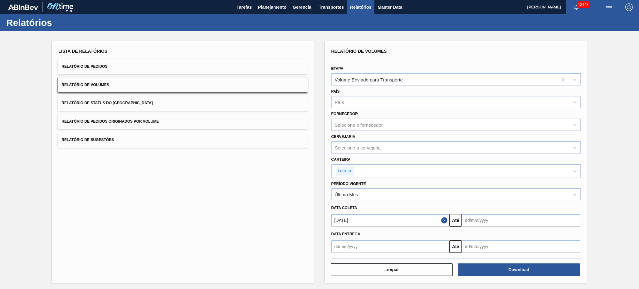
click at [486, 217] on input "text" at bounding box center [521, 220] width 118 height 12
click at [490, 170] on div "7" at bounding box center [489, 172] width 8 height 8
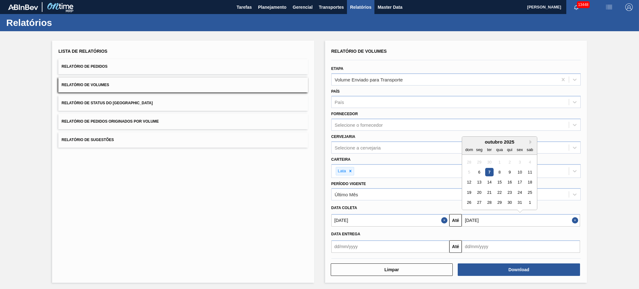
click at [515, 218] on input "[DATE]" at bounding box center [521, 220] width 118 height 12
click at [499, 170] on div "8" at bounding box center [499, 172] width 8 height 8
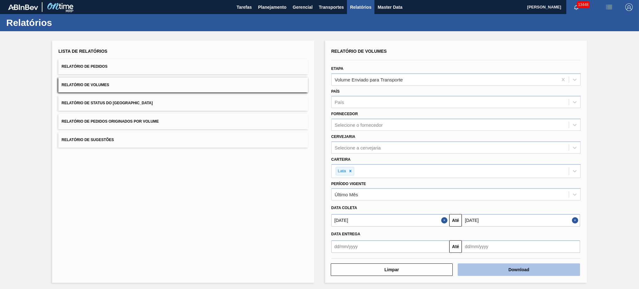
click at [508, 267] on button "Download" at bounding box center [519, 269] width 122 height 12
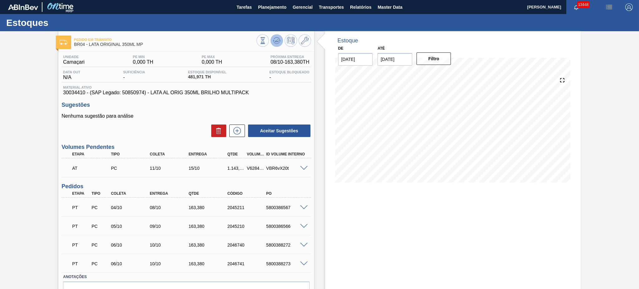
click at [276, 37] on icon at bounding box center [276, 40] width 7 height 7
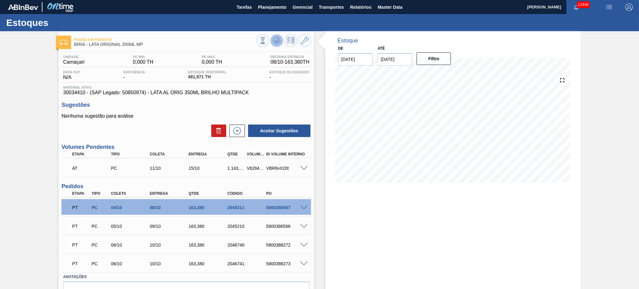
click at [271, 40] on button at bounding box center [276, 40] width 12 height 12
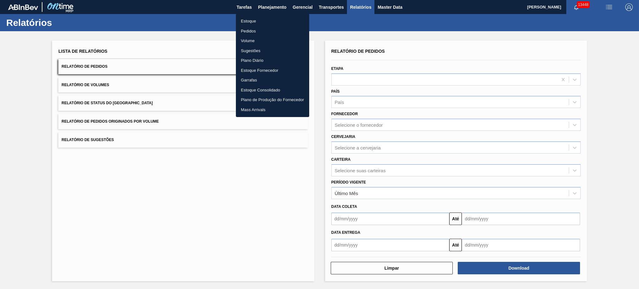
click at [256, 21] on li "Estoque" at bounding box center [272, 21] width 73 height 10
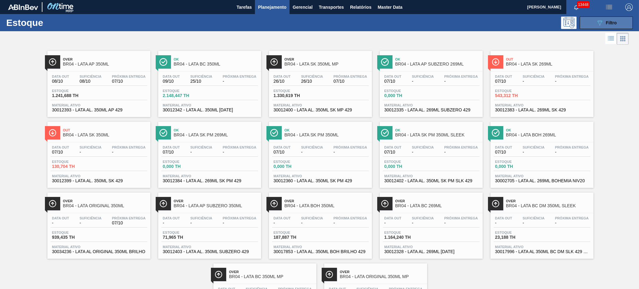
click at [599, 26] on icon "089F7B8B-B2A5-4AFE-B5C0-19BA573D28AC" at bounding box center [599, 22] width 7 height 7
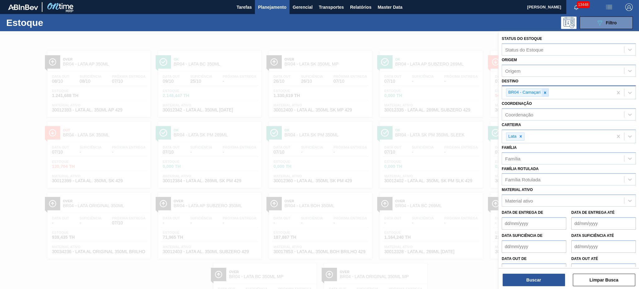
click at [543, 93] on icon at bounding box center [545, 92] width 4 height 4
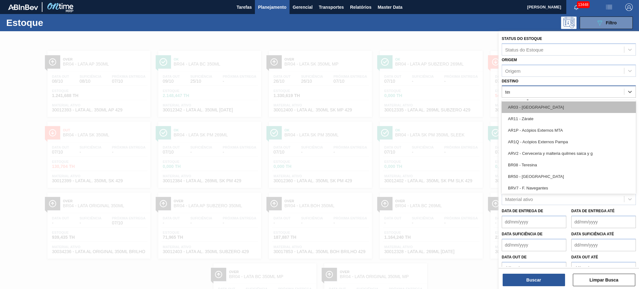
type input "tere"
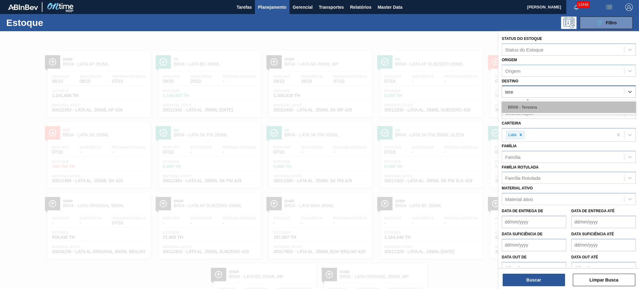
click at [537, 107] on div "BR08 - Teresina" at bounding box center [569, 107] width 134 height 12
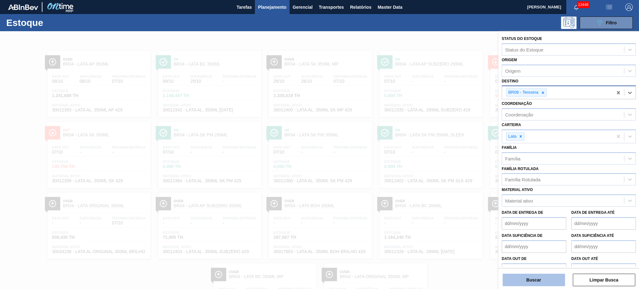
click at [541, 283] on button "Buscar" at bounding box center [534, 280] width 62 height 12
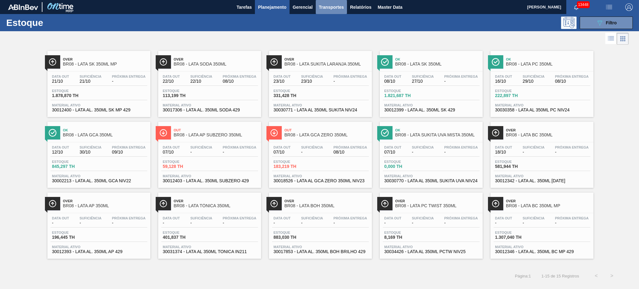
click at [328, 7] on span "Transportes" at bounding box center [331, 6] width 25 height 7
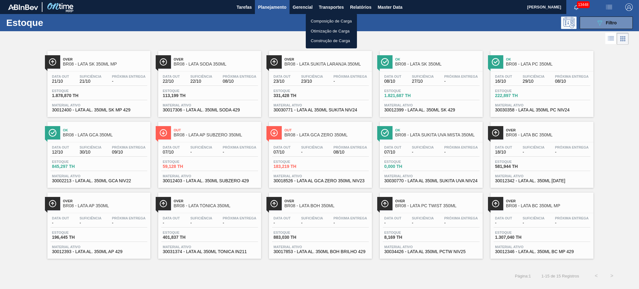
click at [327, 27] on li "Otimização de Carga" at bounding box center [331, 31] width 51 height 10
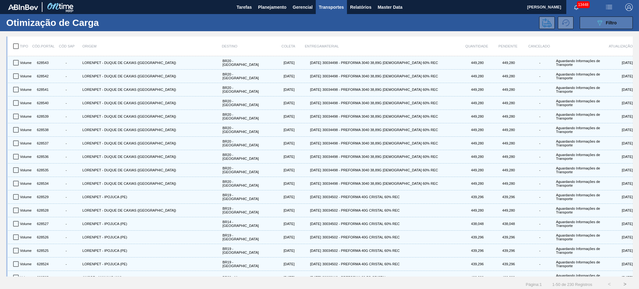
click at [597, 19] on icon "089F7B8B-B2A5-4AFE-B5C0-19BA573D28AC" at bounding box center [599, 22] width 7 height 7
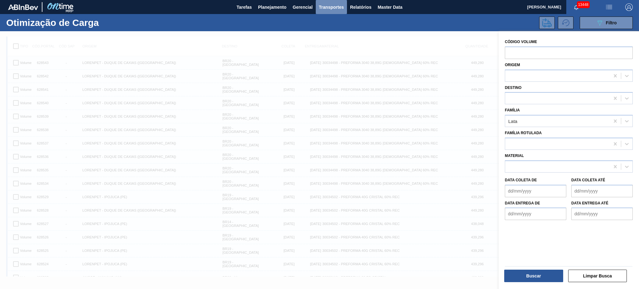
click at [327, 6] on span "Transportes" at bounding box center [331, 6] width 25 height 7
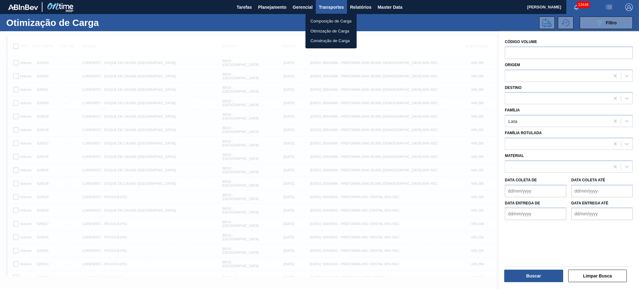
click at [531, 278] on div at bounding box center [319, 144] width 639 height 289
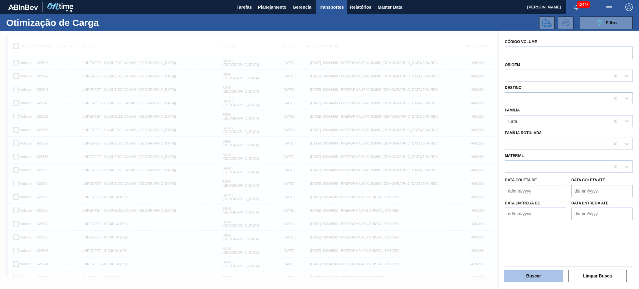
click at [522, 273] on button "Buscar" at bounding box center [533, 276] width 59 height 12
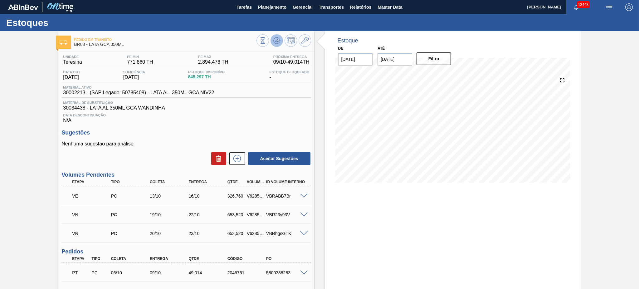
click at [276, 37] on icon at bounding box center [276, 40] width 7 height 7
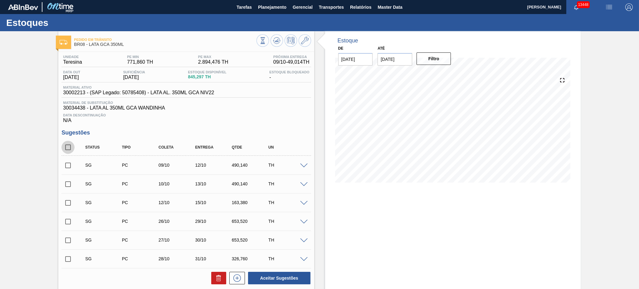
click at [66, 144] on input "checkbox" at bounding box center [67, 147] width 13 height 13
checkbox input "true"
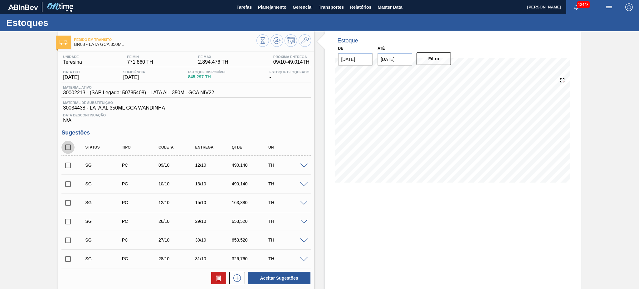
checkbox input "true"
click at [221, 279] on icon at bounding box center [218, 277] width 7 height 7
checkbox input "false"
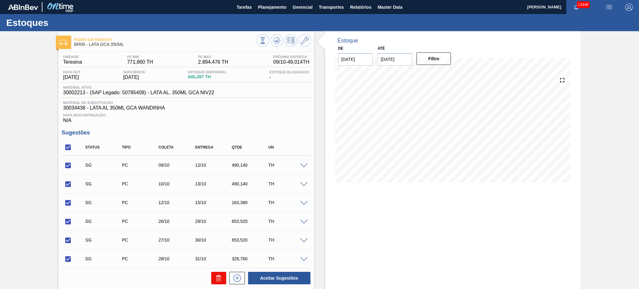
checkbox input "false"
